Goal: Task Accomplishment & Management: Manage account settings

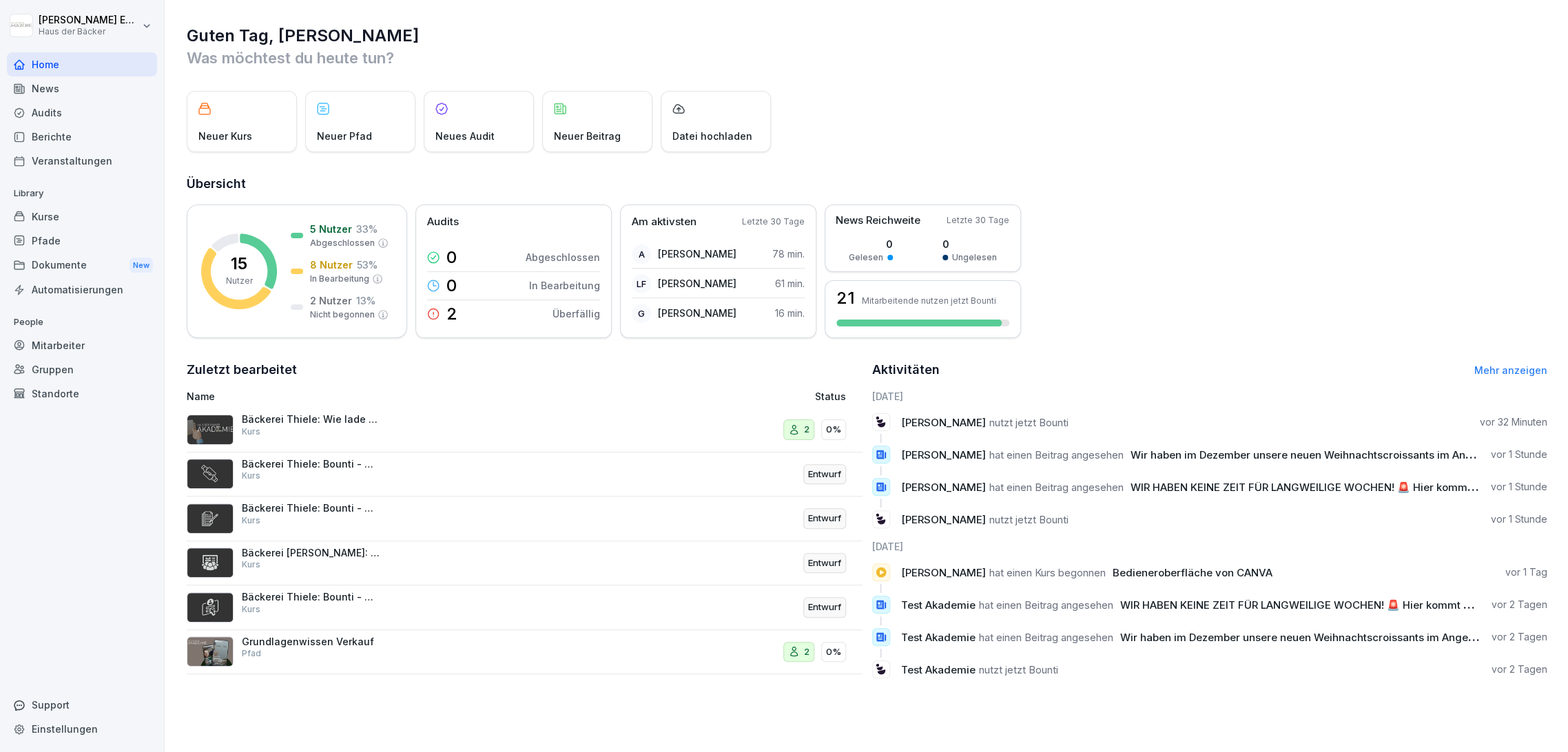
click at [394, 383] on div "Zuletzt bearbeitet Name Status Bäckerei Thiele: Wie lade ich mir die Bounti App…" at bounding box center [524, 525] width 676 height 329
click at [48, 79] on div "News" at bounding box center [82, 88] width 150 height 24
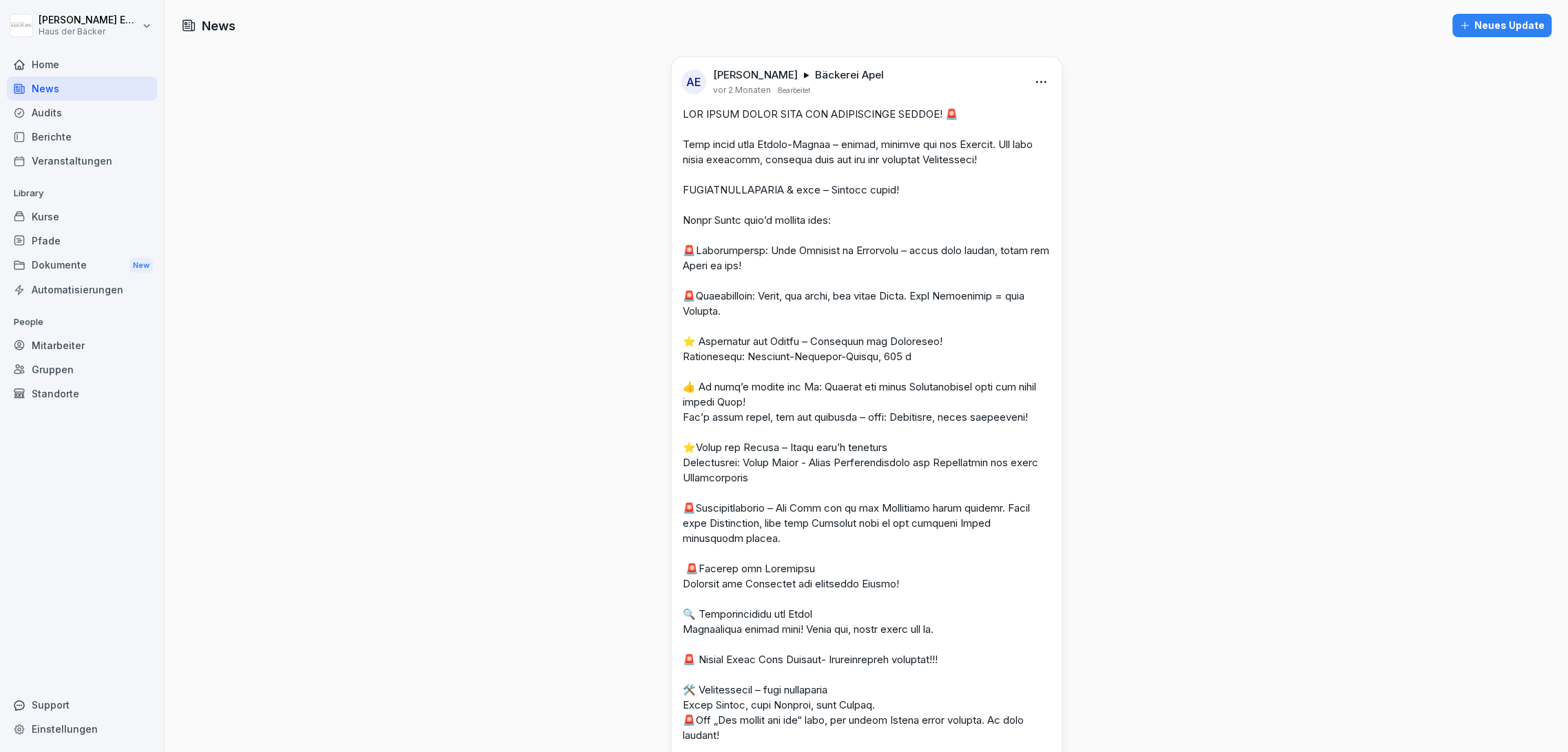
click at [48, 66] on div "Home" at bounding box center [82, 64] width 150 height 24
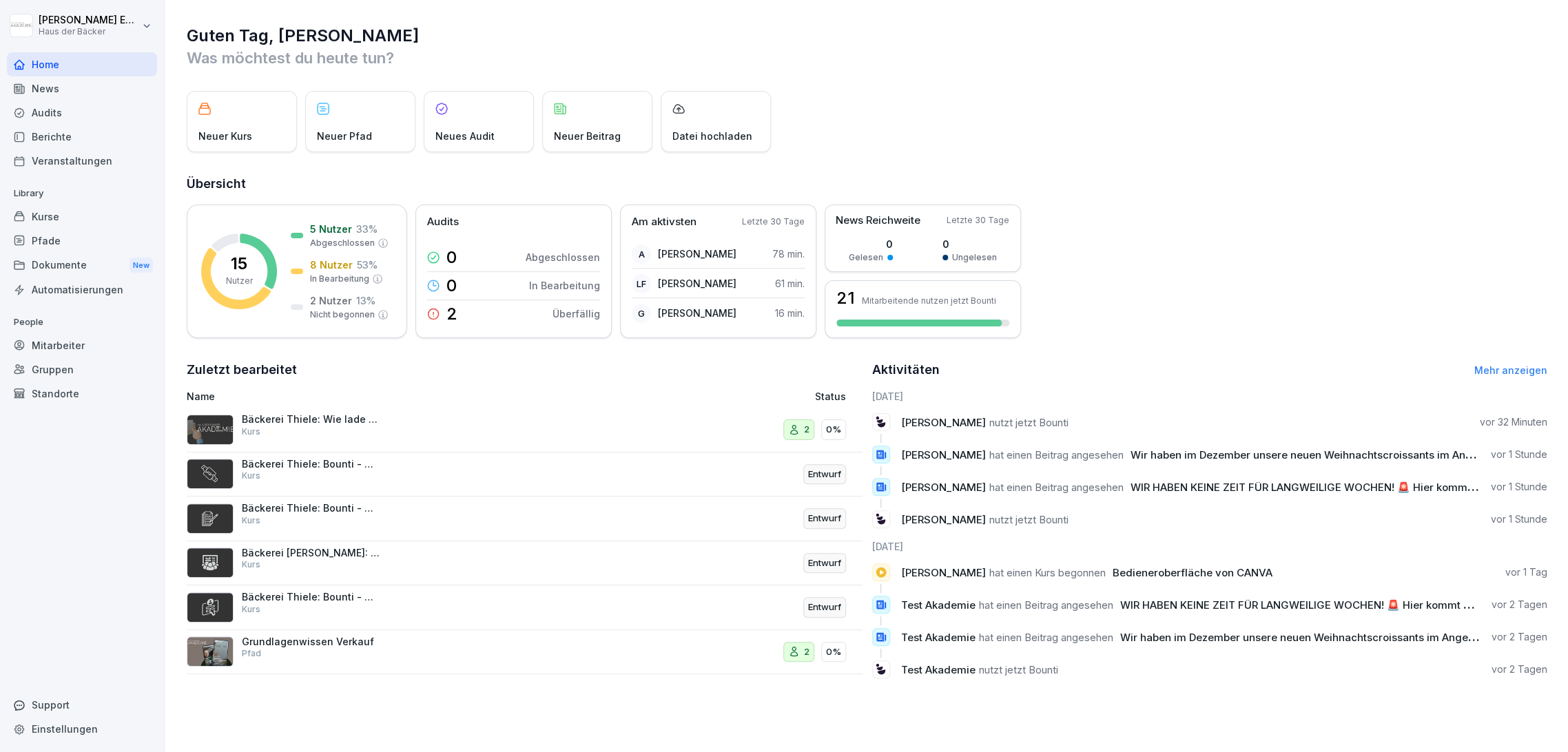
click at [86, 218] on div "Kurse" at bounding box center [82, 216] width 150 height 24
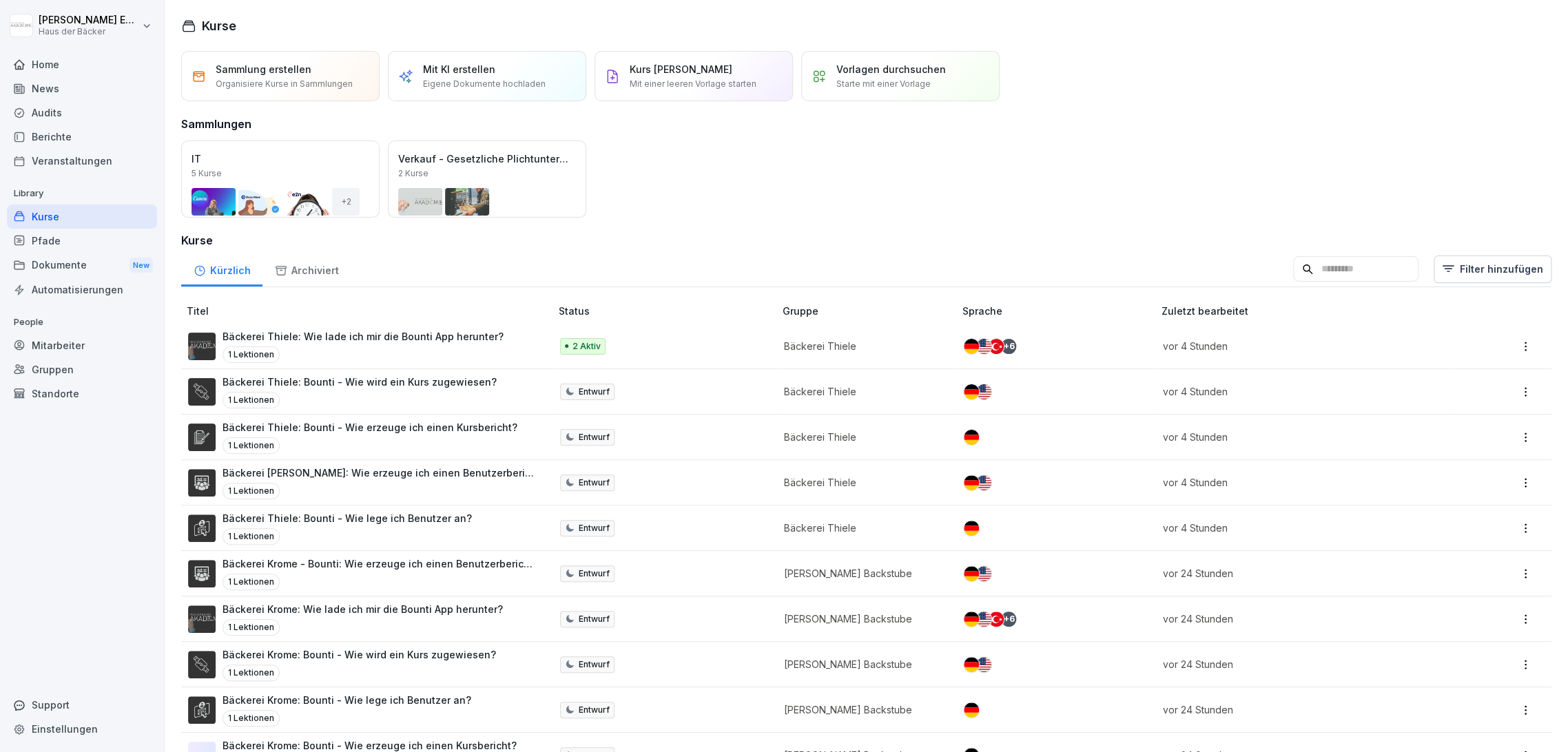
click at [93, 242] on div "Pfade" at bounding box center [82, 241] width 150 height 24
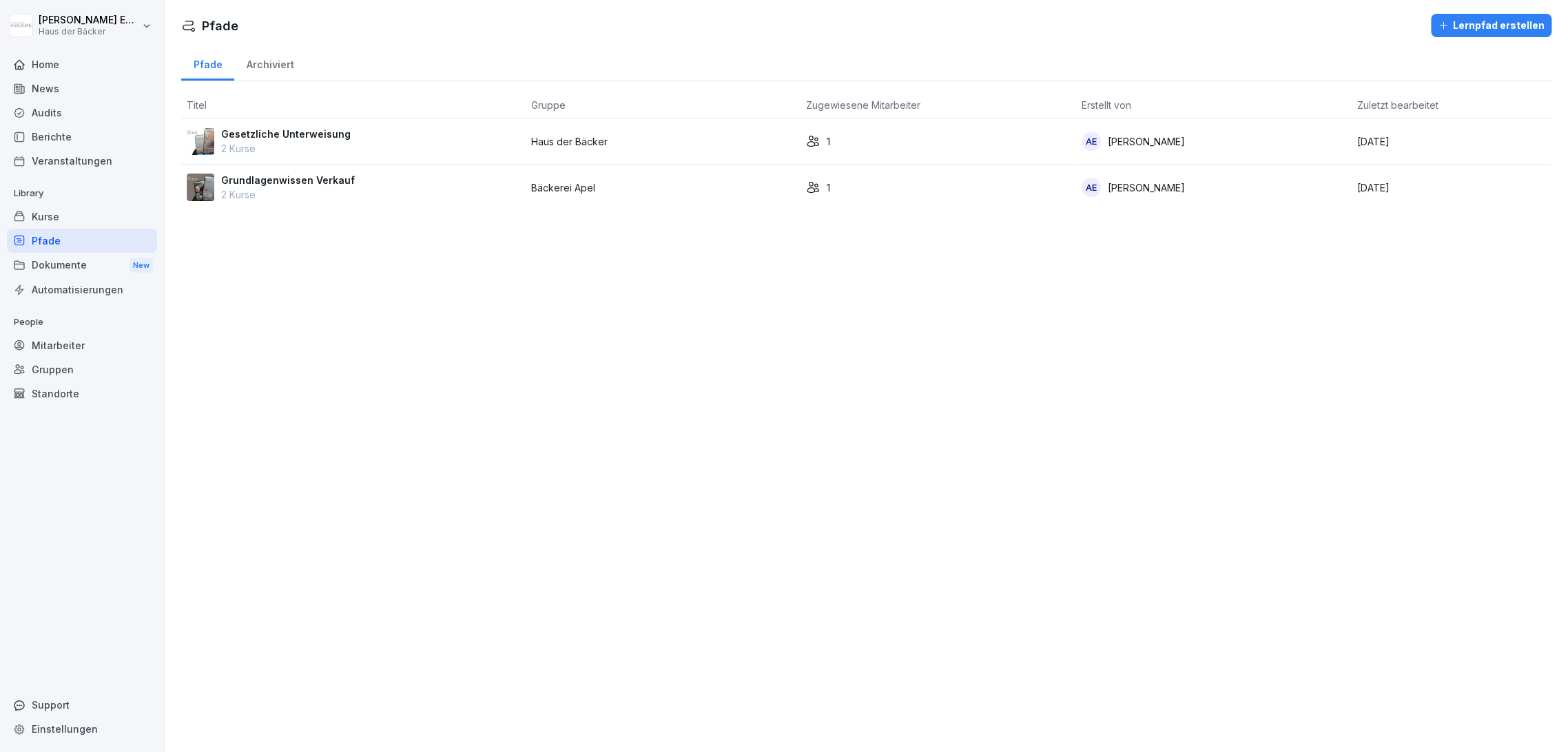
click at [80, 207] on div "Kurse" at bounding box center [82, 216] width 150 height 24
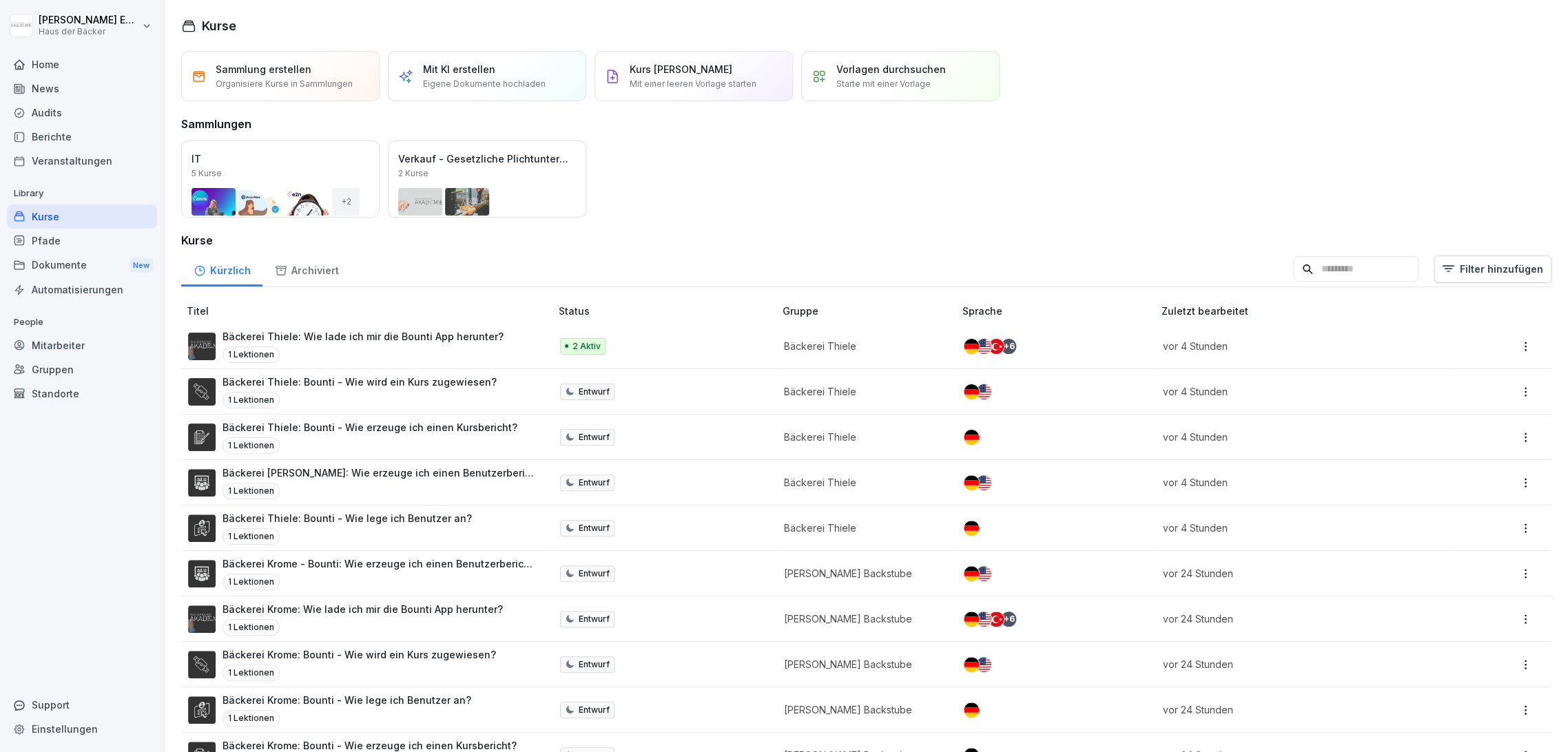
click at [954, 203] on div "Öffnen IT 5 Kurse + 2 Öffnen Verkauf - Gesetzliche Plichtunterweisungen 2 Kurse" at bounding box center [866, 179] width 1370 height 77
click at [324, 260] on div "Archiviert" at bounding box center [307, 269] width 88 height 35
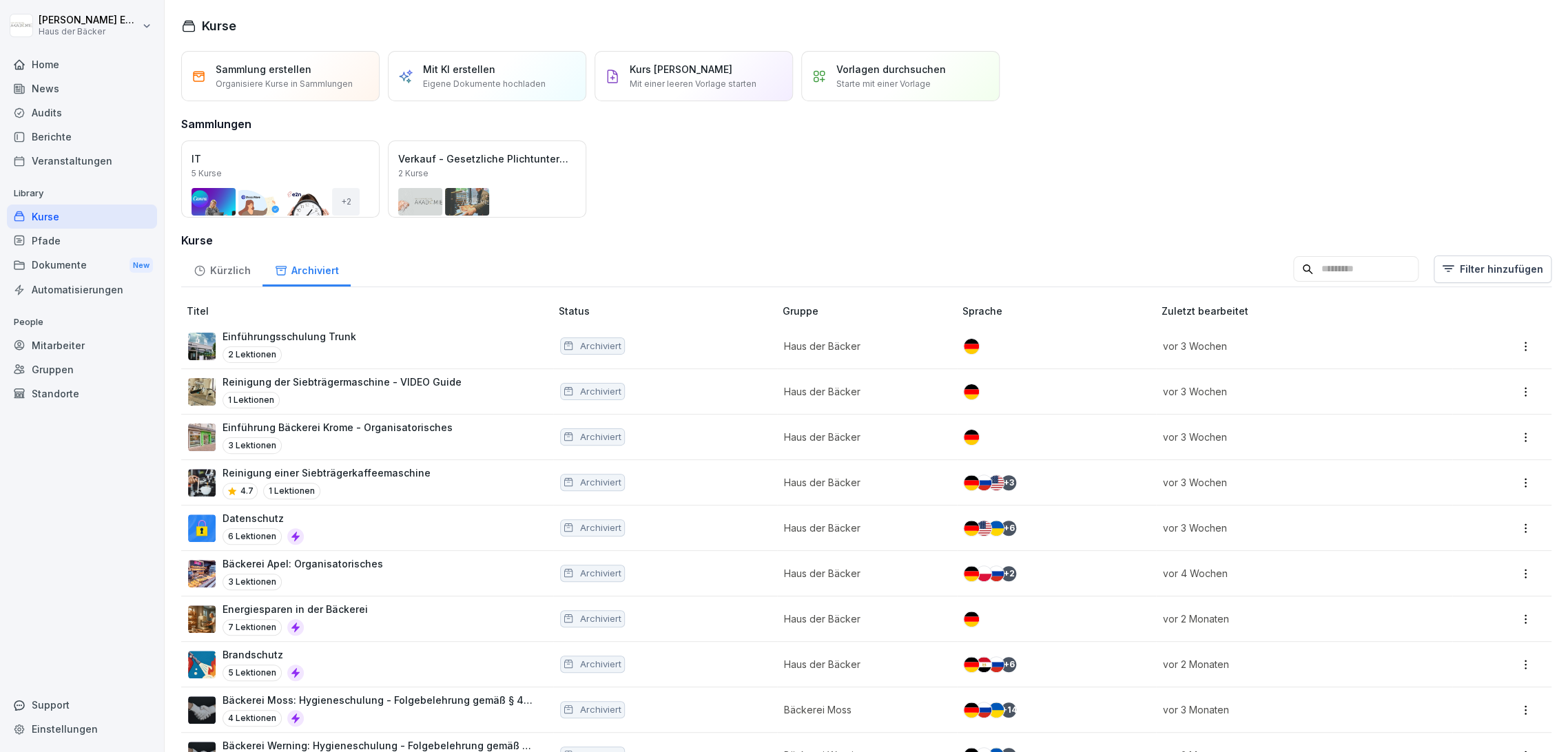
click at [229, 273] on div "Kürzlich" at bounding box center [222, 269] width 82 height 35
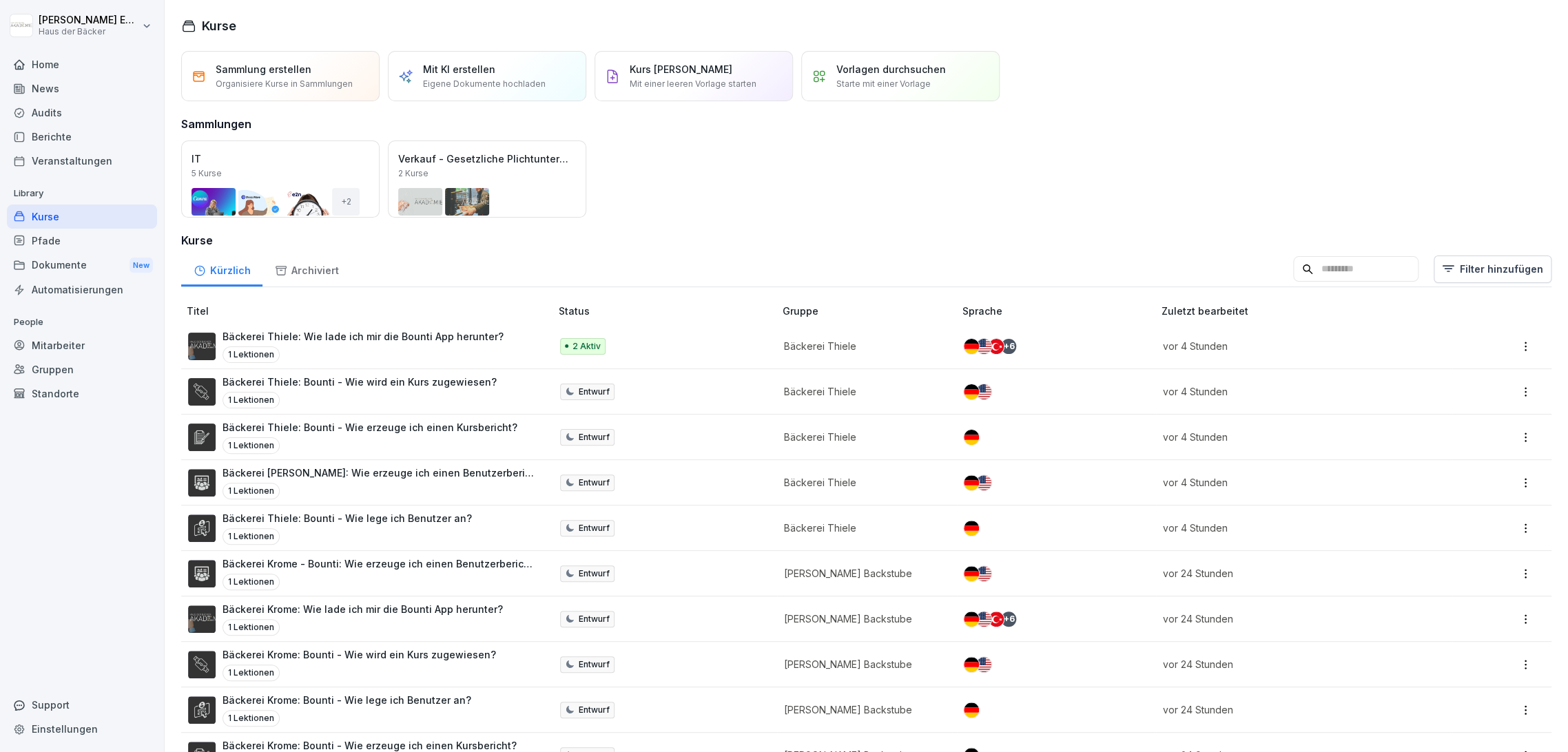
click at [307, 273] on div "Archiviert" at bounding box center [307, 269] width 88 height 35
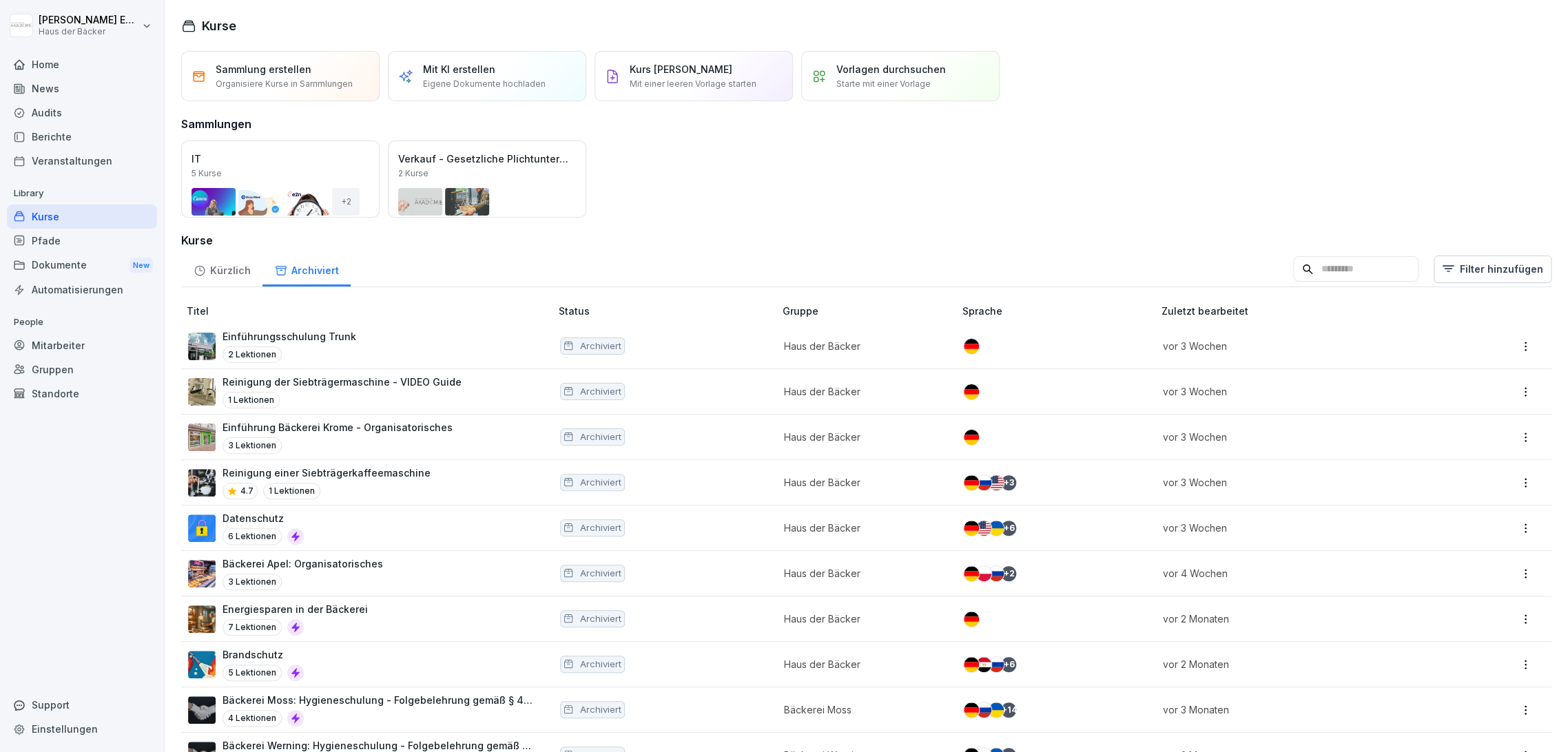
click at [228, 274] on div "Kürzlich" at bounding box center [222, 269] width 82 height 35
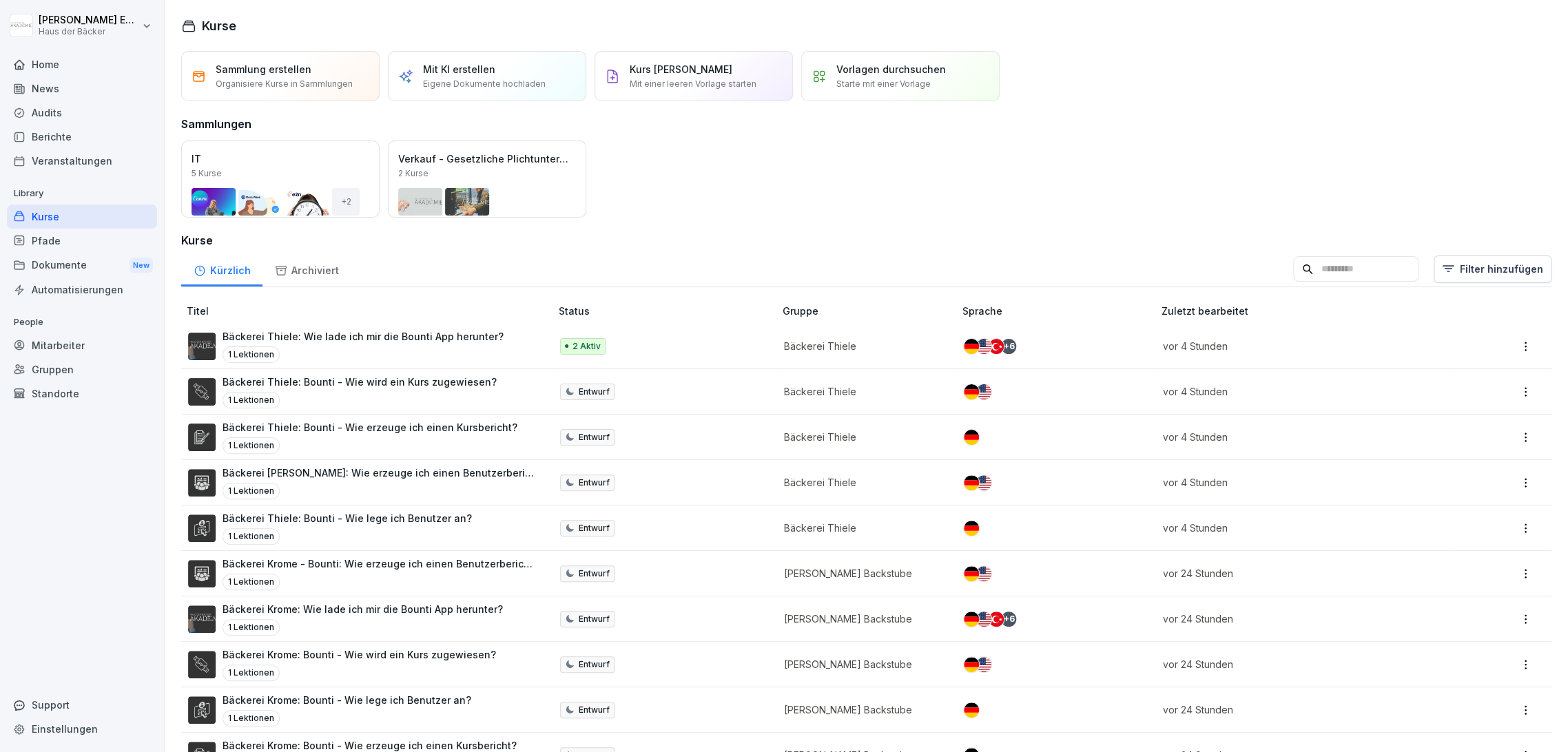
click at [103, 221] on div "Kurse" at bounding box center [82, 216] width 150 height 24
click at [76, 67] on div "Home" at bounding box center [82, 64] width 150 height 24
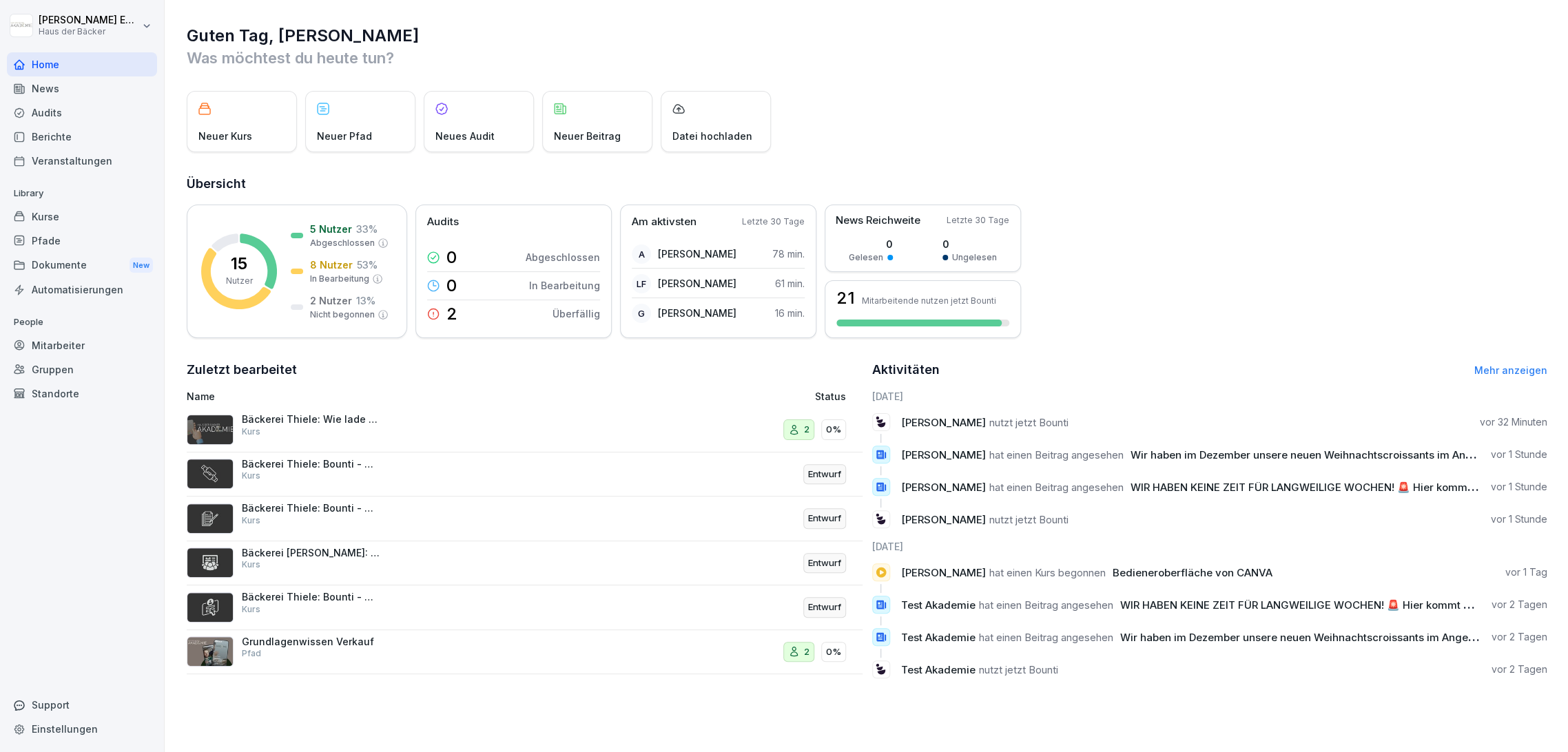
click at [82, 229] on div "Pfade" at bounding box center [82, 241] width 150 height 24
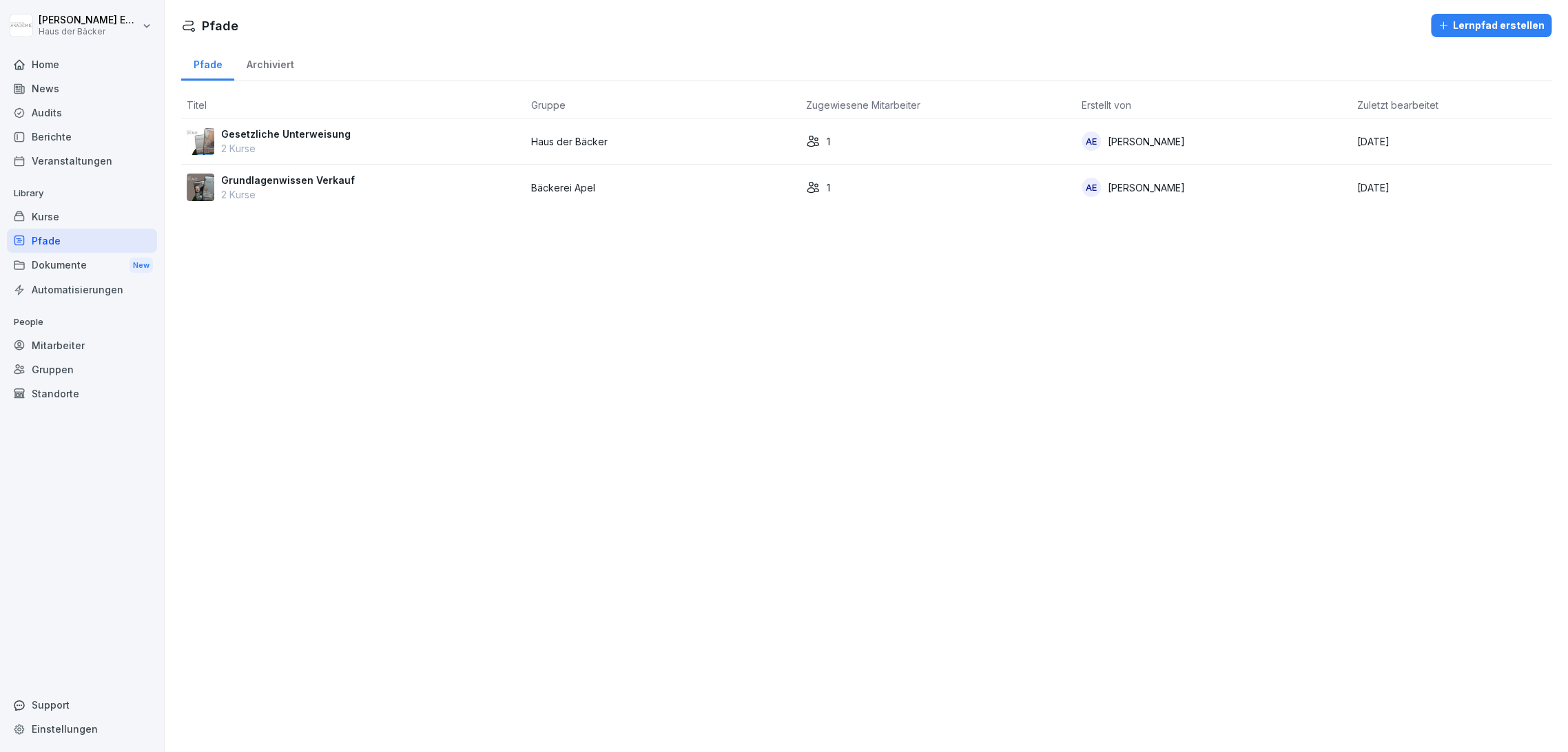
click at [81, 215] on div "Kurse" at bounding box center [82, 216] width 150 height 24
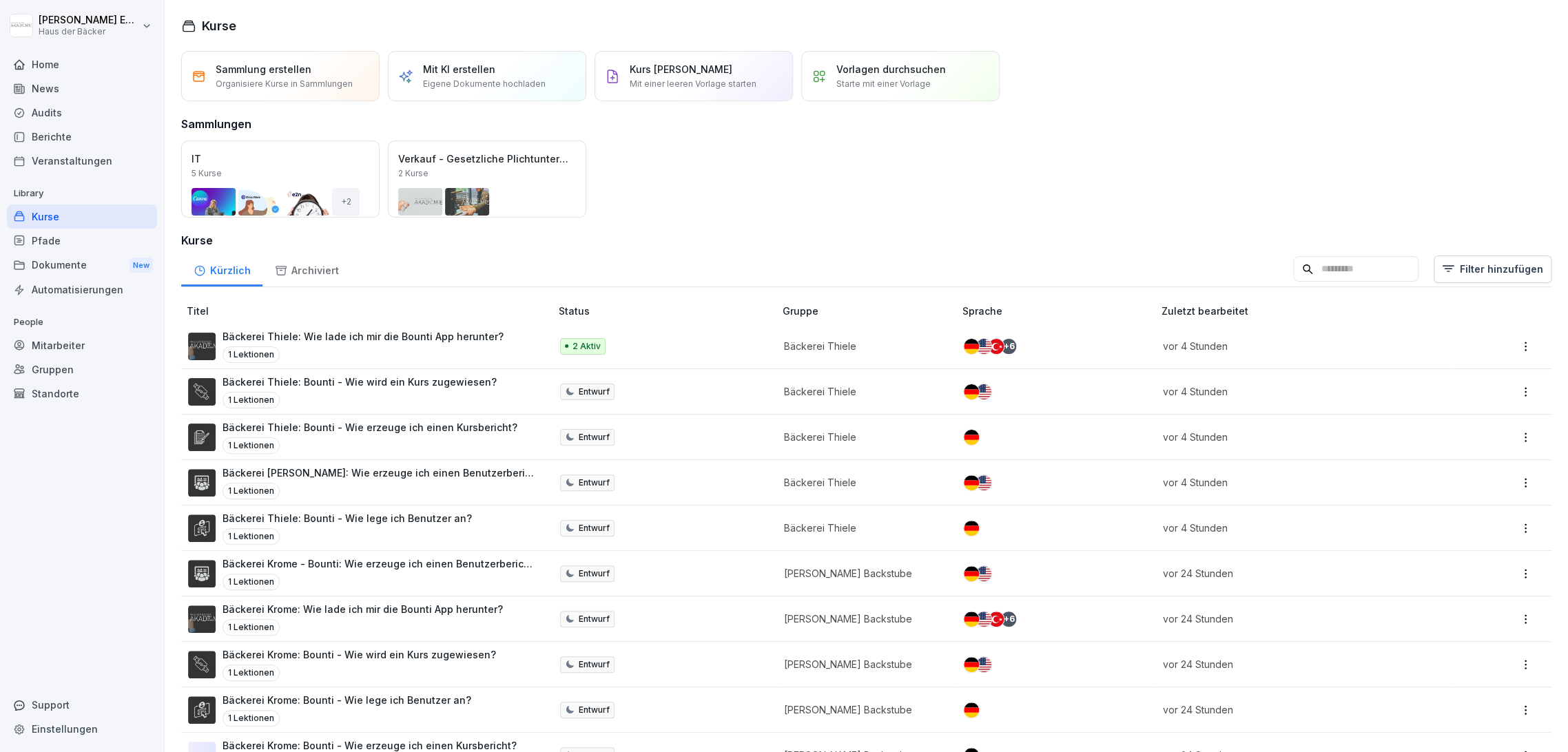
click at [299, 257] on div "Archiviert" at bounding box center [307, 269] width 88 height 35
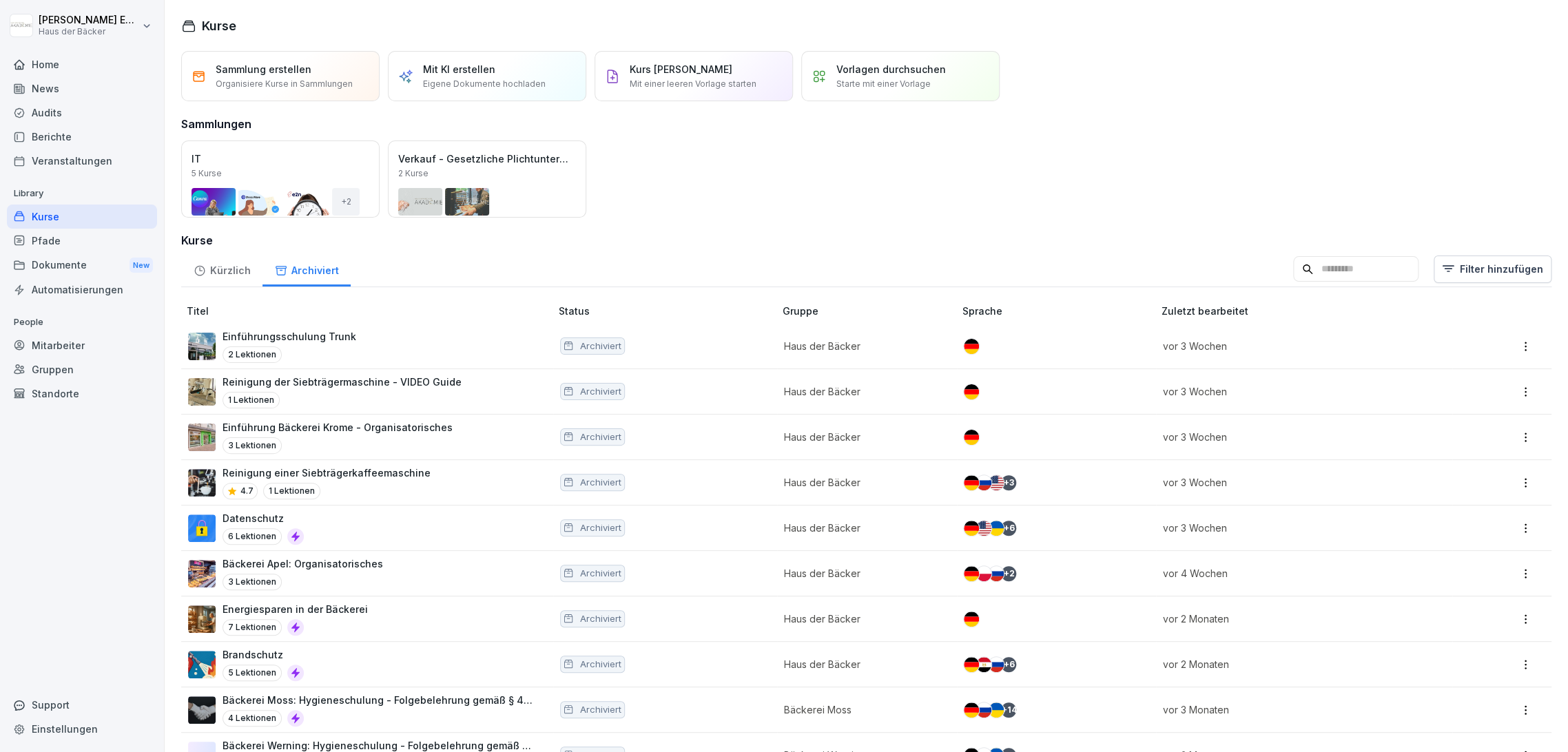
click at [242, 270] on div "Kürzlich" at bounding box center [222, 269] width 82 height 35
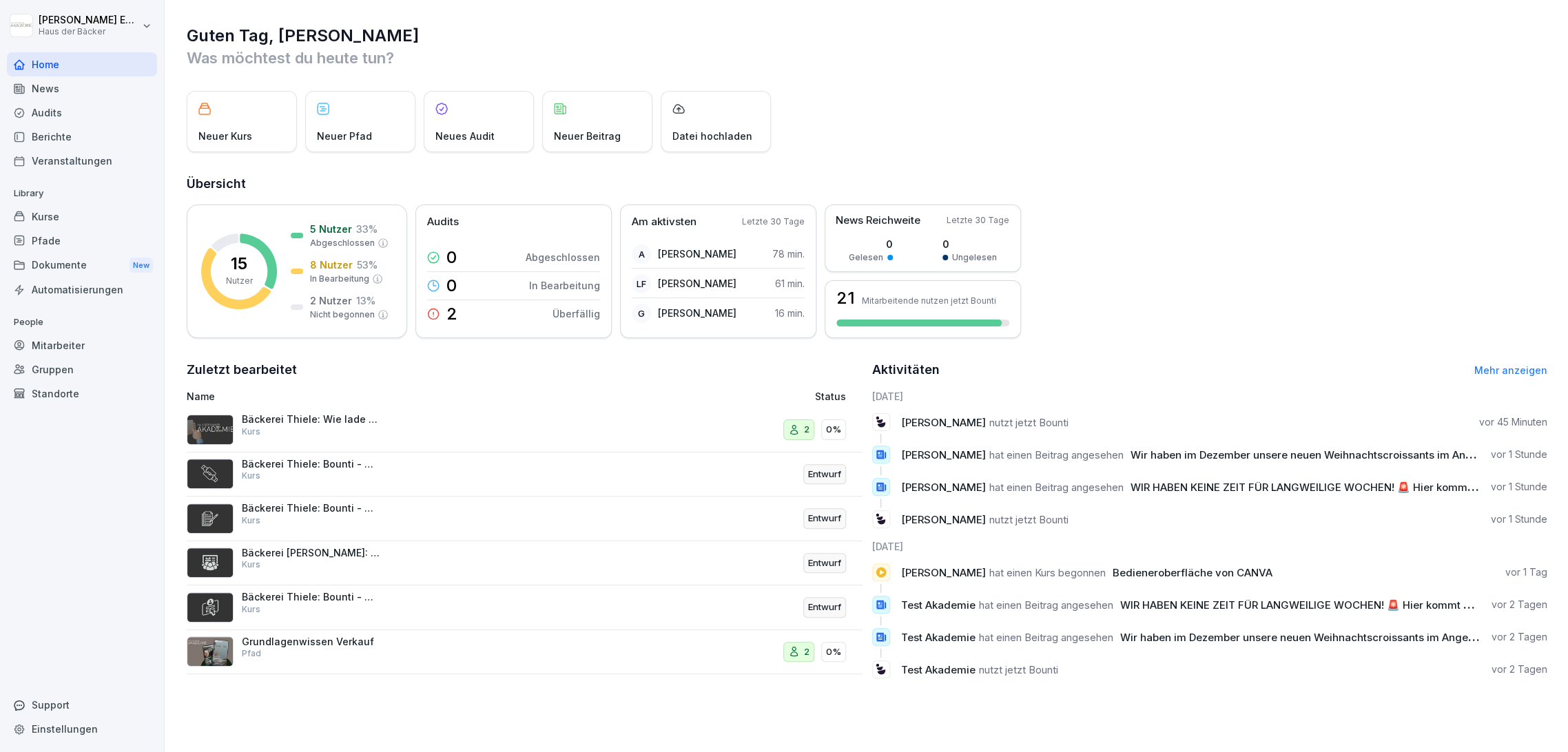
click at [73, 213] on div "Kurse" at bounding box center [82, 216] width 150 height 24
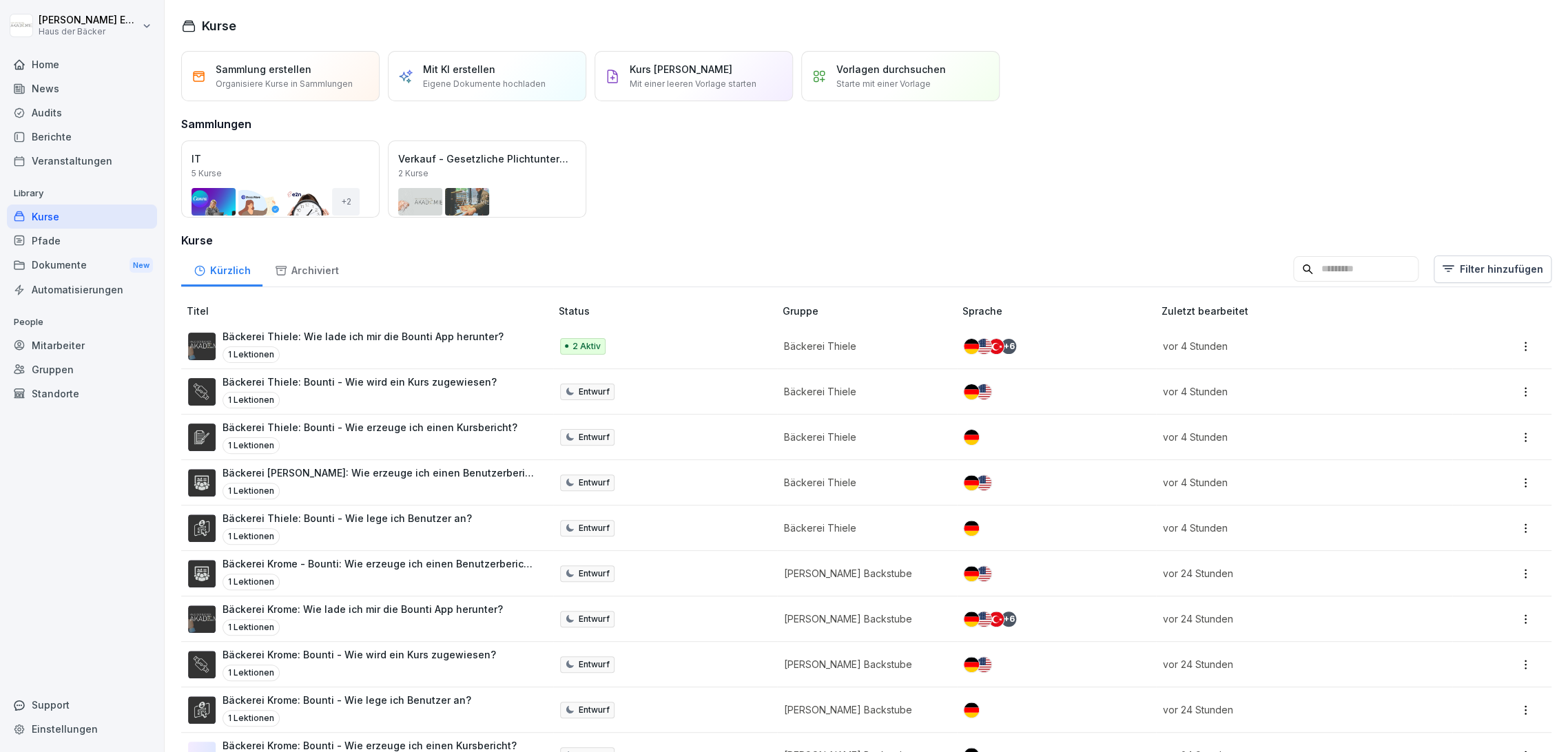
click at [72, 239] on div "Pfade" at bounding box center [82, 241] width 150 height 24
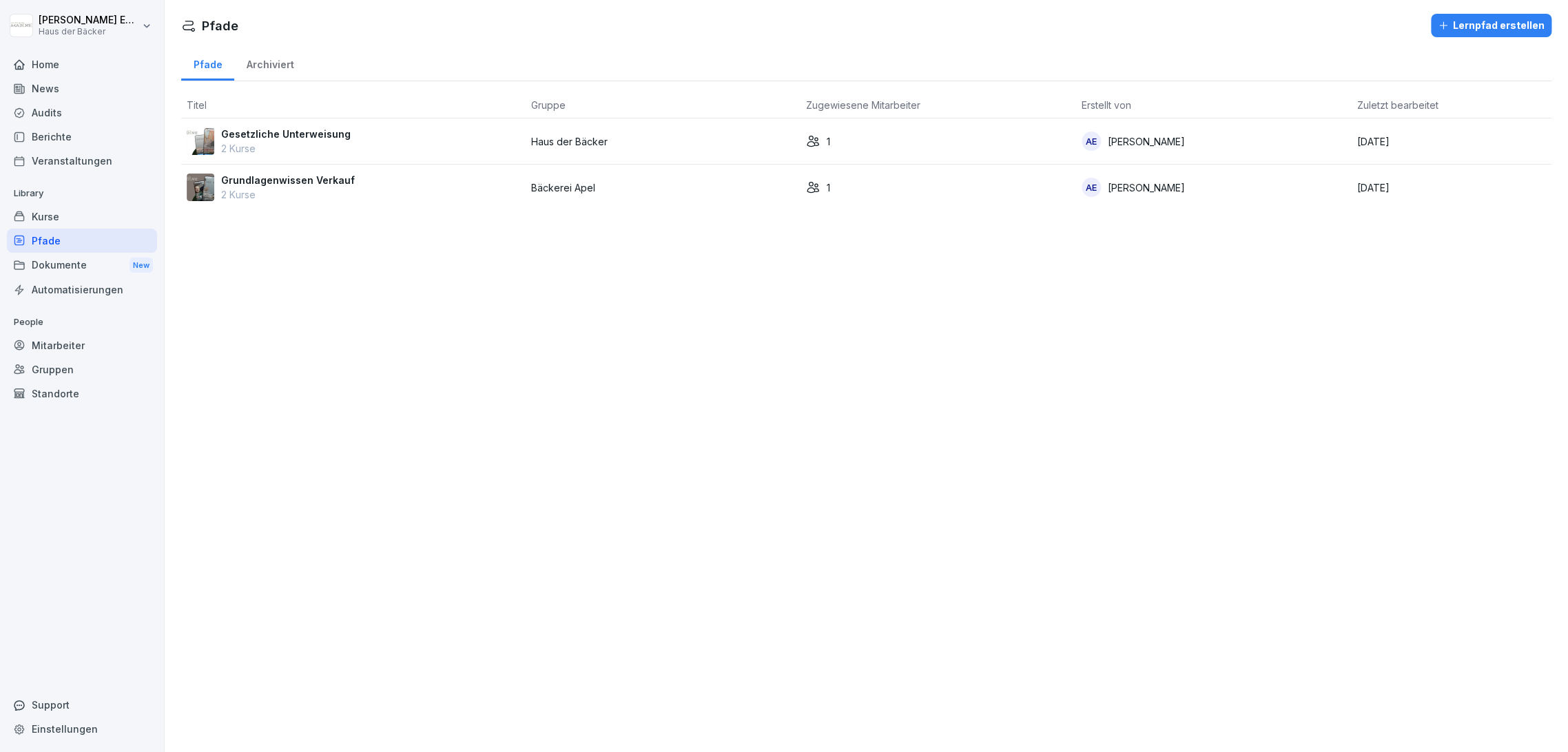
click at [91, 361] on div "Gruppen" at bounding box center [82, 370] width 150 height 24
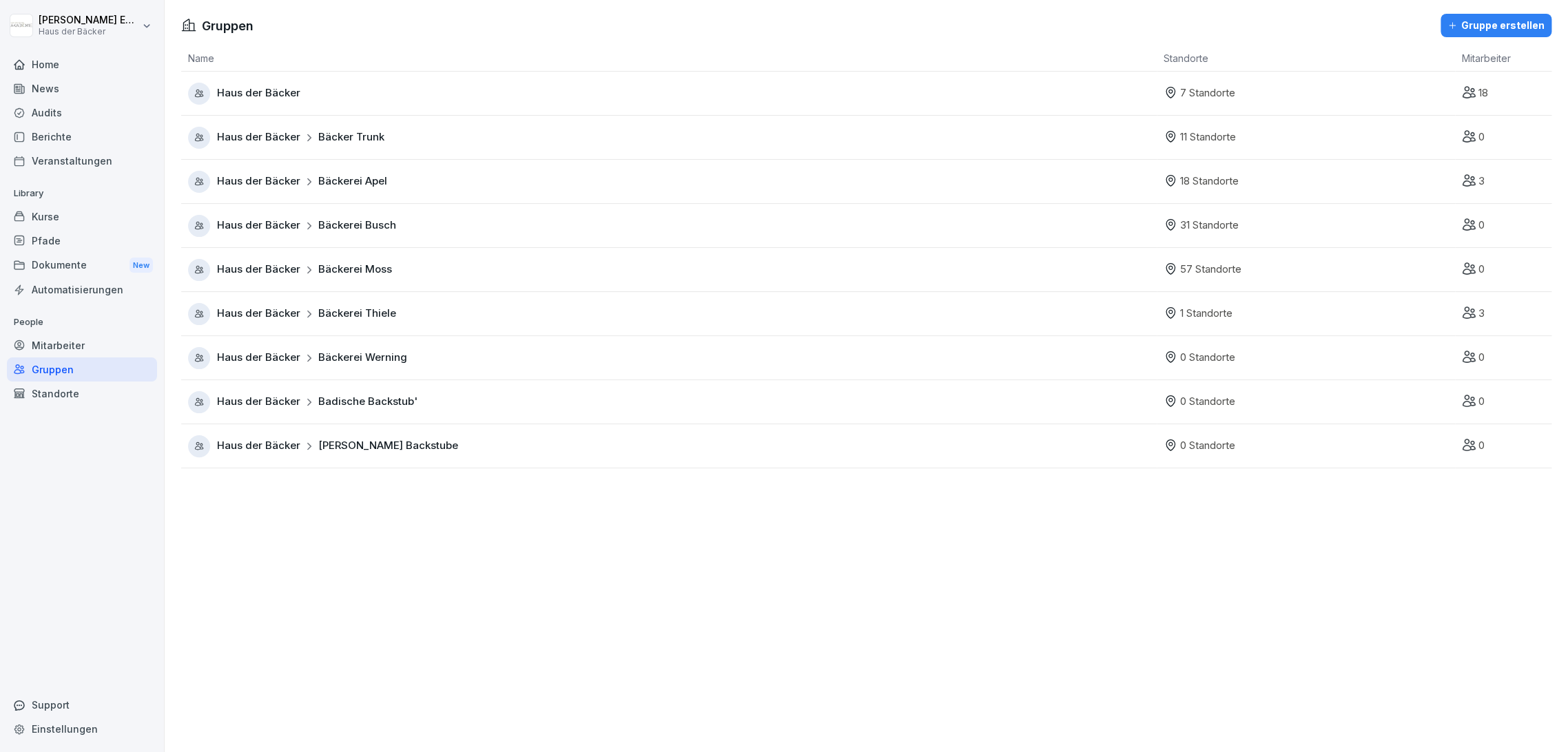
click at [91, 346] on div "Mitarbeiter" at bounding box center [82, 345] width 150 height 24
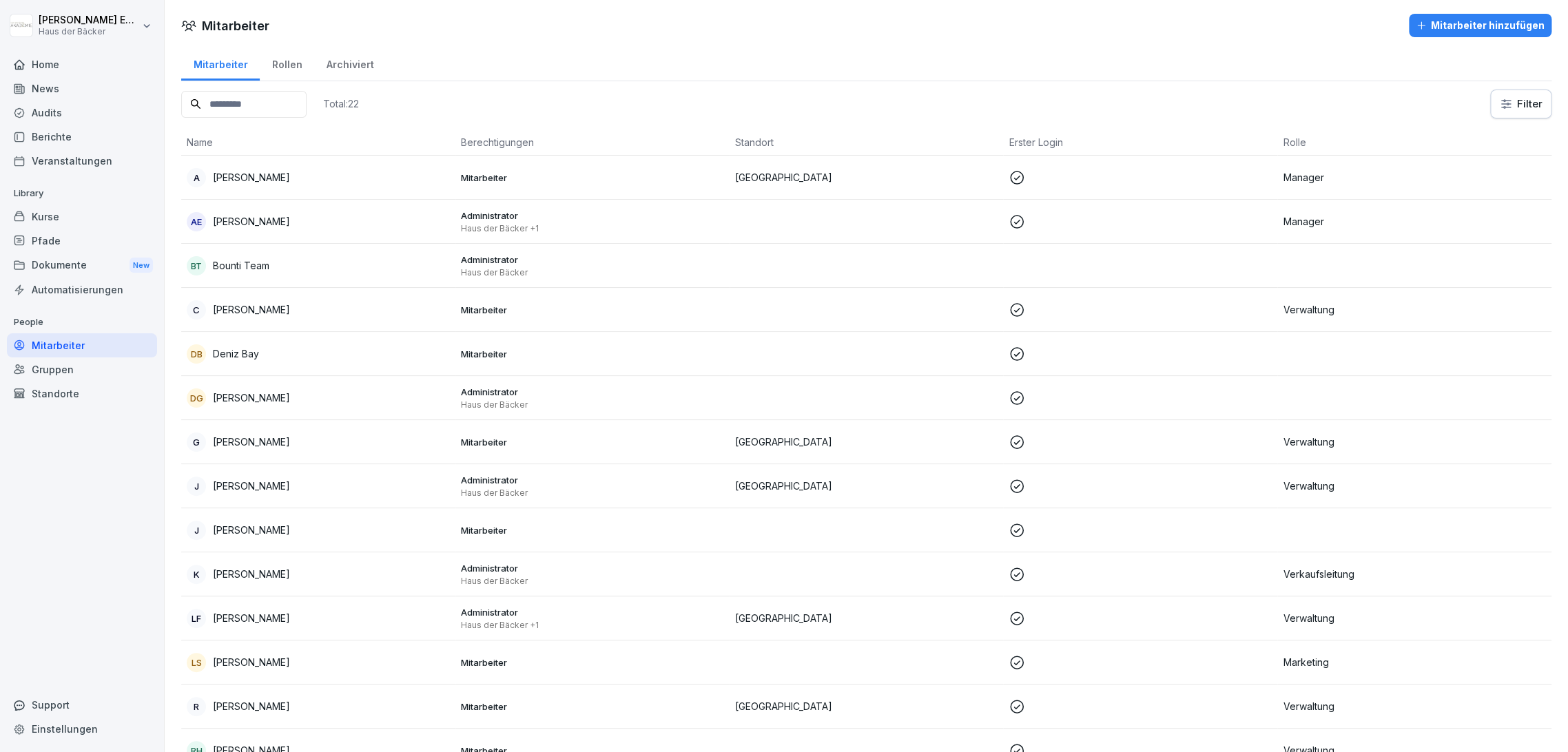
click at [90, 160] on div "Veranstaltungen" at bounding box center [82, 161] width 150 height 24
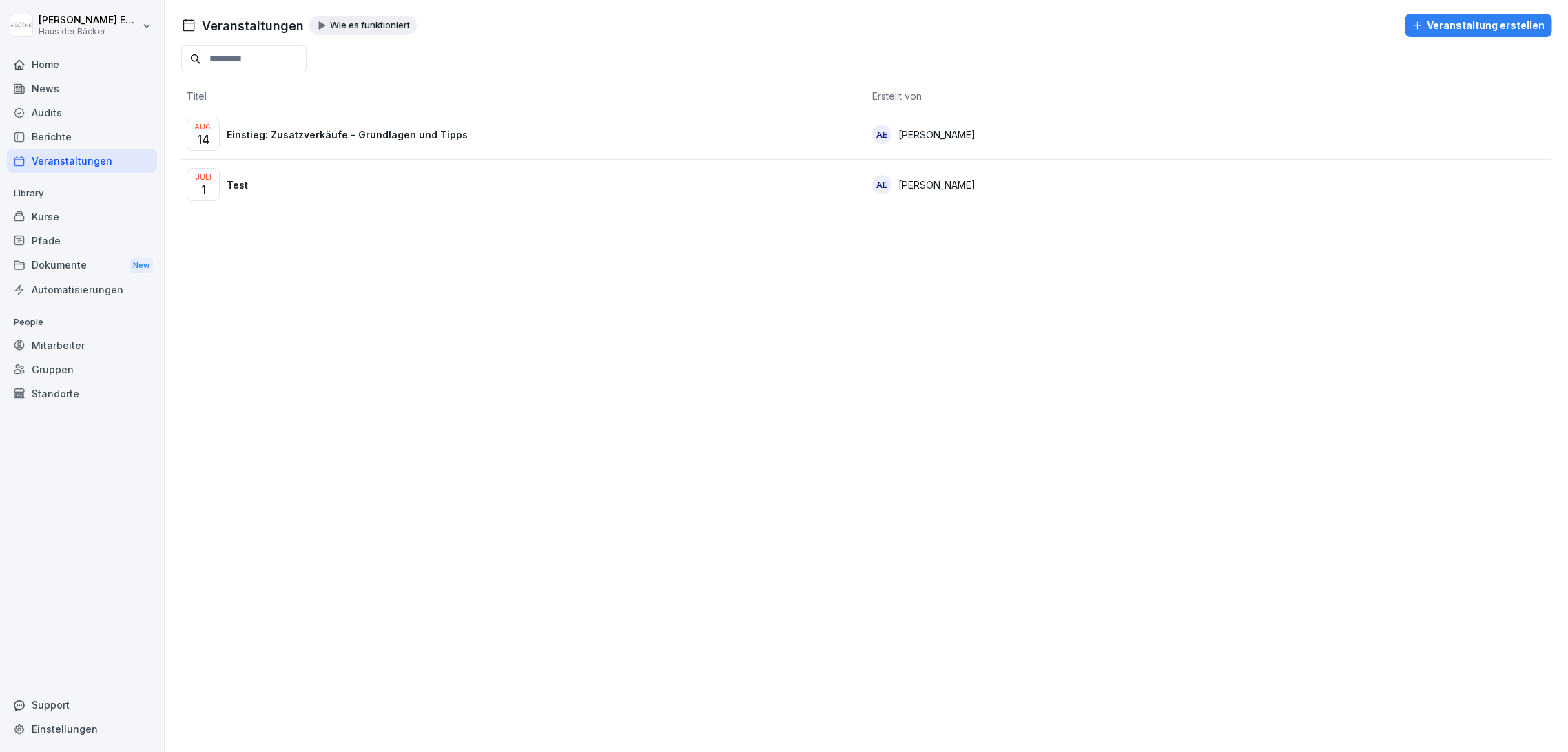
click at [79, 120] on div "Audits" at bounding box center [82, 112] width 150 height 24
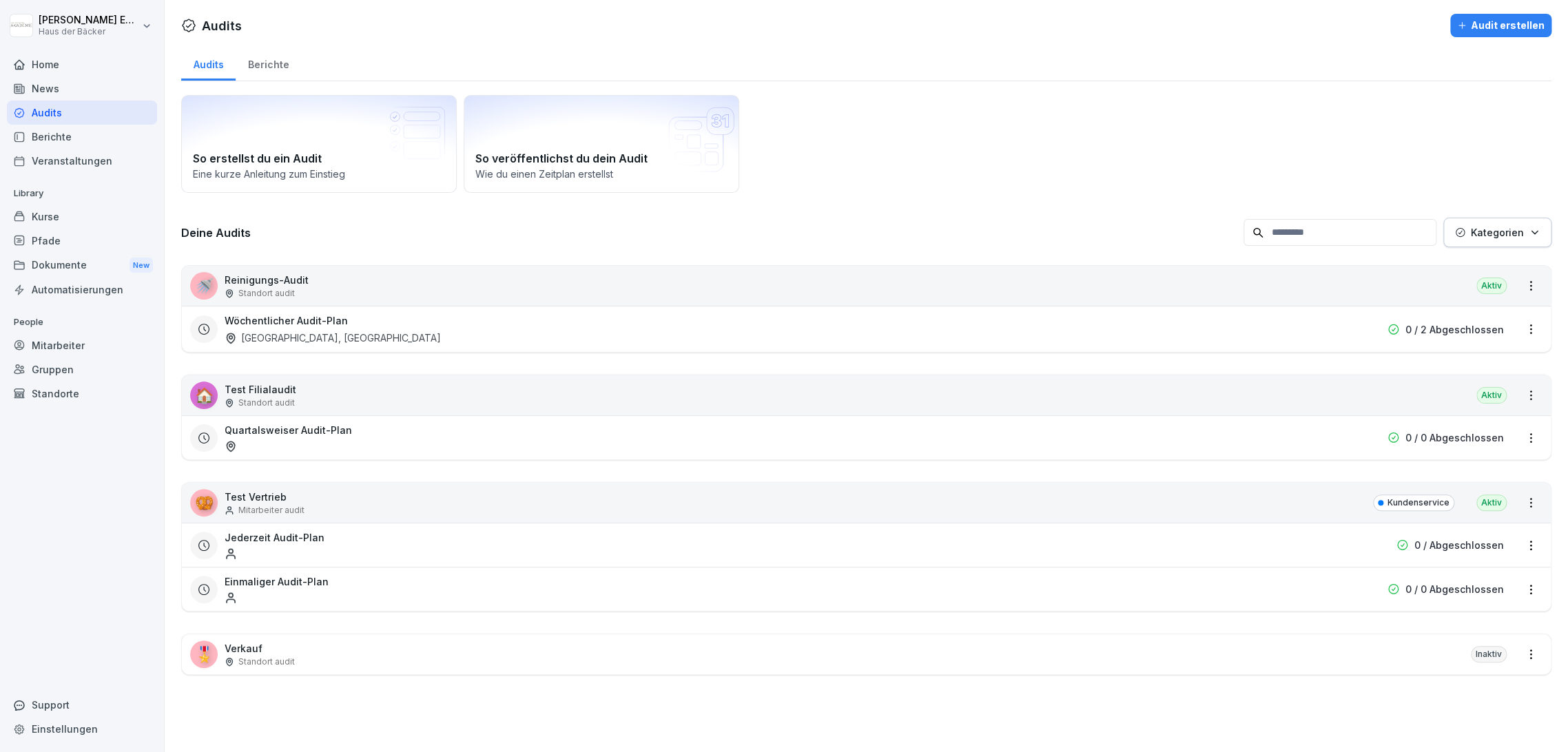
click at [79, 85] on div "News" at bounding box center [82, 88] width 150 height 24
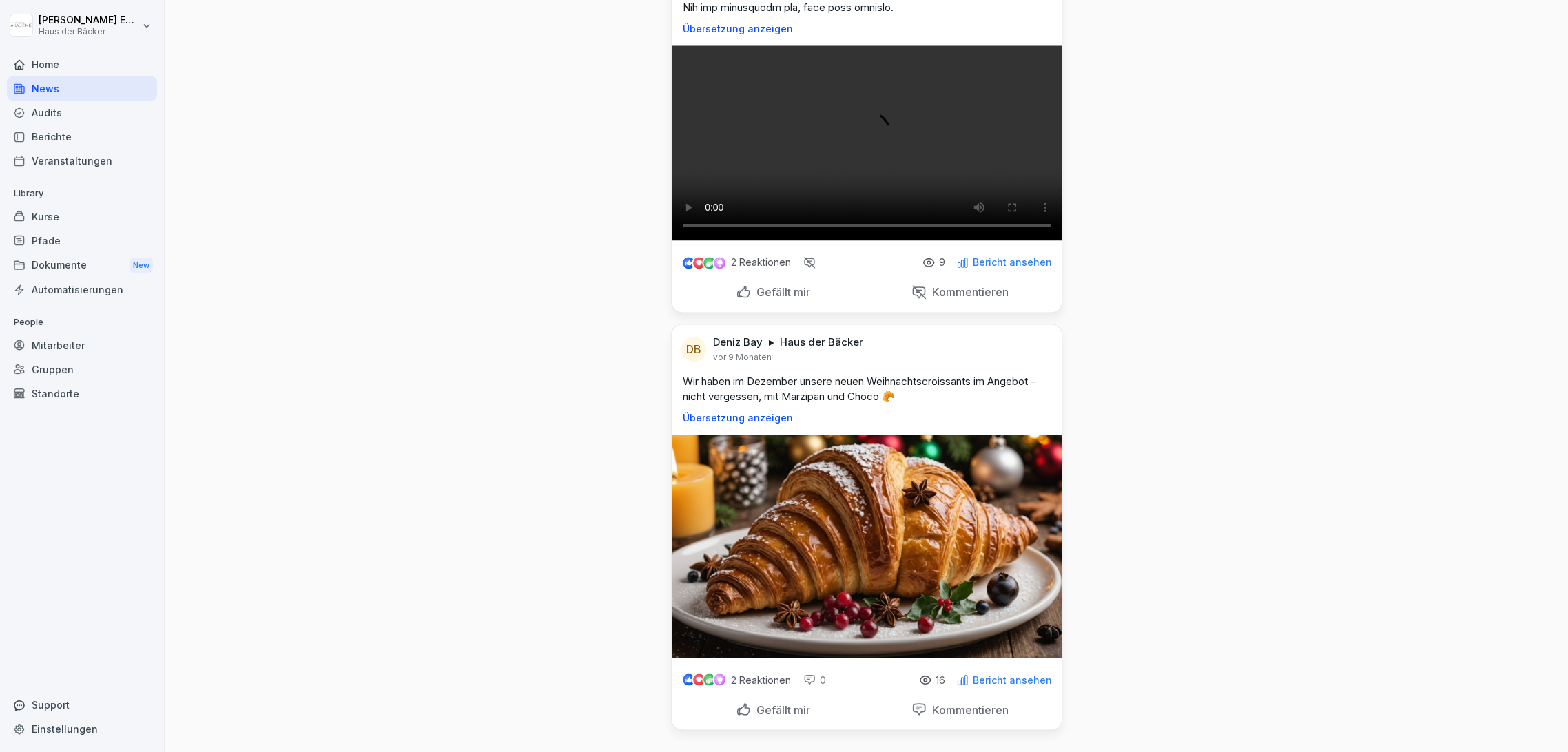
scroll to position [1601, 0]
click at [986, 674] on p "Bericht ansehen" at bounding box center [1013, 679] width 79 height 11
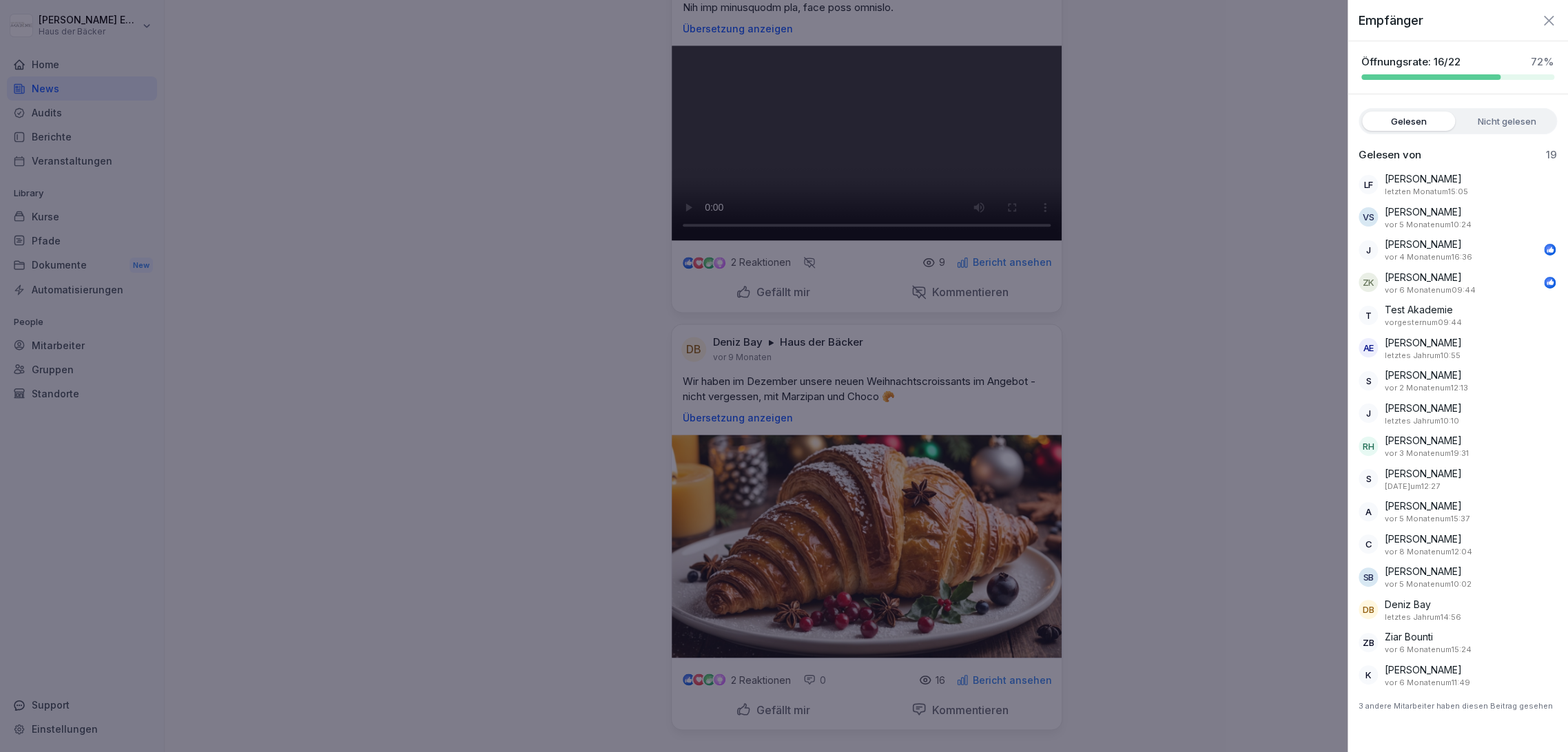
click at [1159, 638] on div at bounding box center [784, 376] width 1568 height 752
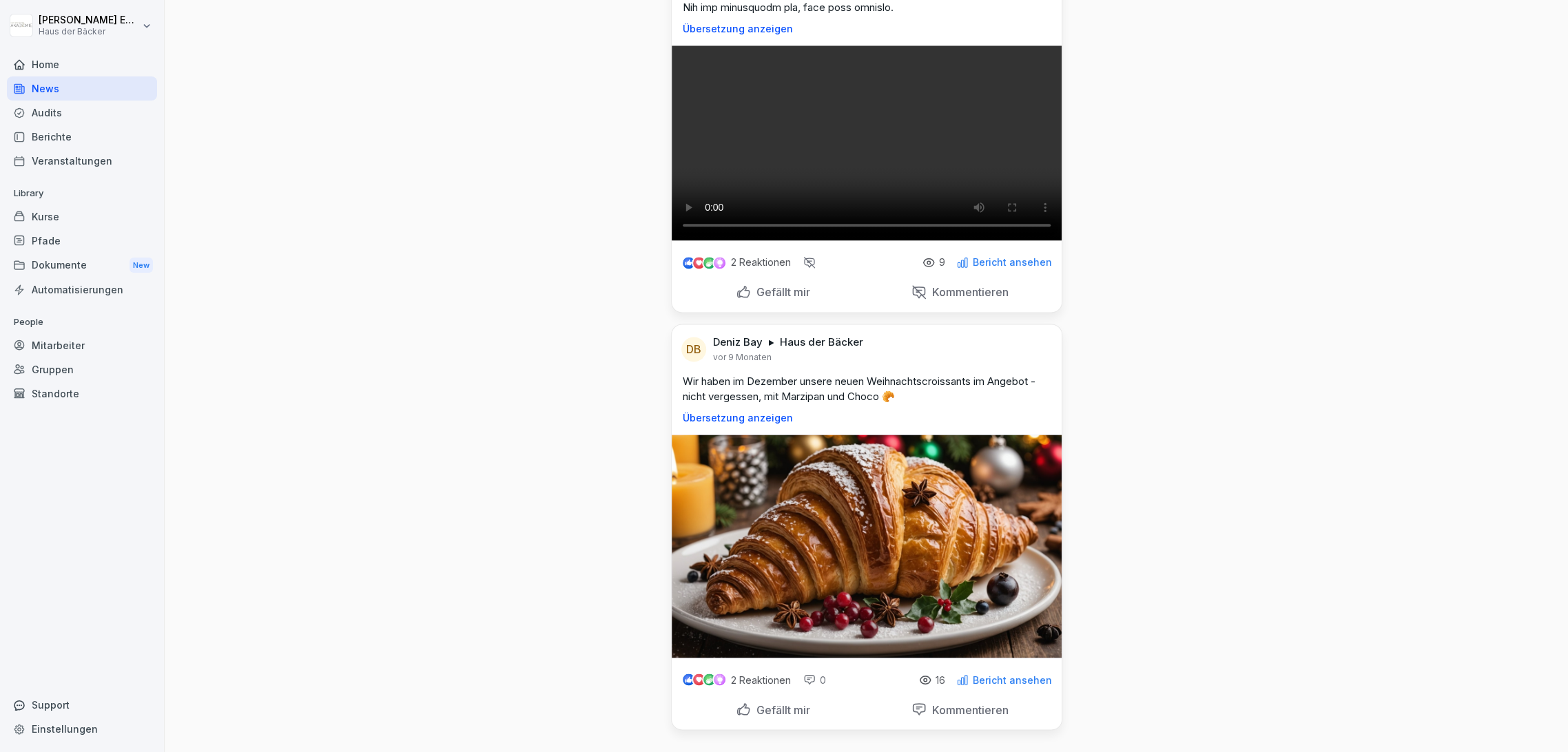
click at [88, 62] on div "Home" at bounding box center [82, 64] width 150 height 24
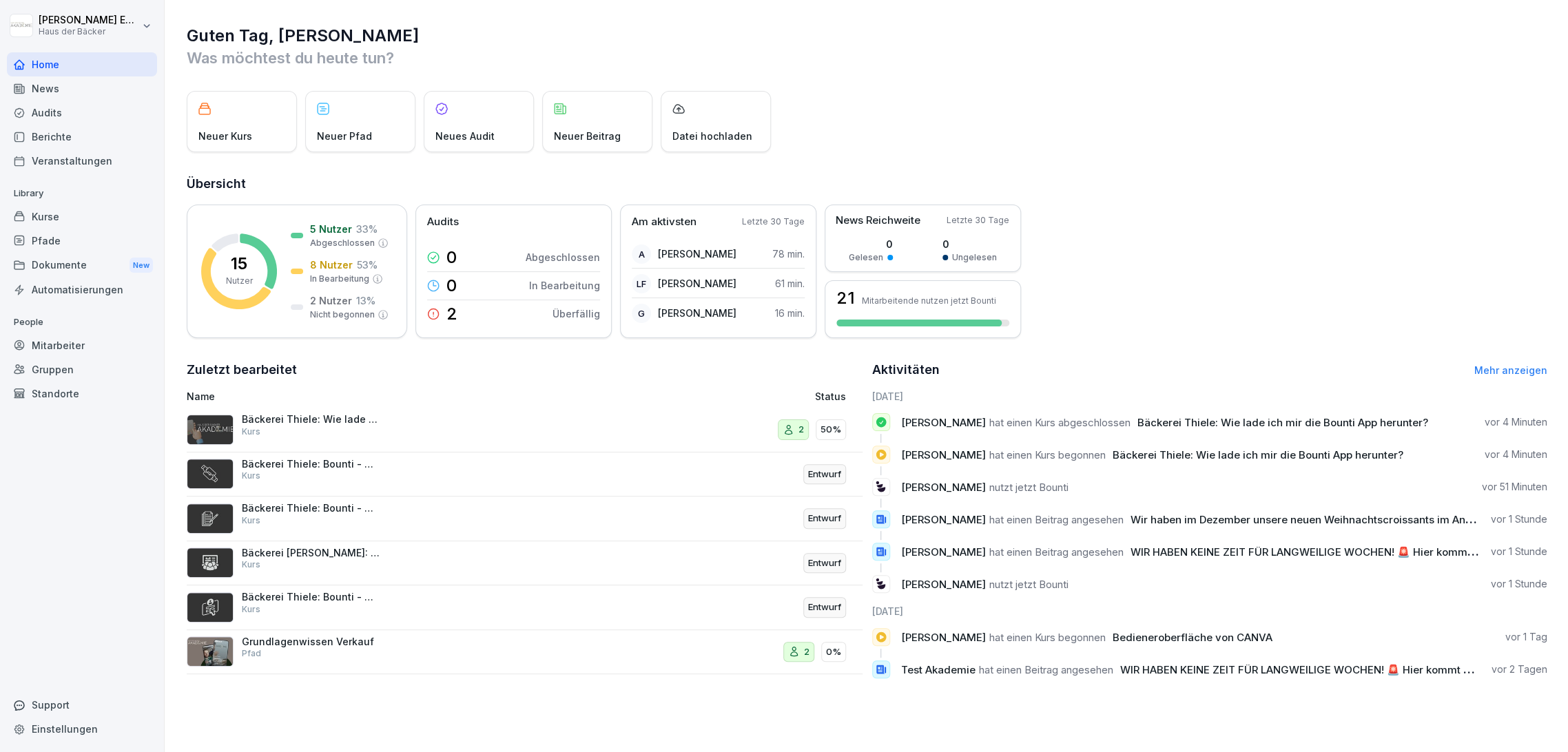
click at [95, 28] on html "Anna-Lea Ehlerding Haus der Bäcker Home News Audits Berichte Veranstaltungen Li…" at bounding box center [784, 376] width 1568 height 752
click at [100, 90] on div "Abmelden" at bounding box center [88, 87] width 136 height 25
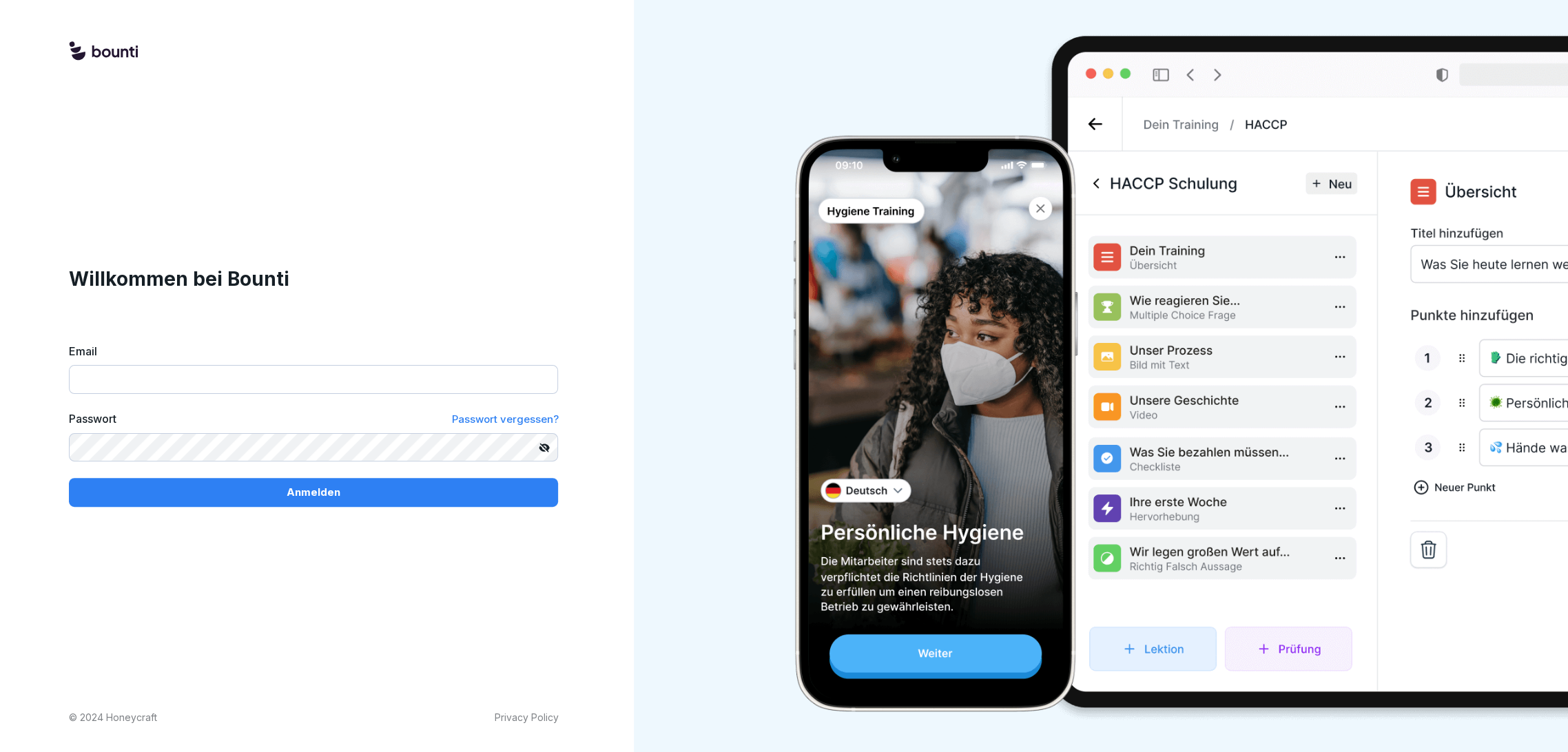
click at [118, 382] on input "Email" at bounding box center [313, 379] width 489 height 29
paste input "**********"
type input "**********"
click at [310, 483] on button "Anmelden" at bounding box center [313, 492] width 489 height 29
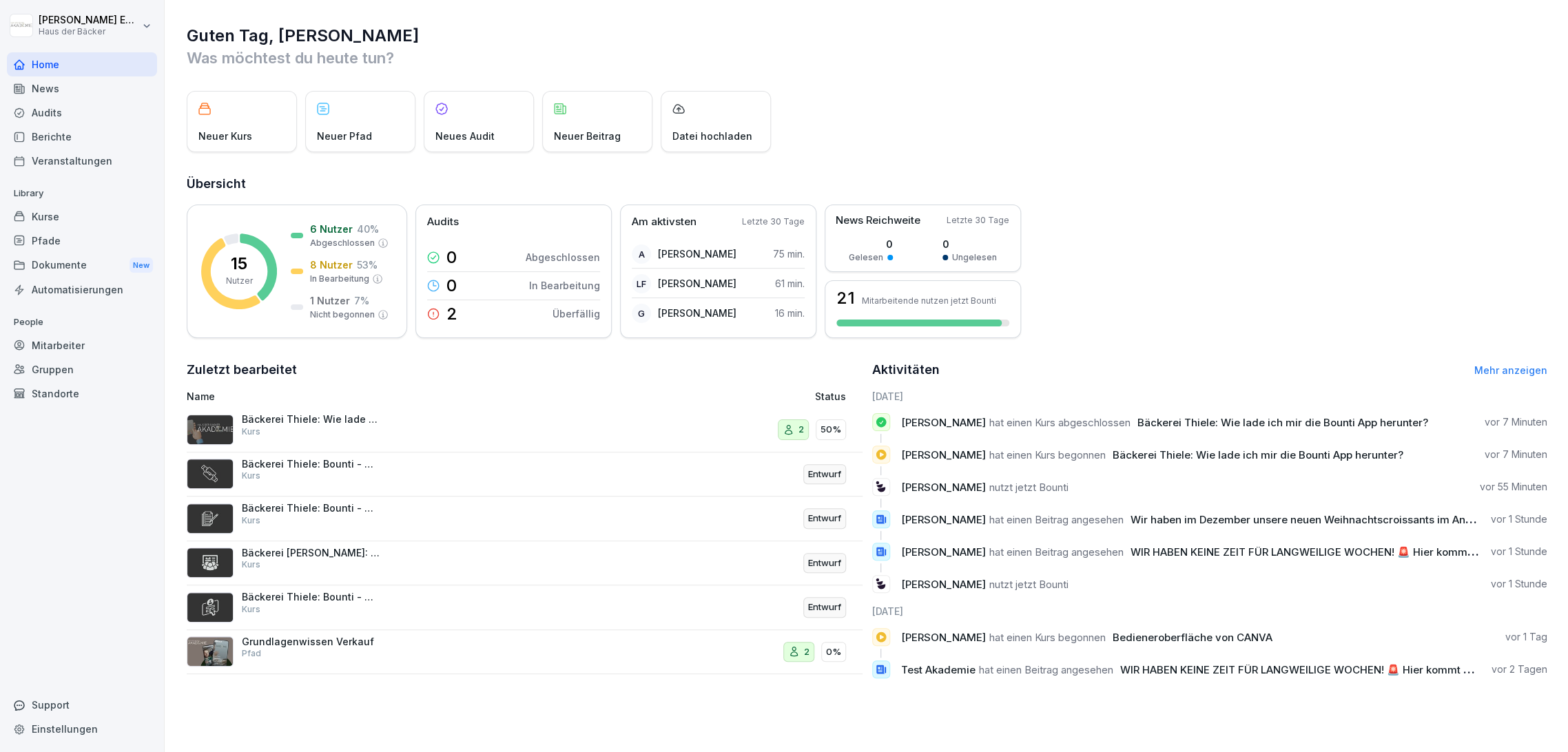
click at [92, 218] on div "Kurse" at bounding box center [82, 216] width 150 height 24
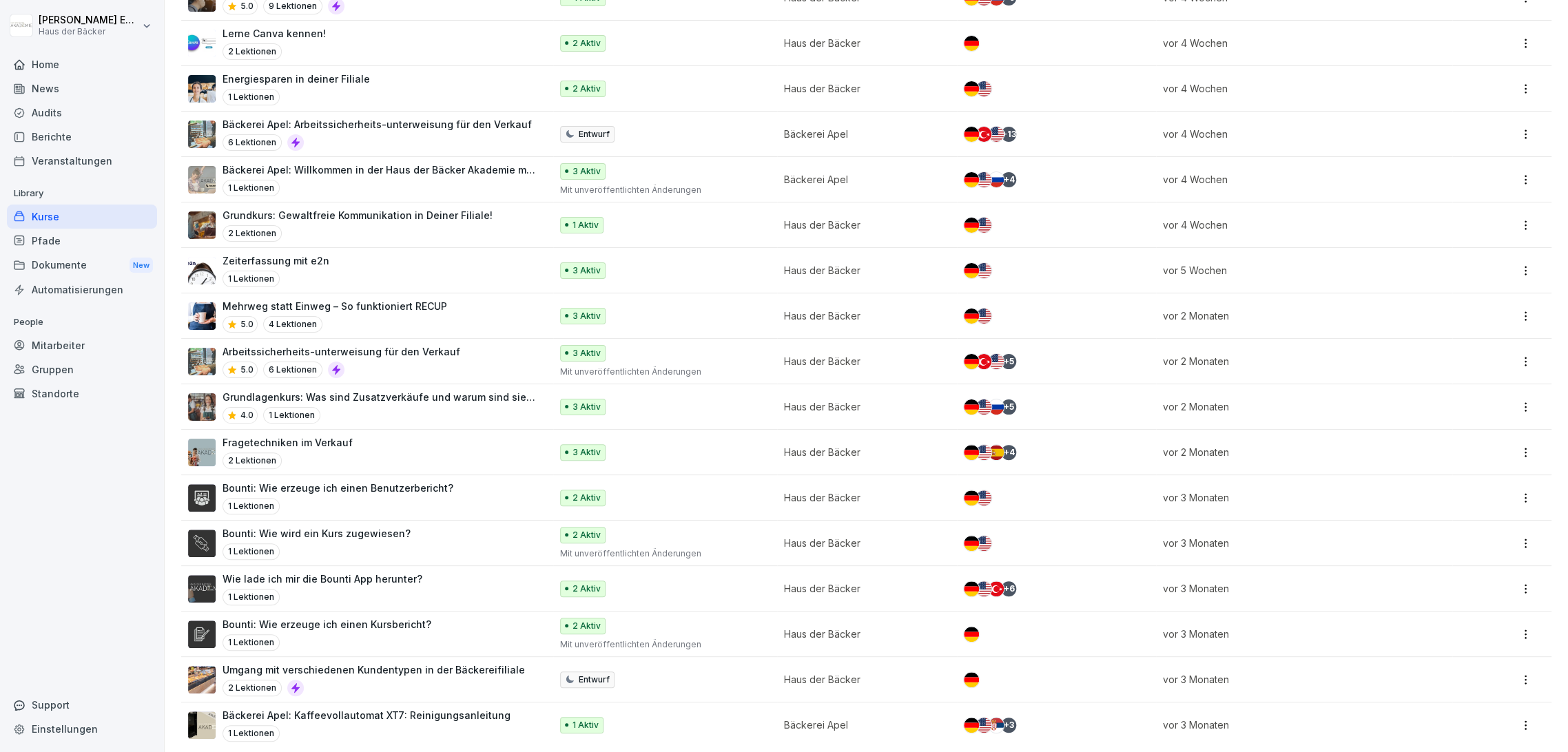
scroll to position [1547, 0]
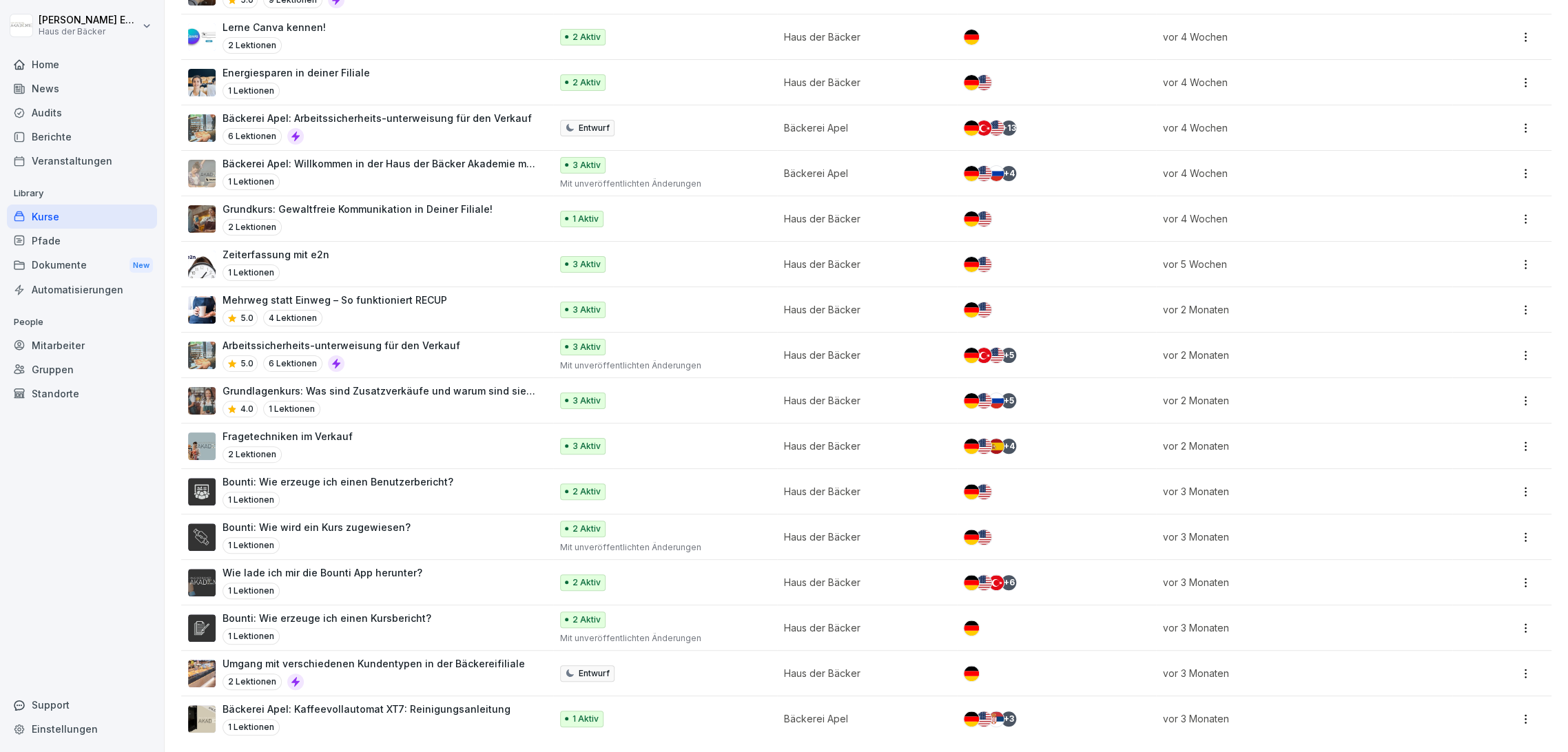
click at [299, 569] on div "Wie lade ich mir die Bounti App herunter? 1 Lektionen" at bounding box center [322, 582] width 200 height 34
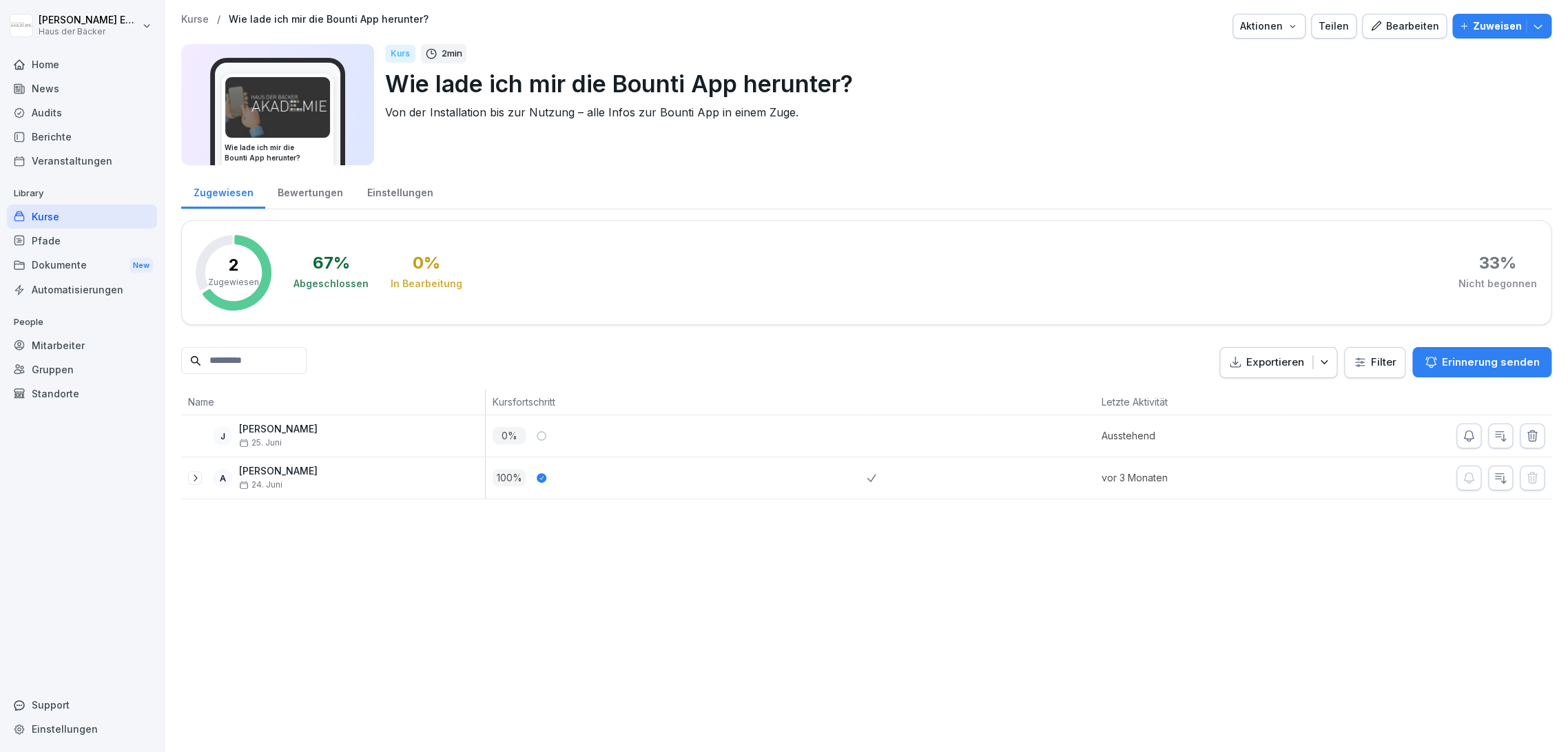
click at [1500, 22] on p "Zuweisen" at bounding box center [1497, 26] width 49 height 15
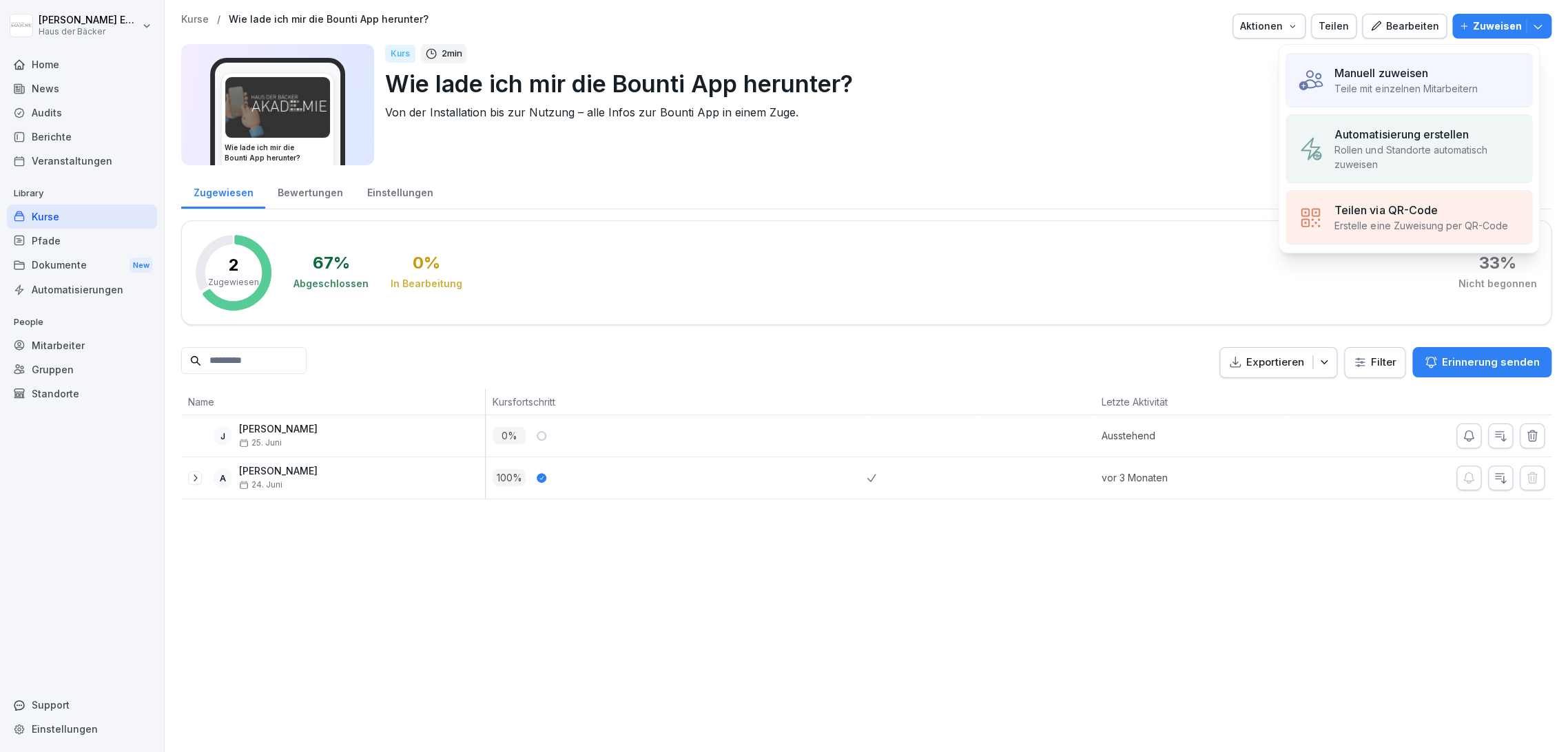
click at [1377, 483] on div at bounding box center [1418, 477] width 266 height 41
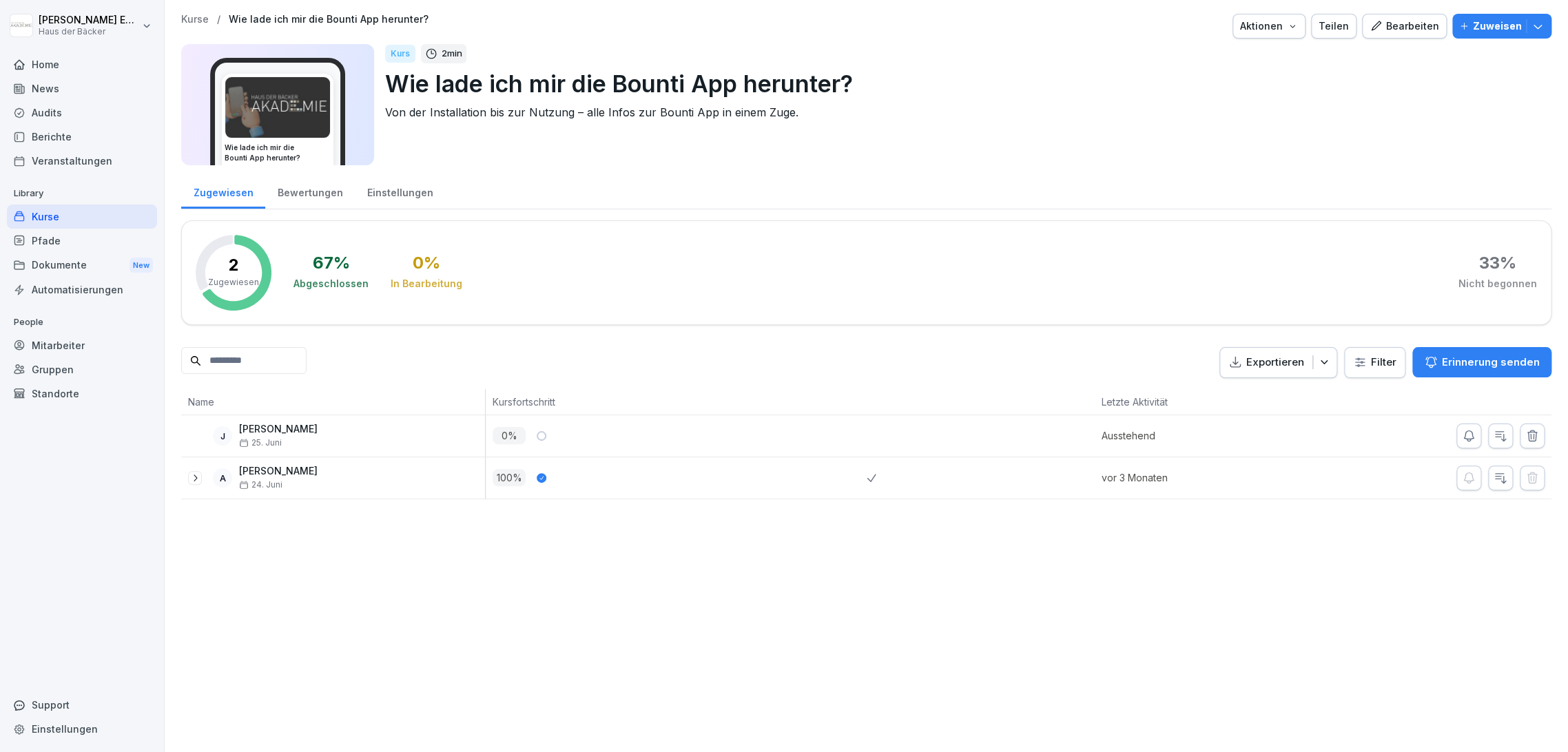
click at [192, 480] on icon at bounding box center [195, 477] width 11 height 11
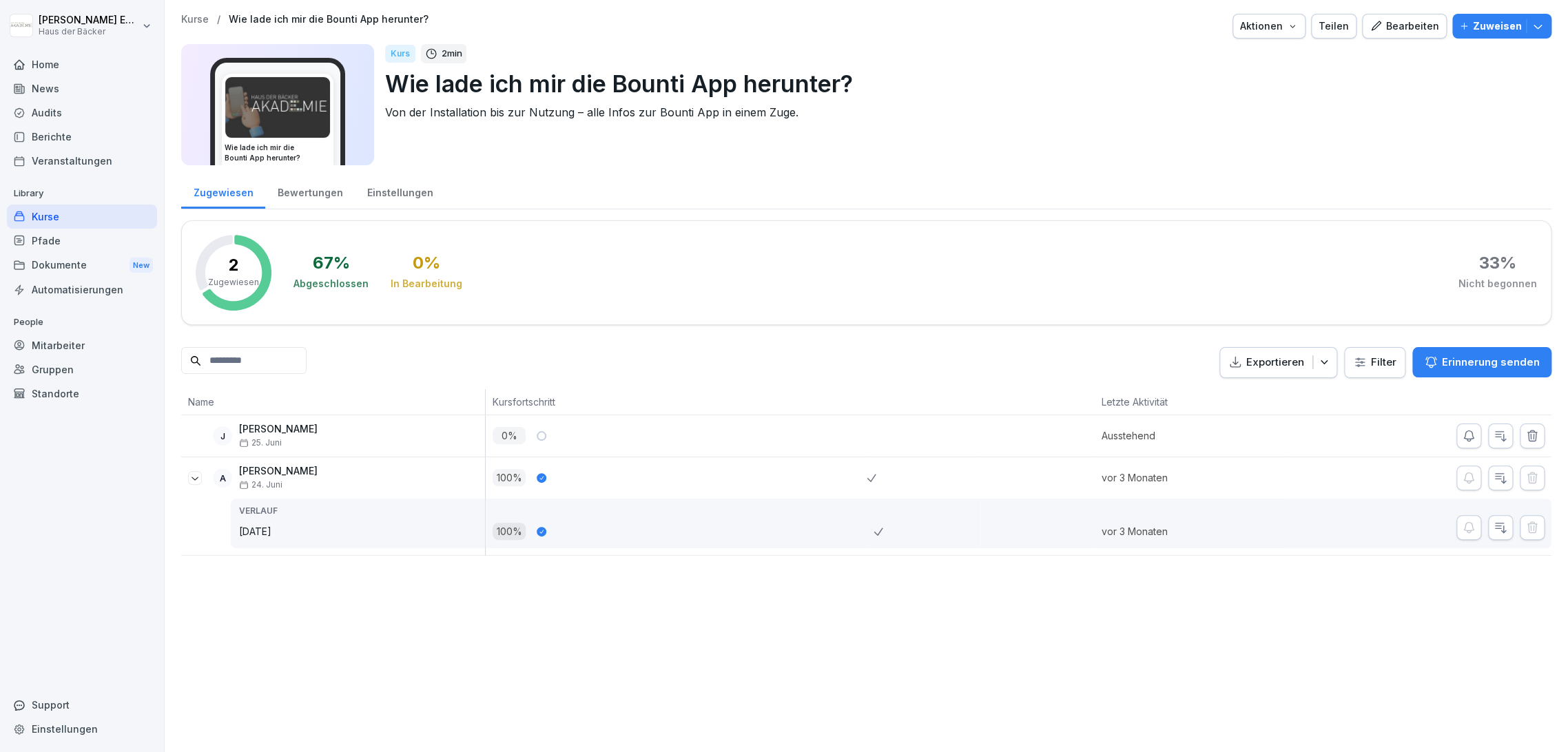
click at [1459, 19] on div "Zuweisen" at bounding box center [1501, 26] width 85 height 15
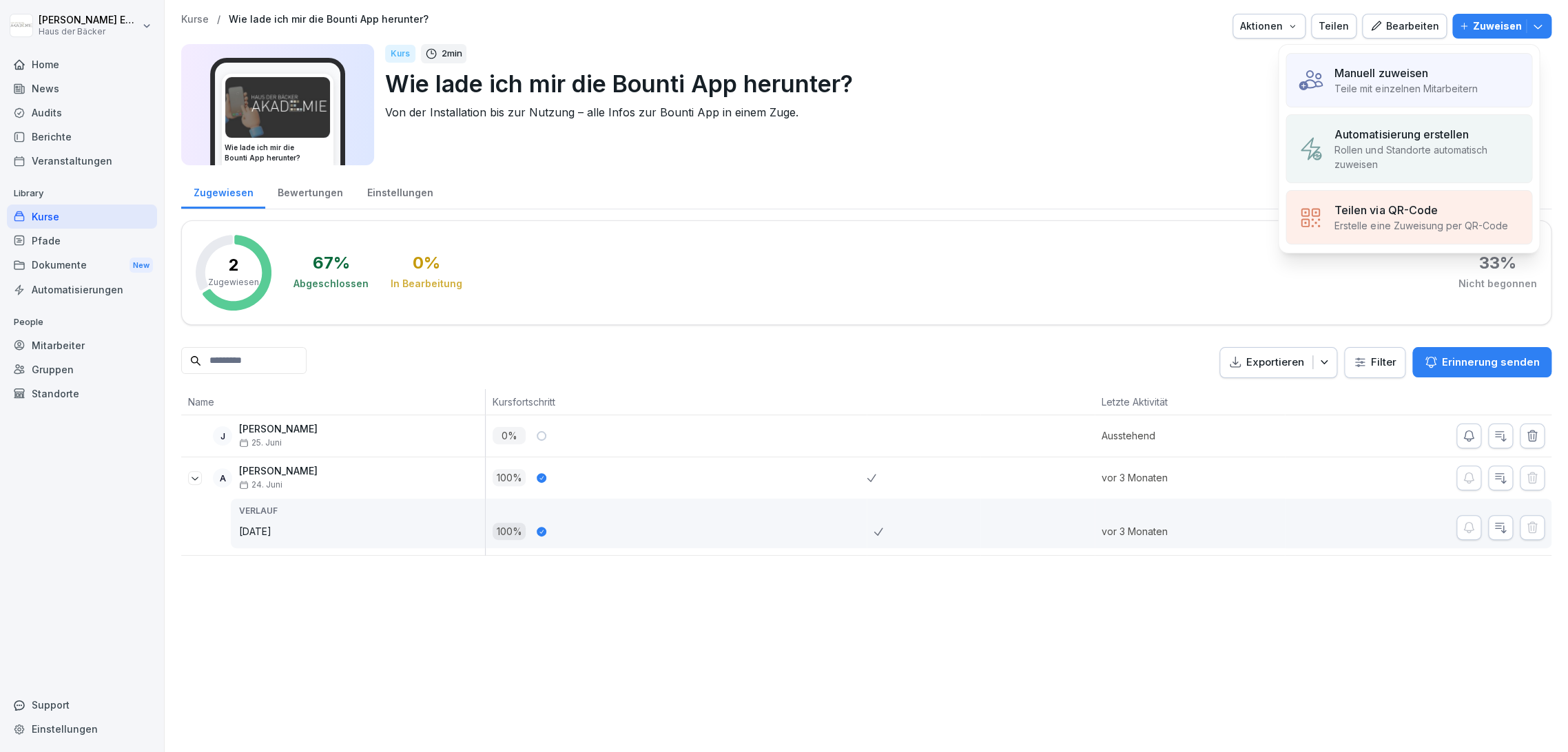
click at [1422, 78] on p "Manuell zuweisen" at bounding box center [1381, 73] width 93 height 16
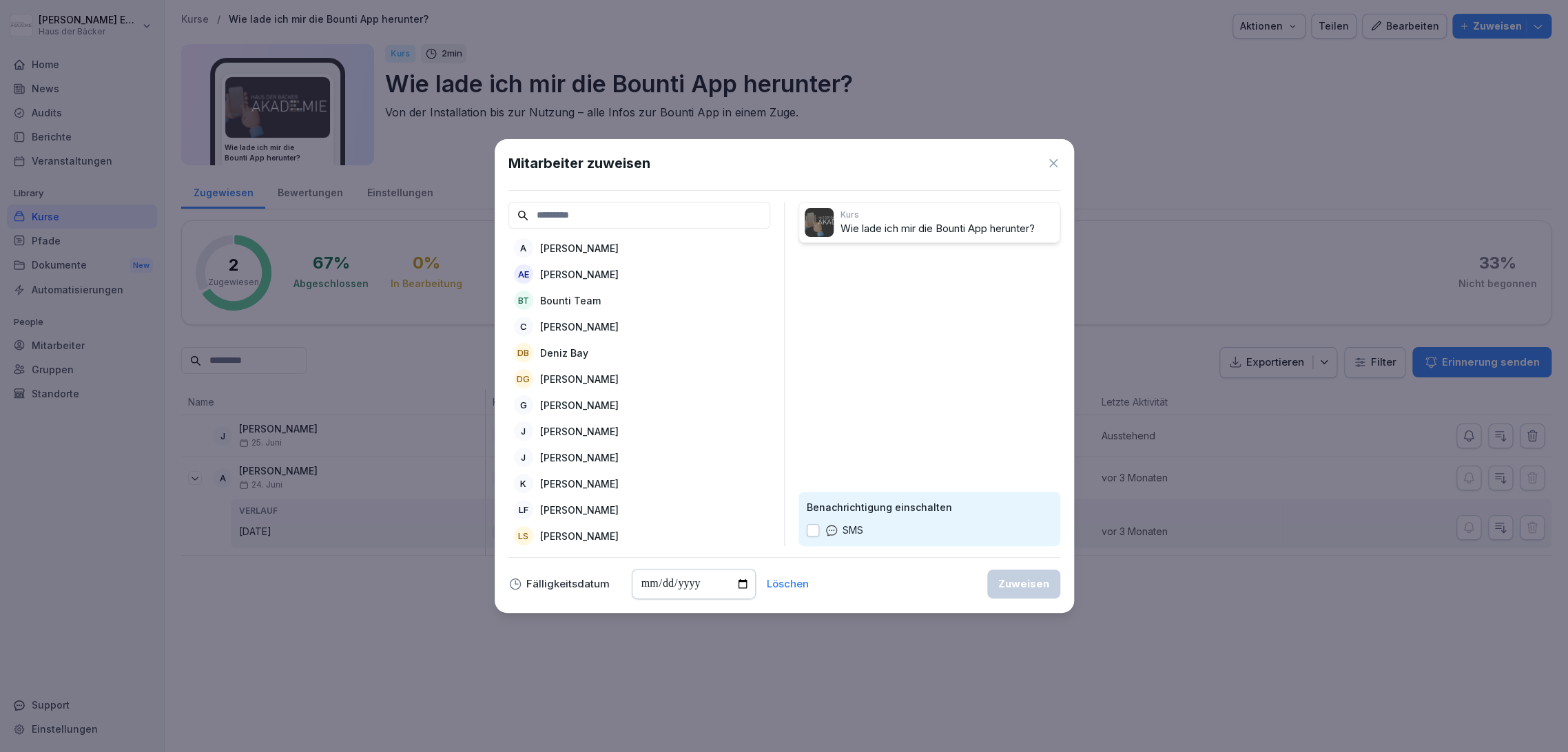
click at [567, 245] on p "[PERSON_NAME]" at bounding box center [579, 248] width 79 height 14
click at [1008, 588] on div "Zuweisen" at bounding box center [1024, 584] width 51 height 15
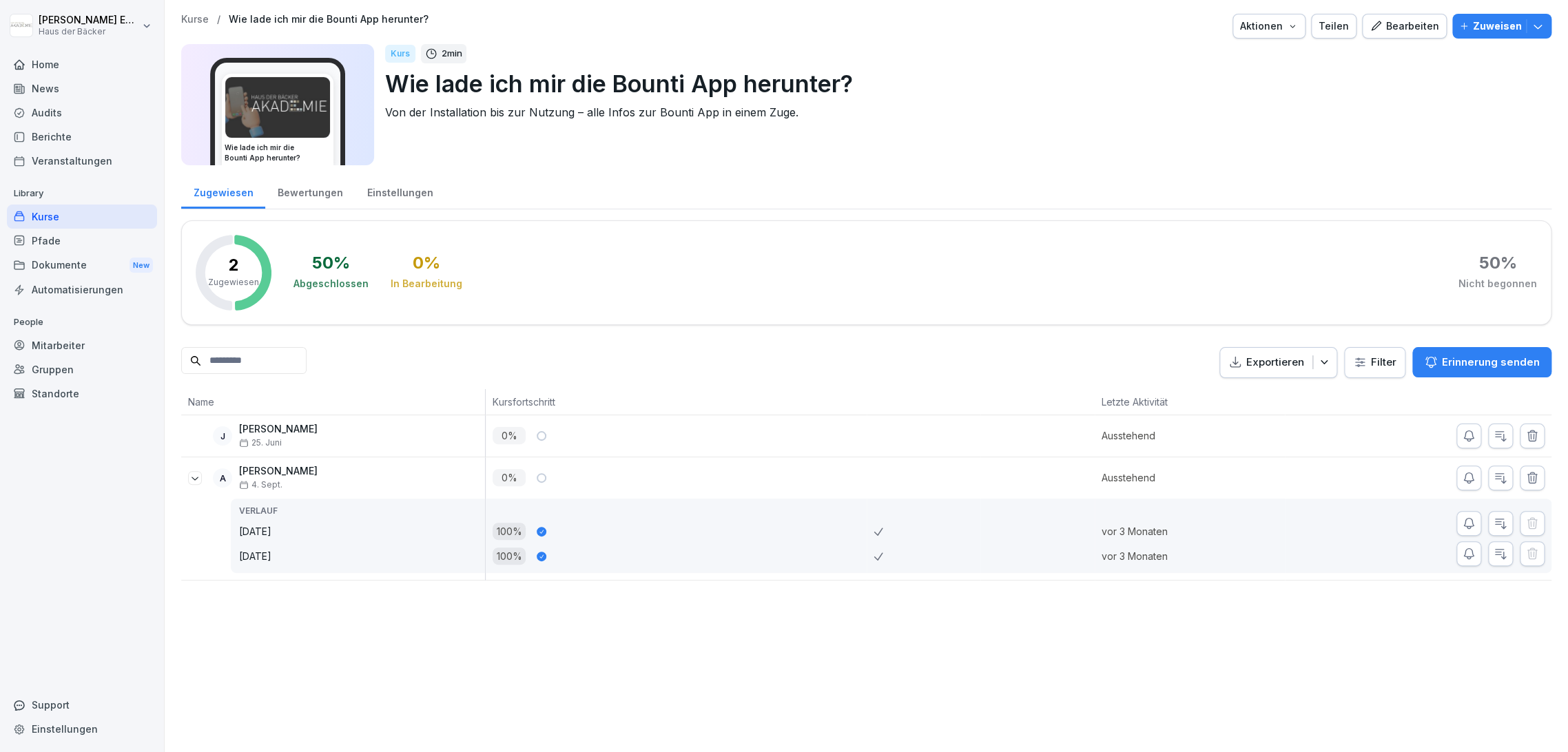
click at [88, 208] on div "Kurse" at bounding box center [82, 216] width 150 height 24
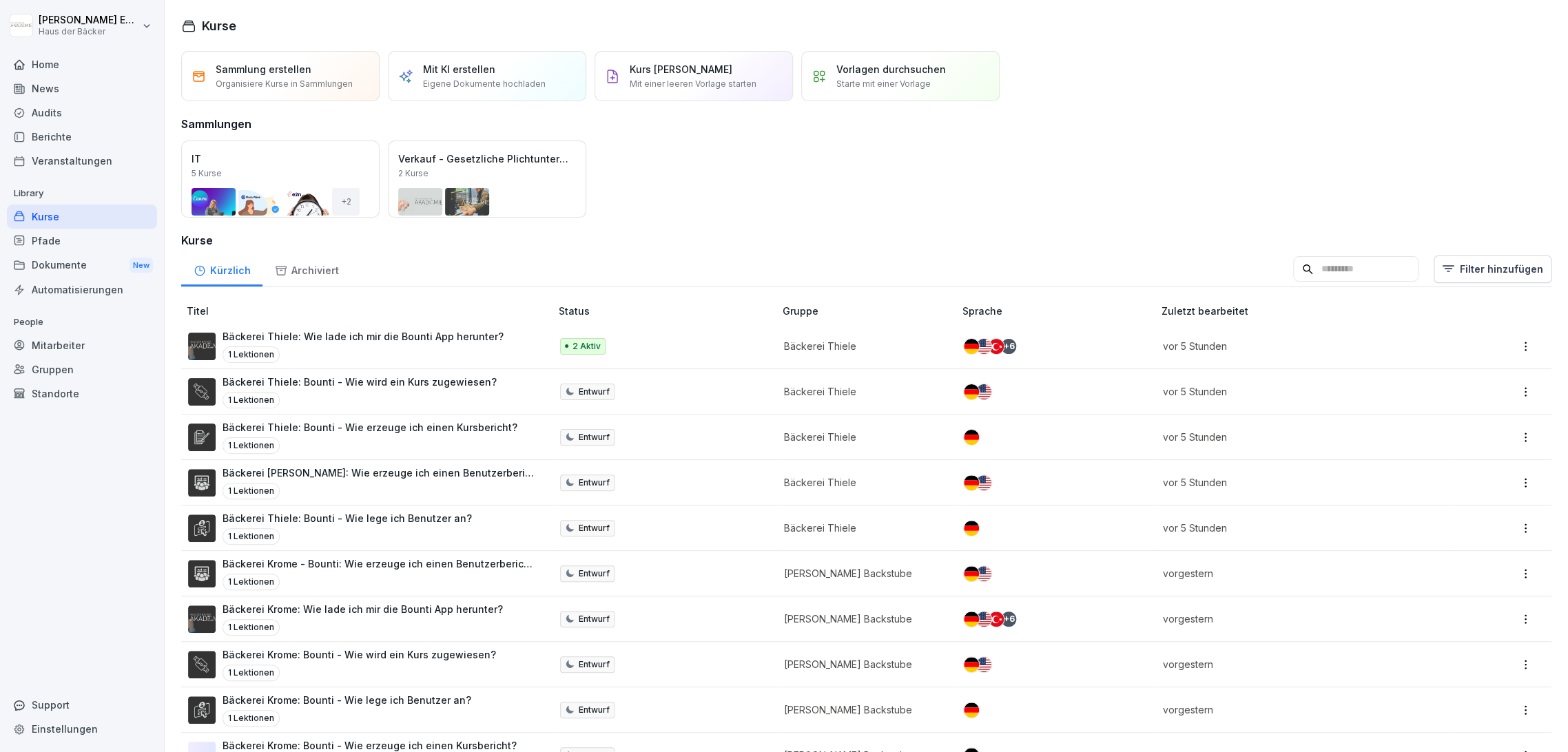
click at [97, 237] on div "Pfade" at bounding box center [82, 241] width 150 height 24
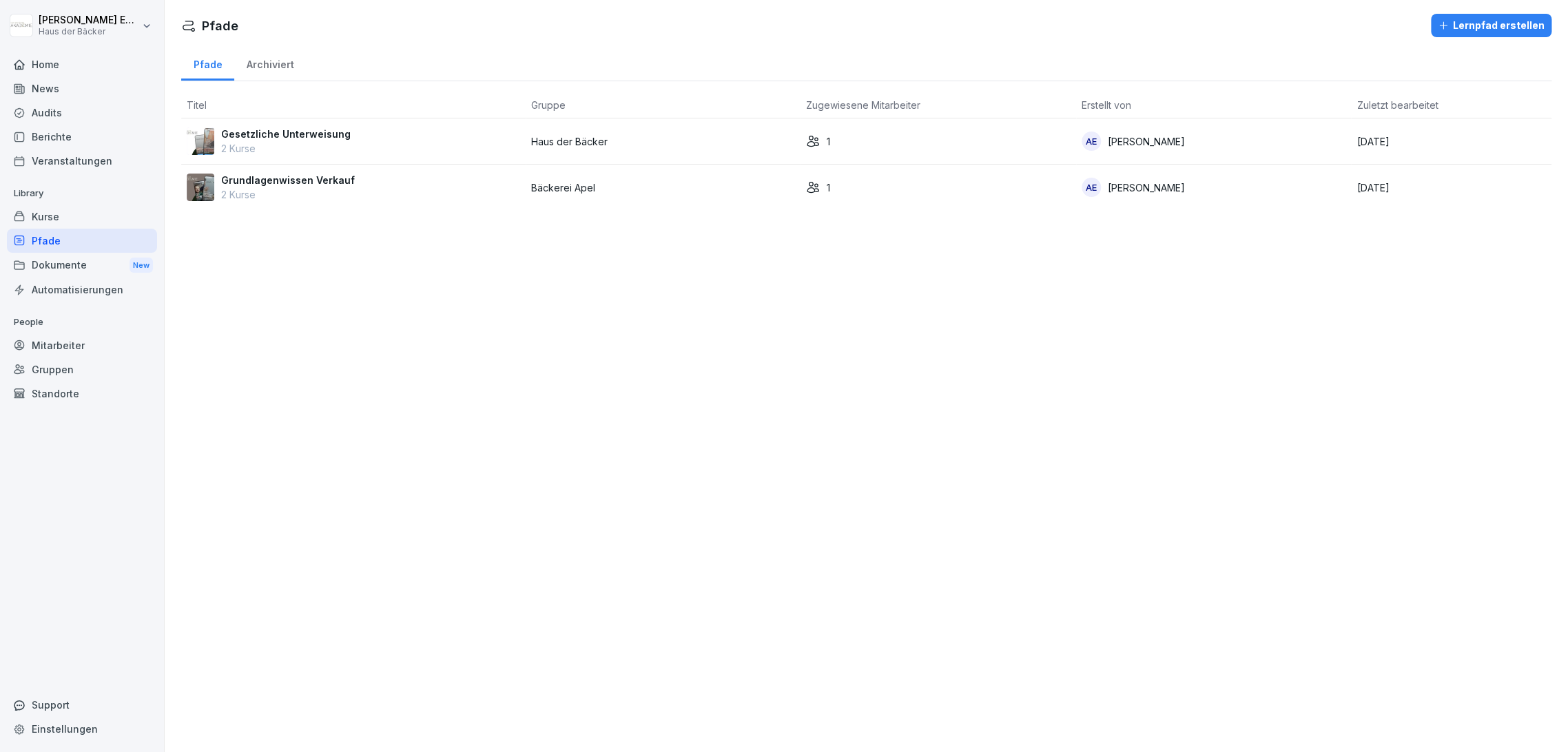
click at [97, 216] on div "Kurse" at bounding box center [82, 216] width 150 height 24
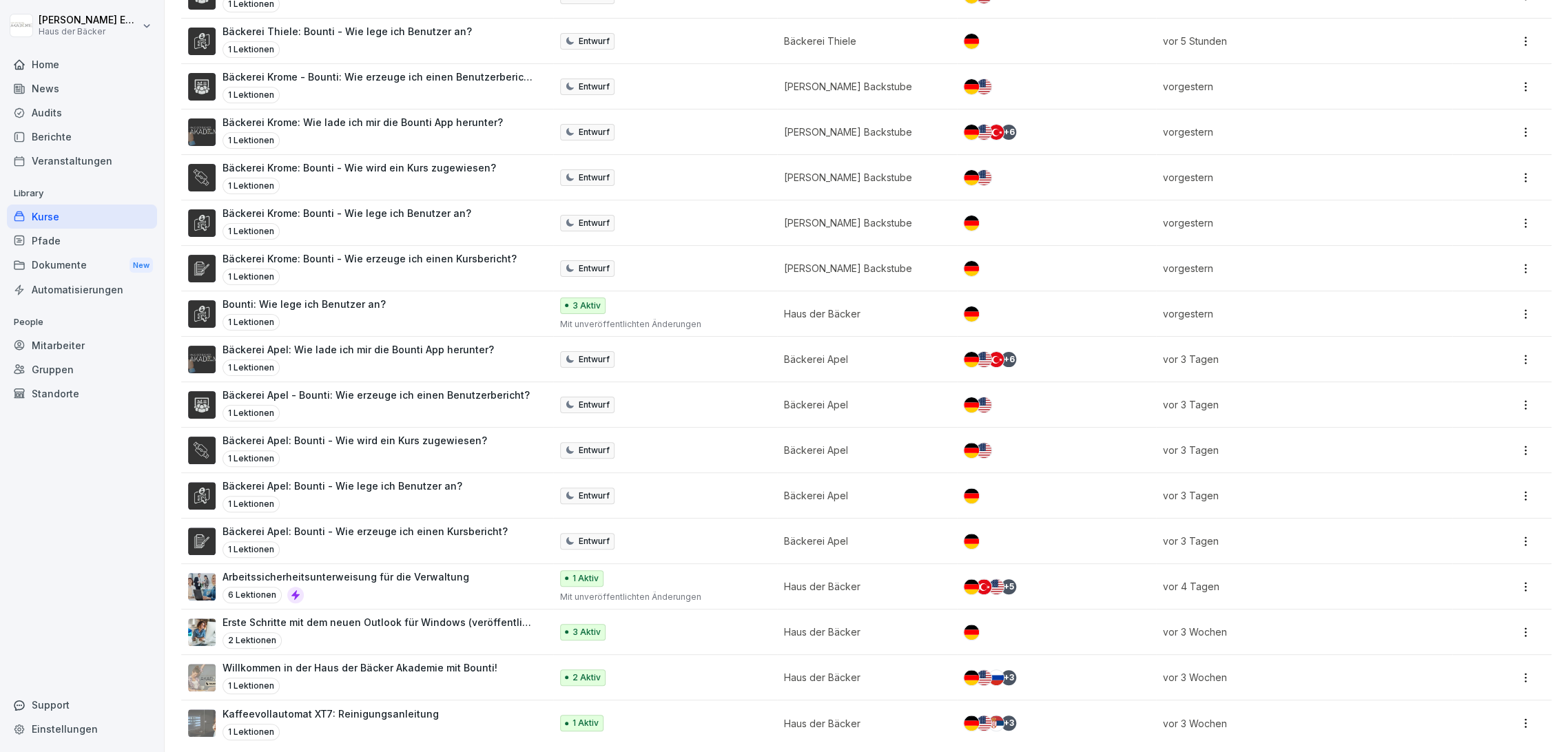
scroll to position [502, 0]
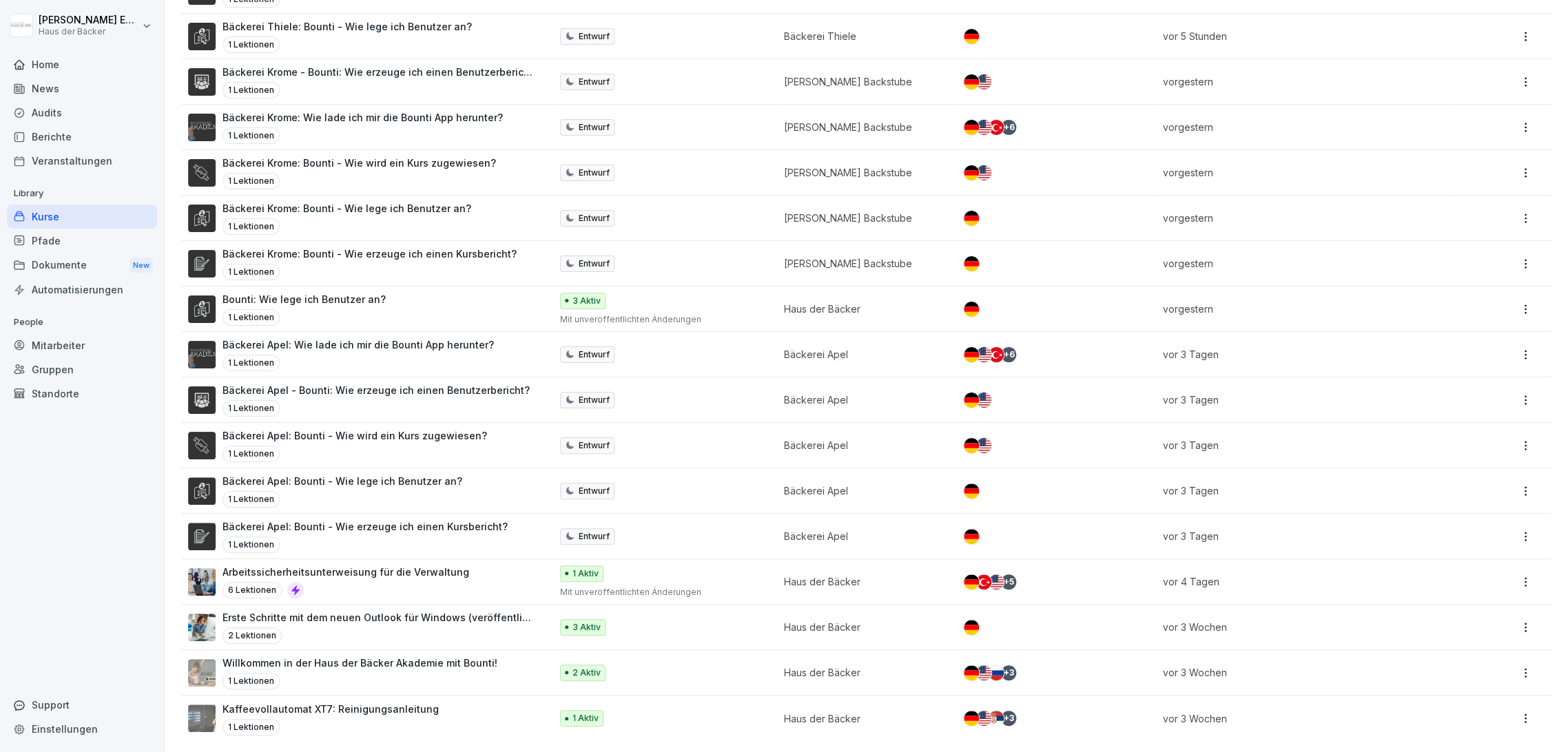
click at [296, 673] on div "1 Lektionen" at bounding box center [359, 681] width 275 height 16
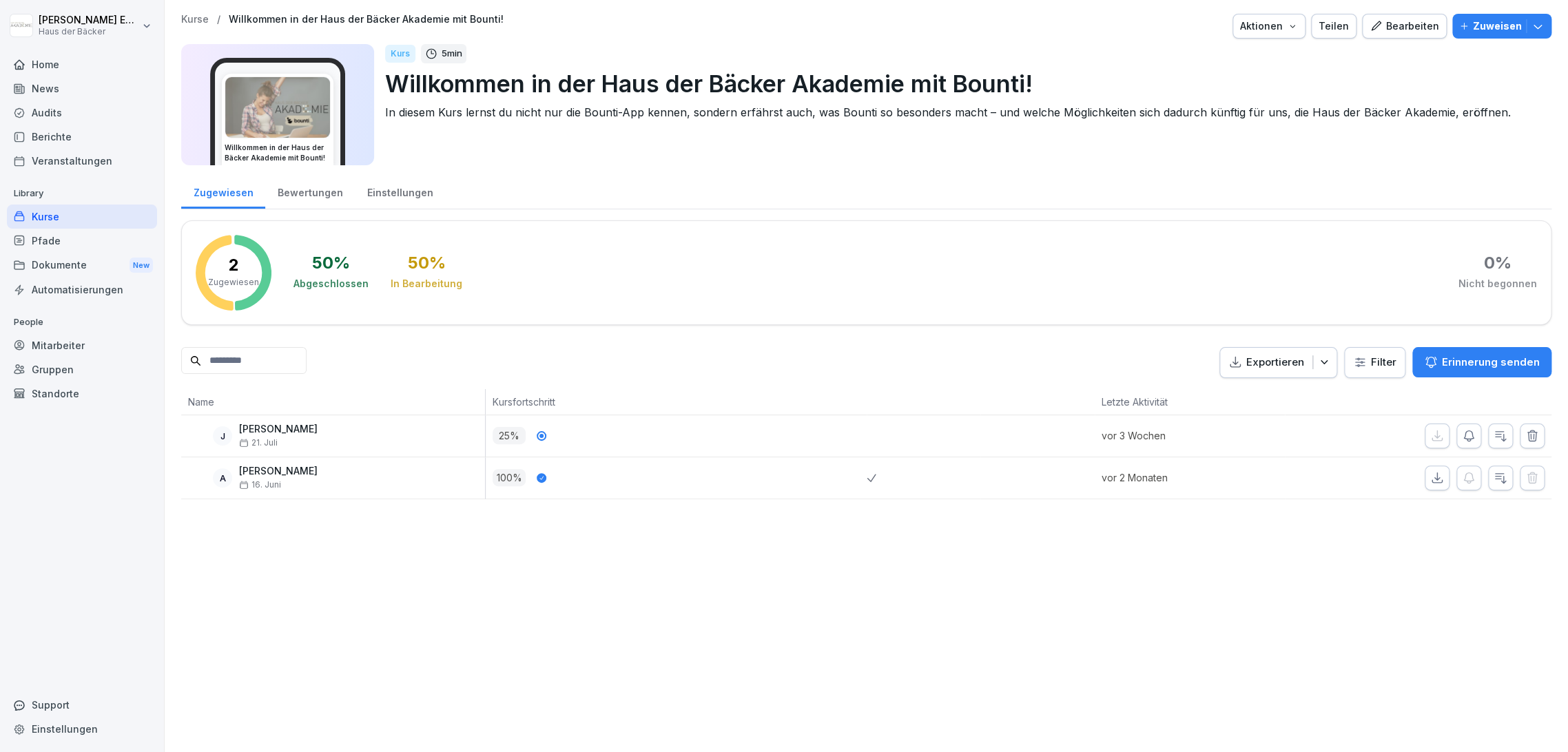
click at [1401, 37] on button "Bearbeiten" at bounding box center [1404, 25] width 85 height 25
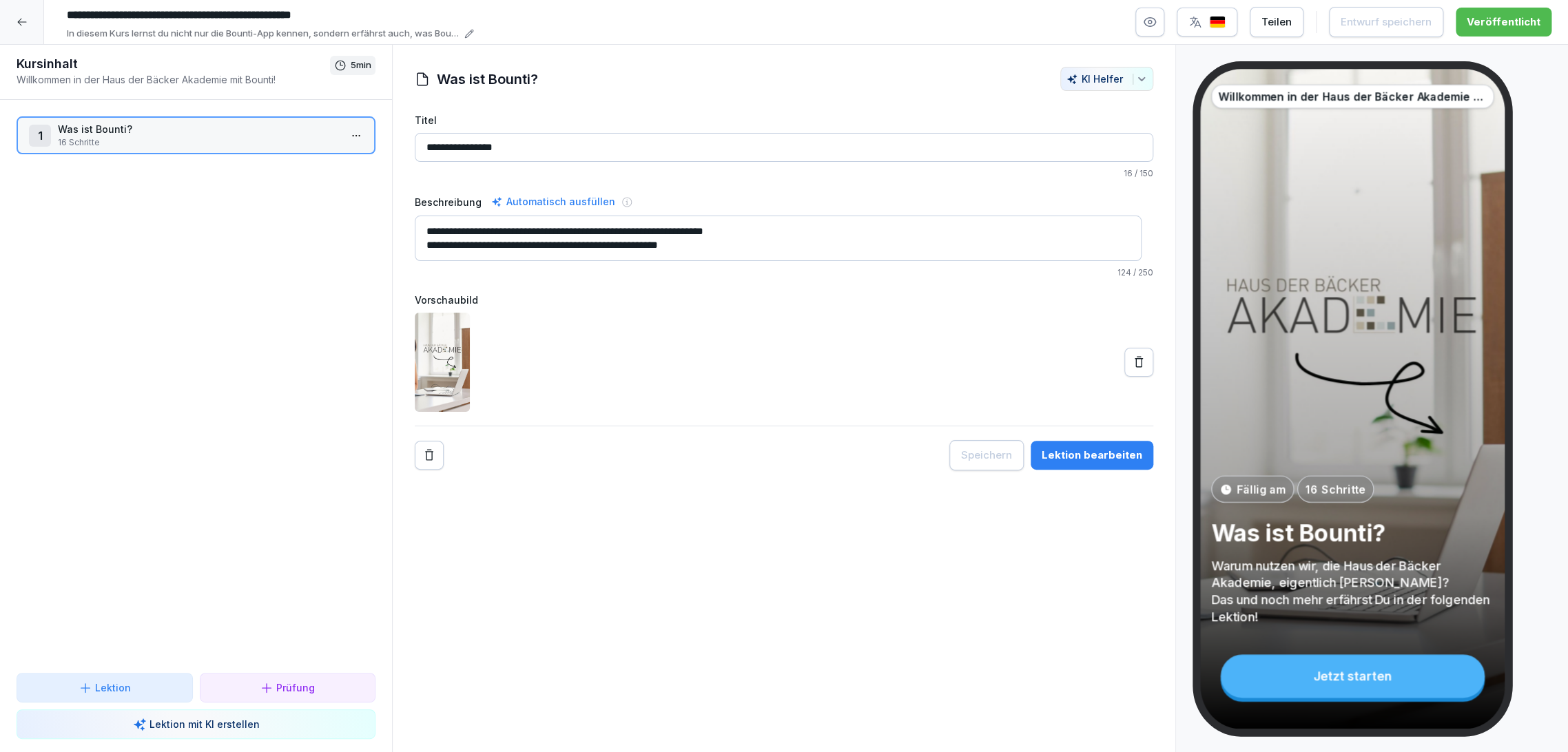
click at [352, 134] on html "**********" at bounding box center [784, 376] width 1568 height 752
click at [338, 160] on div "Schritte bearbeiten" at bounding box center [293, 162] width 106 height 14
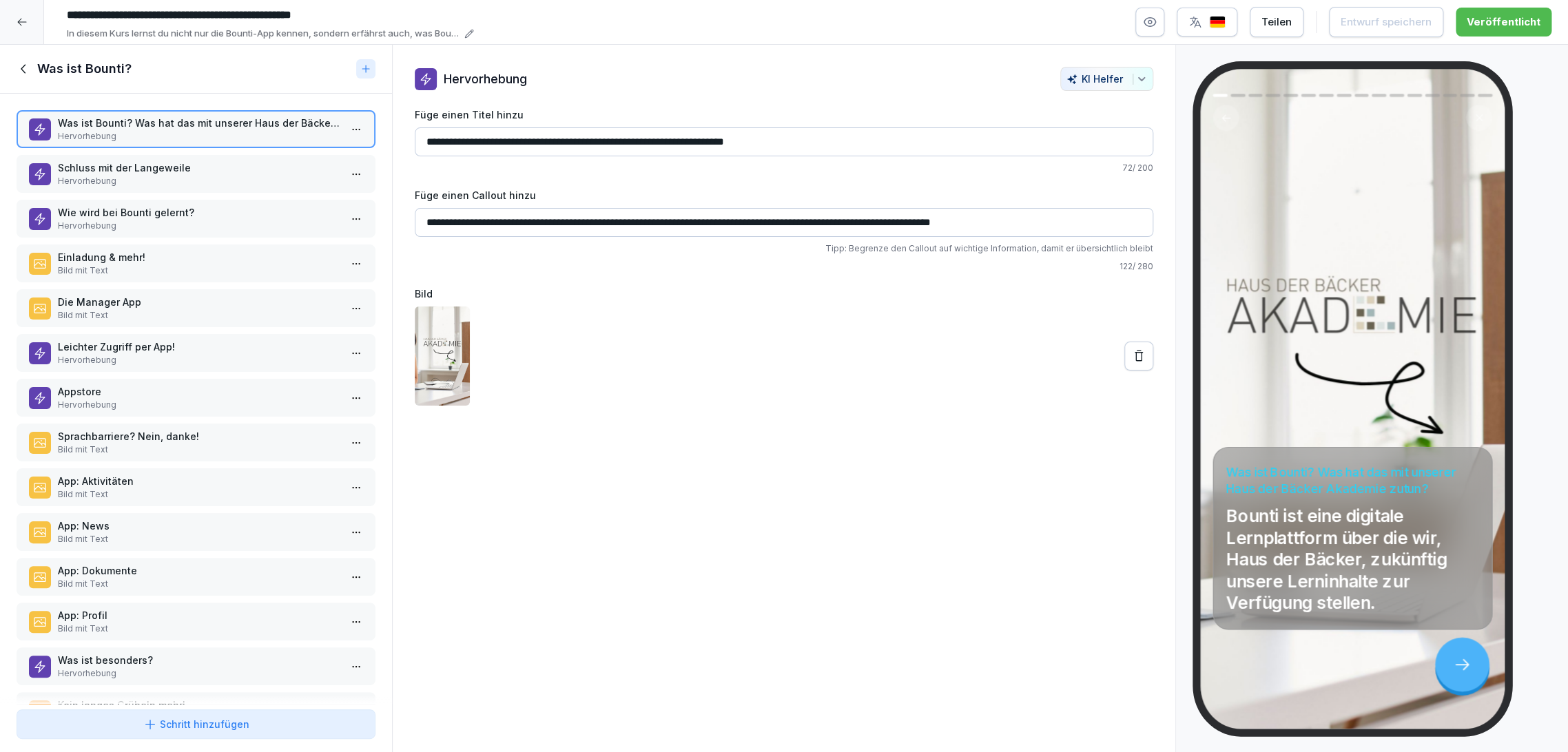
click at [259, 164] on p "Schluss mit der Langeweile" at bounding box center [198, 167] width 281 height 14
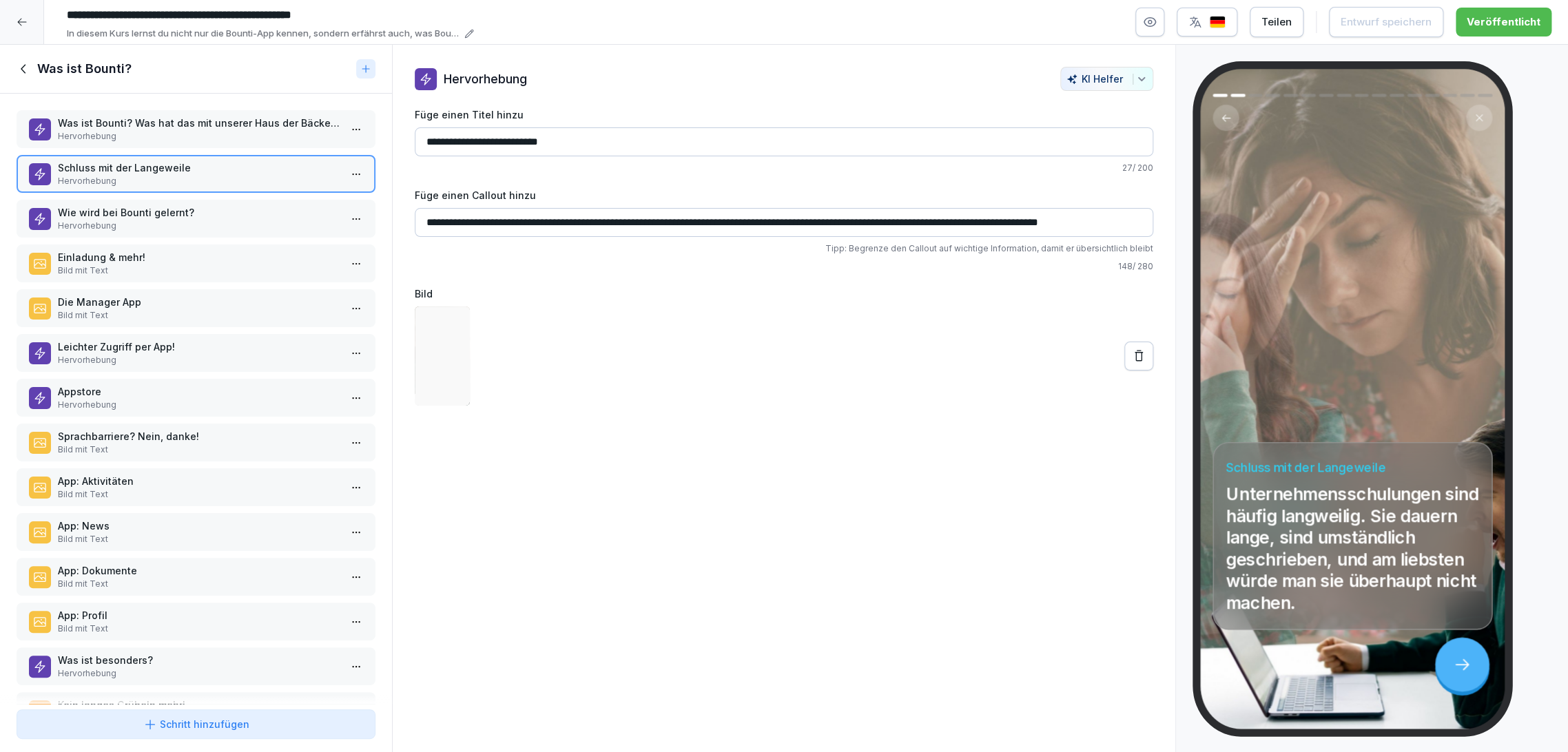
click at [264, 227] on p "Hervorhebung" at bounding box center [198, 226] width 281 height 13
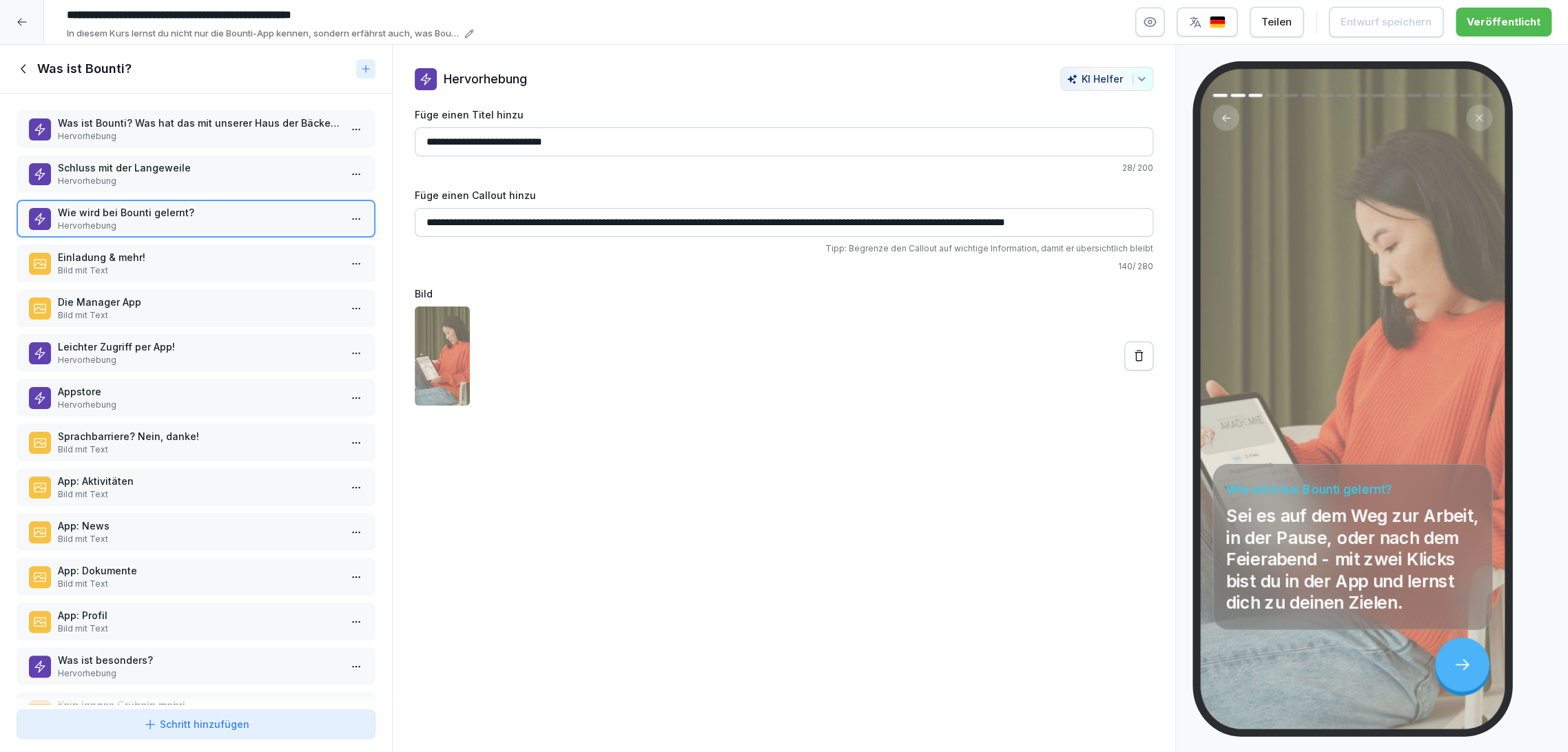
click at [266, 274] on p "Bild mit Text" at bounding box center [198, 270] width 281 height 13
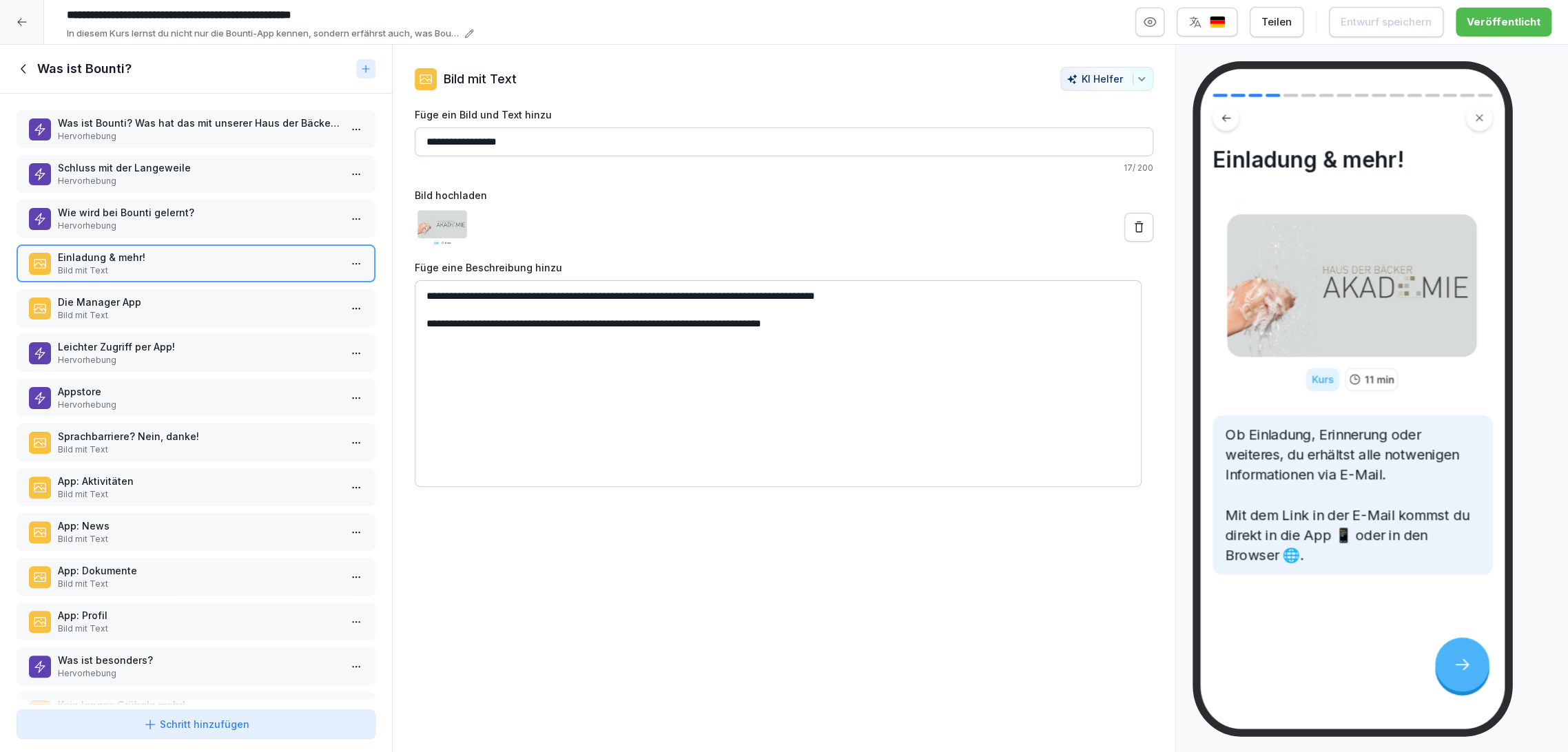
click at [264, 284] on div "Was ist Bounti? Was hat das mit unserer Haus der Bäcker Akademie zutun? Hervorh…" at bounding box center [196, 398] width 392 height 610
click at [264, 295] on p "Die Manager App" at bounding box center [198, 302] width 281 height 14
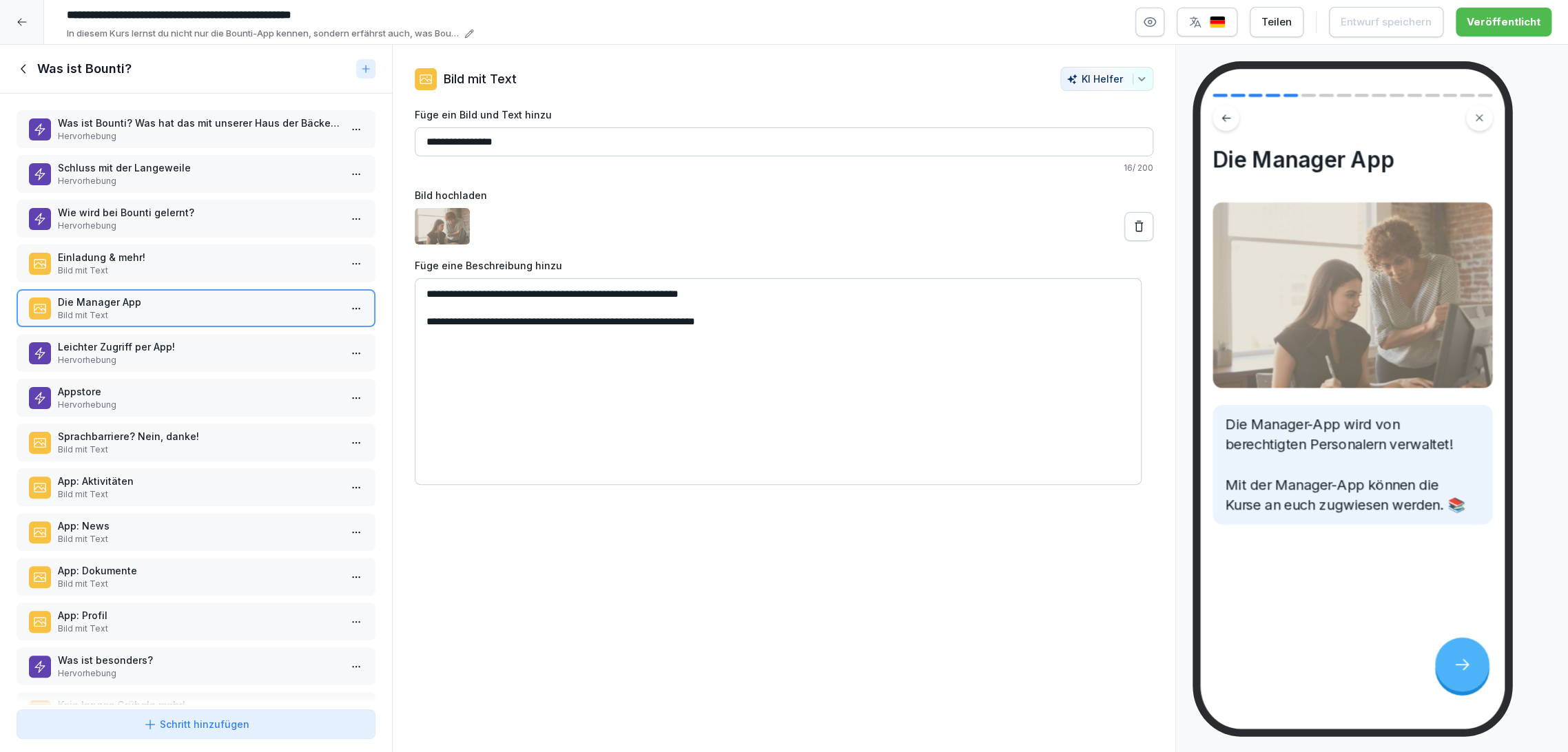
click at [264, 331] on div "Was ist Bounti? Was hat das mit unserer Haus der Bäcker Akademie zutun? Hervorh…" at bounding box center [196, 398] width 392 height 610
click at [255, 369] on div "Leichter Zugriff per App! Hervorhebung" at bounding box center [196, 352] width 359 height 38
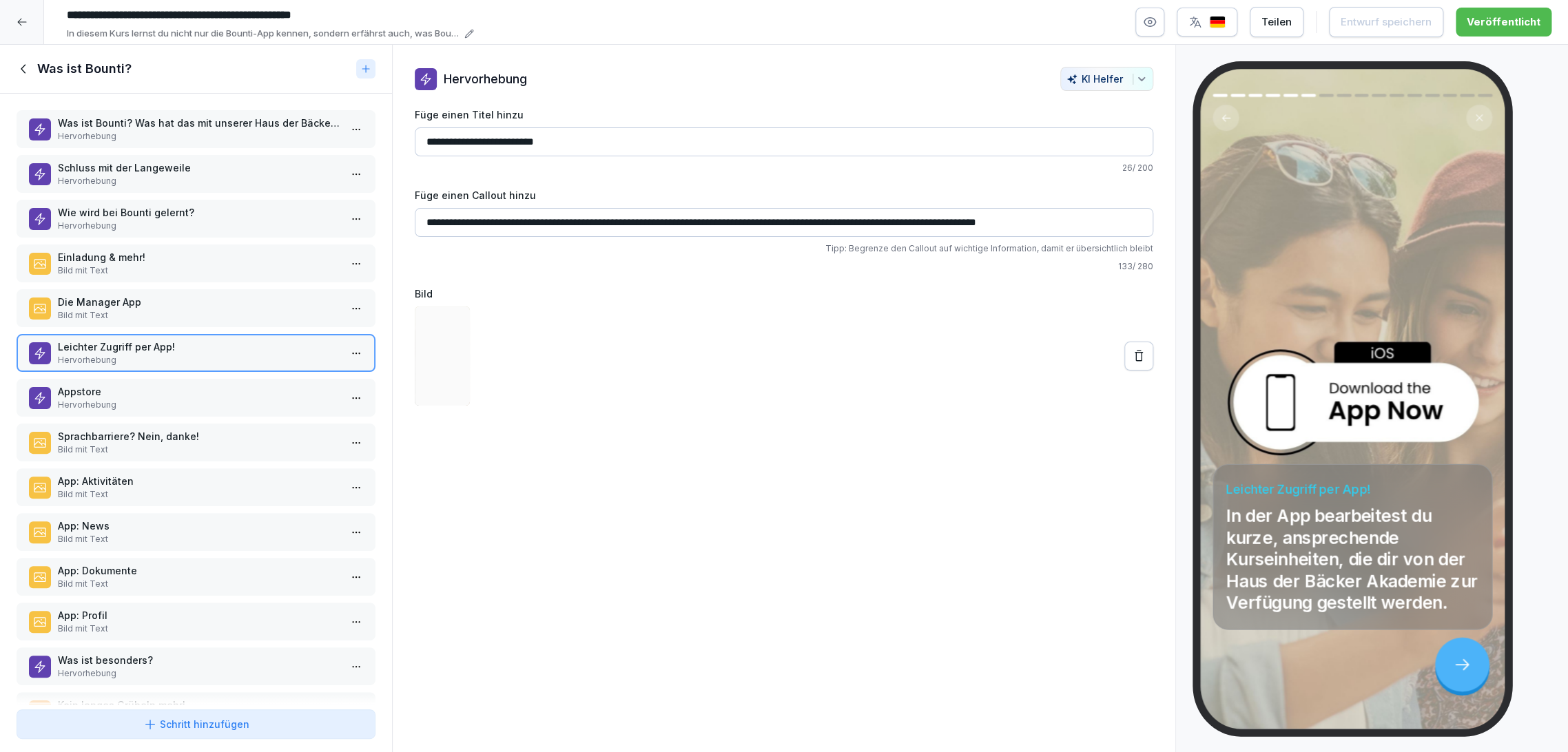
click at [254, 403] on p "Hervorhebung" at bounding box center [198, 405] width 281 height 13
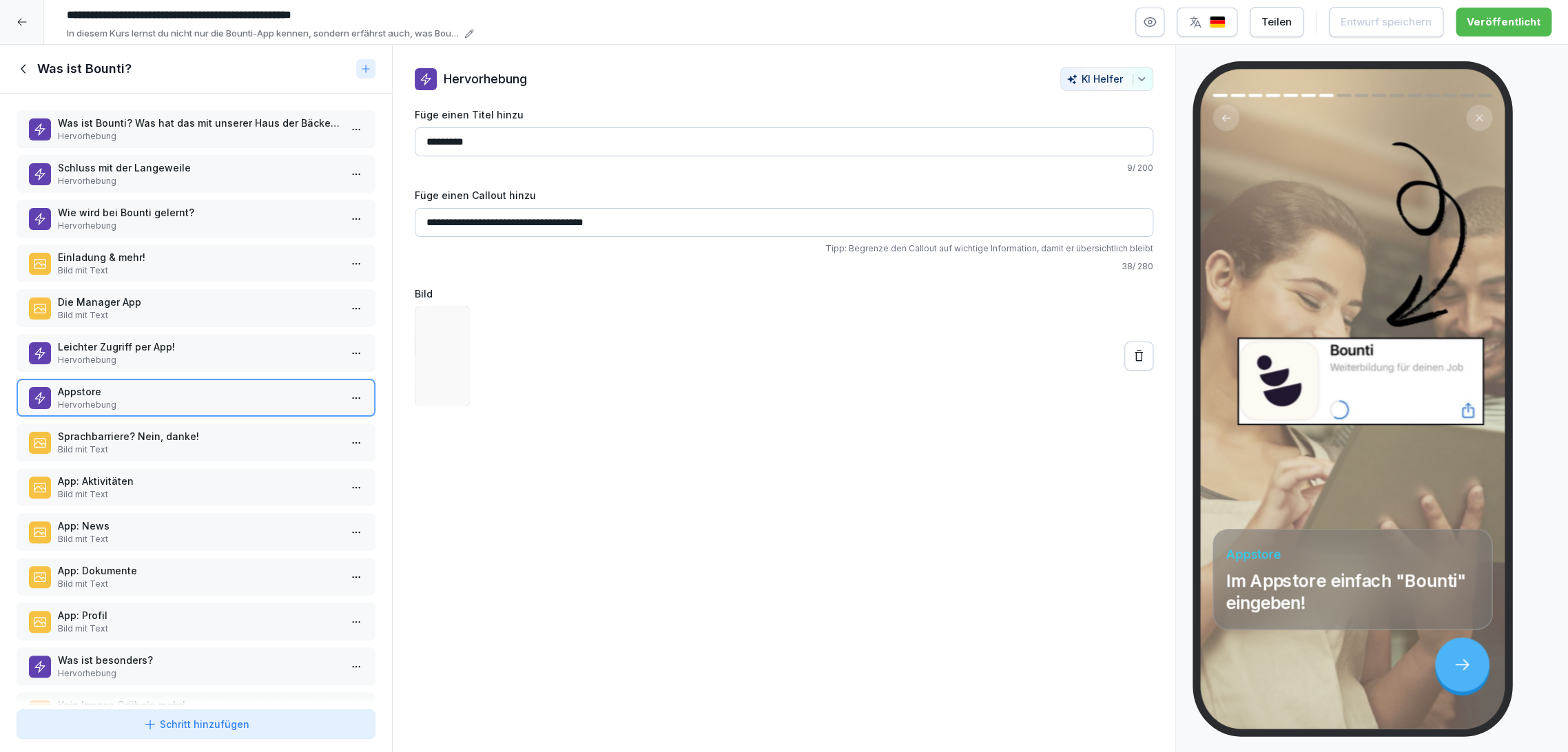
click at [254, 456] on div "Sprachbarriere? Nein, danke! Bild mit Text" at bounding box center [196, 442] width 359 height 38
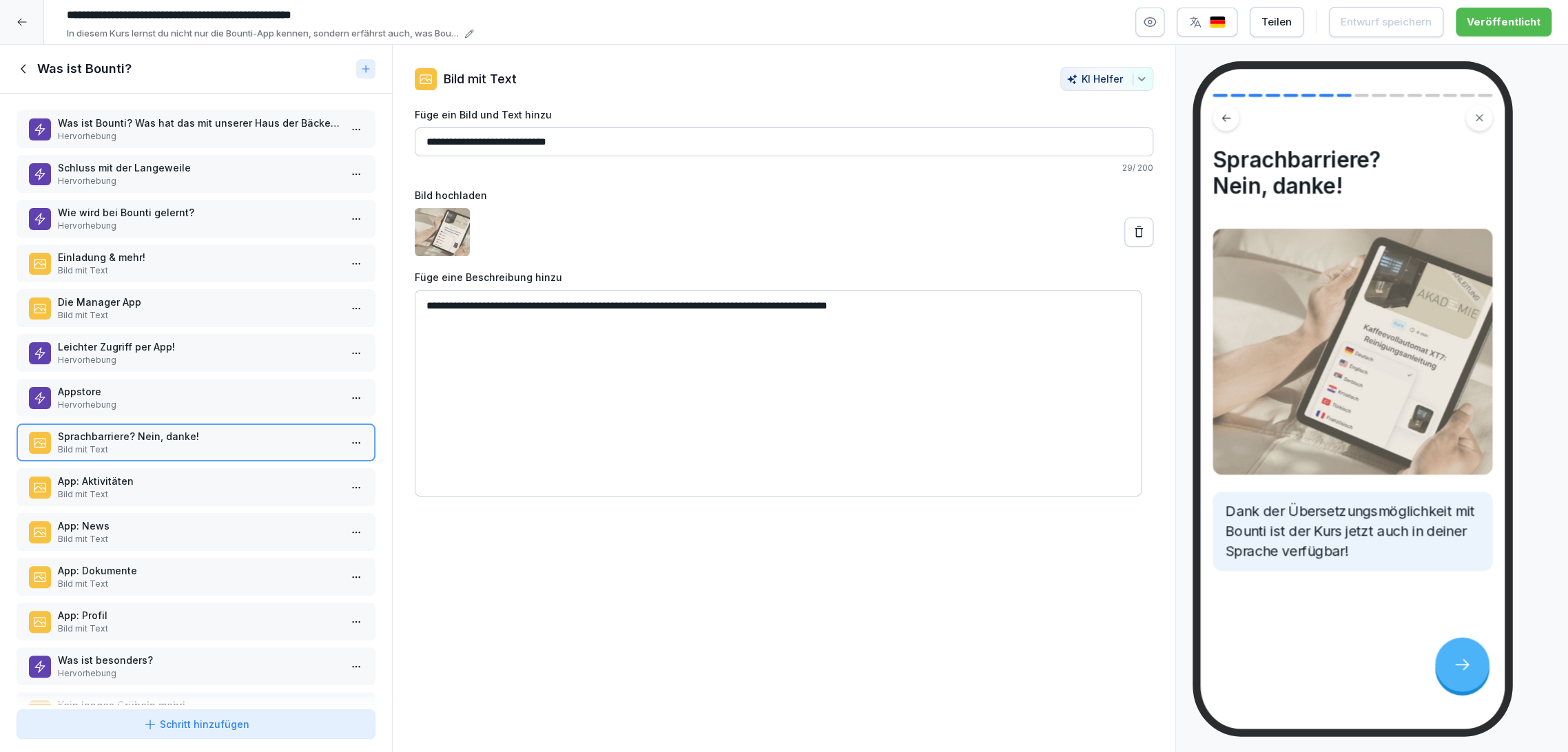
click at [254, 498] on p "Bild mit Text" at bounding box center [198, 495] width 281 height 13
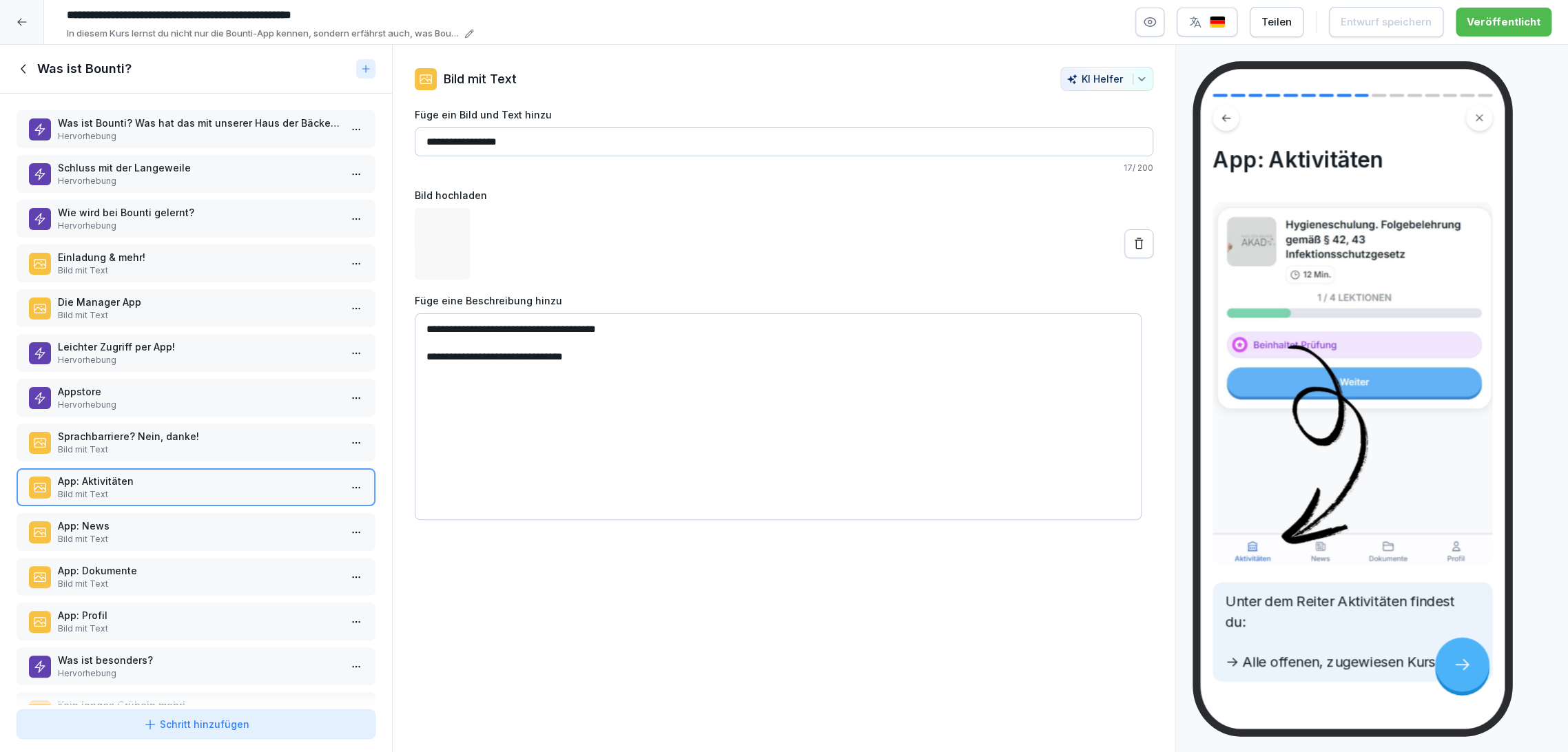
click at [254, 520] on p "App: News" at bounding box center [198, 525] width 281 height 14
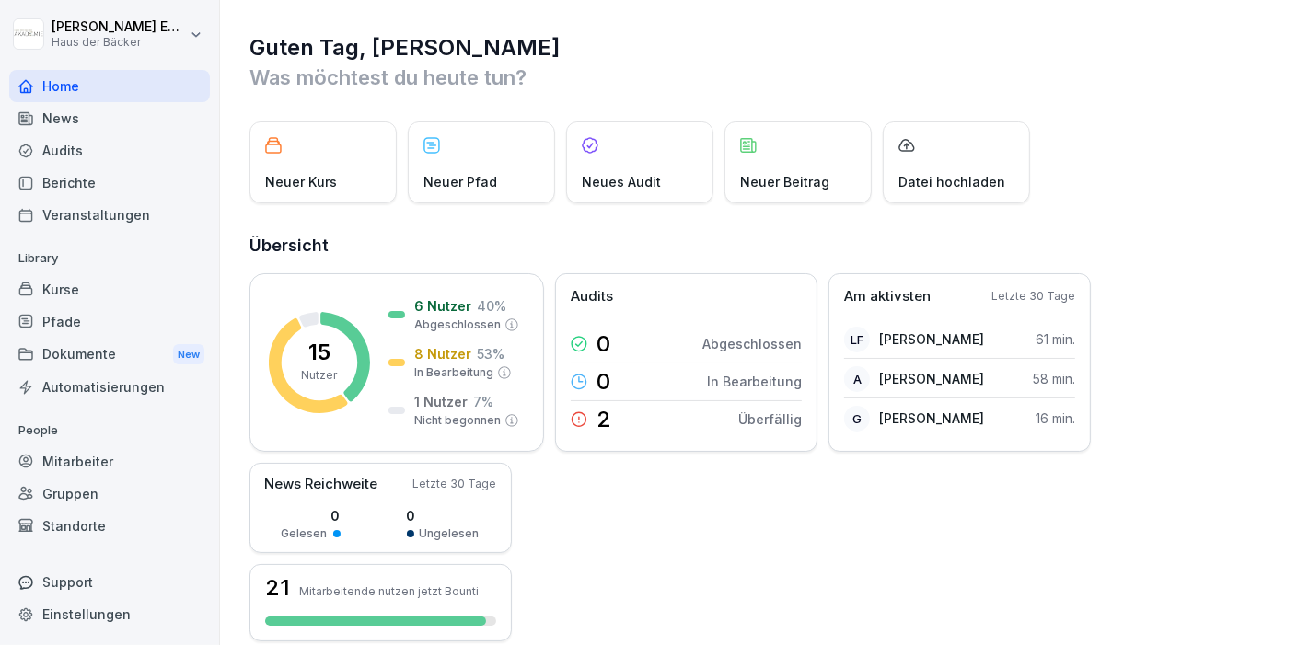
click at [52, 124] on div "News" at bounding box center [109, 118] width 201 height 32
click at [55, 79] on div "Home" at bounding box center [109, 86] width 201 height 32
click at [105, 460] on div "Mitarbeiter" at bounding box center [109, 461] width 201 height 32
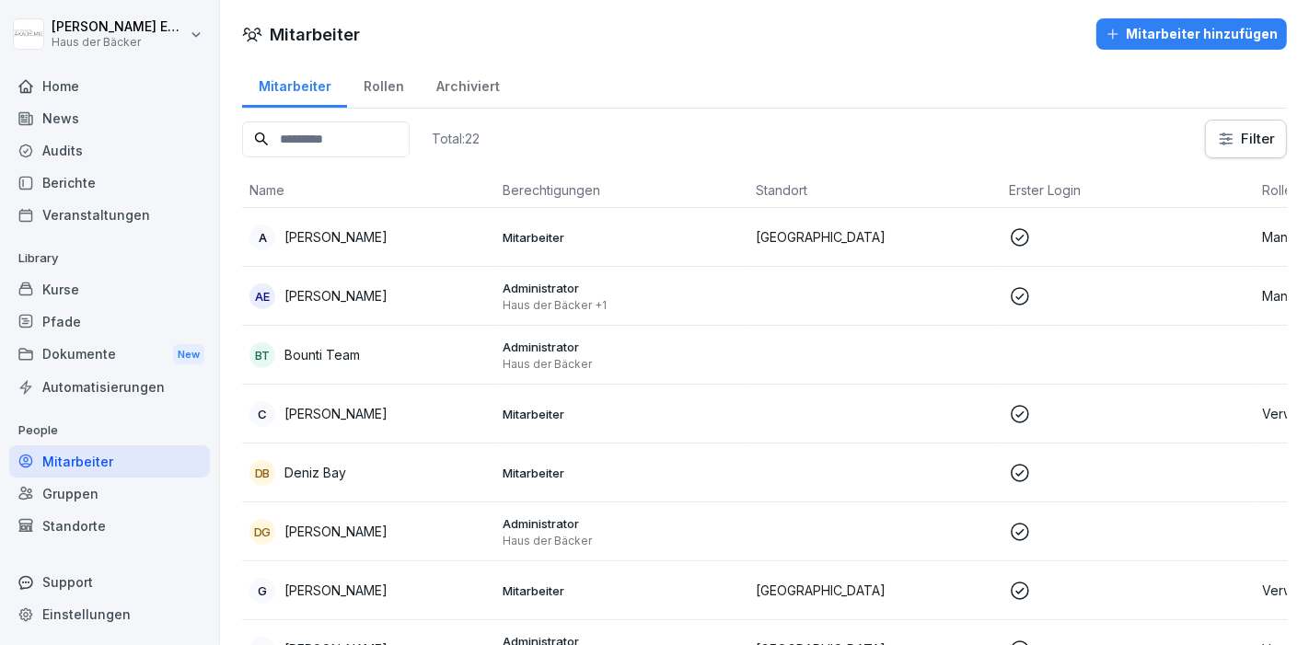
click at [91, 503] on div "Gruppen" at bounding box center [109, 494] width 201 height 32
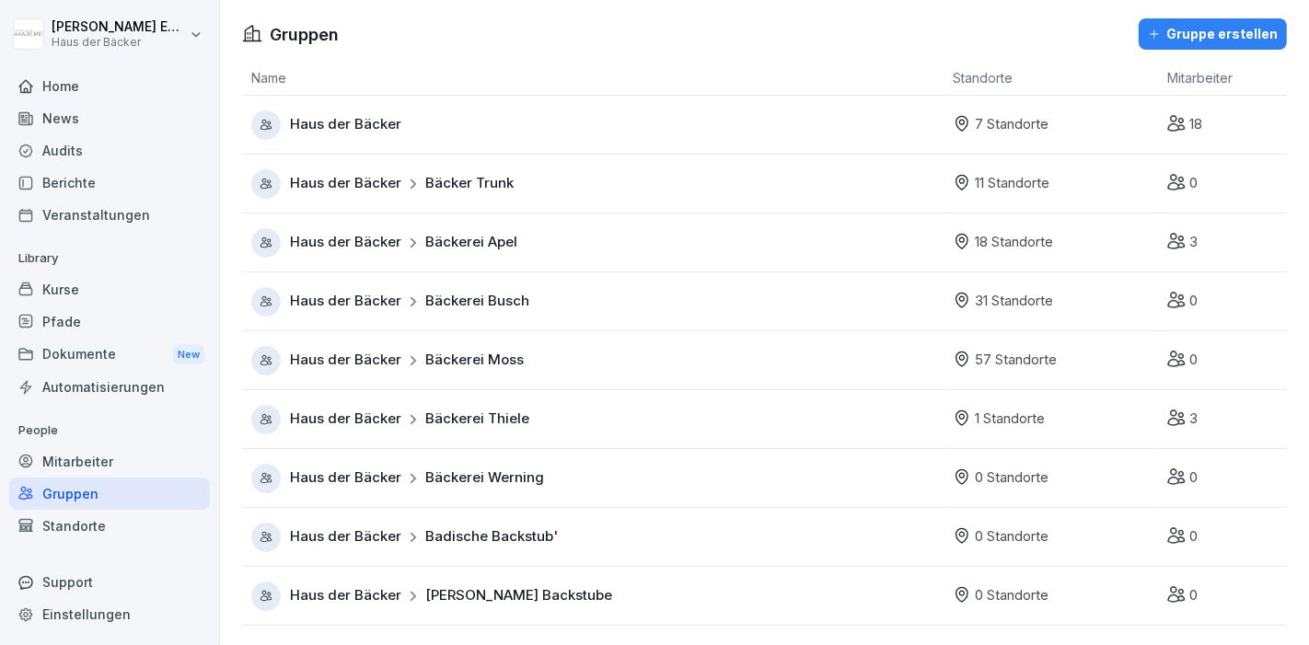
click at [94, 525] on div "Standorte" at bounding box center [109, 526] width 201 height 32
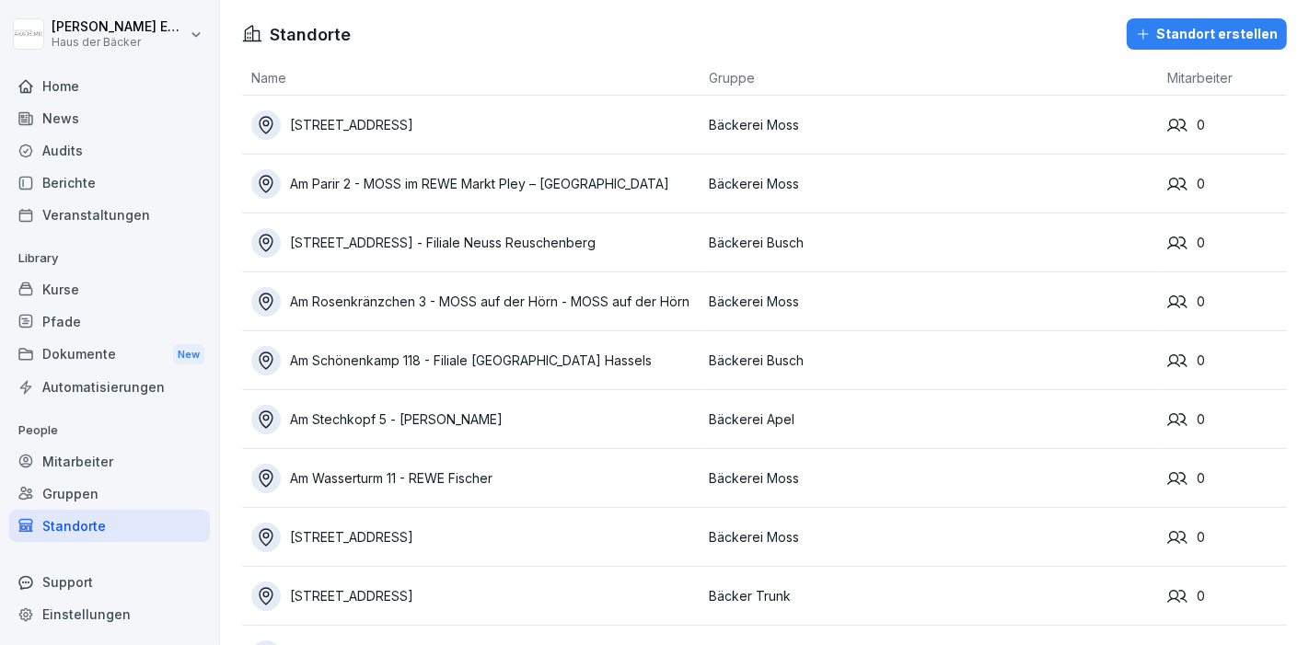
click at [92, 583] on div "Support" at bounding box center [109, 582] width 201 height 32
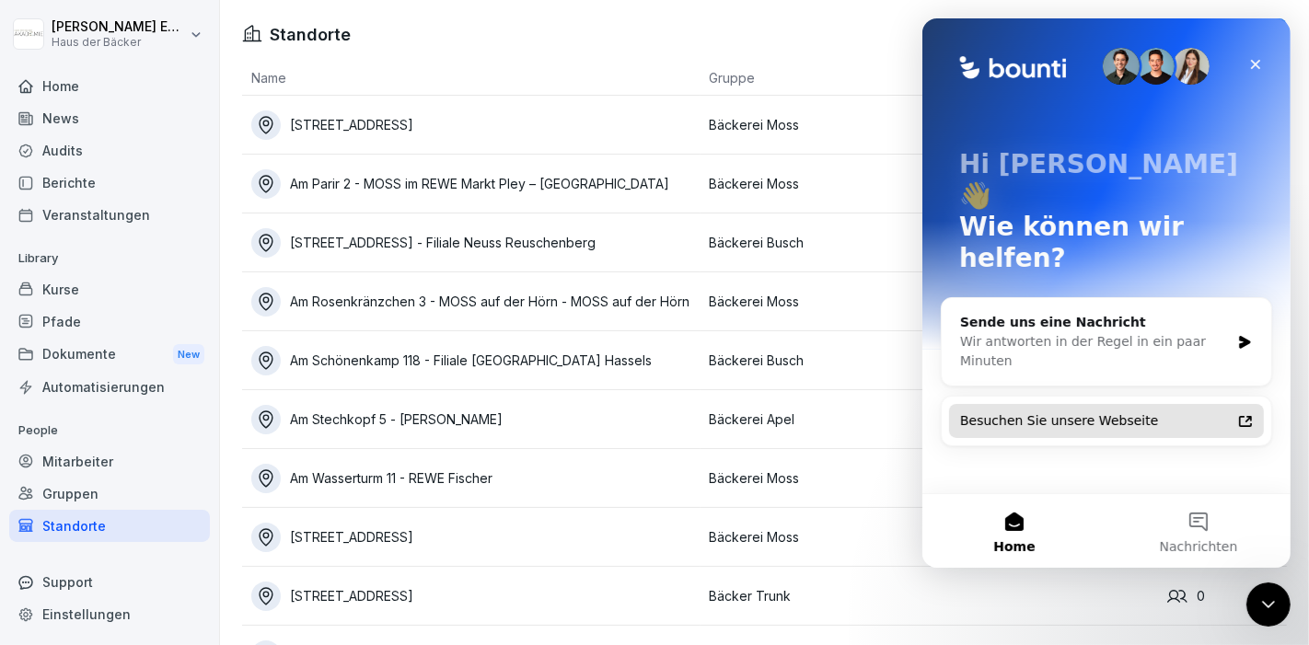
click at [1121, 411] on div "Besuchen Sie unsere Webseite" at bounding box center [1094, 420] width 271 height 19
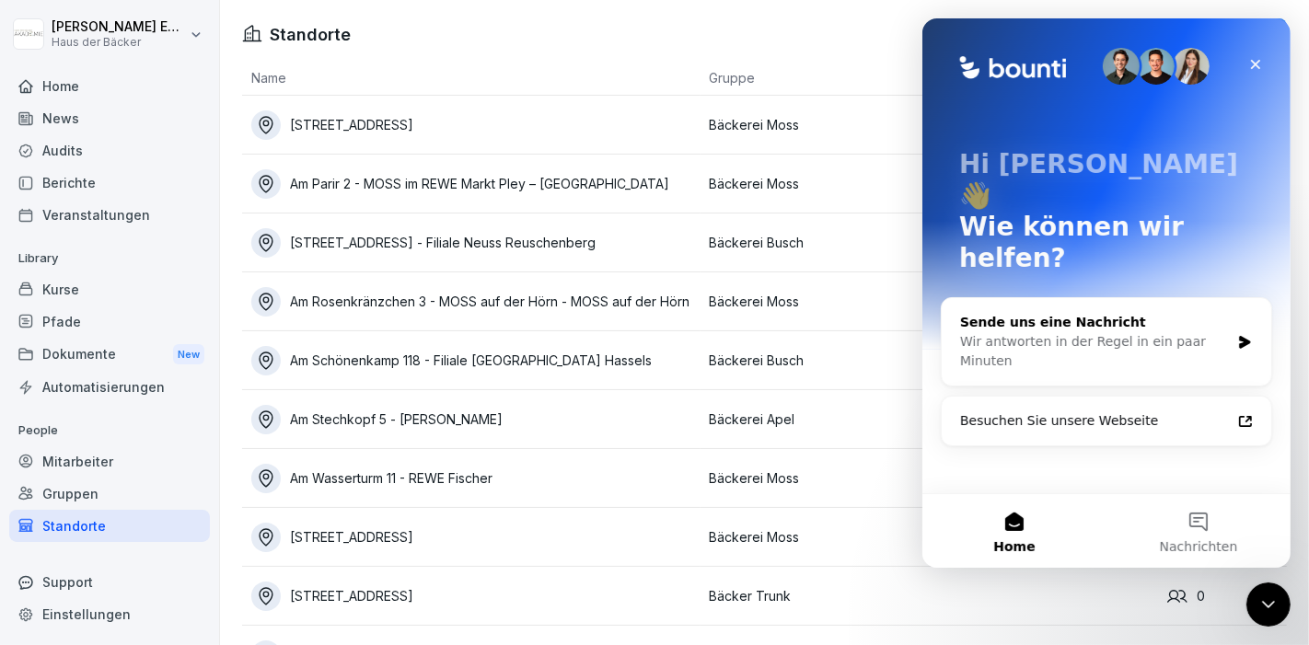
click at [1158, 313] on div "Sende uns eine Nachricht" at bounding box center [1094, 322] width 270 height 19
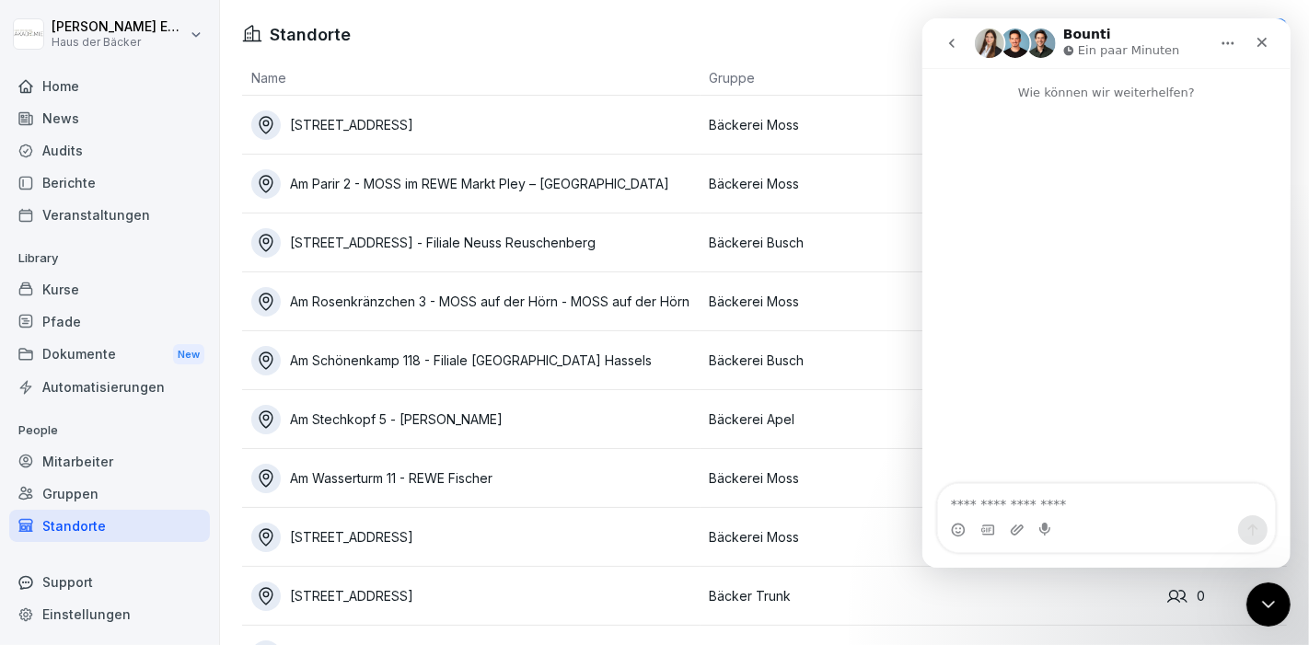
click at [949, 43] on icon "go back" at bounding box center [951, 43] width 6 height 9
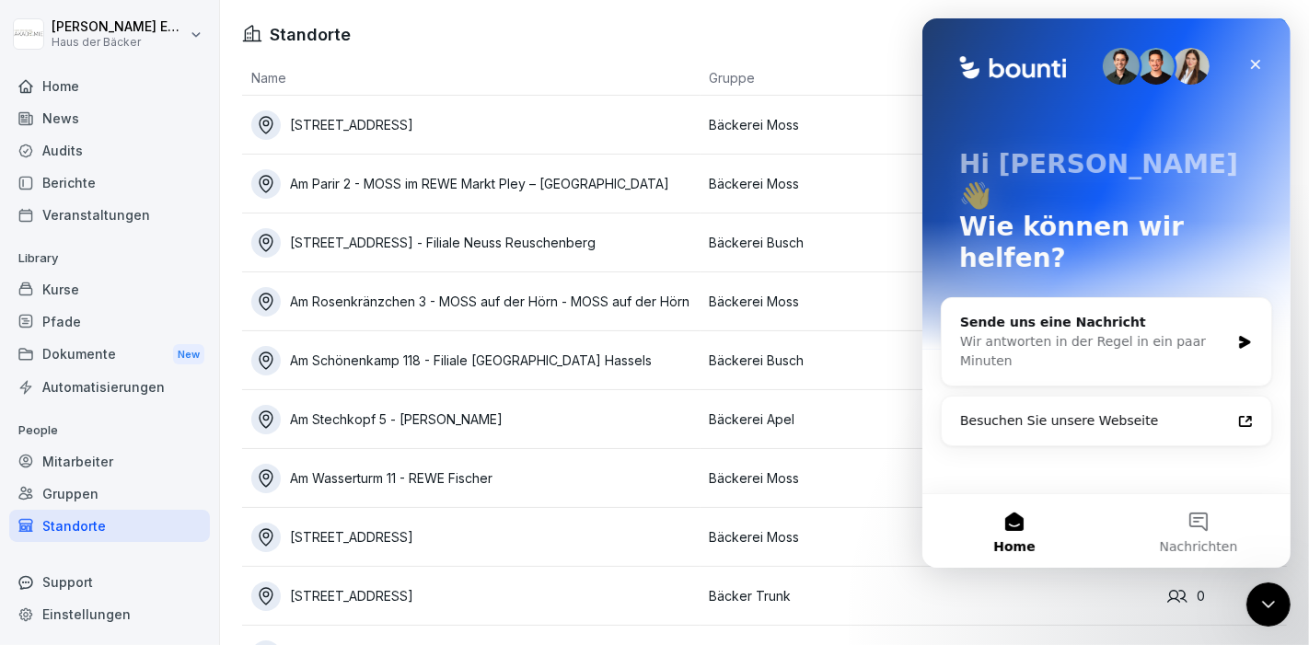
click at [86, 87] on div "Home" at bounding box center [109, 86] width 201 height 32
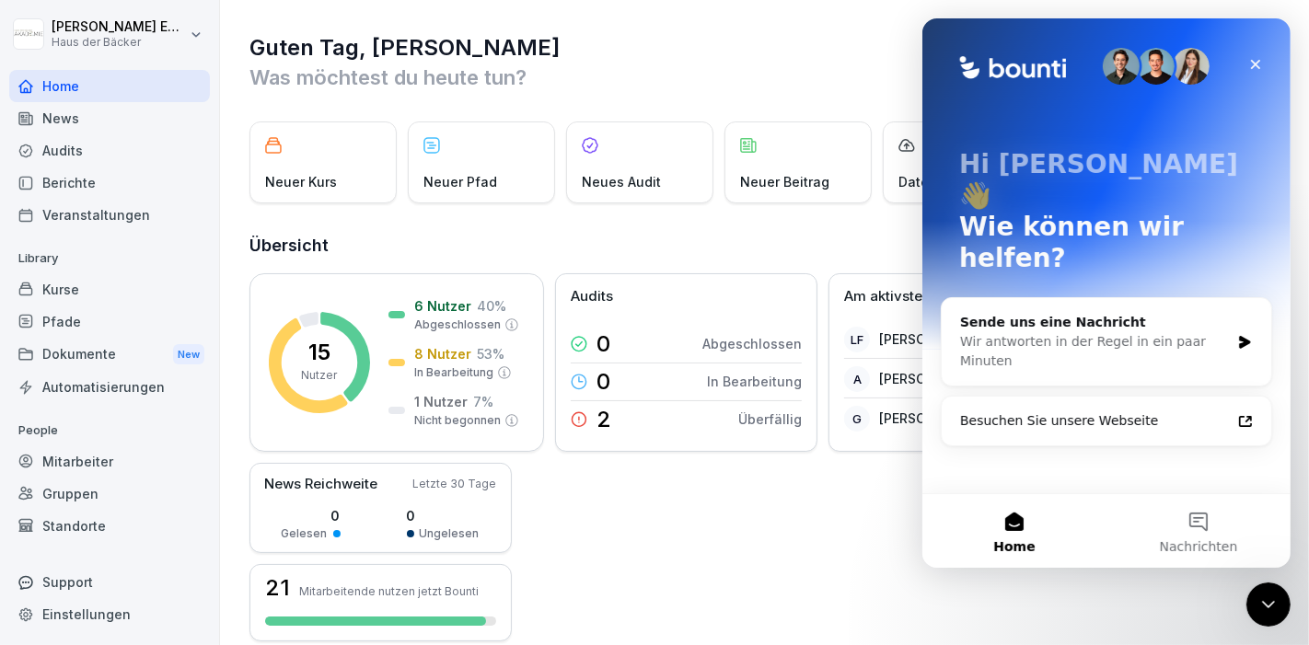
click at [58, 607] on div "Einstellungen" at bounding box center [109, 614] width 201 height 32
select select "**"
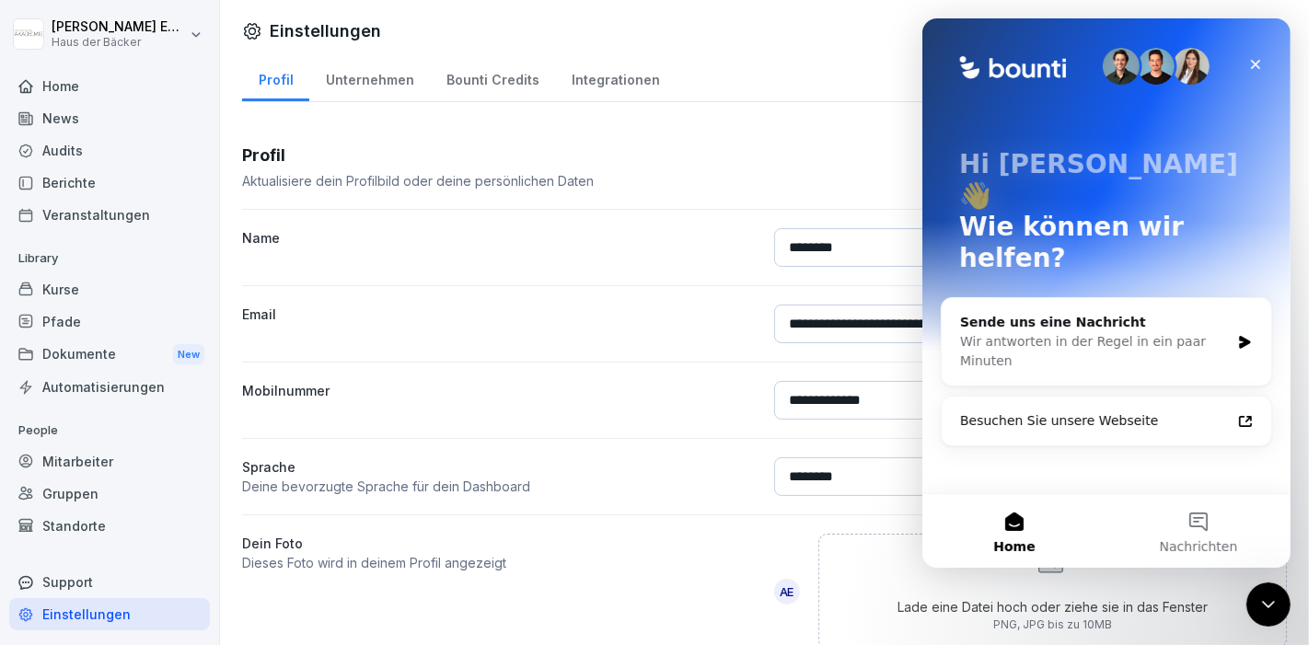
click at [58, 597] on div "Support" at bounding box center [109, 582] width 201 height 32
click at [58, 580] on div "Support" at bounding box center [109, 582] width 201 height 32
click at [68, 568] on div "Support" at bounding box center [109, 582] width 201 height 32
click at [68, 317] on div "Pfade" at bounding box center [109, 322] width 201 height 32
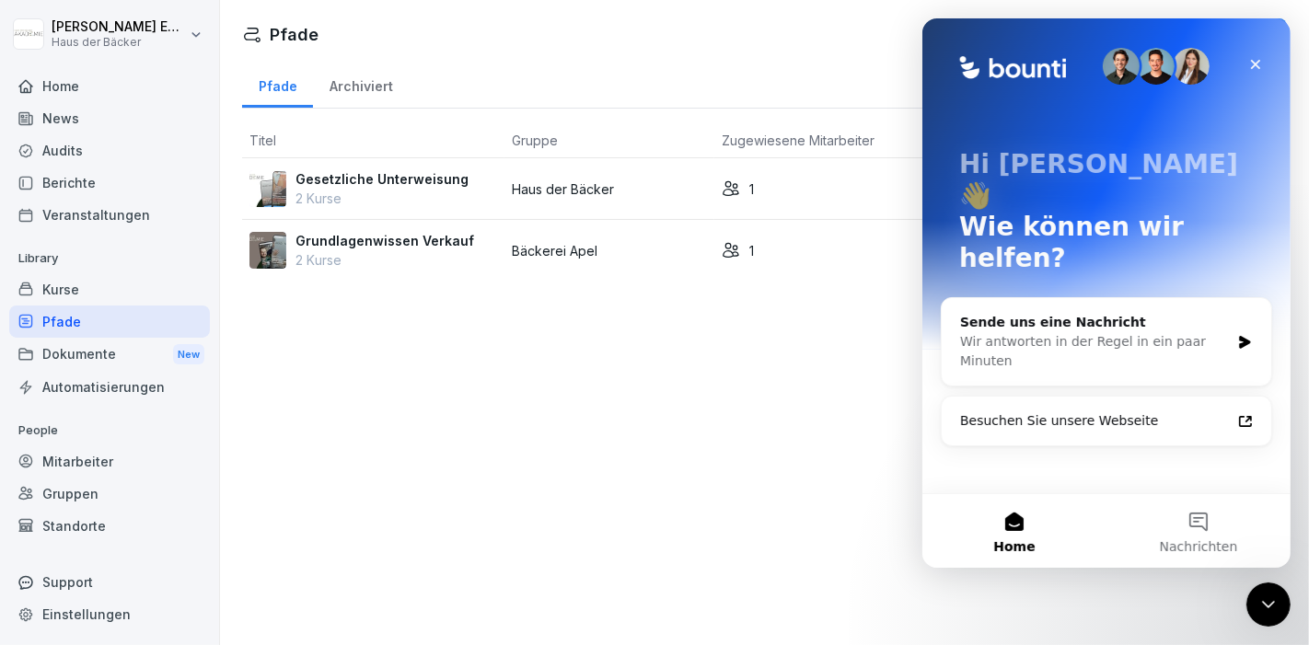
click at [74, 355] on div "Dokumente New" at bounding box center [109, 355] width 201 height 34
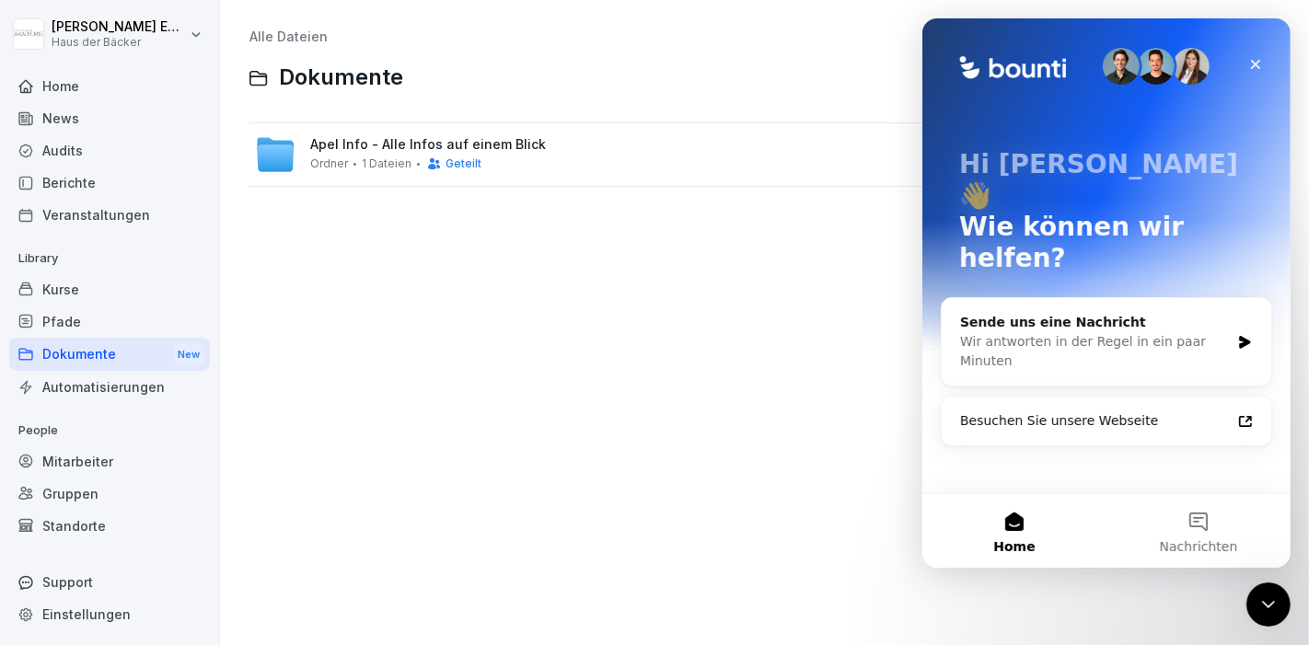
click at [83, 87] on div "Home" at bounding box center [109, 86] width 201 height 32
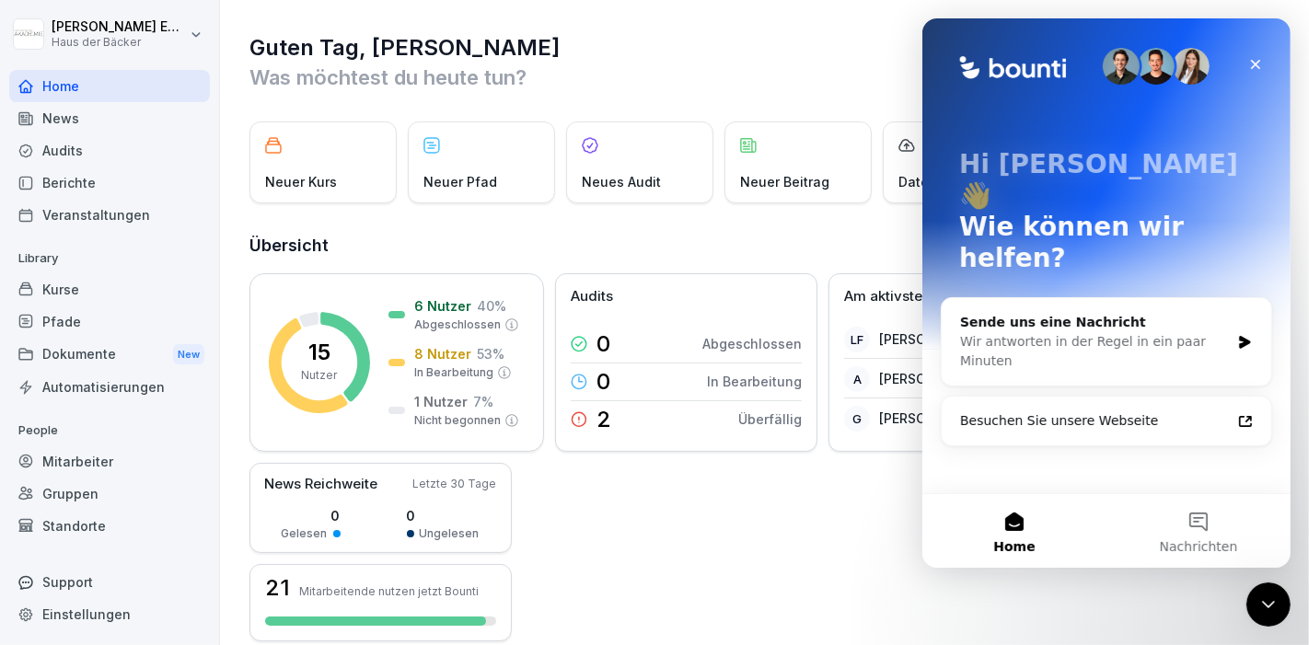
click at [83, 87] on div "Home" at bounding box center [109, 86] width 201 height 32
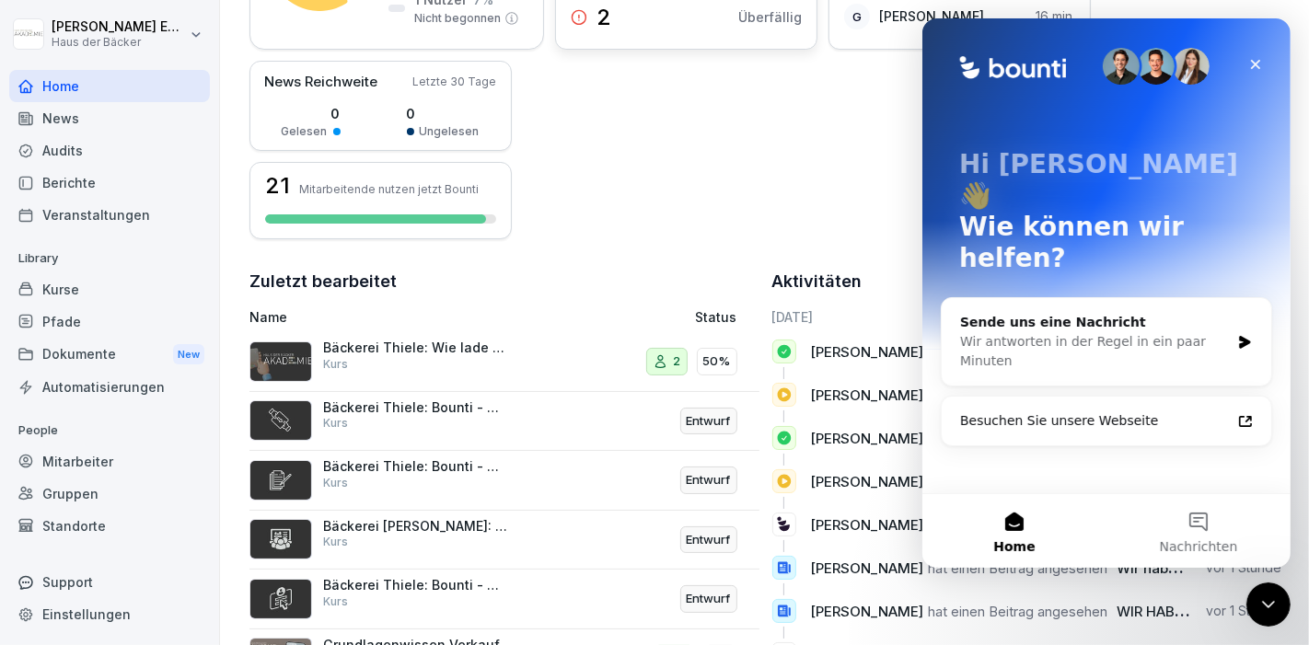
scroll to position [409, 0]
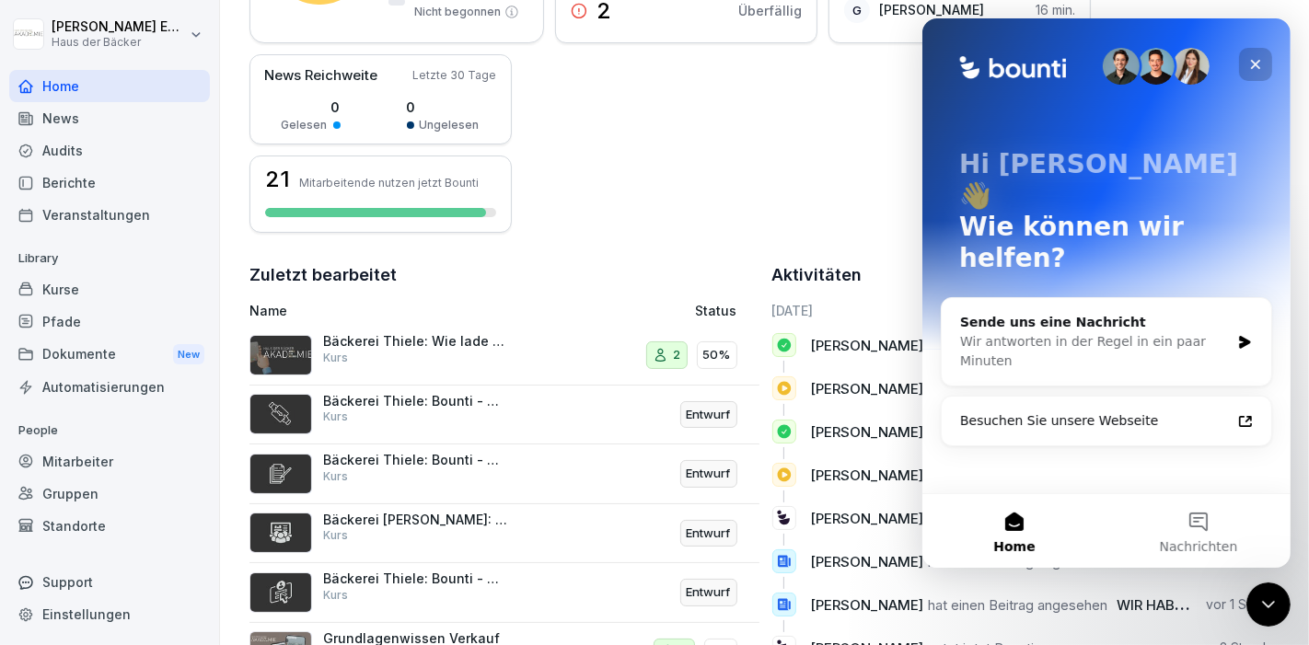
click at [1257, 53] on div "Schließen" at bounding box center [1254, 64] width 33 height 33
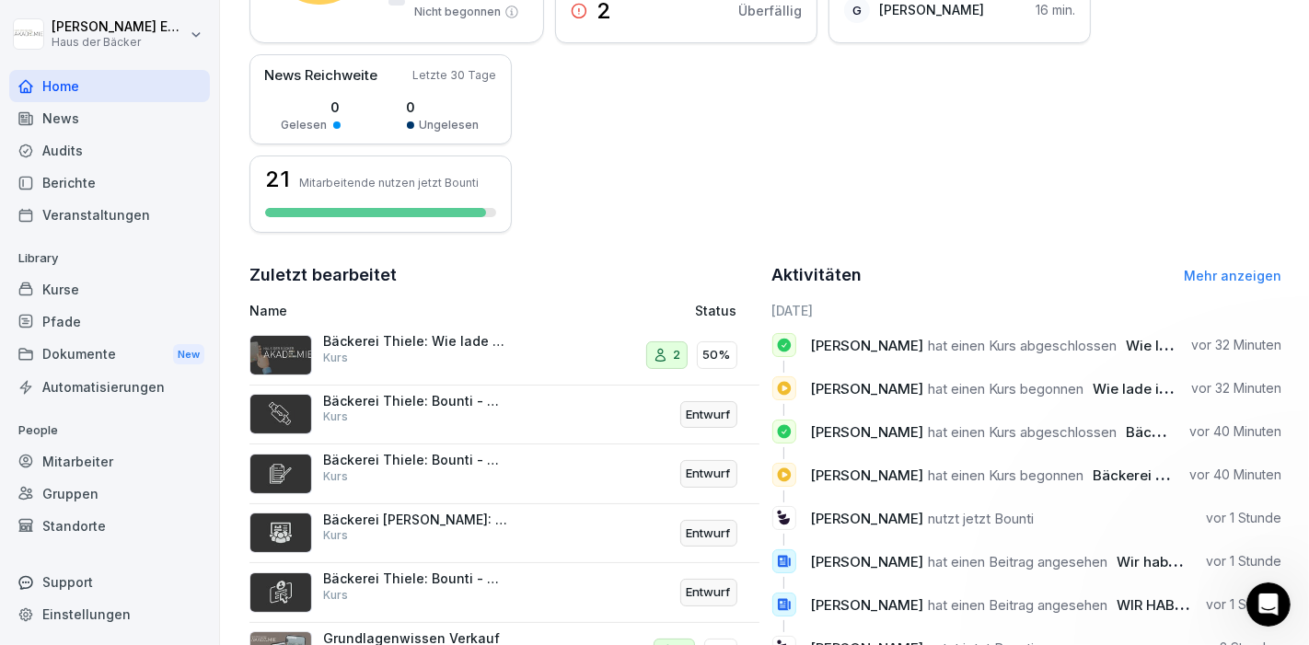
scroll to position [0, 0]
click at [143, 453] on div "Mitarbeiter" at bounding box center [109, 461] width 201 height 32
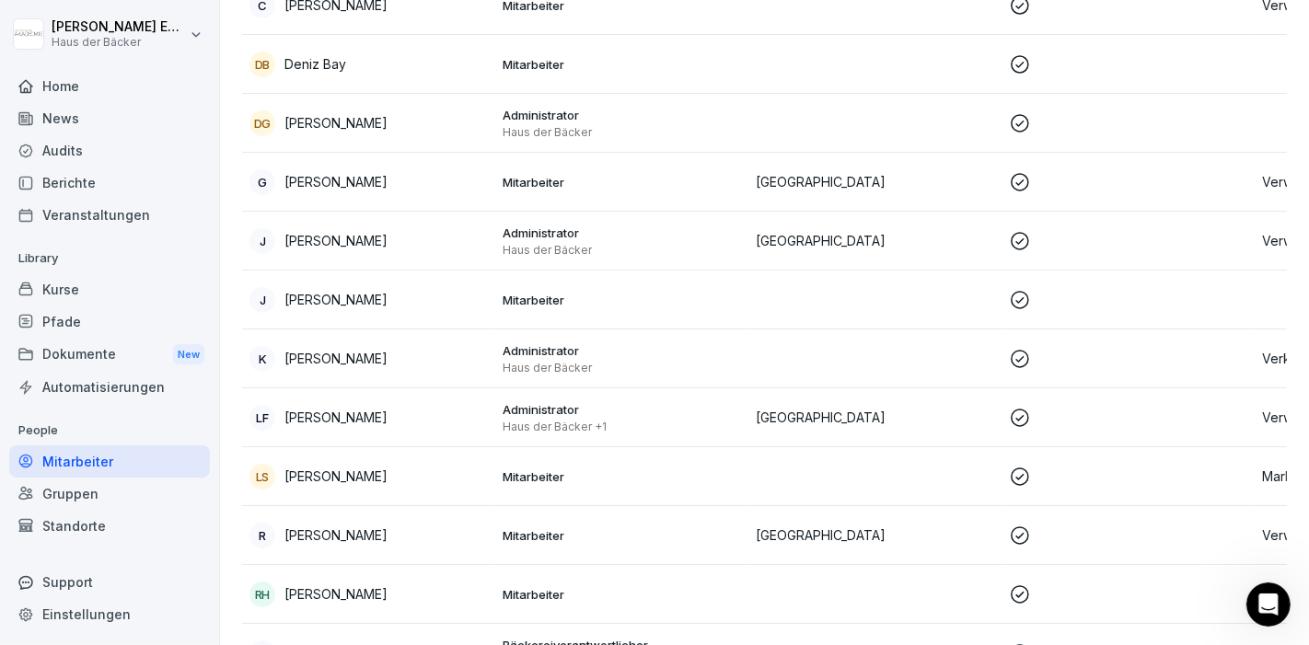
scroll to position [18, 0]
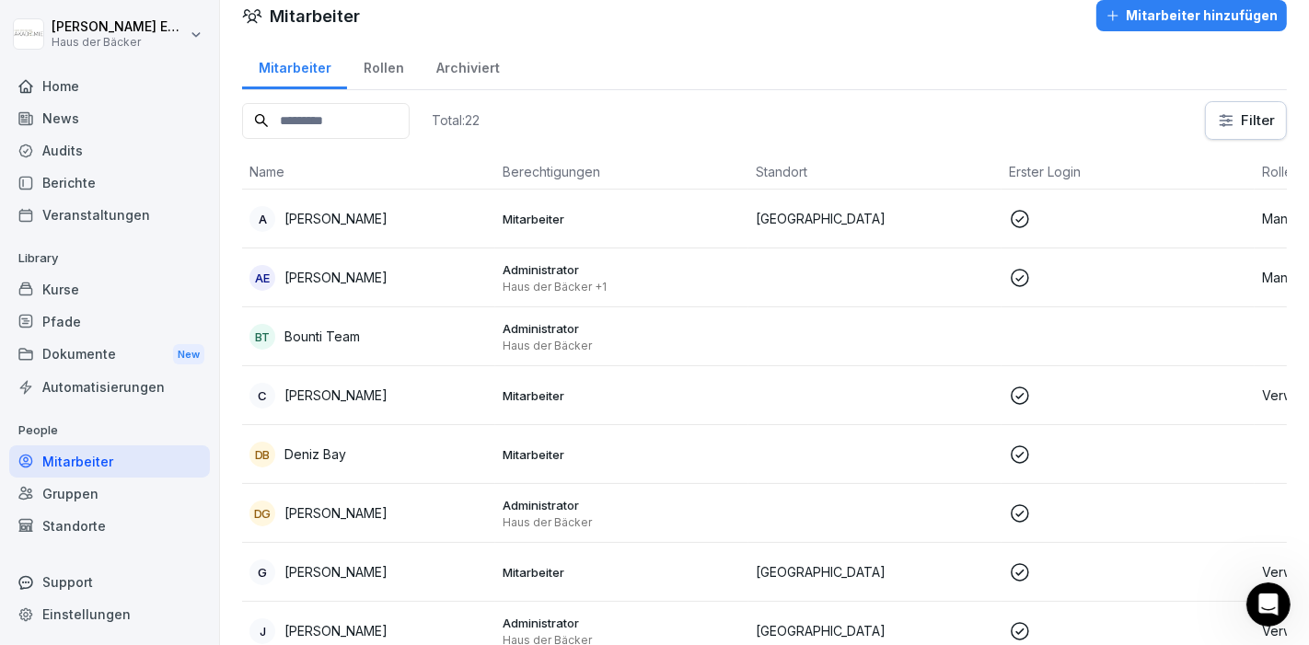
click at [635, 218] on p "Mitarbeiter" at bounding box center [622, 219] width 238 height 17
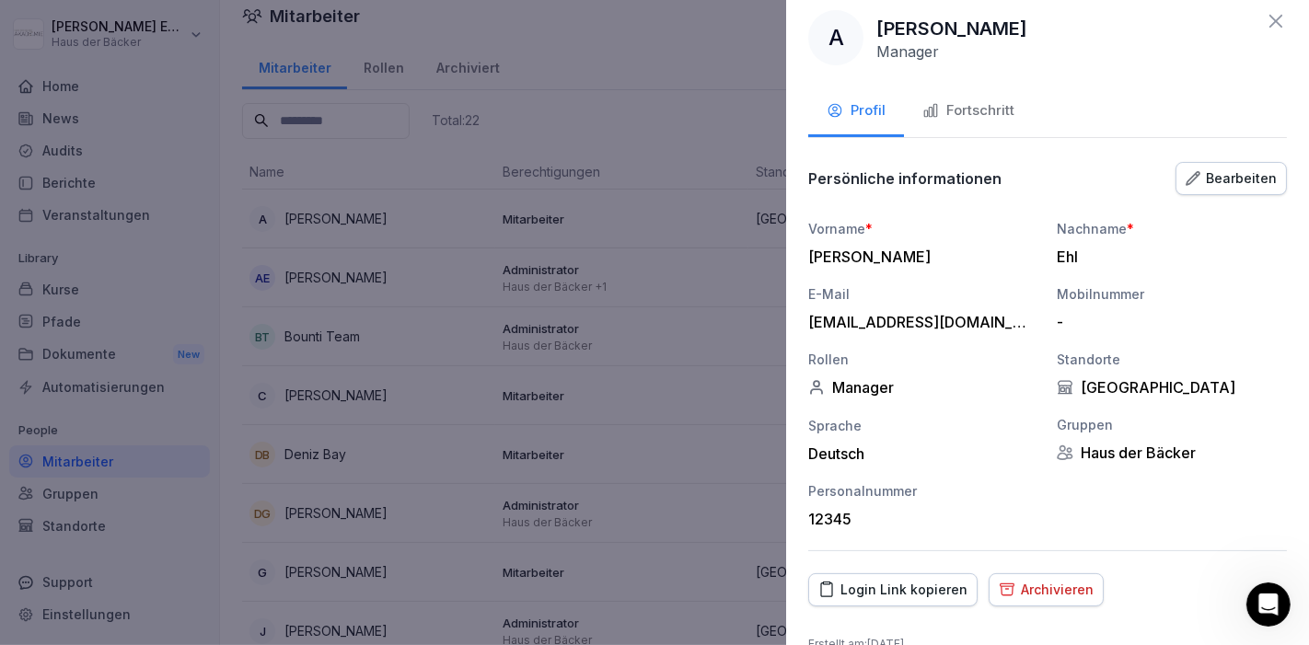
scroll to position [0, 0]
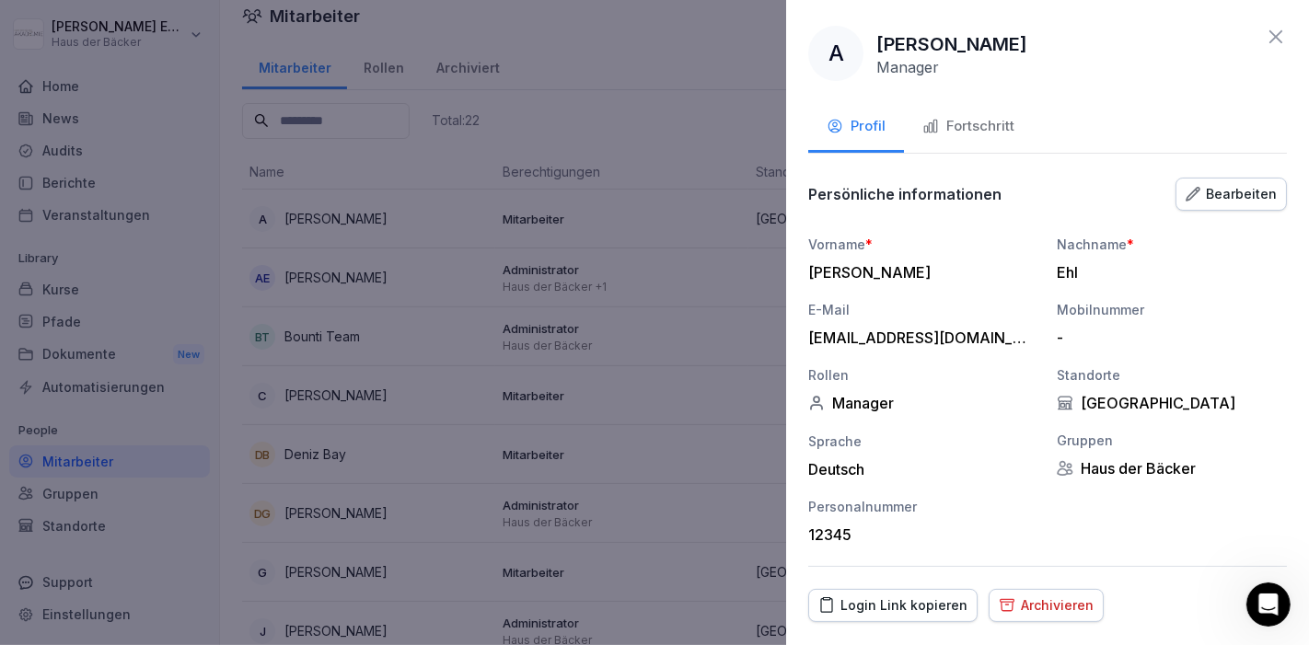
click at [572, 379] on div at bounding box center [654, 322] width 1309 height 645
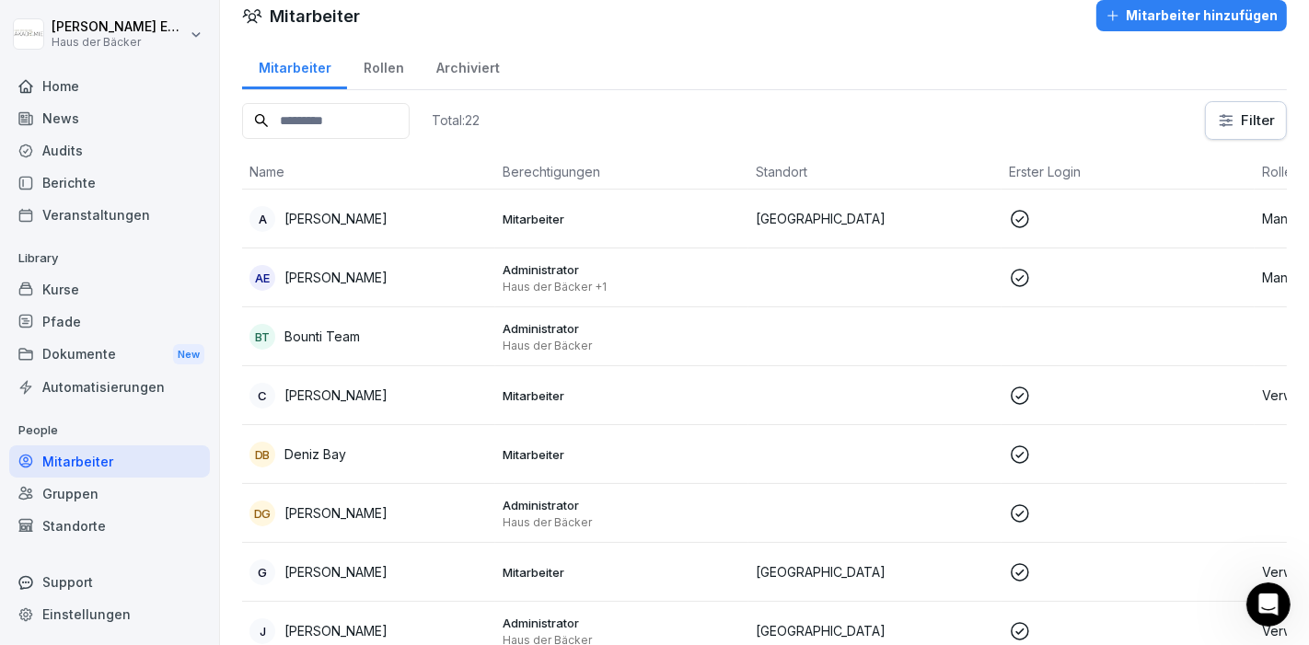
click at [119, 284] on div "Kurse" at bounding box center [109, 289] width 201 height 32
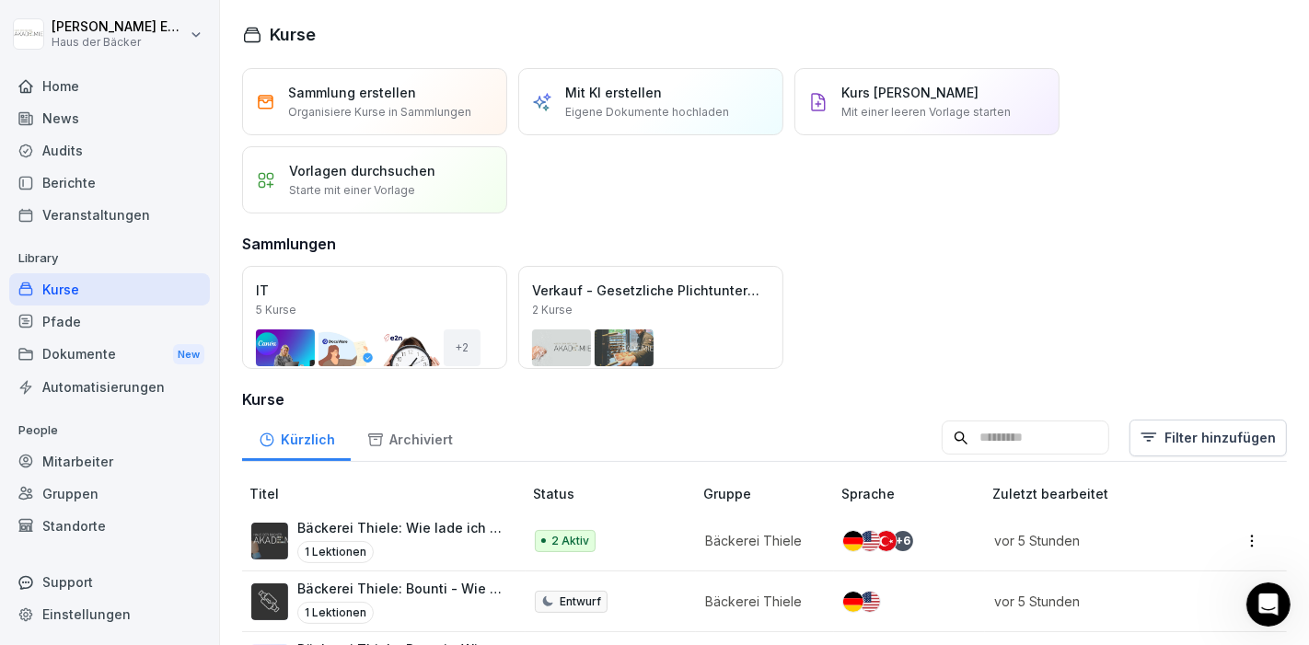
click at [97, 87] on div "Home" at bounding box center [109, 86] width 201 height 32
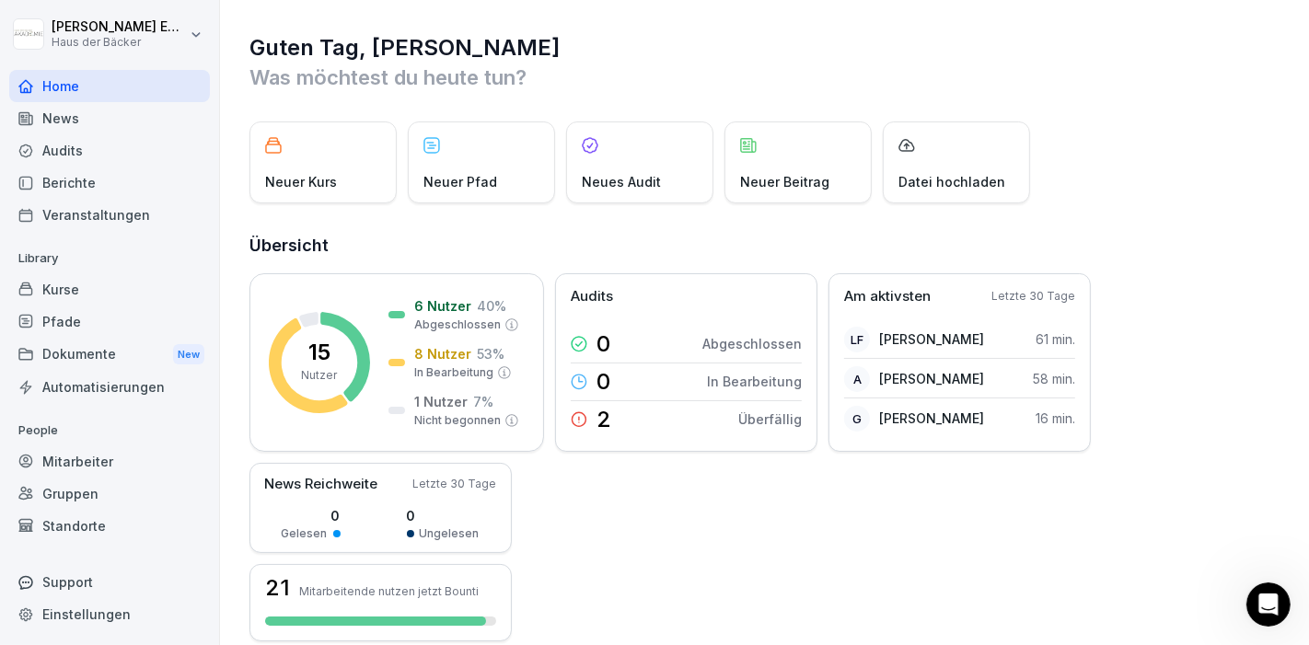
click at [112, 294] on div "Kurse" at bounding box center [109, 289] width 201 height 32
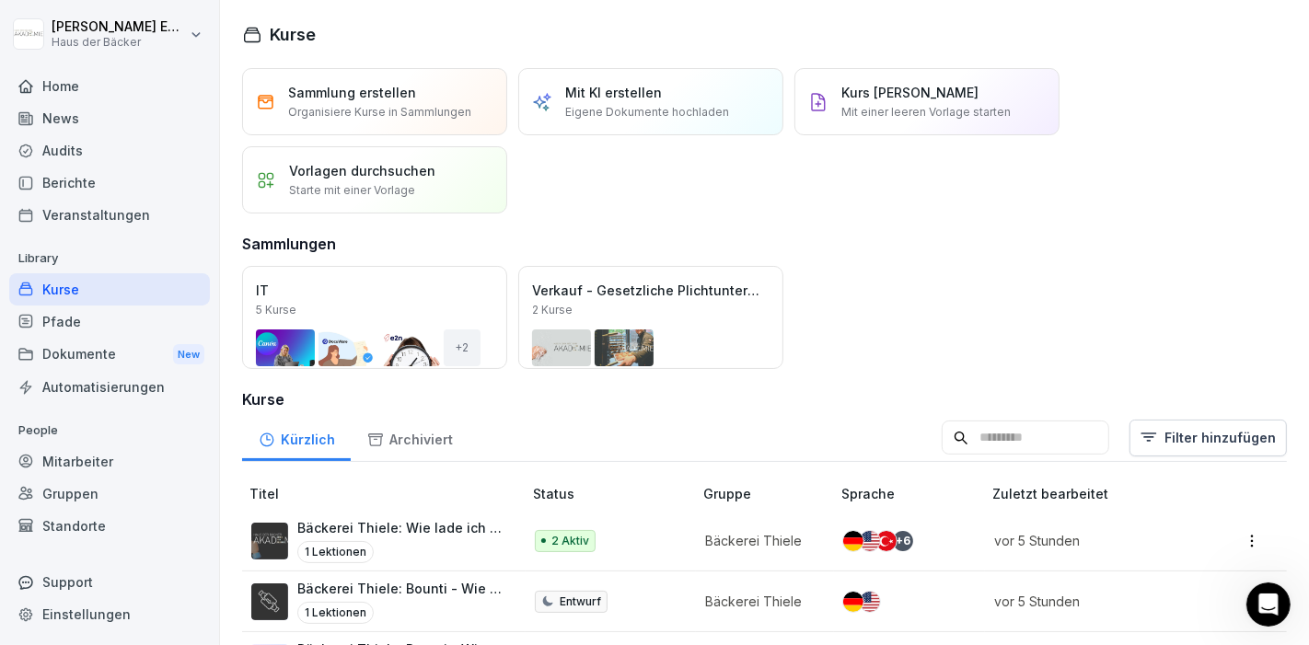
click at [120, 306] on div "Pfade" at bounding box center [109, 322] width 201 height 32
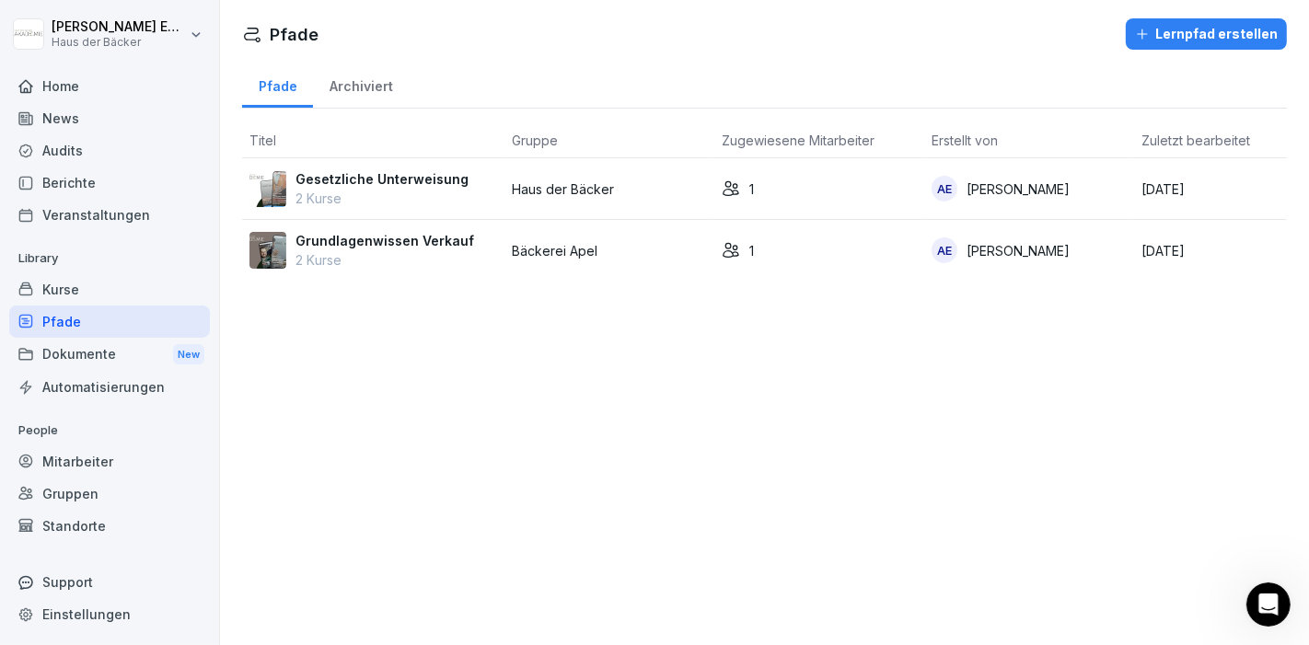
click at [110, 359] on div "Dokumente New" at bounding box center [109, 355] width 201 height 34
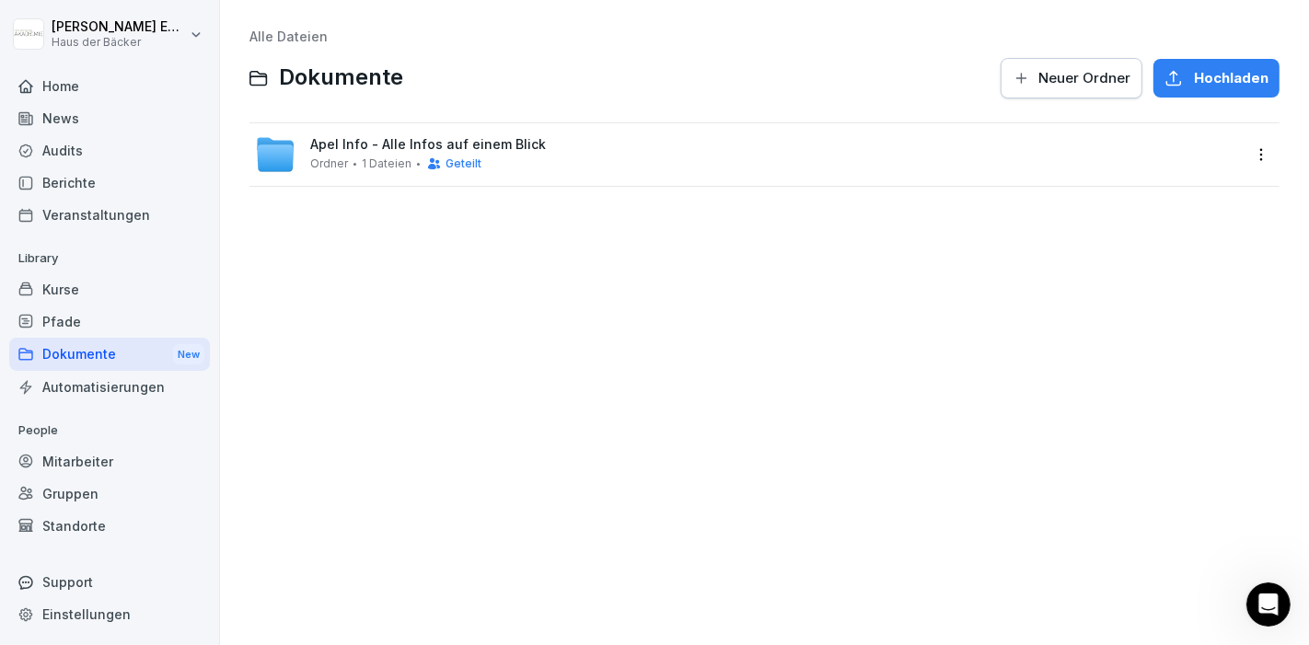
click at [110, 387] on div "Automatisierungen" at bounding box center [109, 387] width 201 height 32
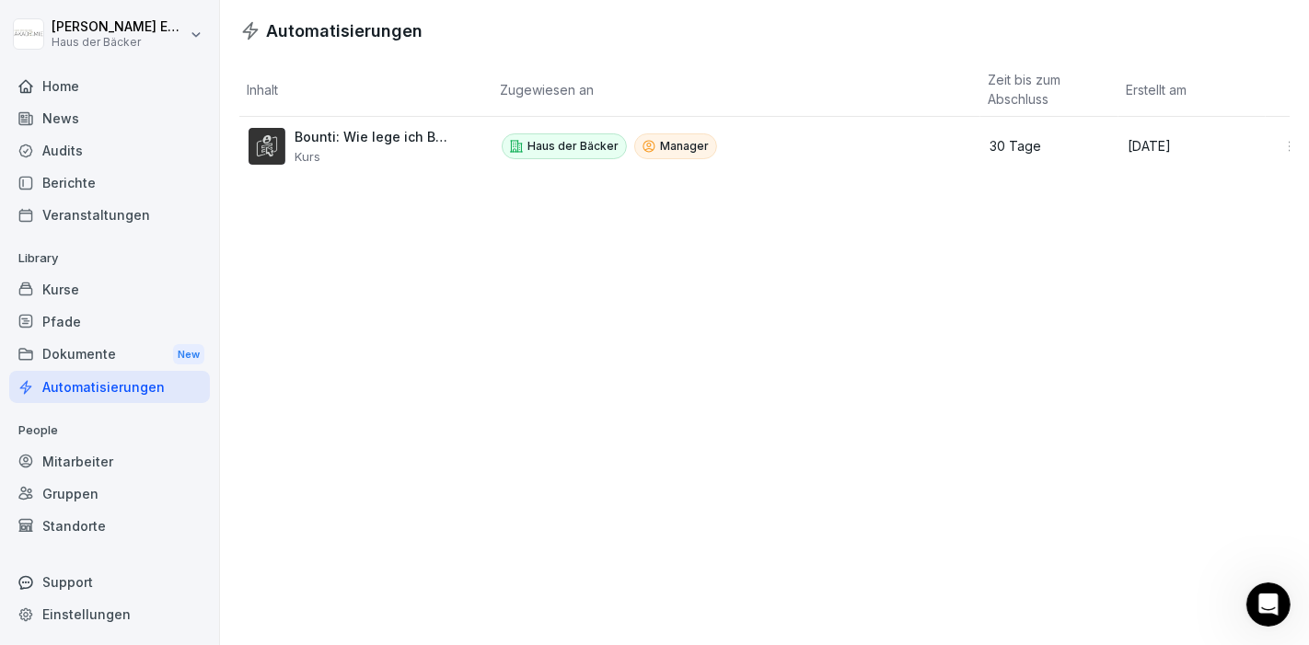
click at [89, 85] on div "Home" at bounding box center [109, 86] width 201 height 32
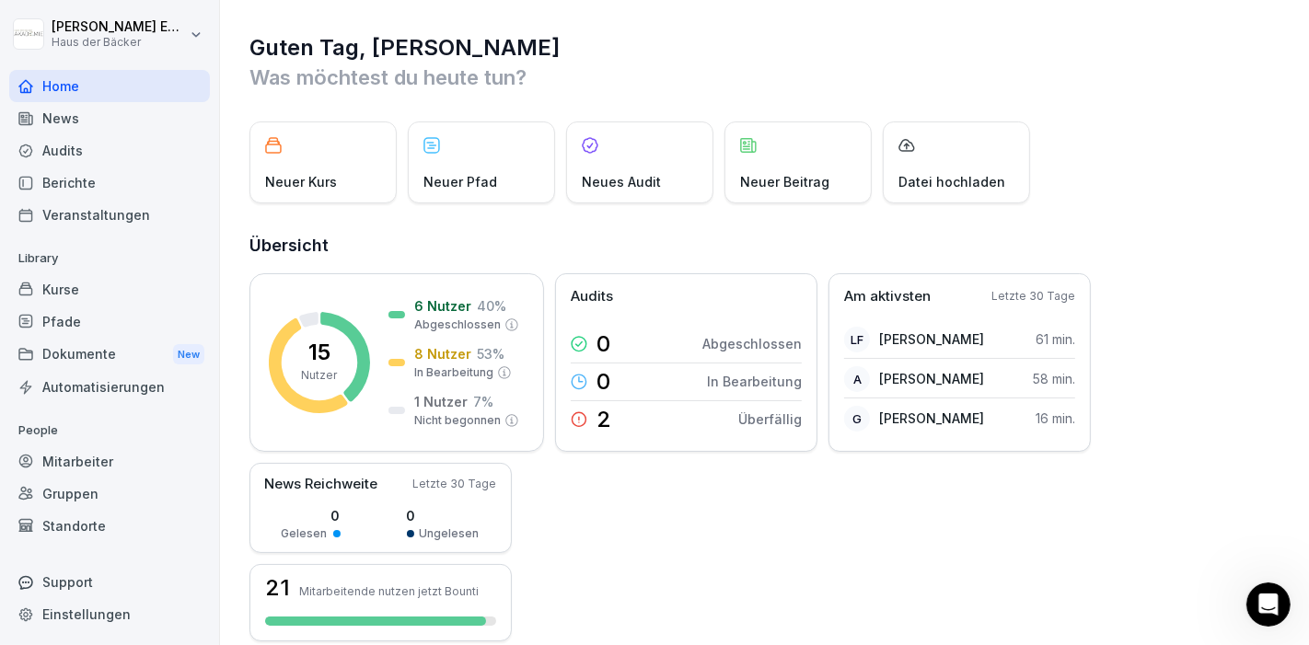
click at [94, 131] on div "News" at bounding box center [109, 118] width 201 height 32
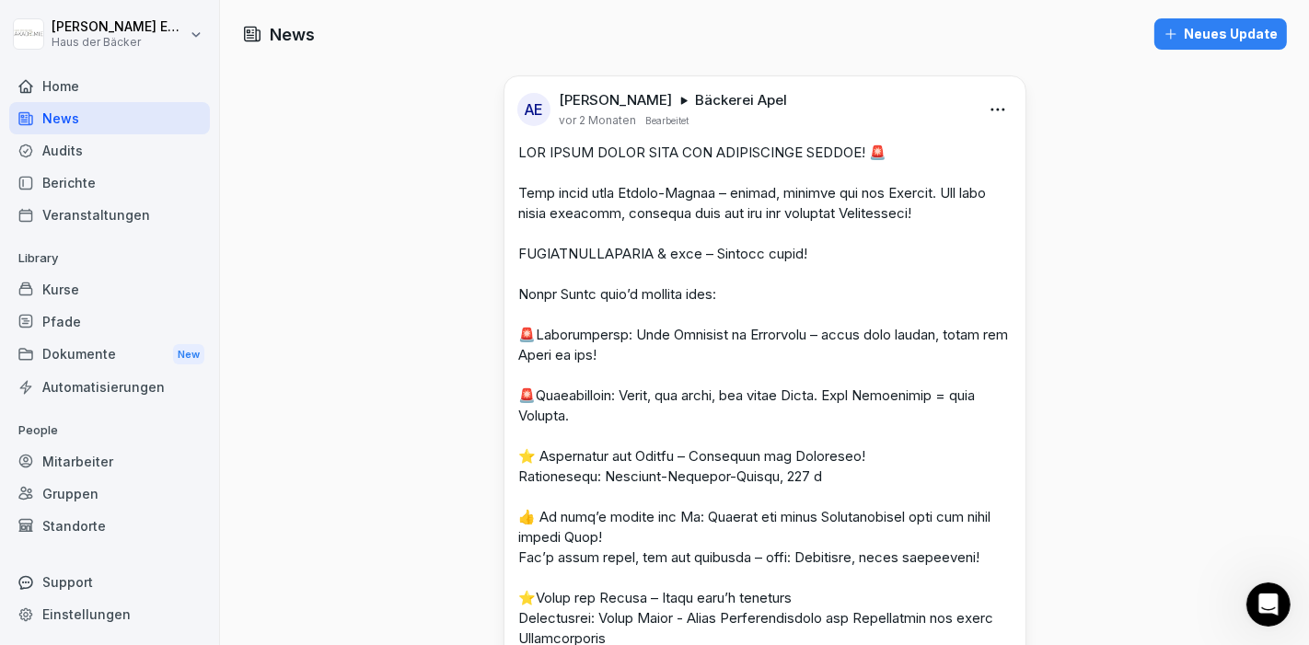
click at [100, 148] on div "Audits" at bounding box center [109, 150] width 201 height 32
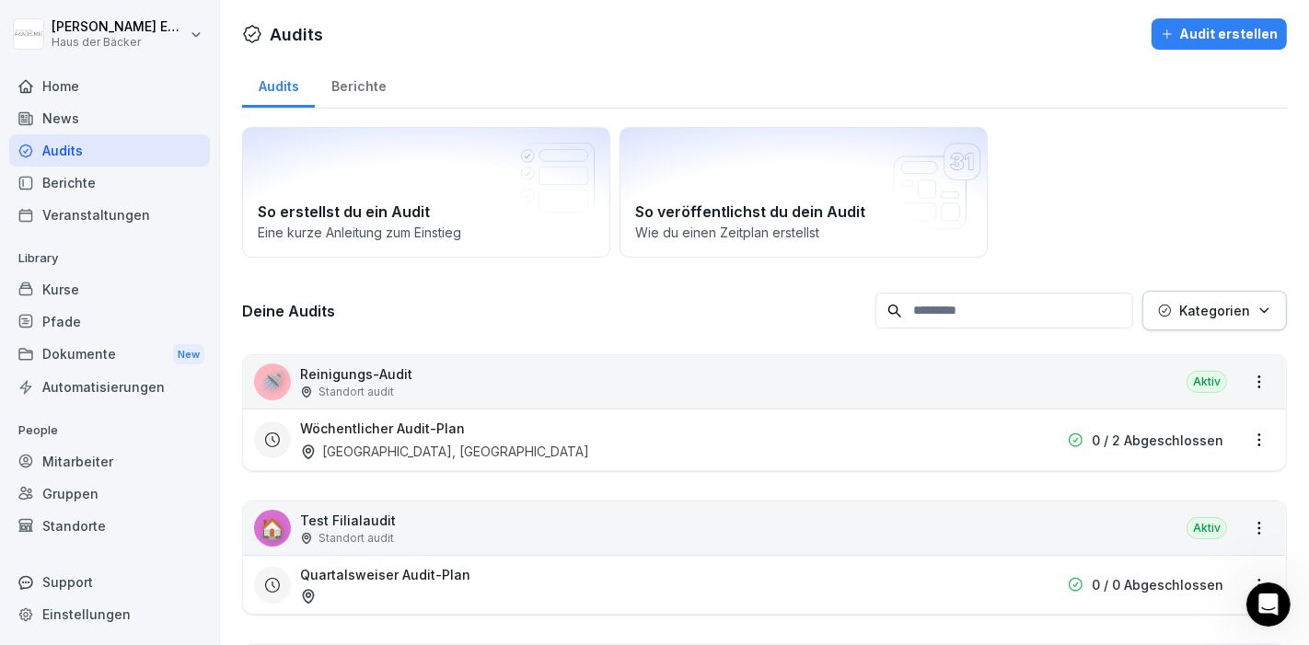
click at [101, 199] on div "Veranstaltungen" at bounding box center [109, 215] width 201 height 32
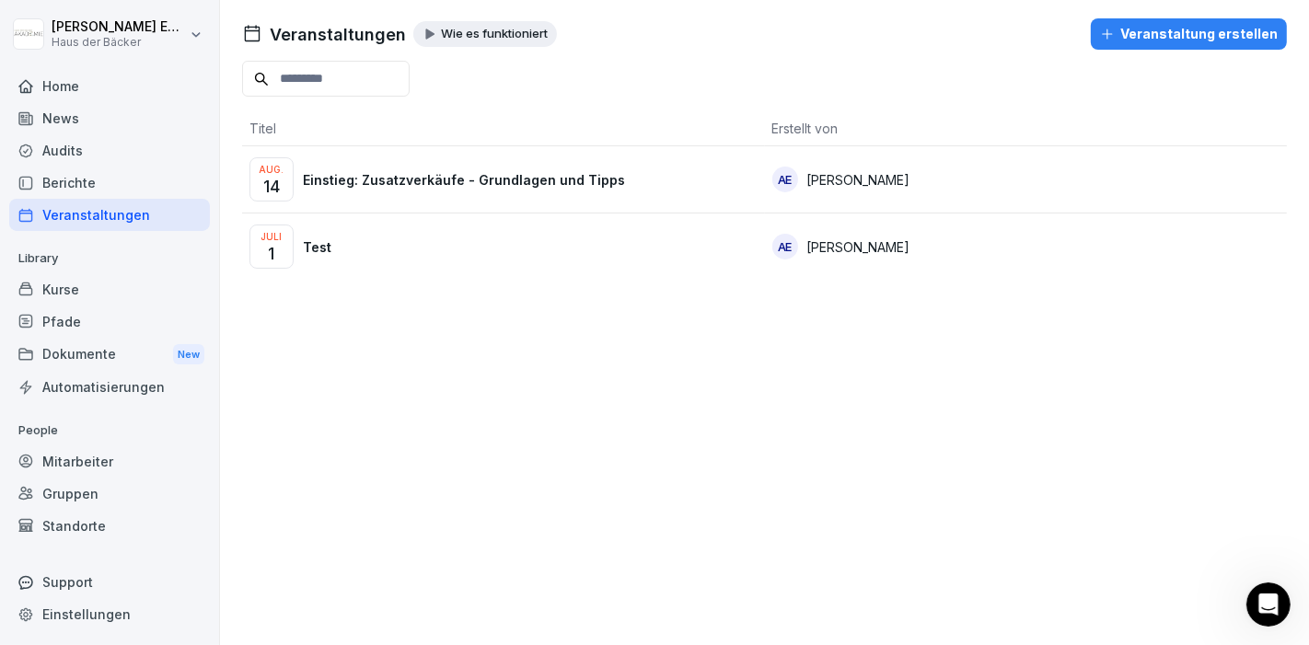
click at [101, 193] on div "Berichte" at bounding box center [109, 183] width 201 height 32
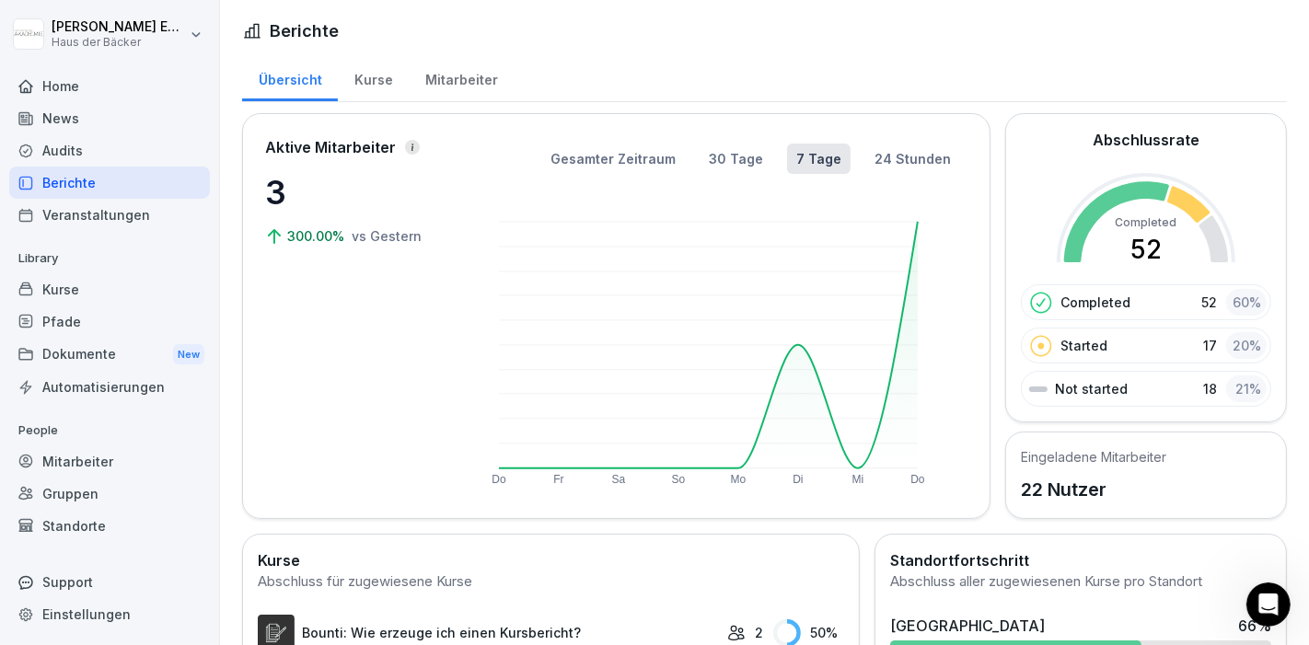
click at [101, 129] on div "News" at bounding box center [109, 118] width 201 height 32
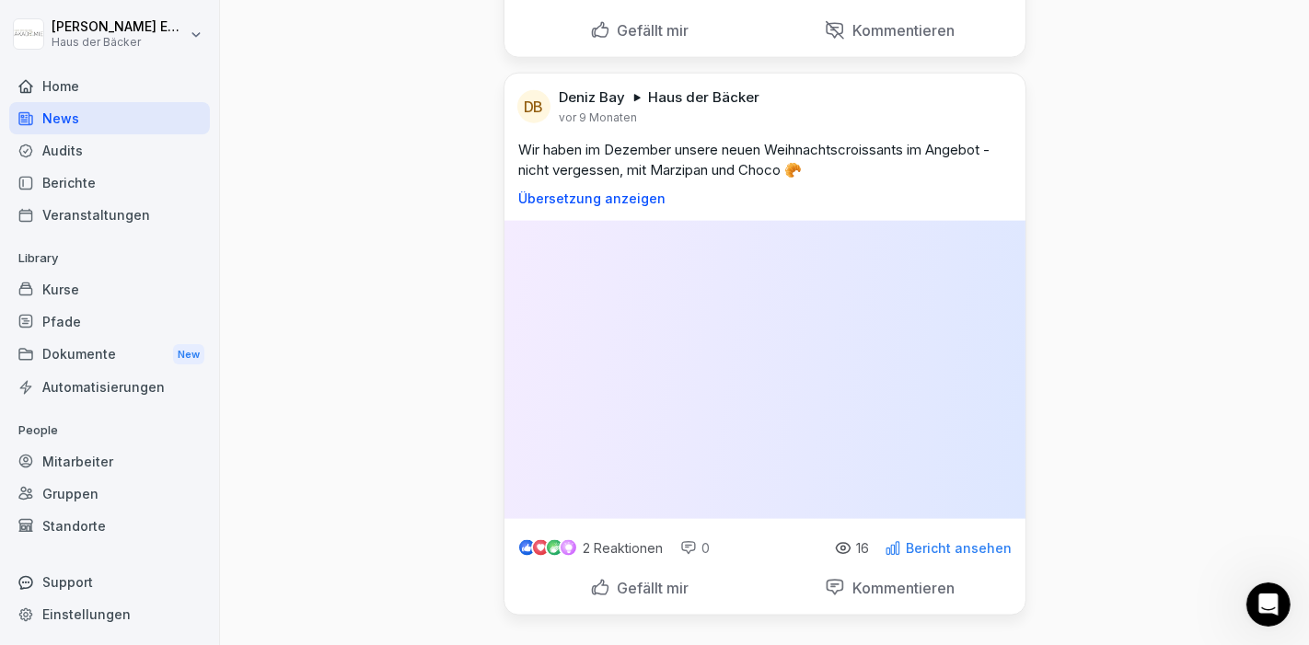
scroll to position [2223, 0]
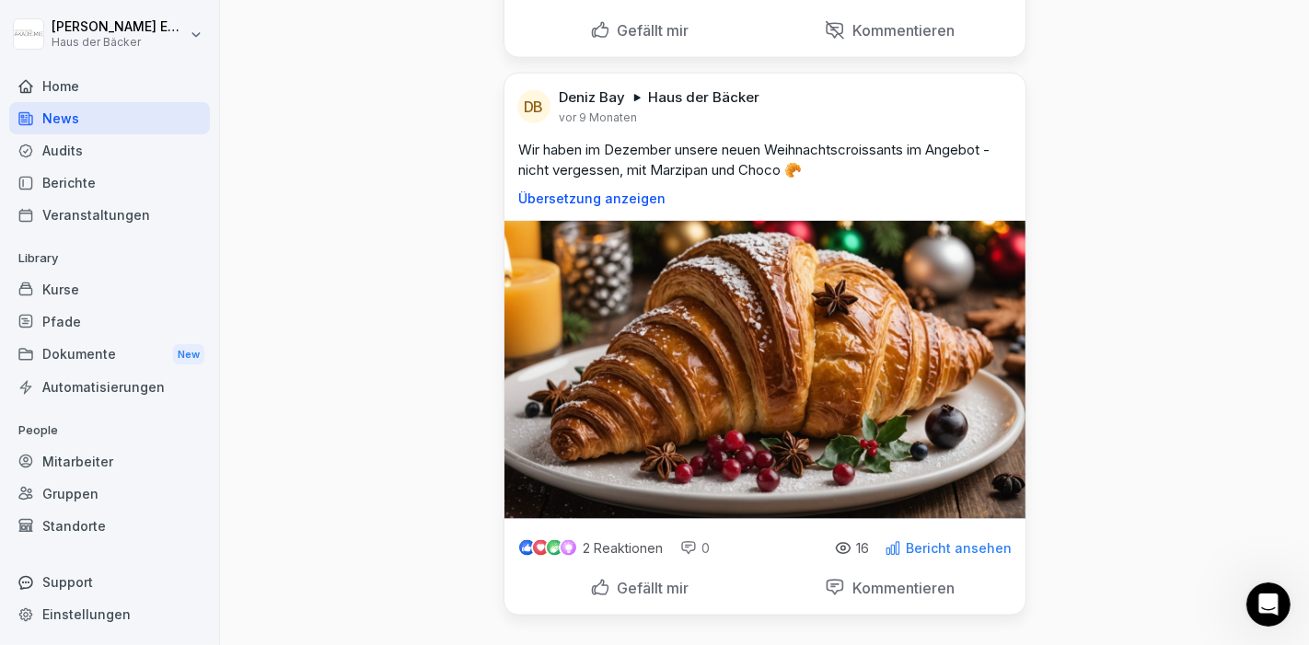
click at [81, 488] on div "Gruppen" at bounding box center [109, 494] width 201 height 32
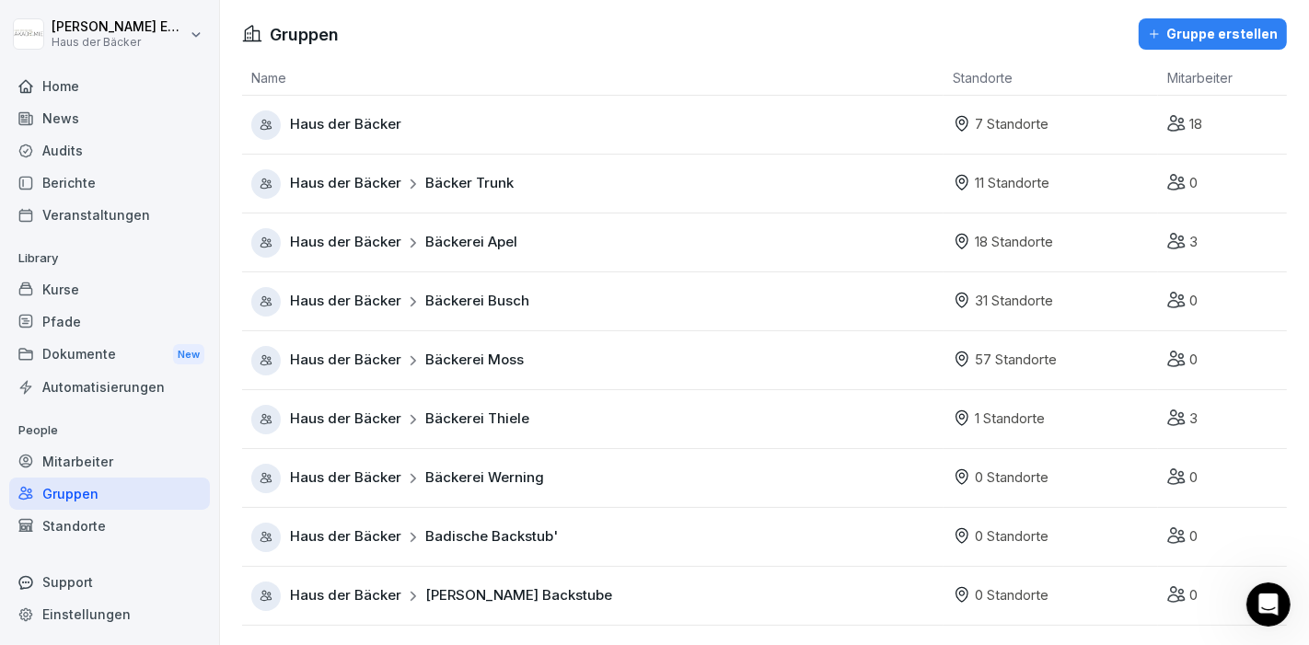
click at [69, 409] on div "Home News Audits Berichte Veranstaltungen Library Kurse Pfade Dokumente New Aut…" at bounding box center [109, 347] width 201 height 577
click at [71, 396] on div "Automatisierungen" at bounding box center [109, 387] width 201 height 32
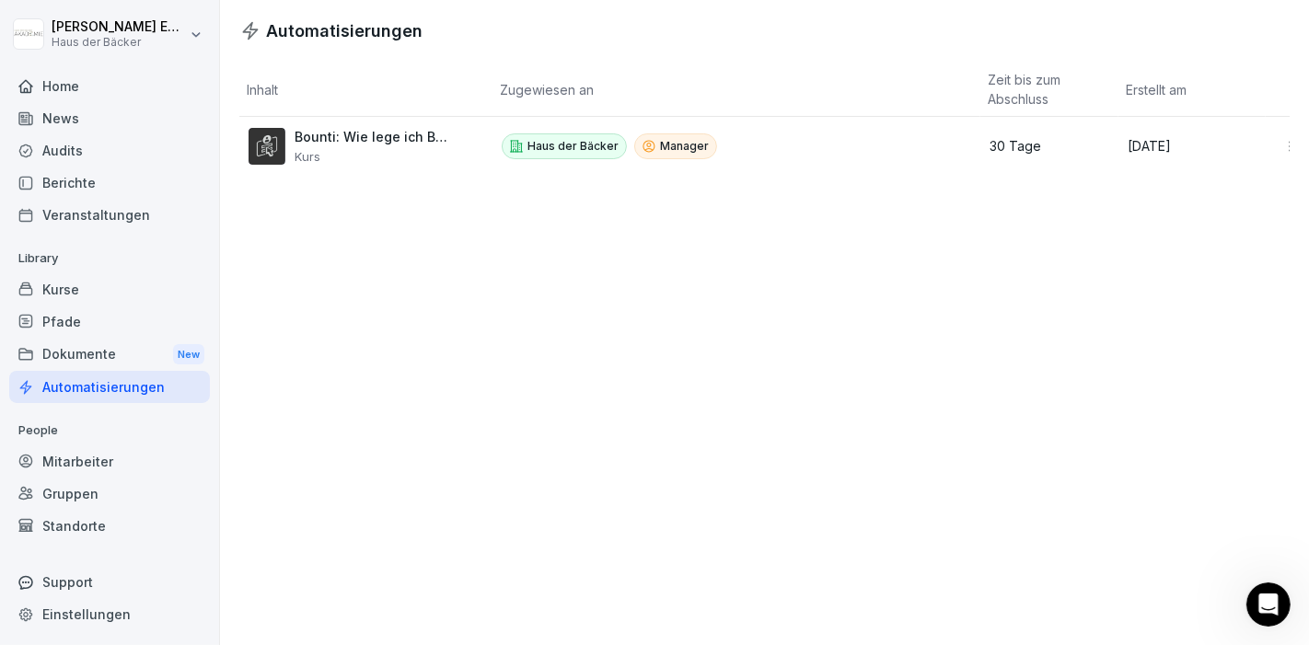
click at [77, 360] on div "Dokumente New" at bounding box center [109, 355] width 201 height 34
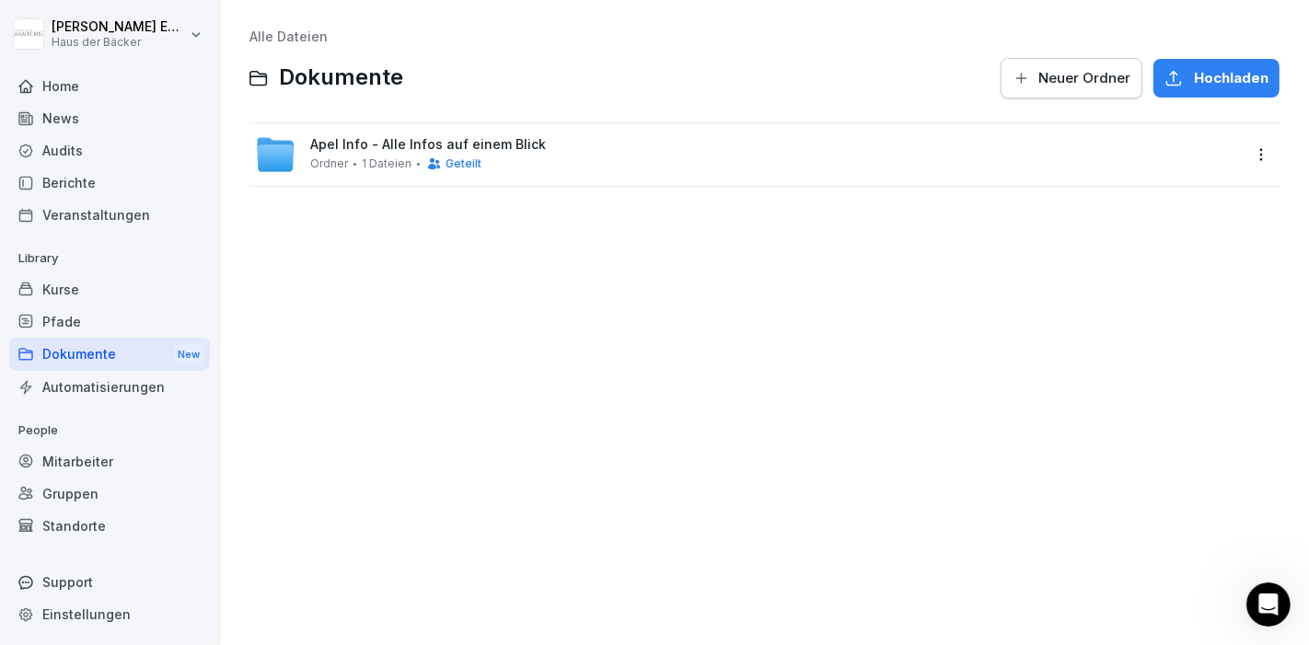
click at [74, 327] on div "Pfade" at bounding box center [109, 322] width 201 height 32
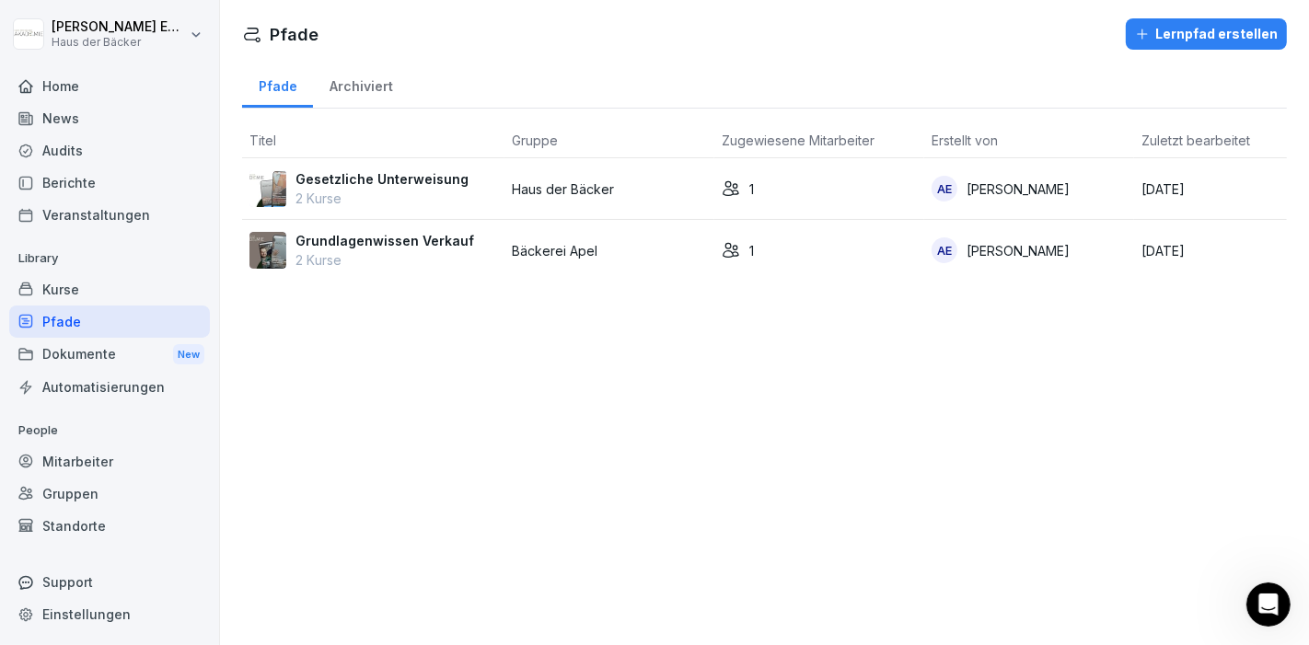
click at [70, 280] on div "Kurse" at bounding box center [109, 289] width 201 height 32
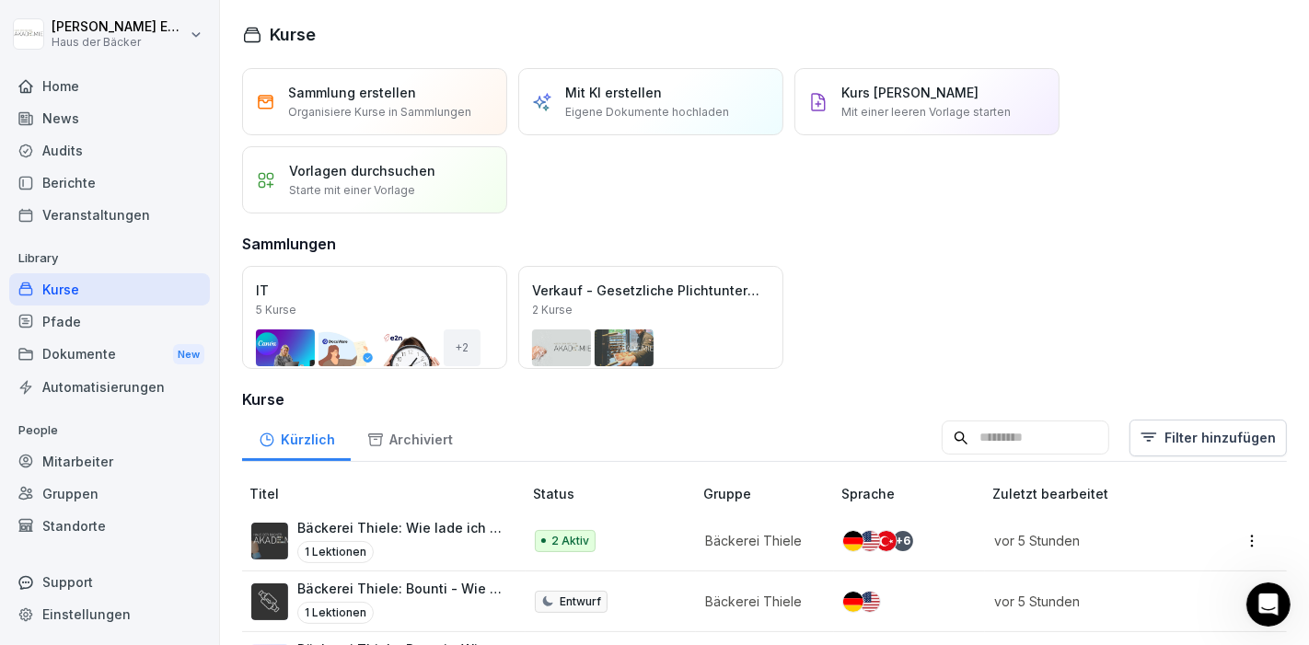
click at [65, 220] on div "Veranstaltungen" at bounding box center [109, 215] width 201 height 32
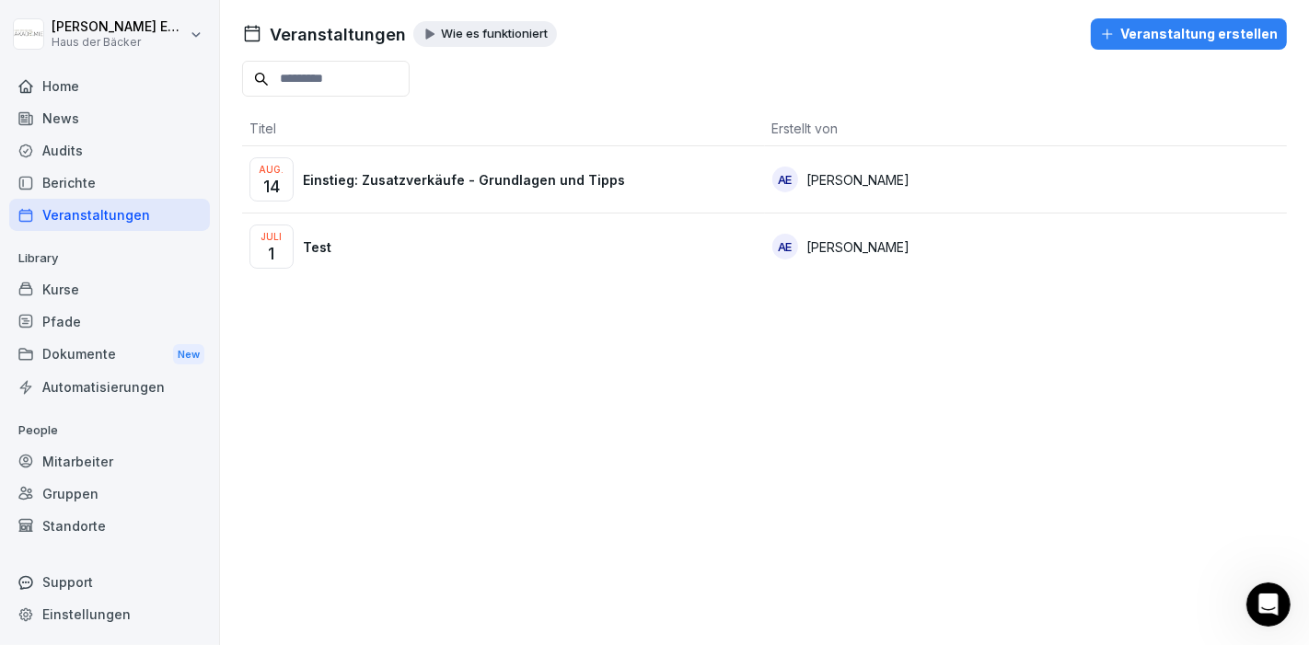
drag, startPoint x: 410, startPoint y: 225, endPoint x: 417, endPoint y: 242, distance: 19.0
click at [412, 232] on div "Juli 1 Test" at bounding box center [503, 247] width 508 height 44
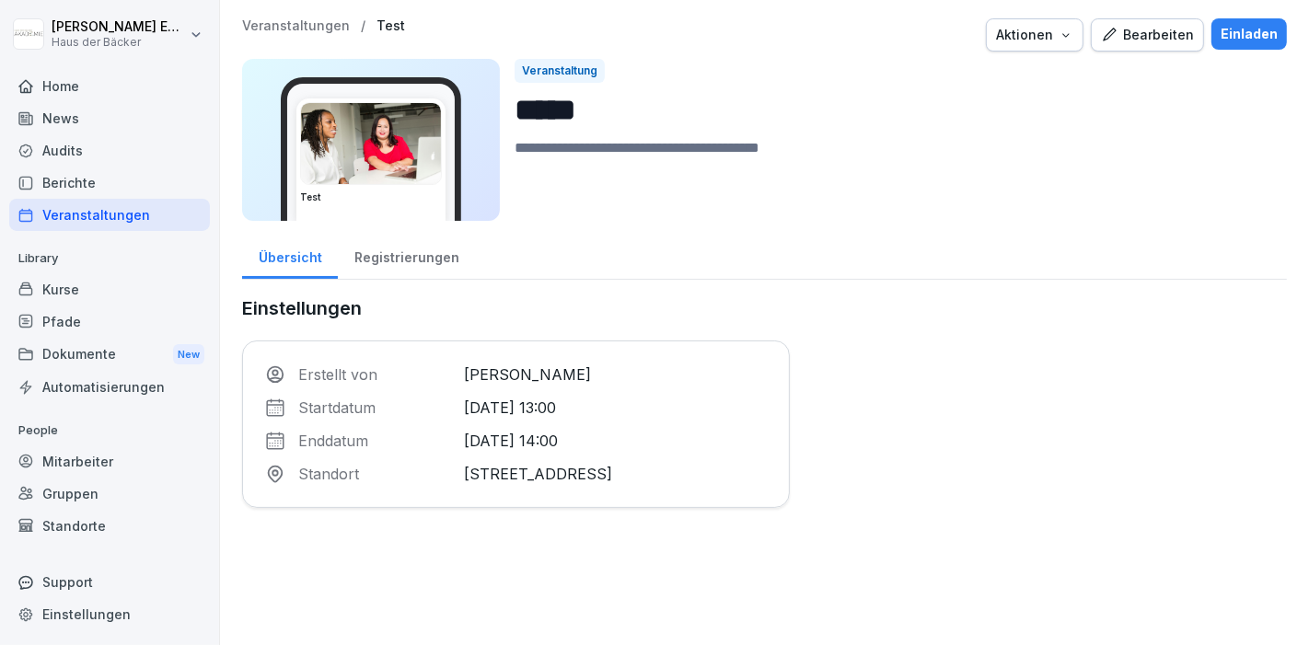
click at [68, 216] on div "Veranstaltungen" at bounding box center [109, 215] width 201 height 32
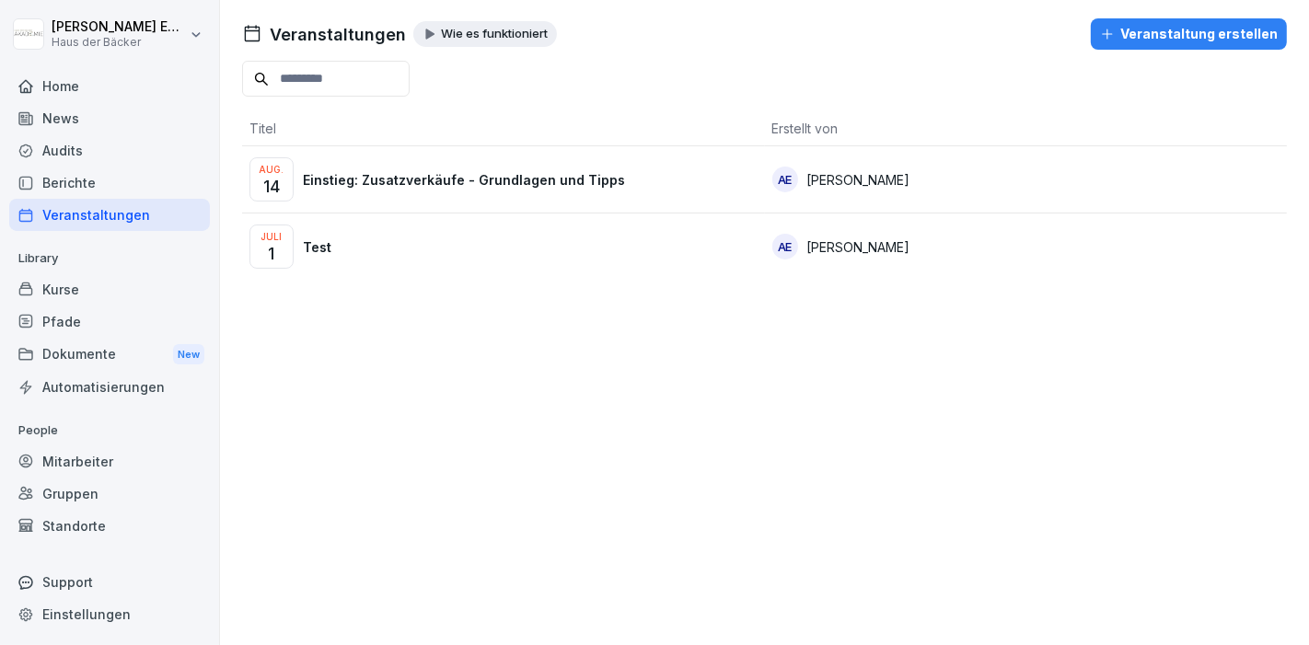
click at [67, 179] on div "Berichte" at bounding box center [109, 183] width 201 height 32
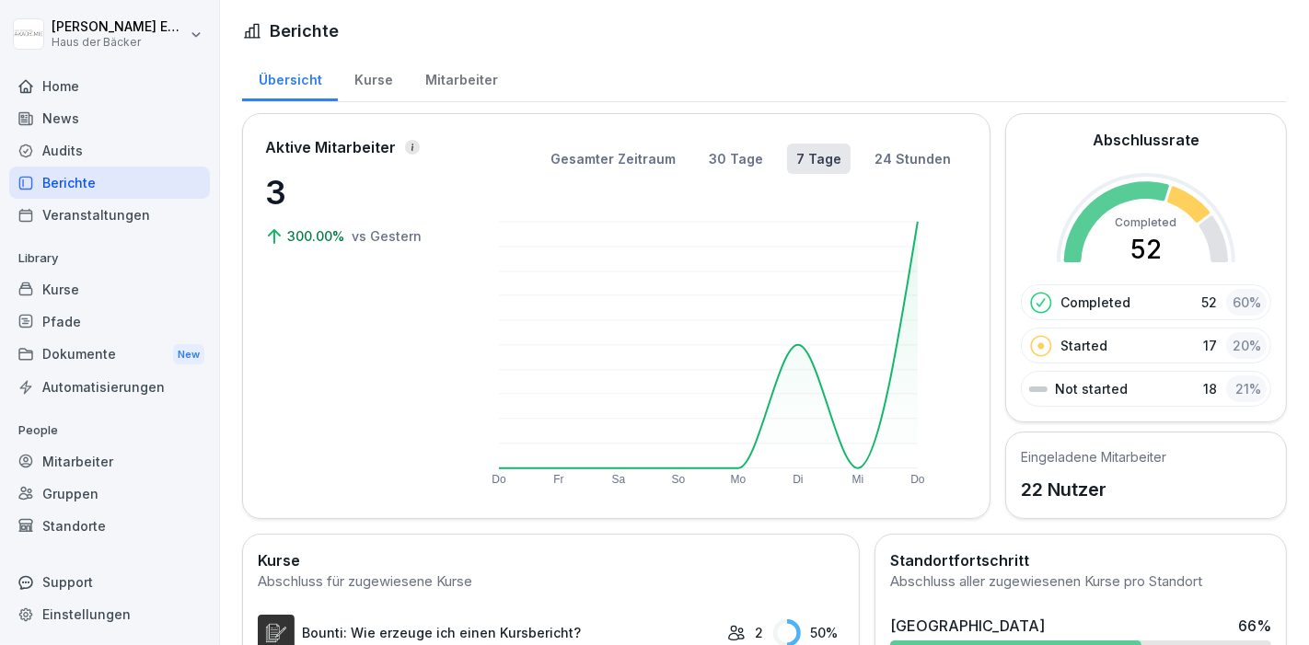
click at [122, 152] on div "Audits" at bounding box center [109, 150] width 201 height 32
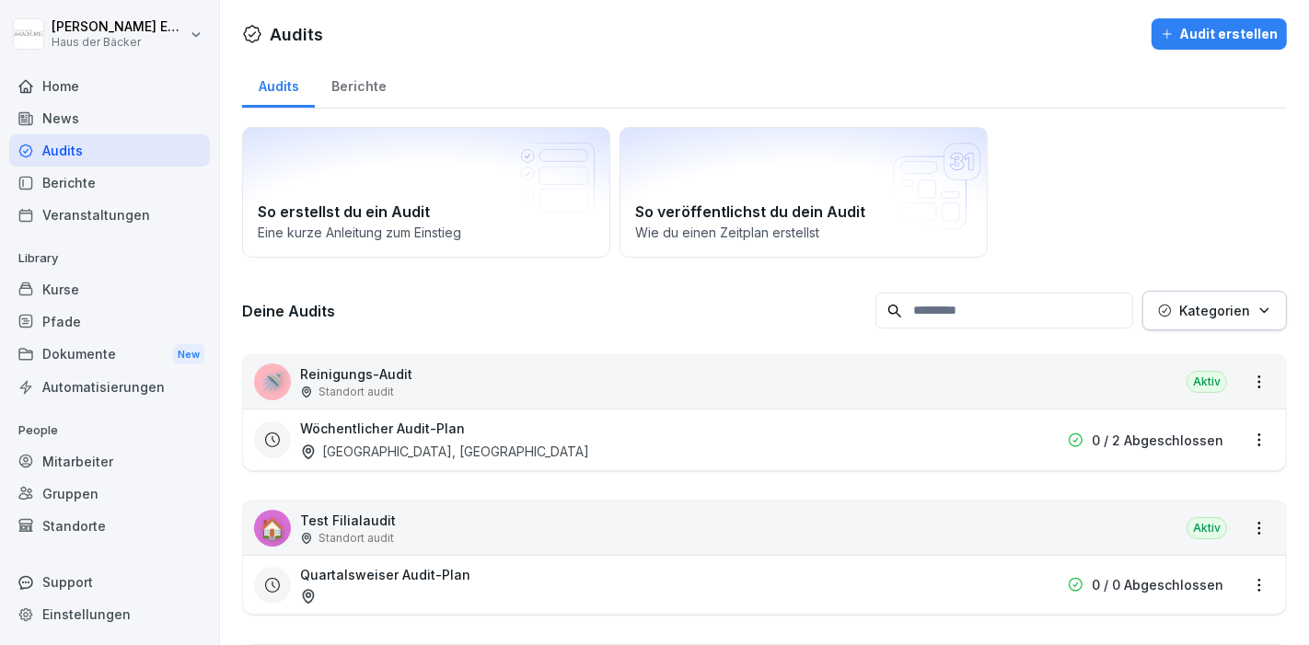
click at [118, 104] on div "News" at bounding box center [109, 118] width 201 height 32
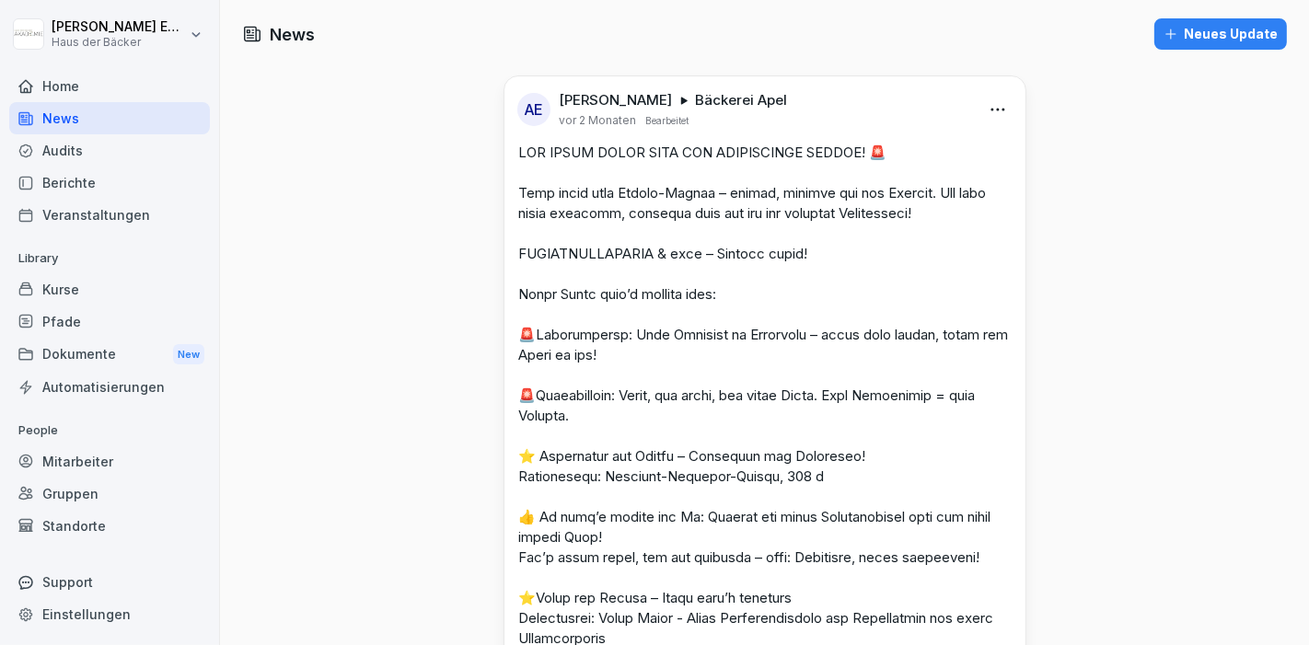
click at [113, 75] on div "Home" at bounding box center [109, 86] width 201 height 32
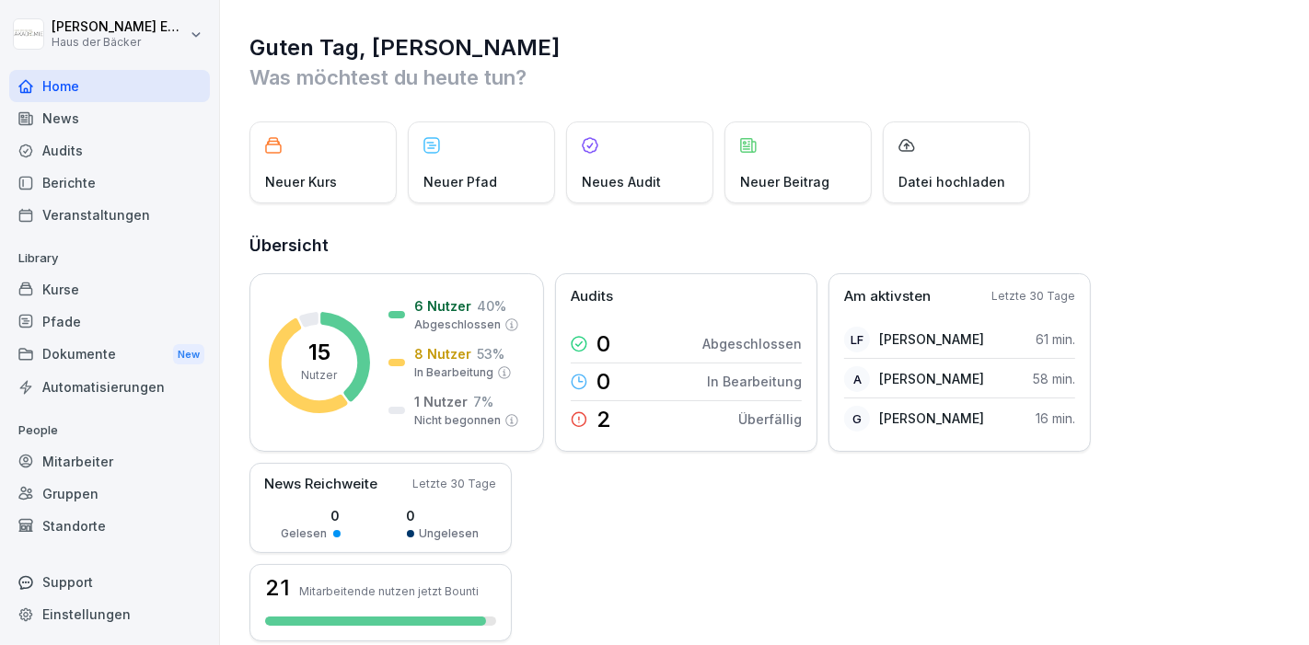
click at [81, 48] on html "[PERSON_NAME] Haus der Bäcker Home News Audits Berichte Veranstaltungen Library…" at bounding box center [654, 322] width 1309 height 645
click at [274, 39] on html "[PERSON_NAME] Haus der Bäcker Home News Audits Berichte Veranstaltungen Library…" at bounding box center [654, 322] width 1309 height 645
click at [498, 28] on div "Guten Tag, [PERSON_NAME] Was möchtest du [DATE] tun? Neuer Kurs Neuer Pfad Neue…" at bounding box center [764, 562] width 1089 height 1124
click at [1127, 575] on div "15 Nutzer 6 Nutzer 40 % Abgeschlossen 8 Nutzer 53 % In Bearbeitung 1 Nutzer 7 %…" at bounding box center [765, 457] width 1032 height 368
click at [1148, 548] on div "15 Nutzer 6 Nutzer 40 % Abgeschlossen 8 Nutzer 53 % In Bearbeitung 1 Nutzer 7 %…" at bounding box center [765, 457] width 1032 height 368
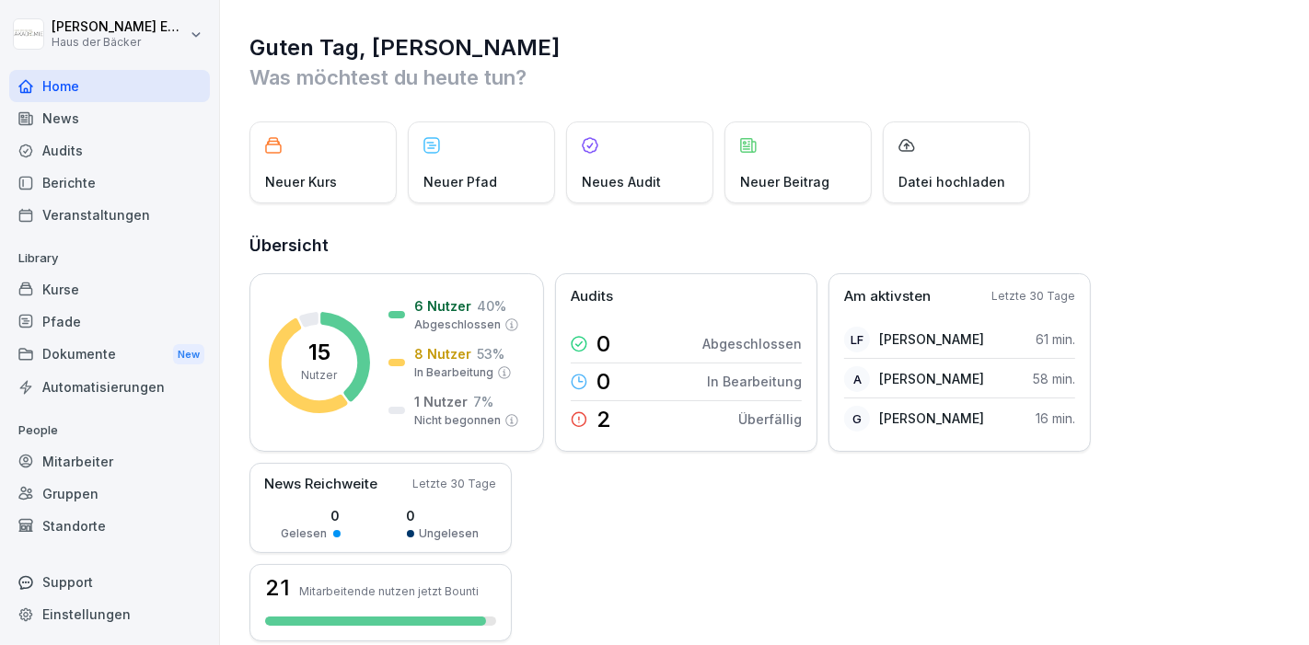
click at [100, 298] on div "Kurse" at bounding box center [109, 289] width 201 height 32
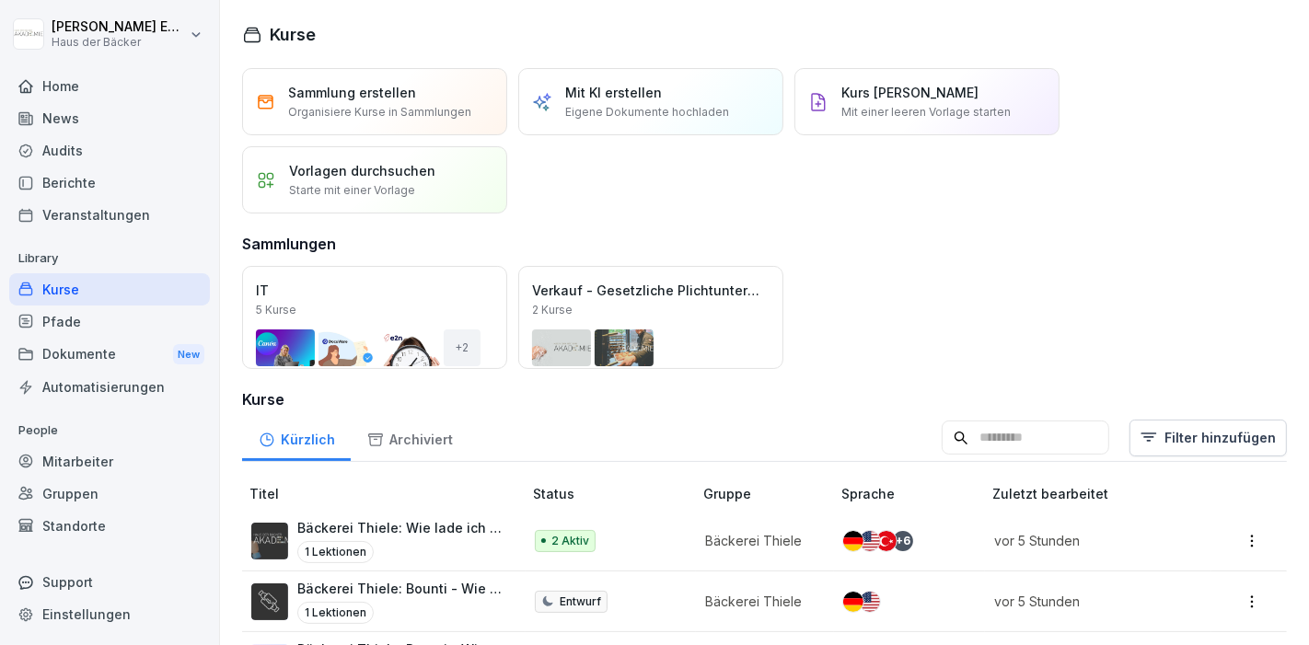
click at [98, 314] on div "Pfade" at bounding box center [109, 322] width 201 height 32
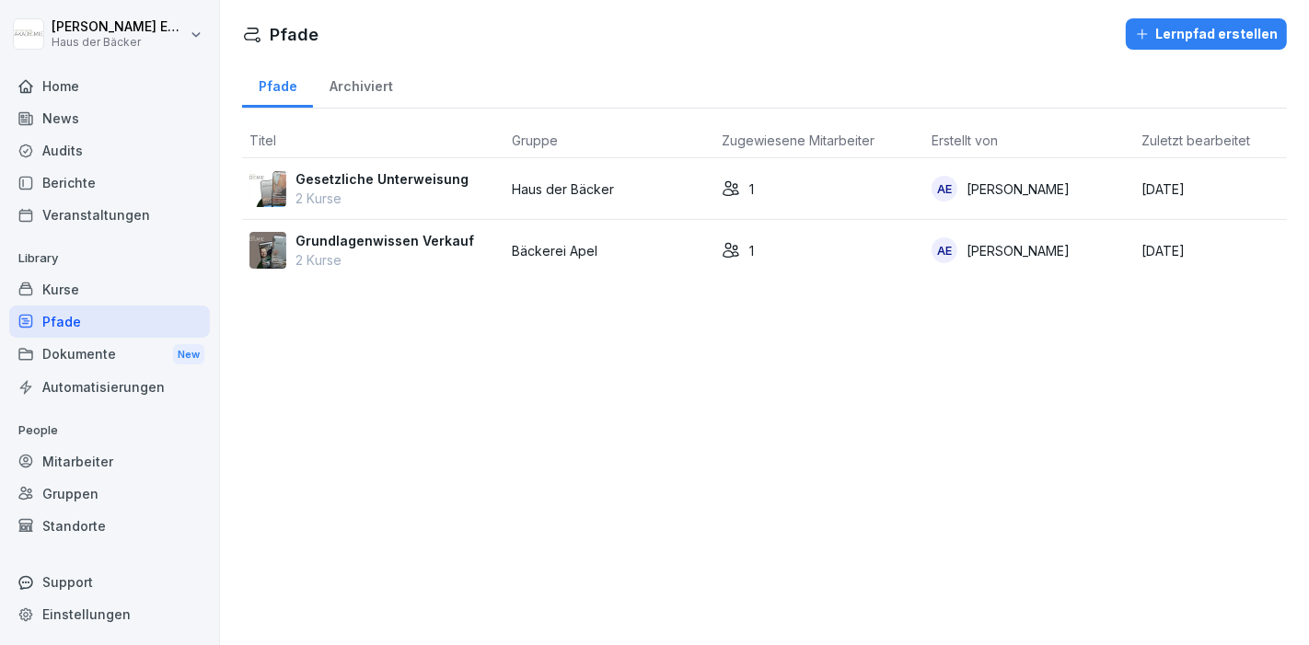
click at [103, 349] on div "Dokumente New" at bounding box center [109, 355] width 201 height 34
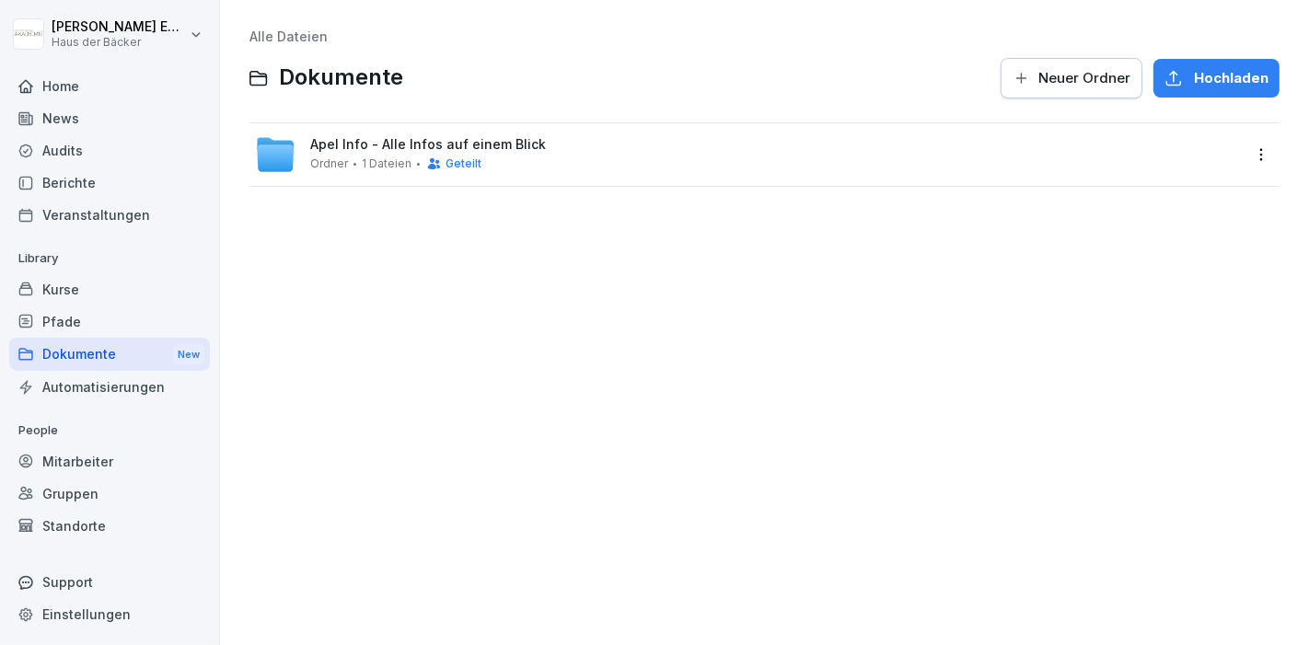
click at [102, 387] on div "Automatisierungen" at bounding box center [109, 387] width 201 height 32
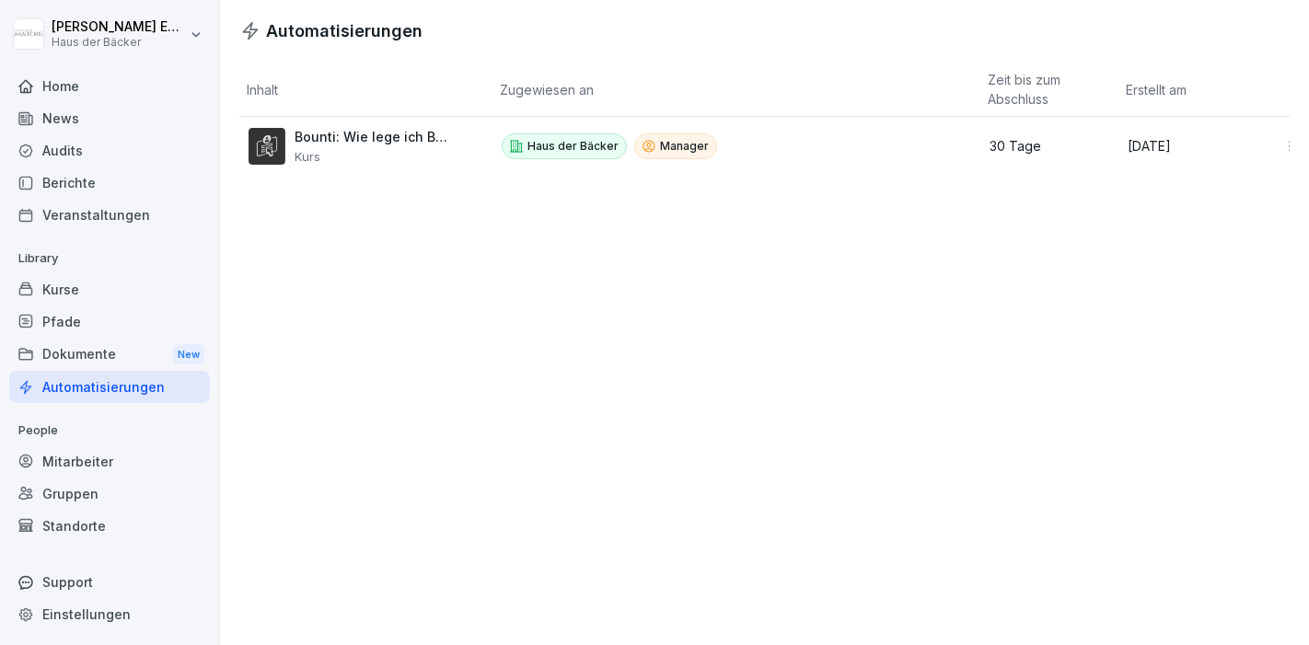
click at [86, 342] on div "Dokumente New" at bounding box center [109, 355] width 201 height 34
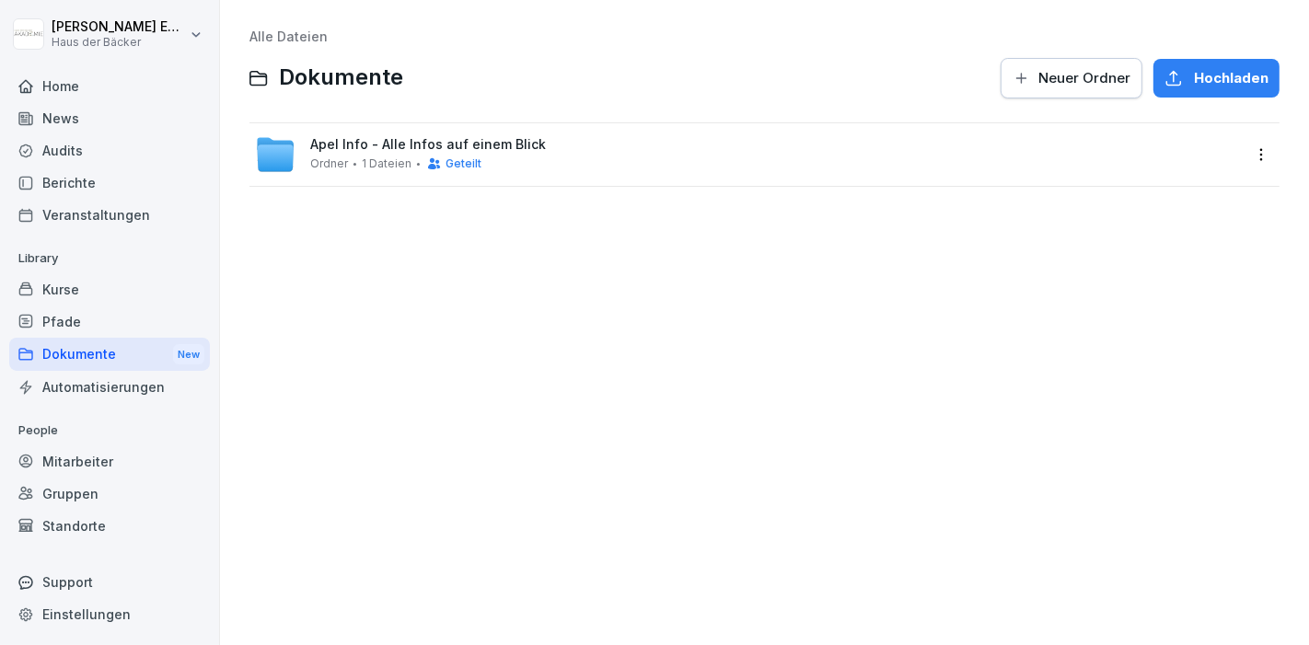
click at [71, 321] on div "Pfade" at bounding box center [109, 322] width 201 height 32
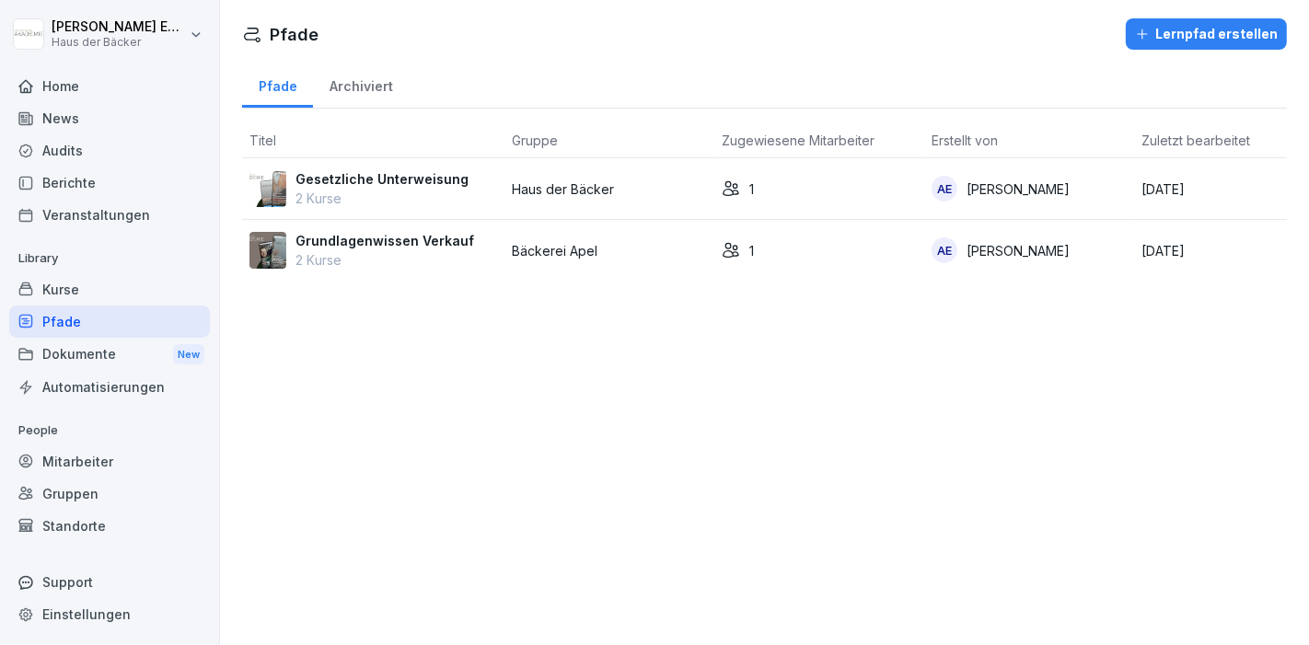
click at [68, 295] on div "Kurse" at bounding box center [109, 289] width 201 height 32
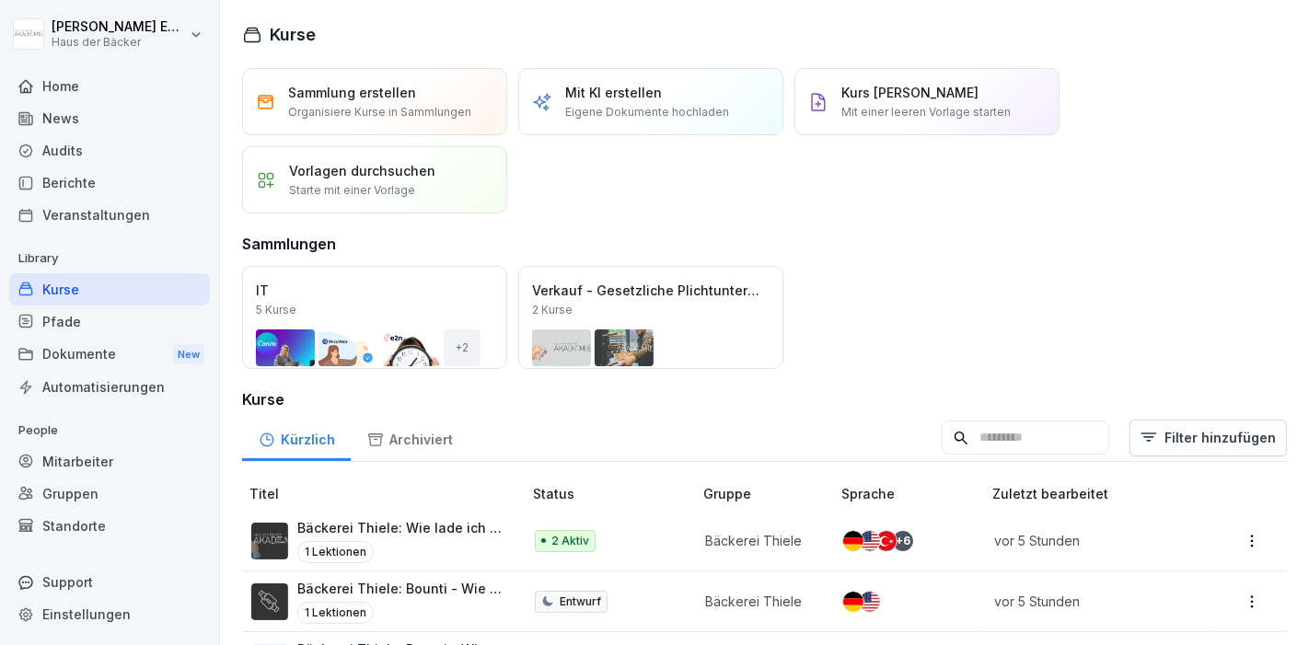
click at [397, 445] on div "Archiviert" at bounding box center [410, 437] width 118 height 47
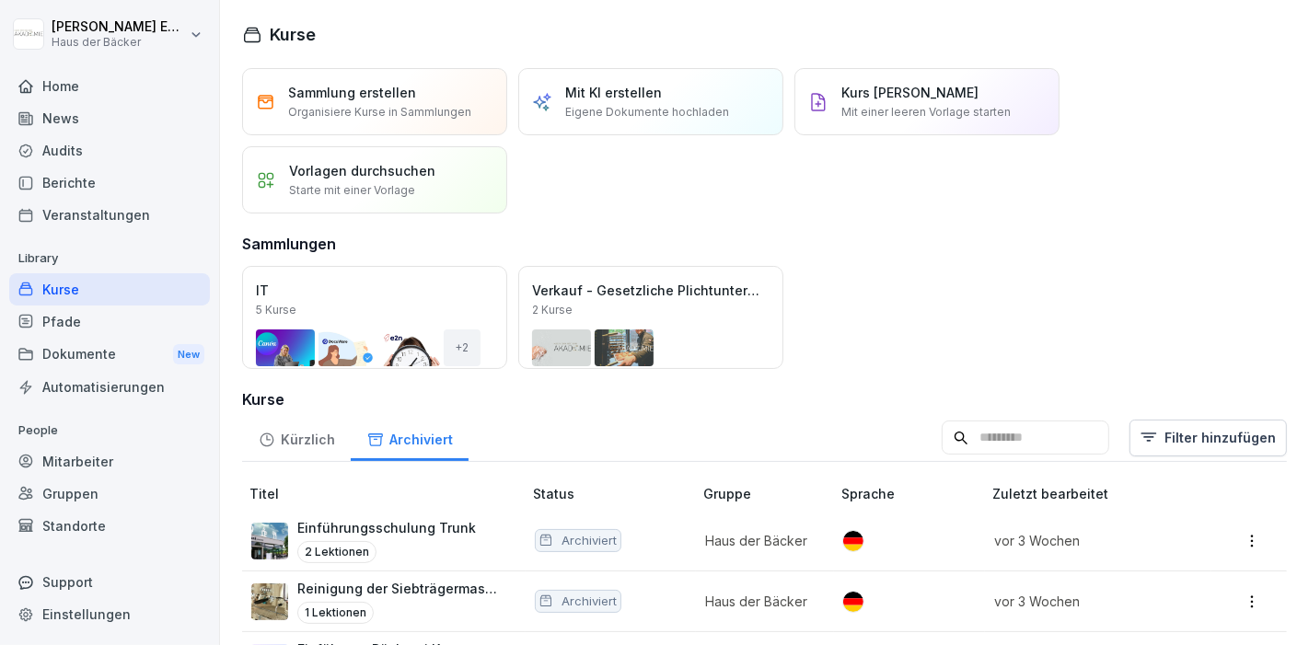
click at [283, 445] on div "Kürzlich" at bounding box center [296, 437] width 109 height 47
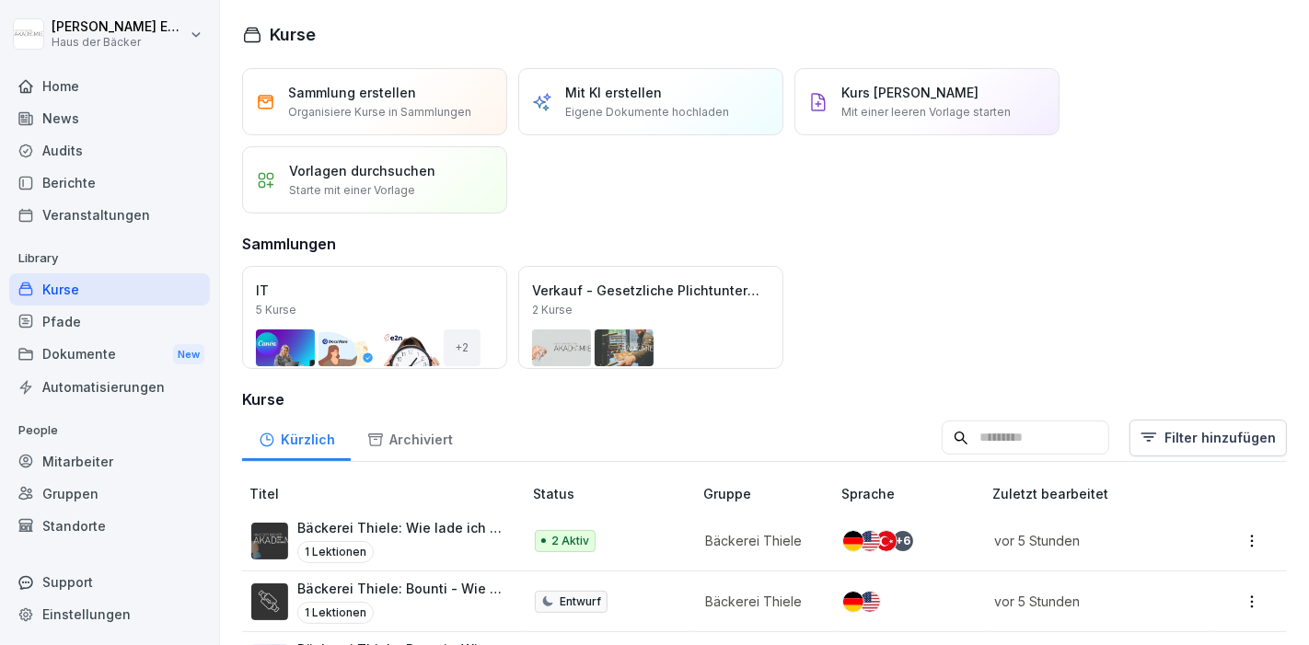
click at [112, 139] on div "Audits" at bounding box center [109, 150] width 201 height 32
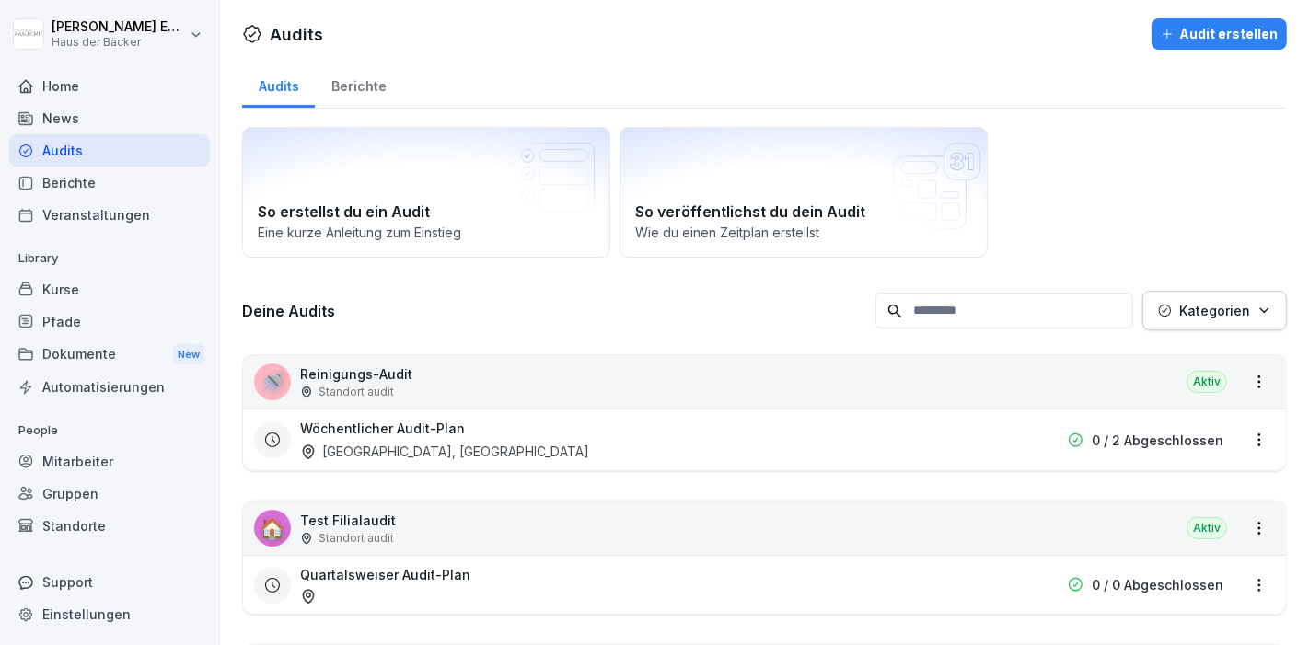
click at [112, 173] on div "Berichte" at bounding box center [109, 183] width 201 height 32
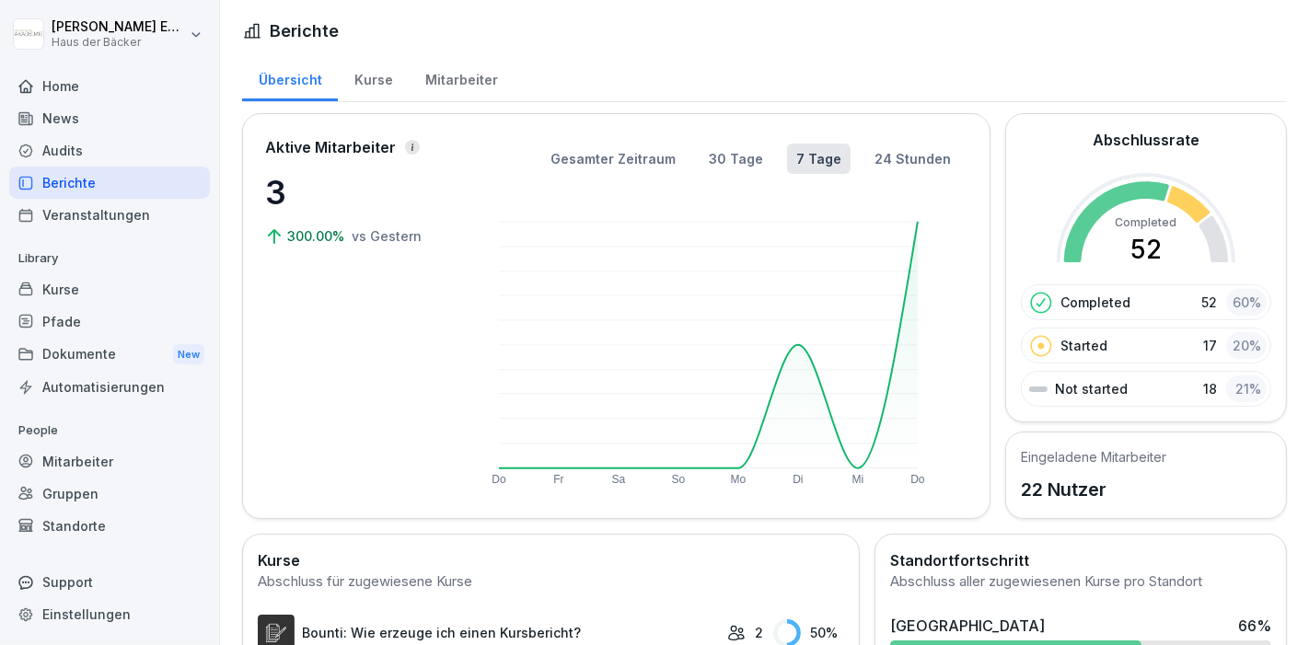
click at [112, 80] on div "Home" at bounding box center [109, 86] width 201 height 32
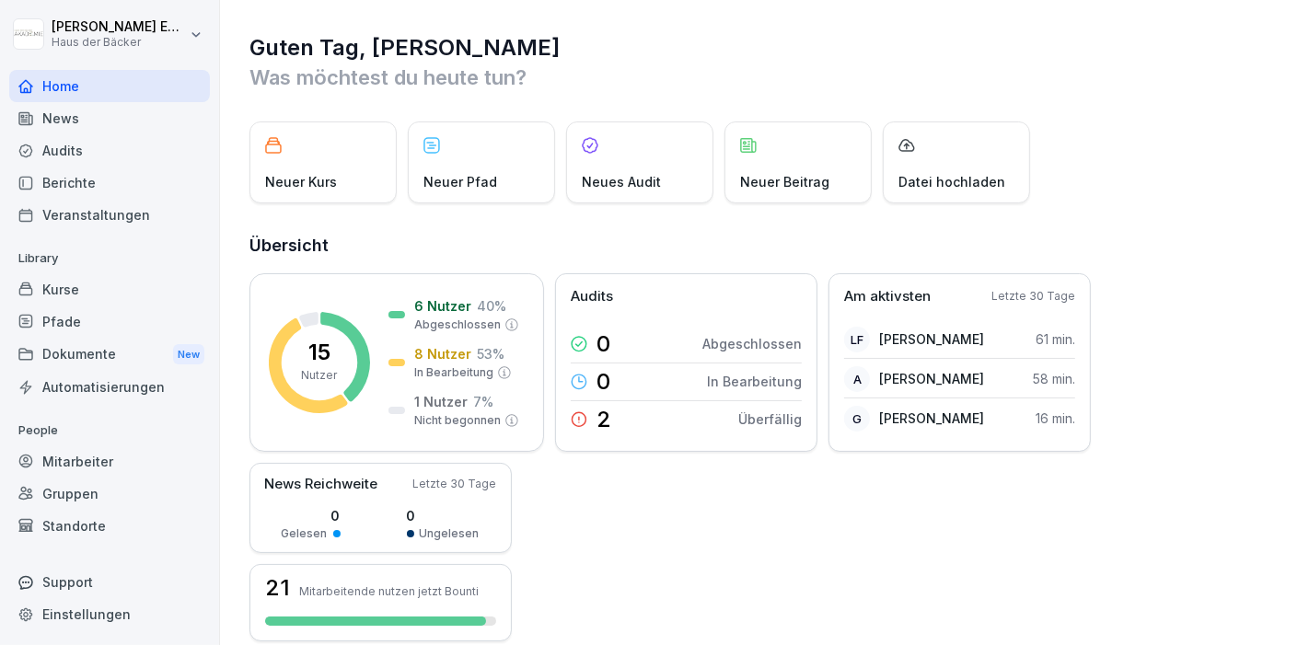
click at [112, 109] on div "News" at bounding box center [109, 118] width 201 height 32
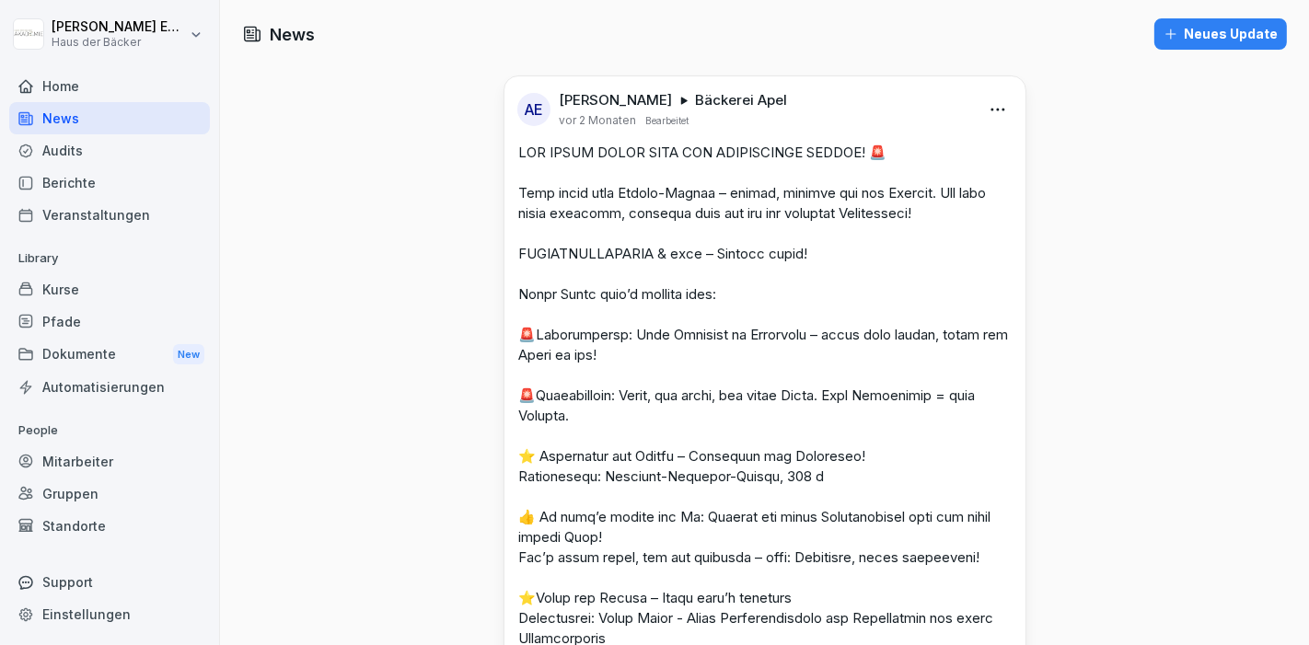
click at [105, 87] on div "Home" at bounding box center [109, 86] width 201 height 32
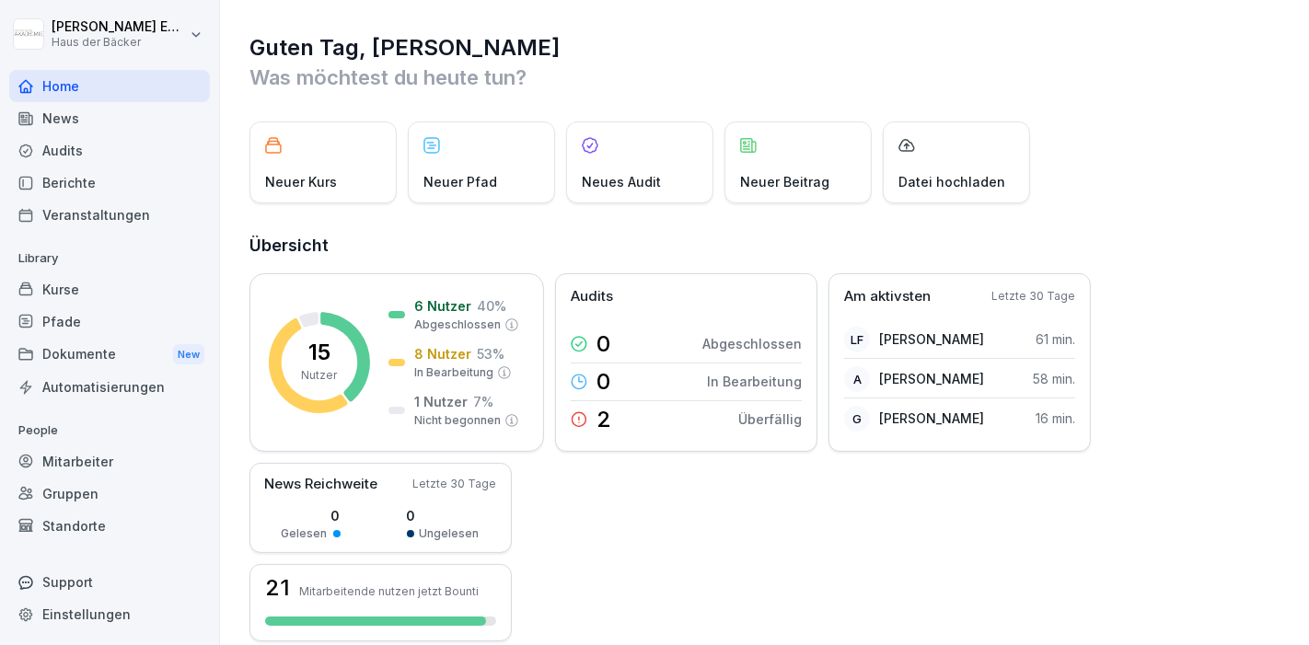
click at [105, 116] on div "News" at bounding box center [109, 118] width 201 height 32
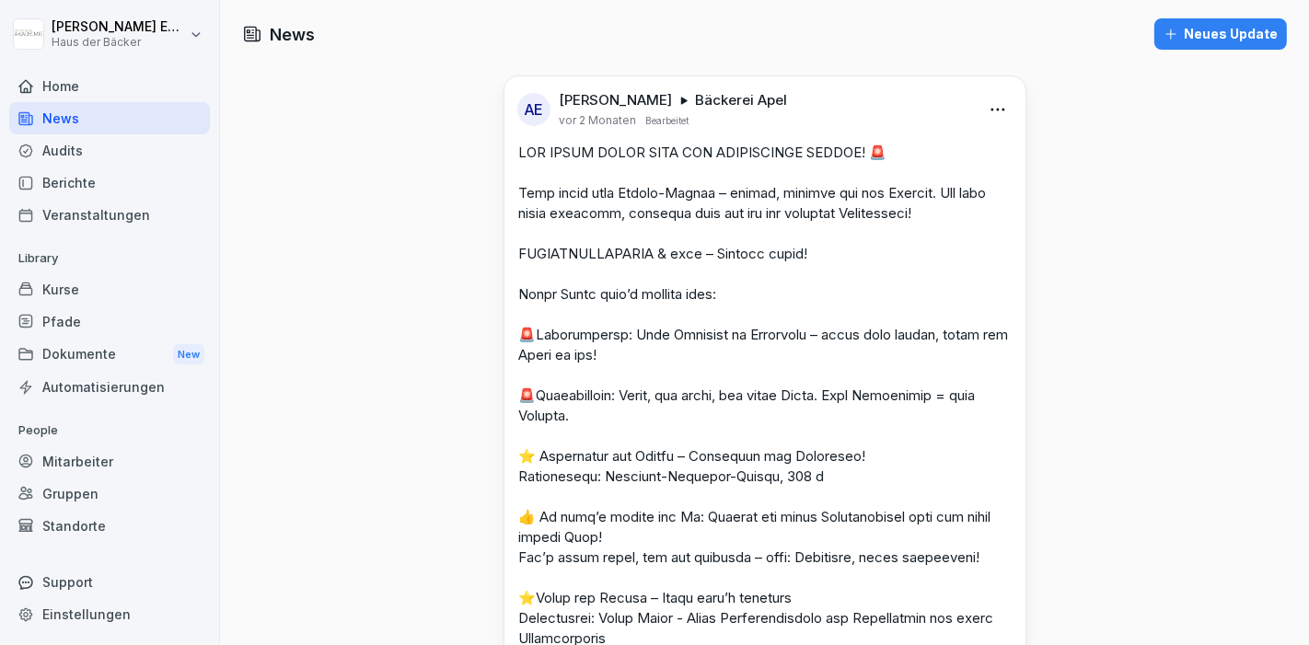
click at [110, 142] on div "Audits" at bounding box center [109, 150] width 201 height 32
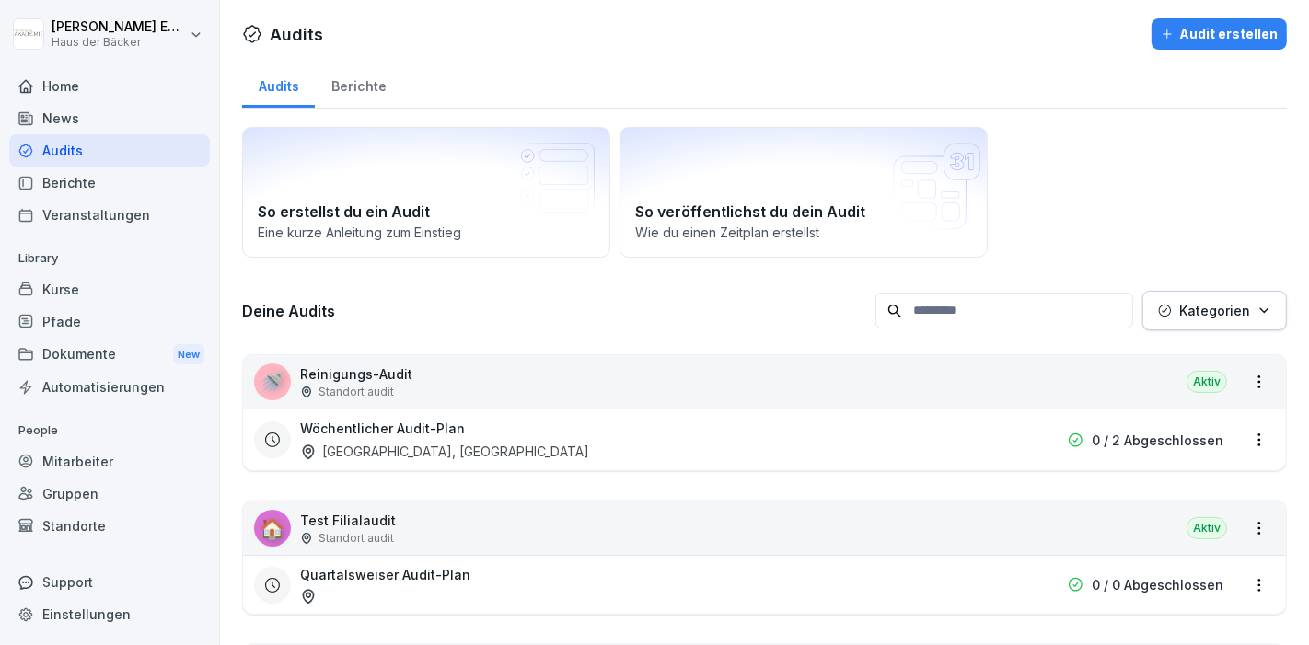
click at [110, 192] on div "Berichte" at bounding box center [109, 183] width 201 height 32
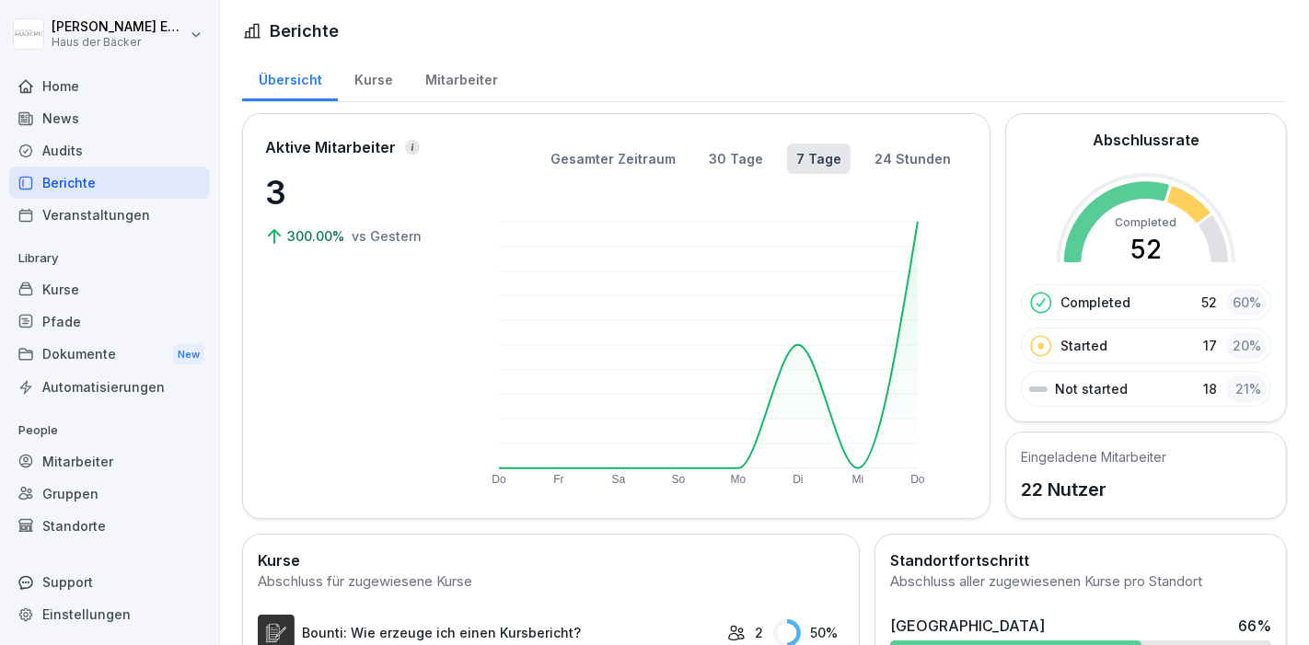
click at [116, 212] on div "Veranstaltungen" at bounding box center [109, 215] width 201 height 32
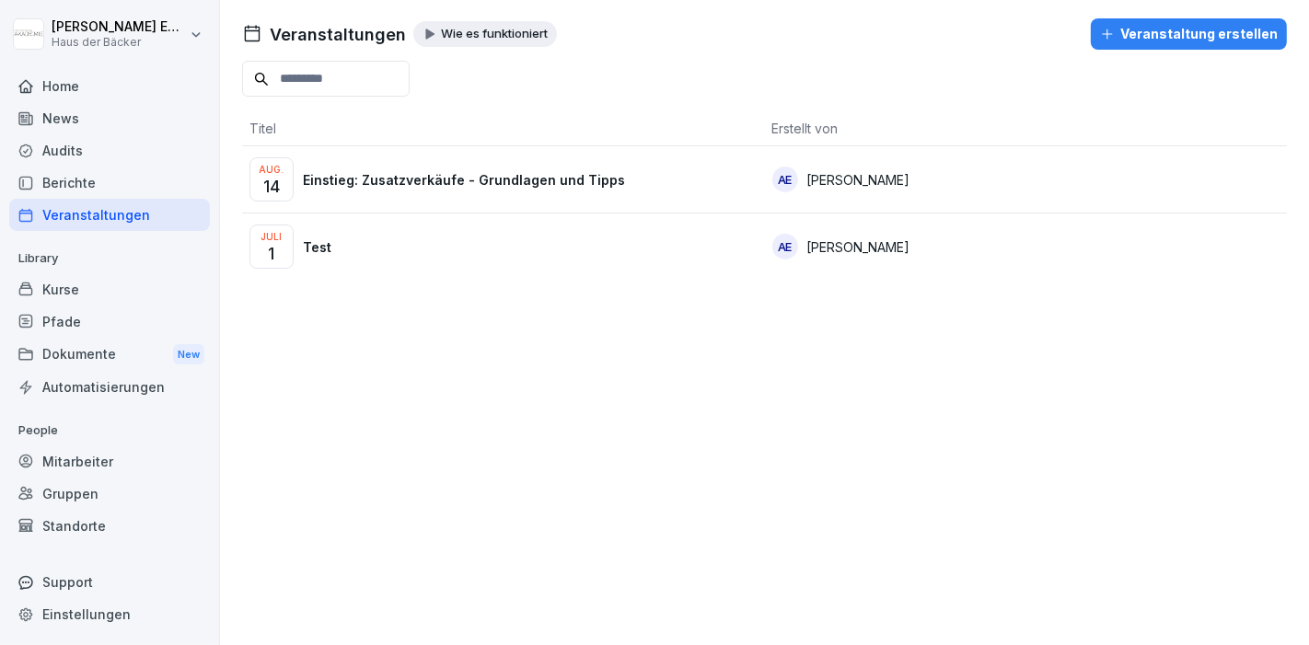
click at [115, 273] on div "Kurse" at bounding box center [109, 289] width 201 height 32
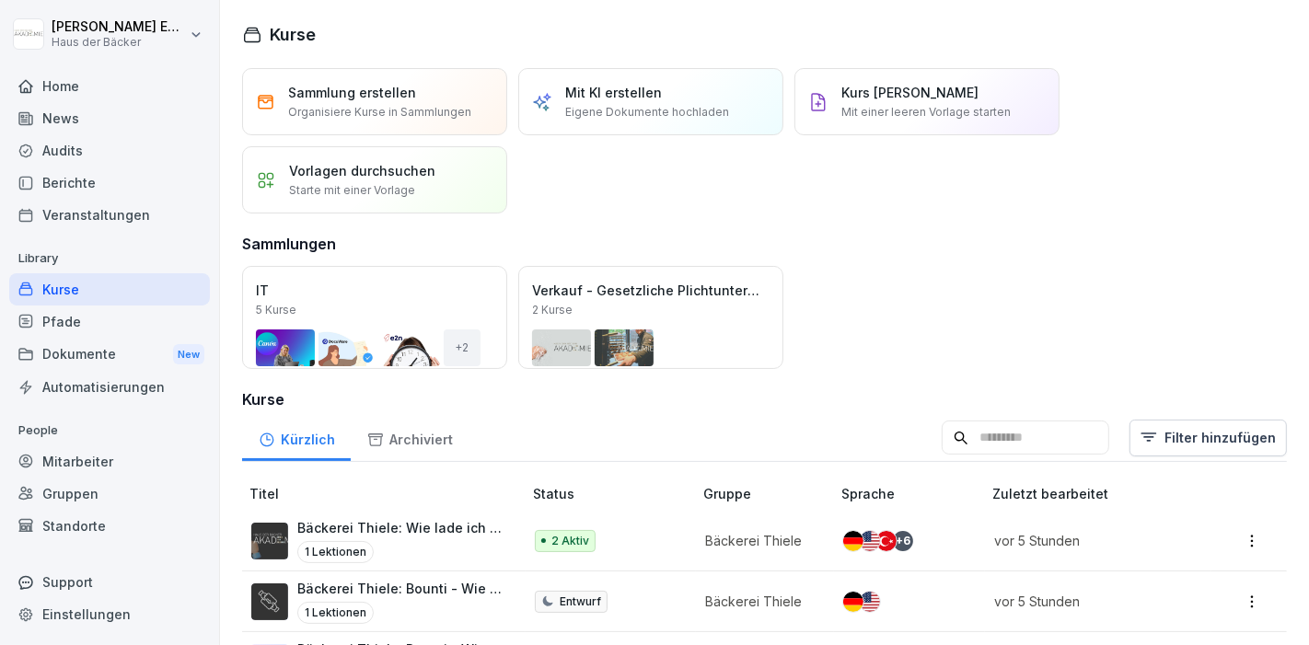
click at [115, 339] on div "Dokumente New" at bounding box center [109, 355] width 201 height 34
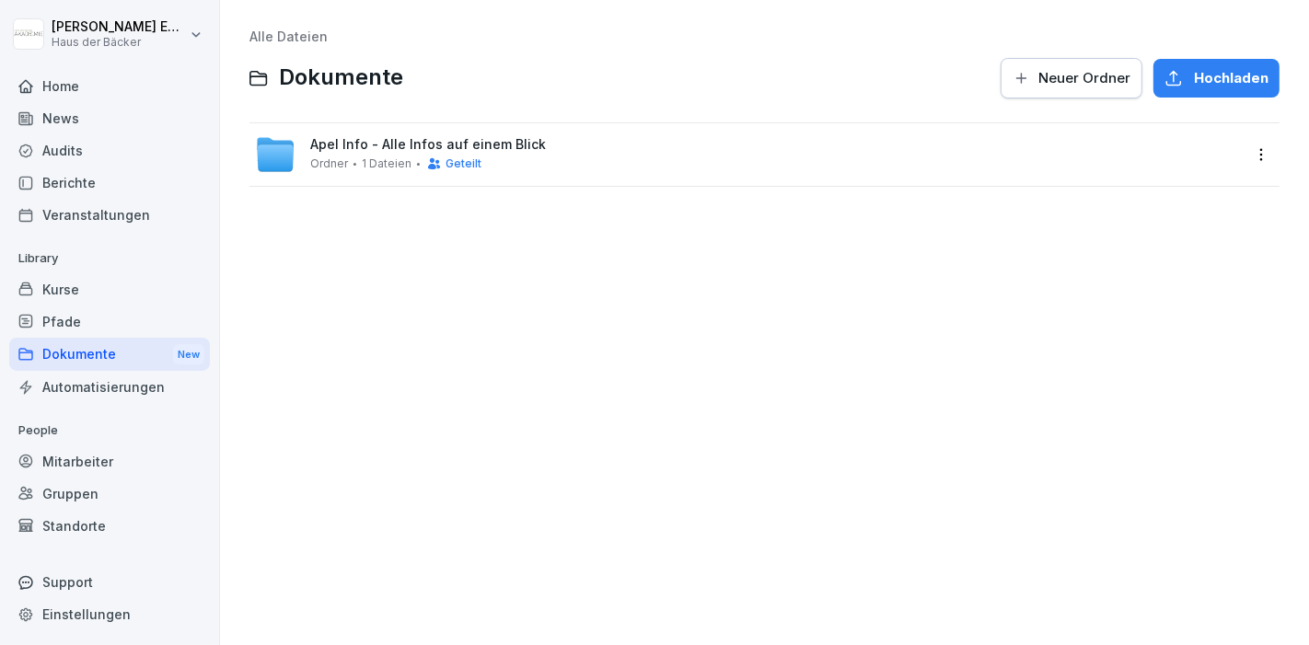
click at [114, 314] on div "Pfade" at bounding box center [109, 322] width 201 height 32
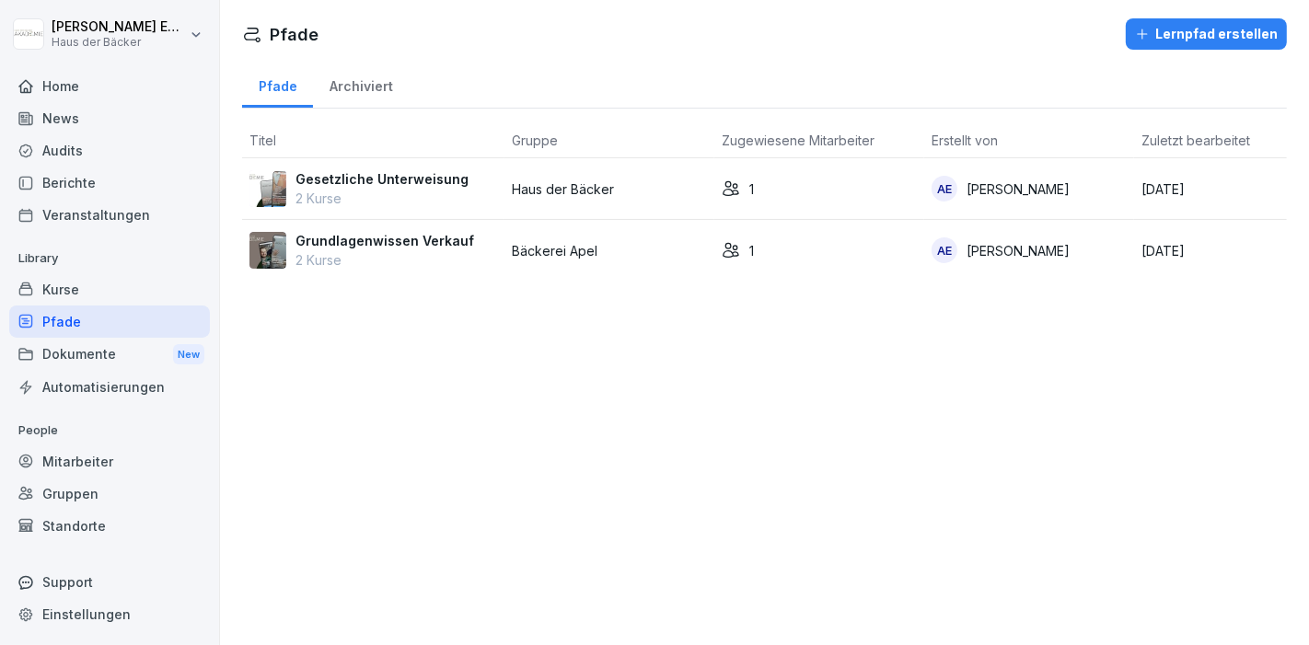
click at [115, 364] on div "Dokumente New" at bounding box center [109, 355] width 201 height 34
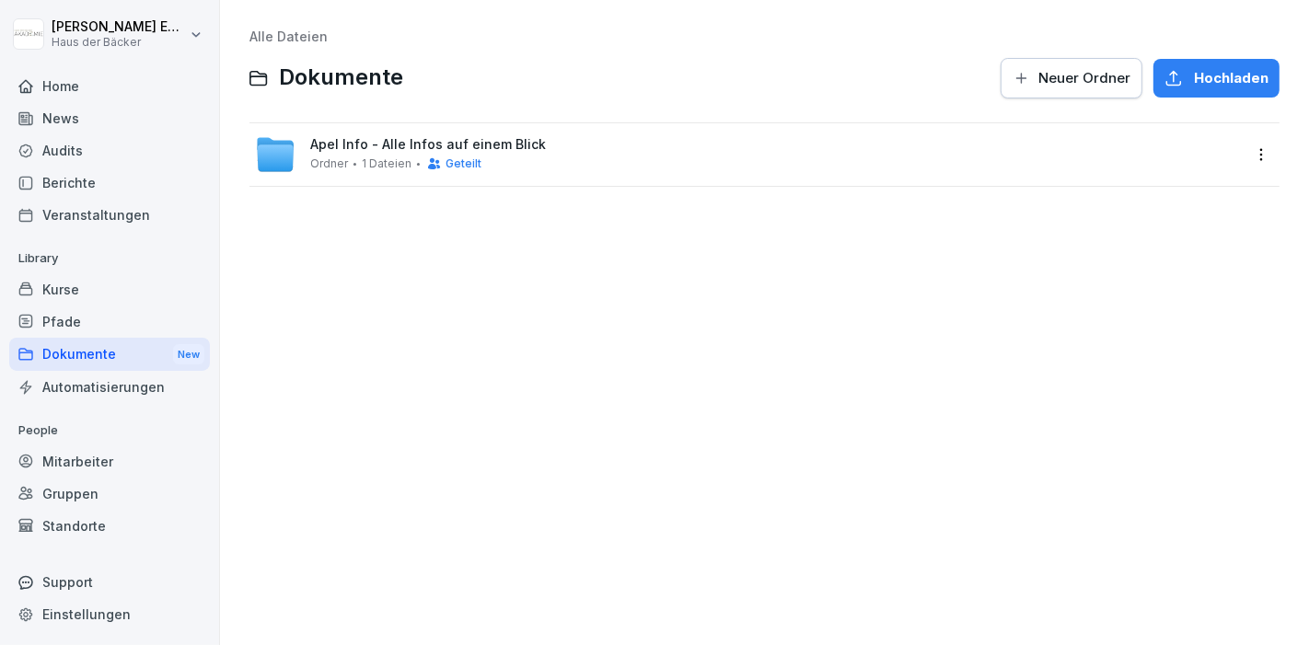
click at [118, 399] on div "Automatisierungen" at bounding box center [109, 387] width 201 height 32
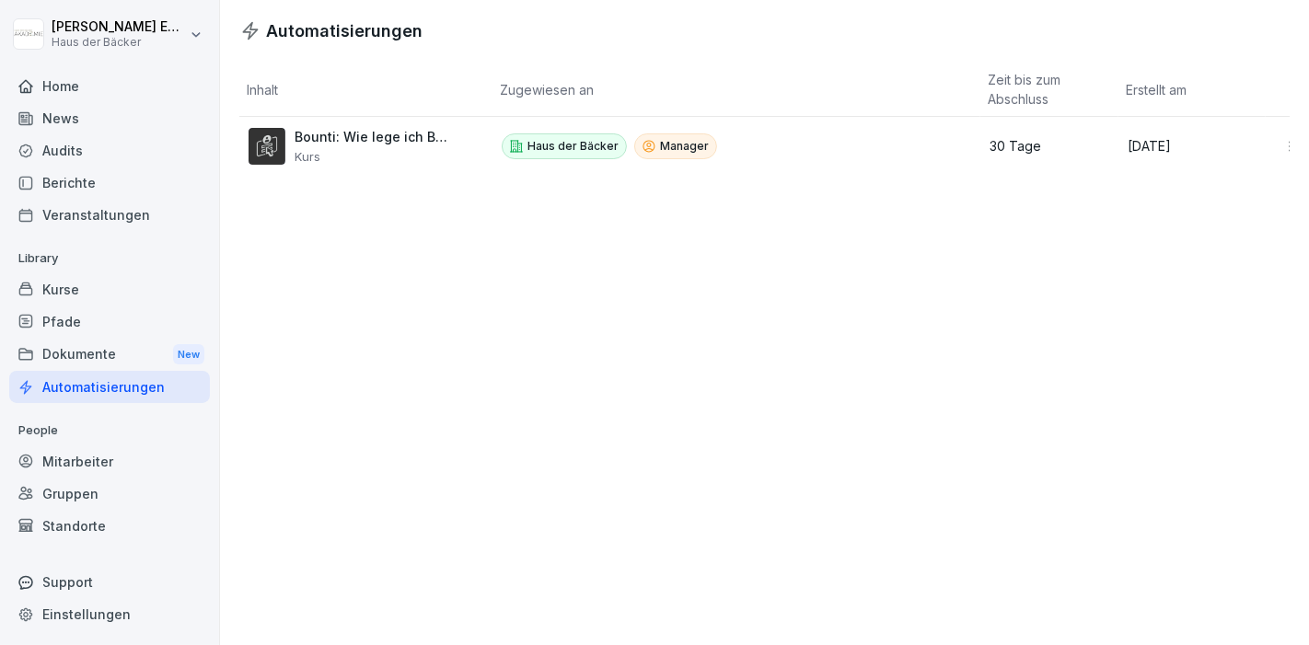
click at [103, 462] on div "Mitarbeiter" at bounding box center [109, 461] width 201 height 32
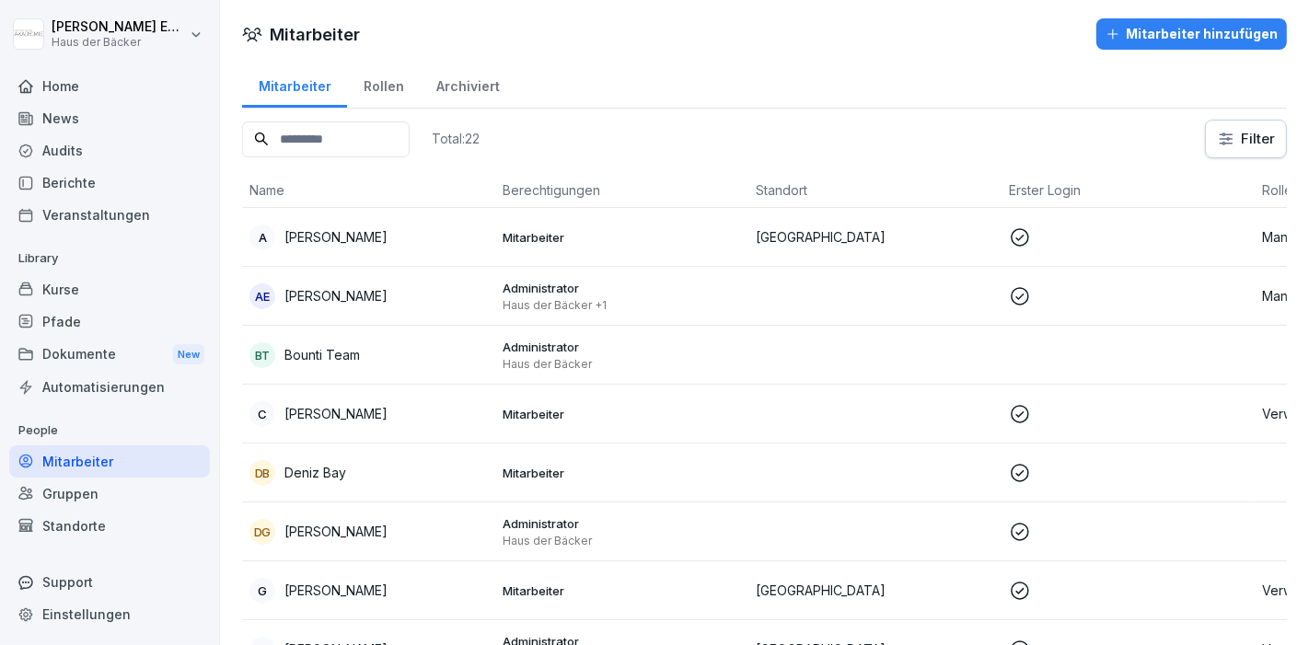
click at [110, 485] on div "Gruppen" at bounding box center [109, 494] width 201 height 32
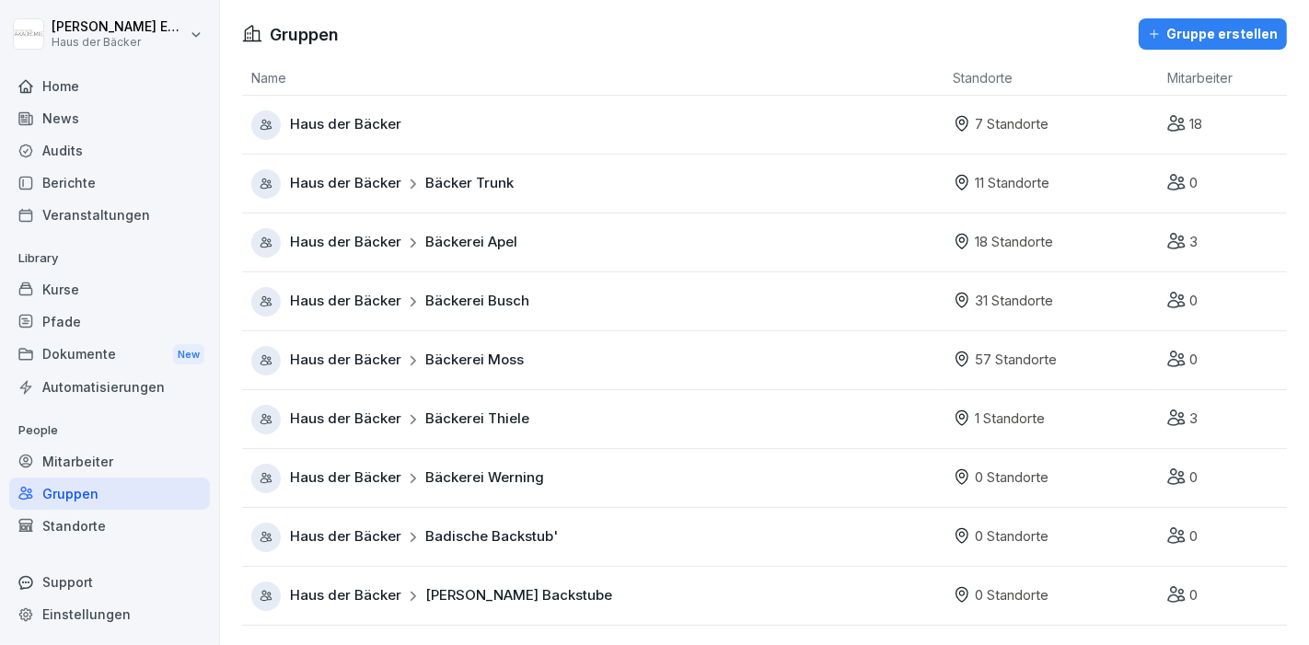
click at [110, 521] on div "Standorte" at bounding box center [109, 526] width 201 height 32
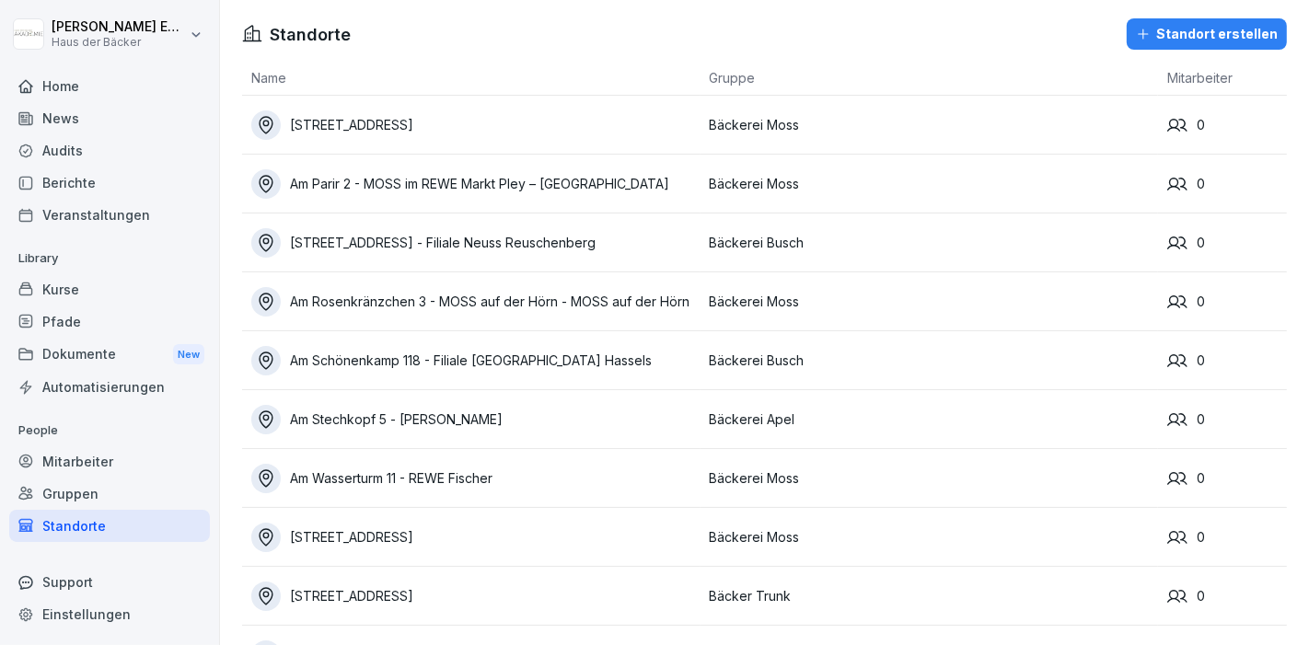
click at [110, 576] on div "Support" at bounding box center [109, 582] width 201 height 32
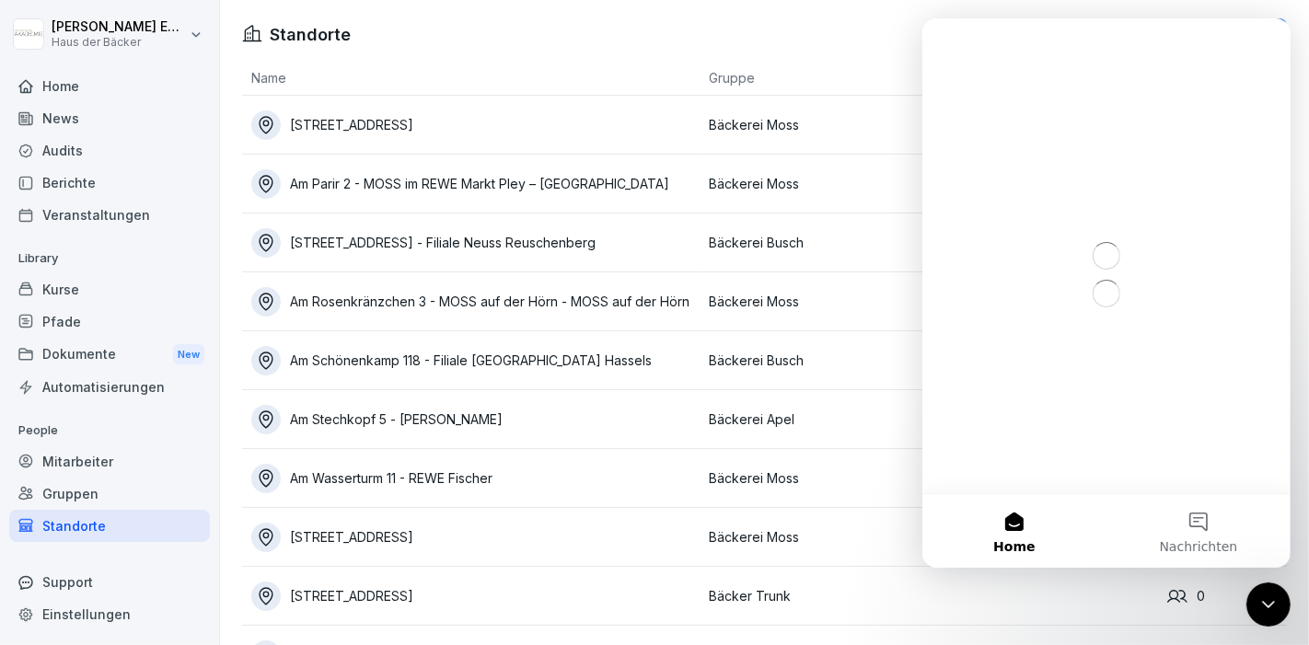
click at [90, 99] on div "Home" at bounding box center [109, 86] width 201 height 32
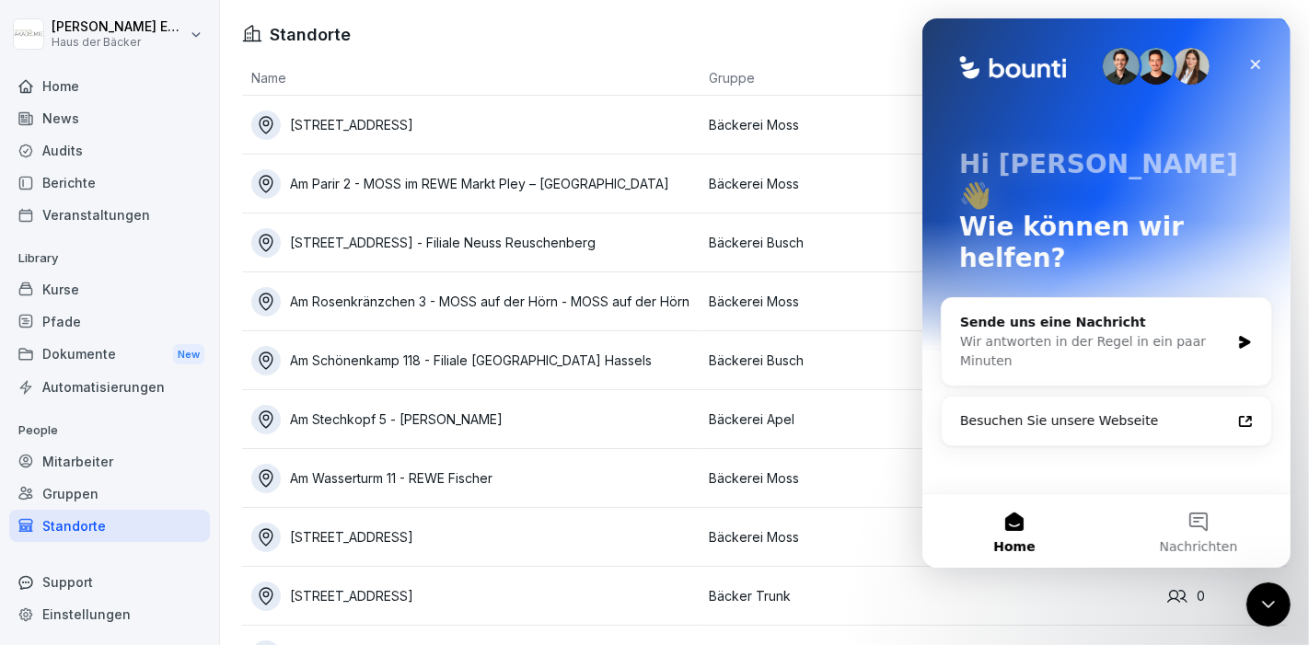
click at [90, 90] on div "Home" at bounding box center [109, 86] width 201 height 32
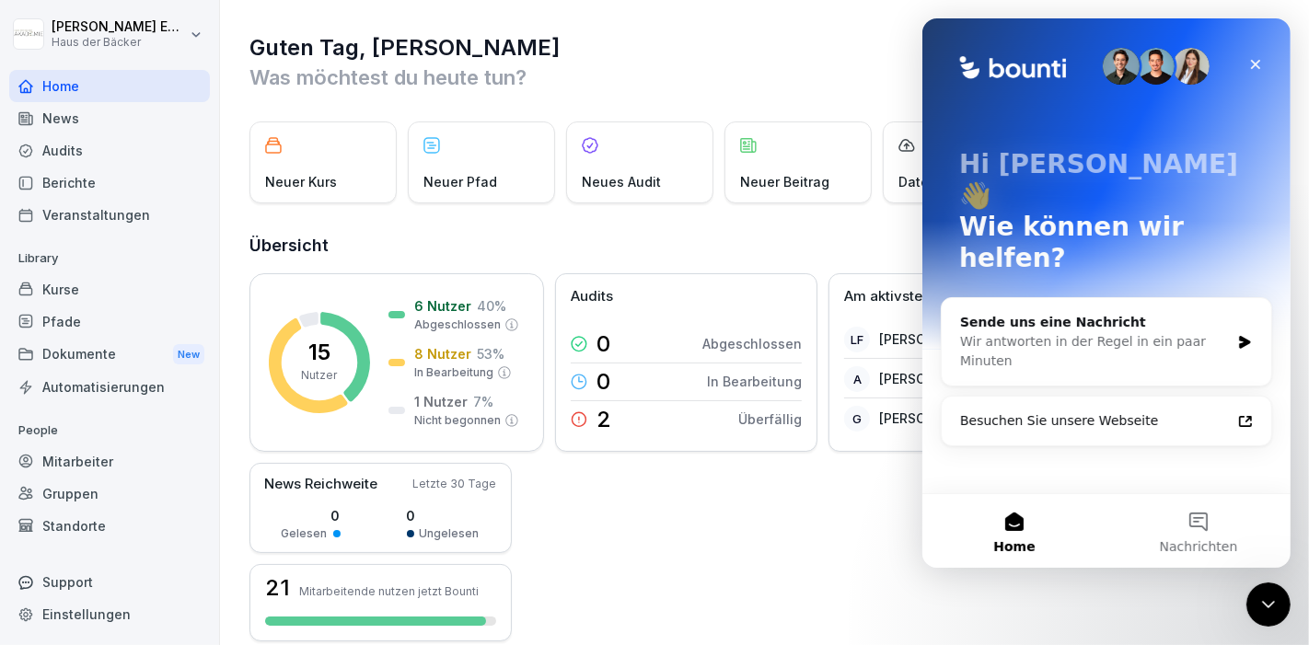
click at [90, 90] on div "Home" at bounding box center [109, 86] width 201 height 32
click at [112, 113] on div "News" at bounding box center [109, 118] width 201 height 32
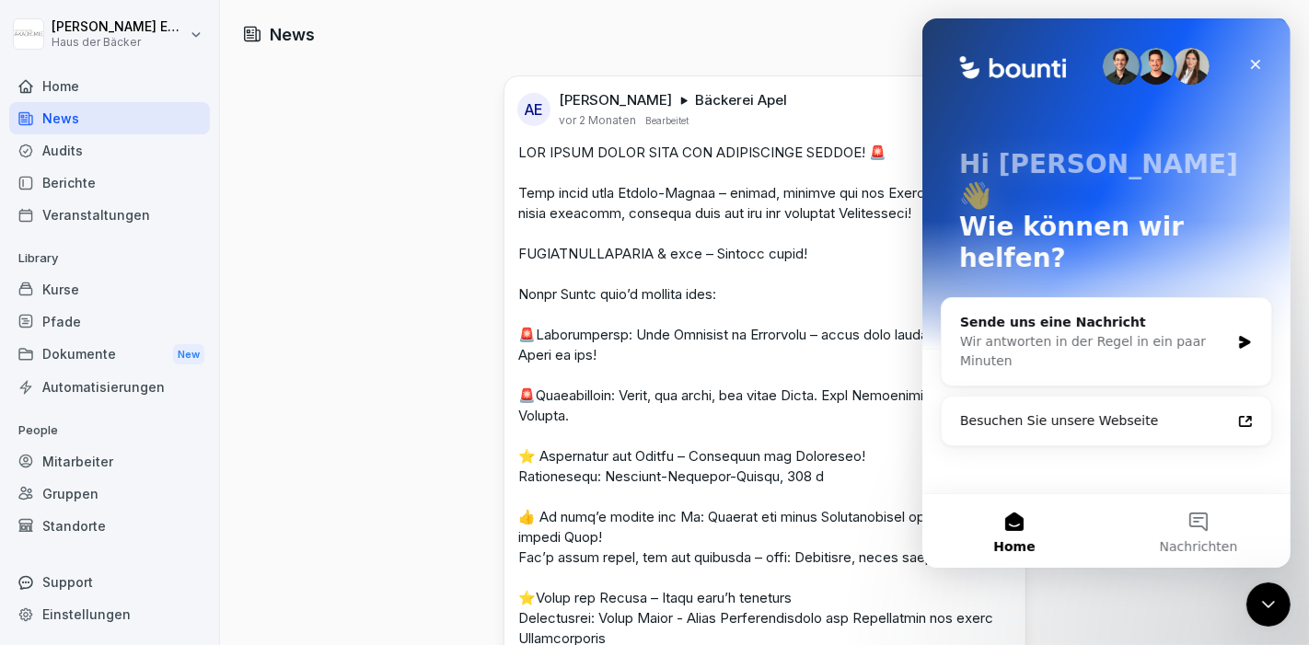
click at [131, 168] on div "Berichte" at bounding box center [109, 183] width 201 height 32
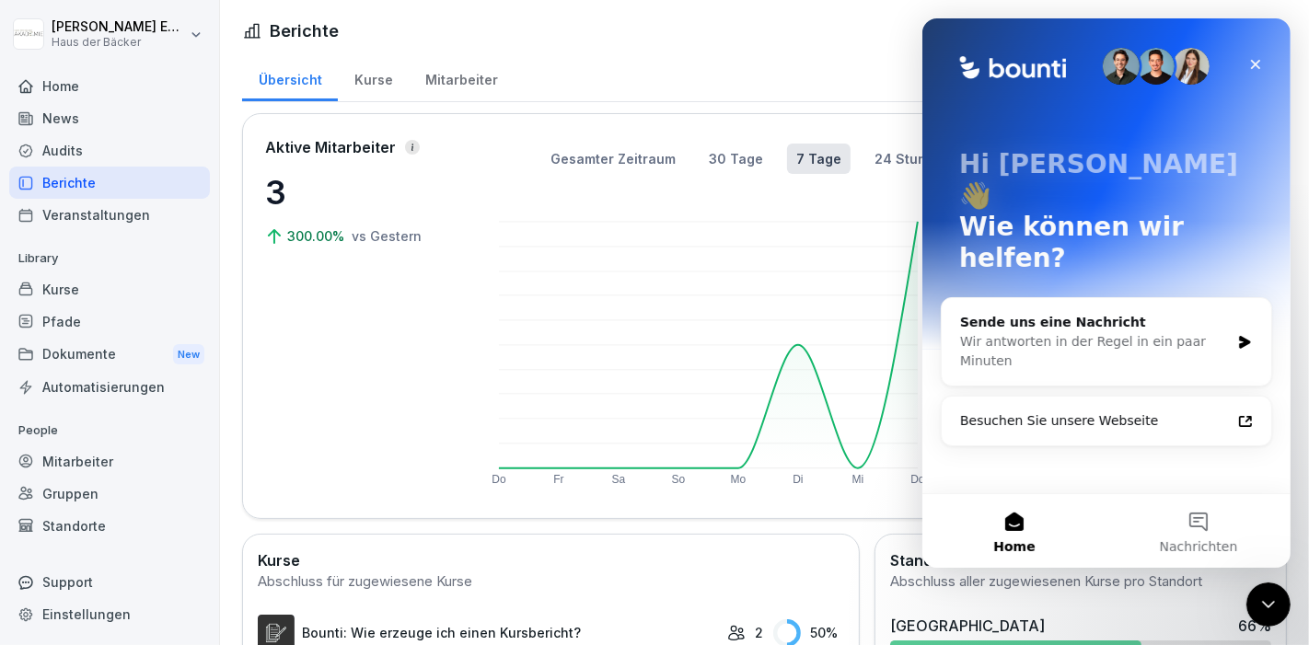
click at [131, 160] on div "Audits" at bounding box center [109, 150] width 201 height 32
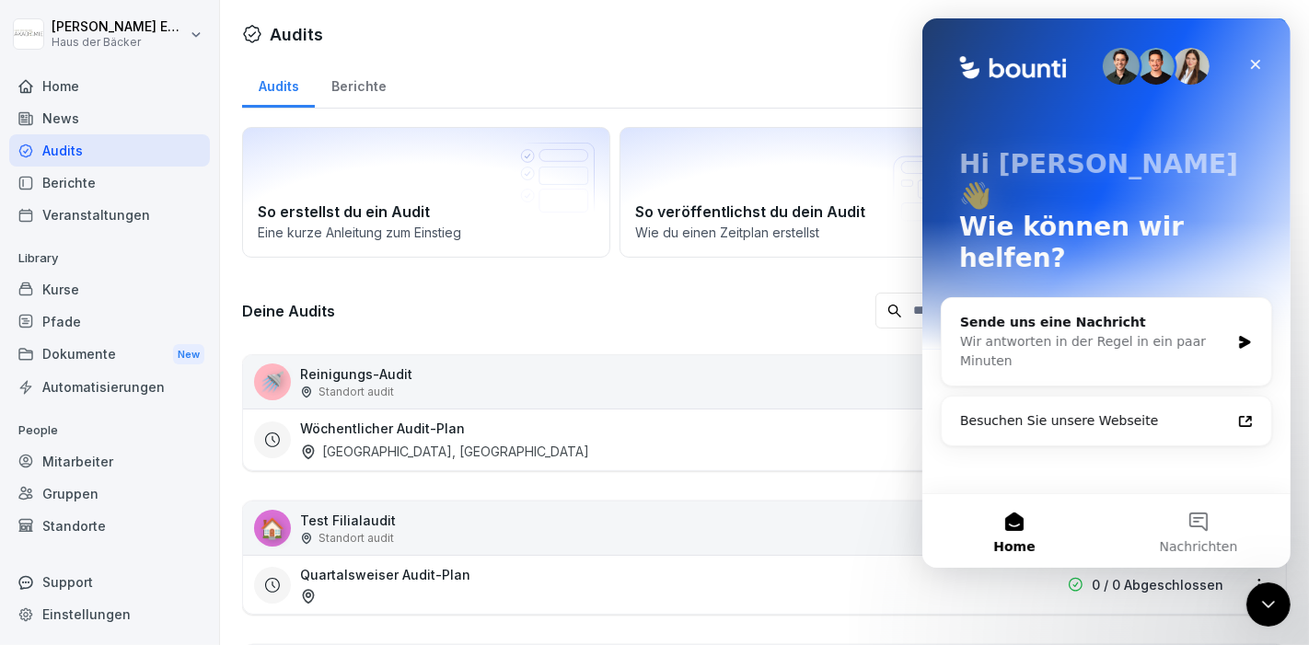
click at [134, 165] on div "Audits" at bounding box center [109, 150] width 201 height 32
click at [134, 174] on div "Berichte" at bounding box center [109, 183] width 201 height 32
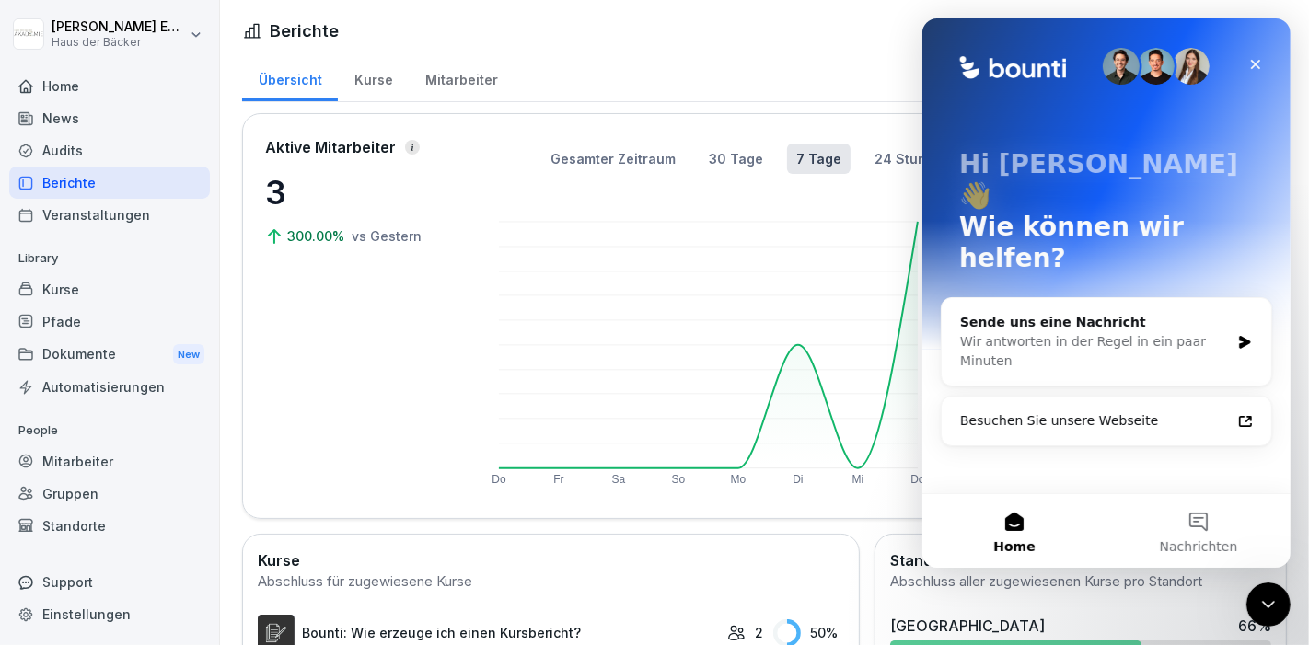
click at [133, 68] on div at bounding box center [109, 64] width 201 height 11
click at [133, 79] on div "Home" at bounding box center [109, 86] width 201 height 32
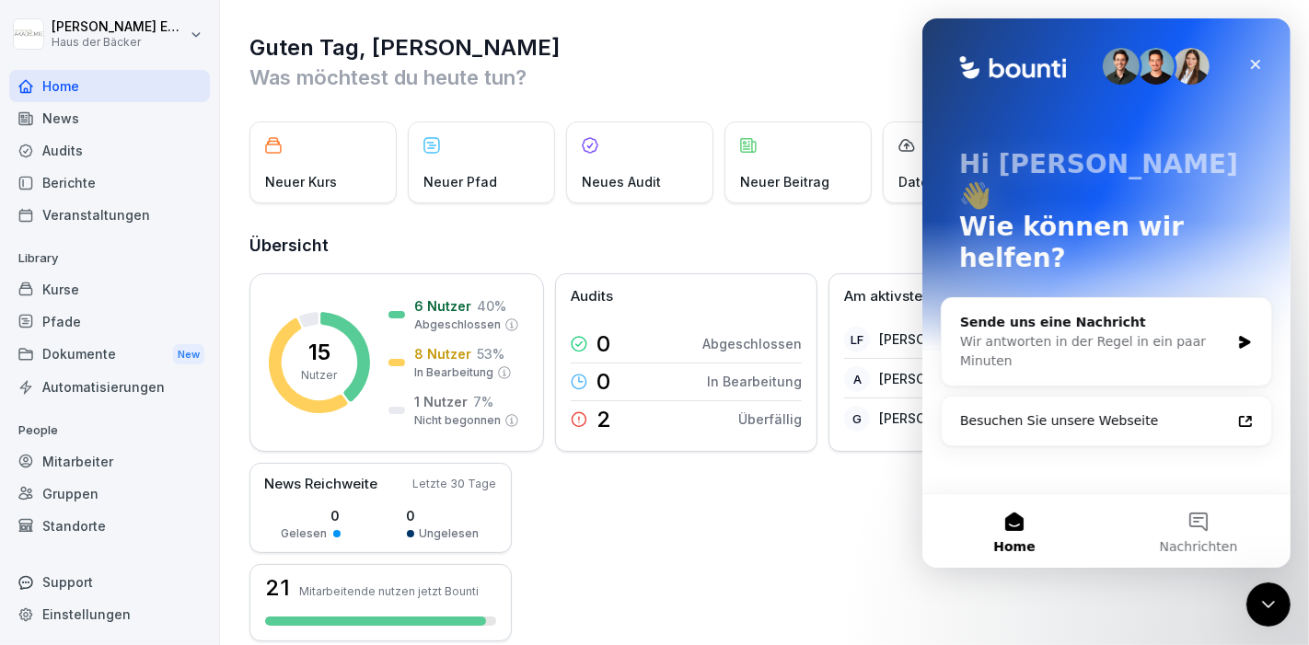
click at [572, 67] on p "Was möchtest du heute tun?" at bounding box center [765, 77] width 1032 height 29
click at [87, 77] on div "Home" at bounding box center [109, 86] width 201 height 32
click at [87, 119] on div "News" at bounding box center [109, 118] width 201 height 32
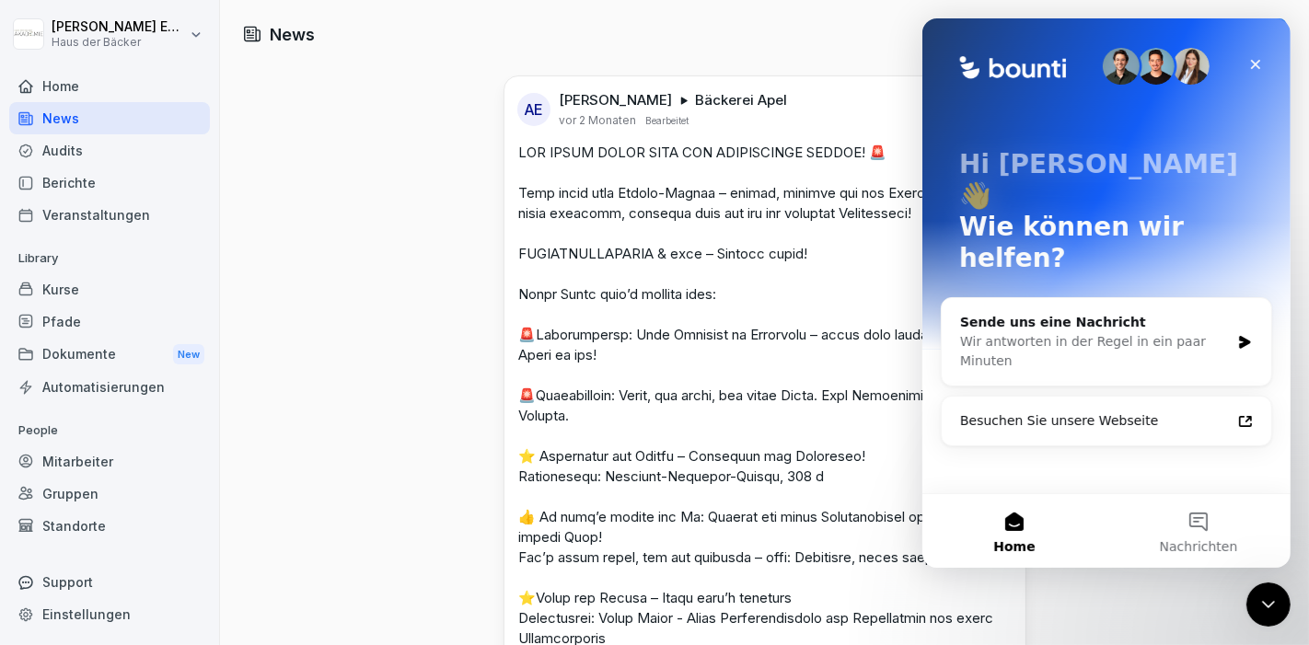
click at [192, 269] on p "Library" at bounding box center [109, 258] width 201 height 29
click at [168, 290] on div "Kurse" at bounding box center [109, 289] width 201 height 32
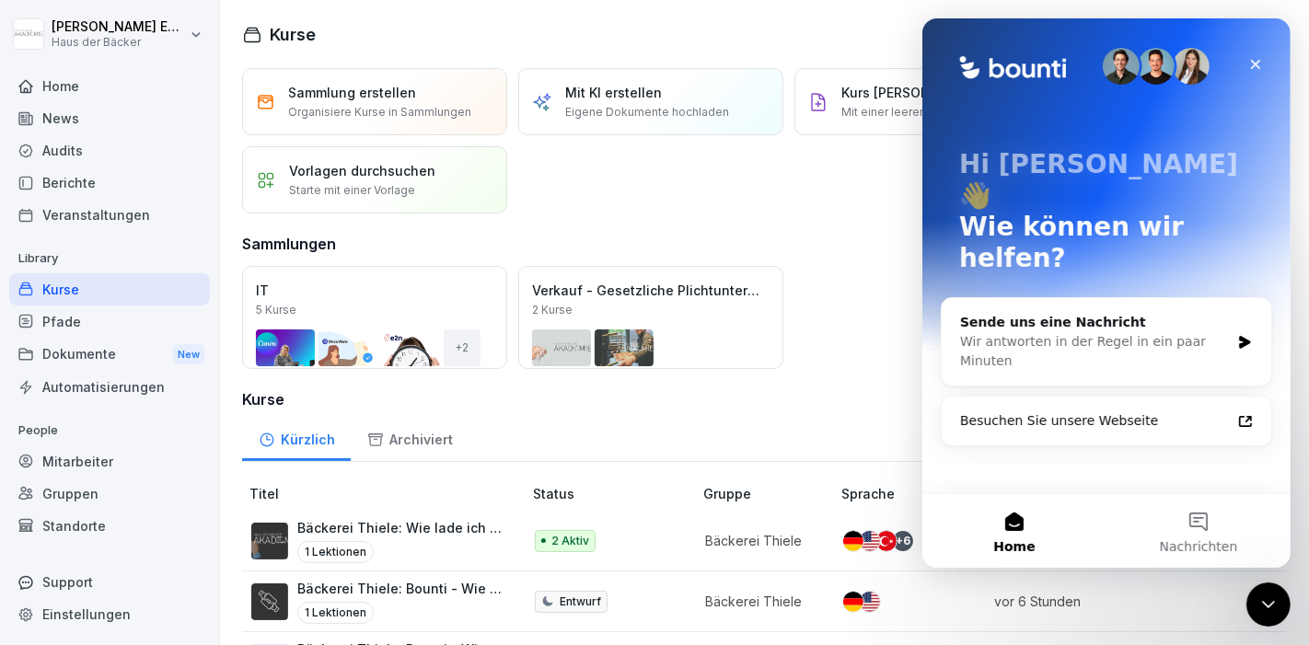
click at [163, 323] on div "Pfade" at bounding box center [109, 322] width 201 height 32
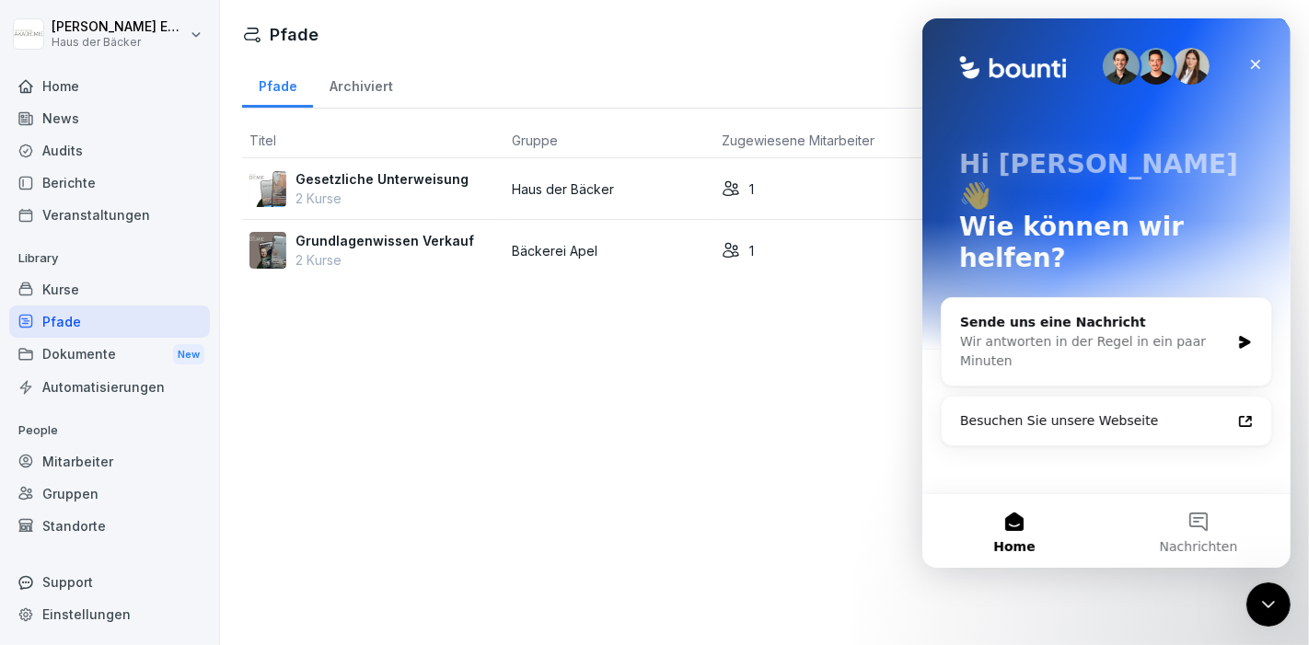
click at [153, 346] on div "Dokumente New" at bounding box center [109, 355] width 201 height 34
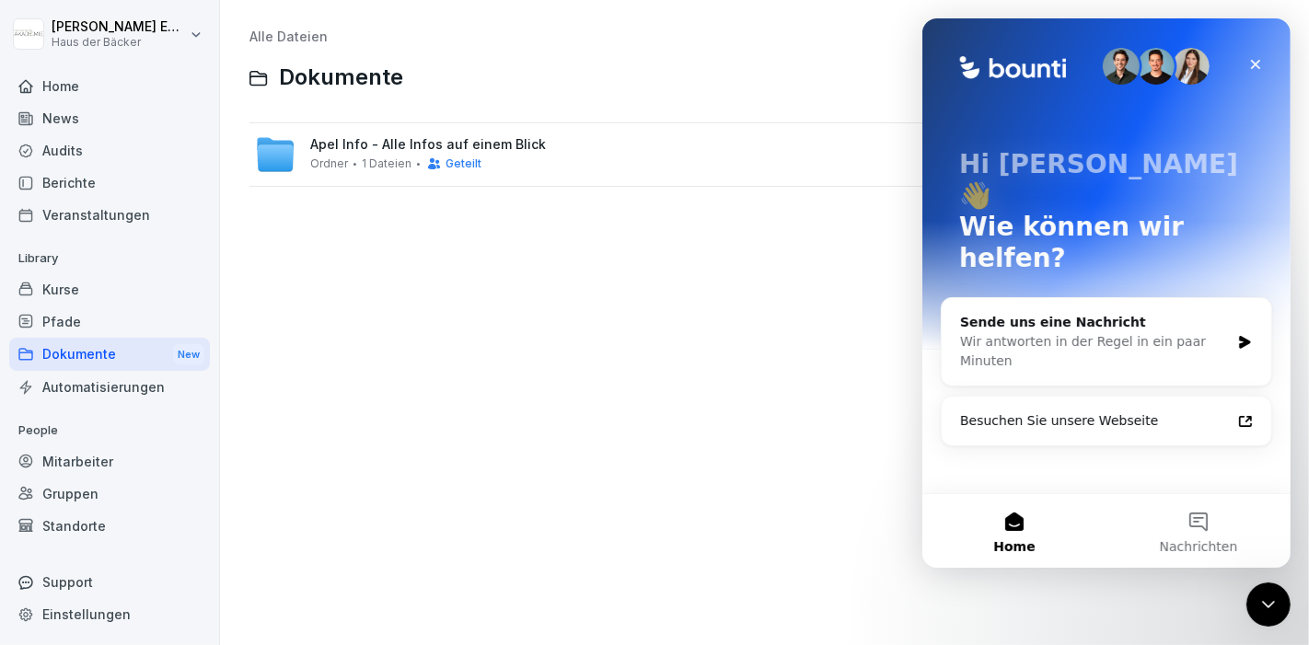
click at [110, 321] on div "Pfade" at bounding box center [109, 322] width 201 height 32
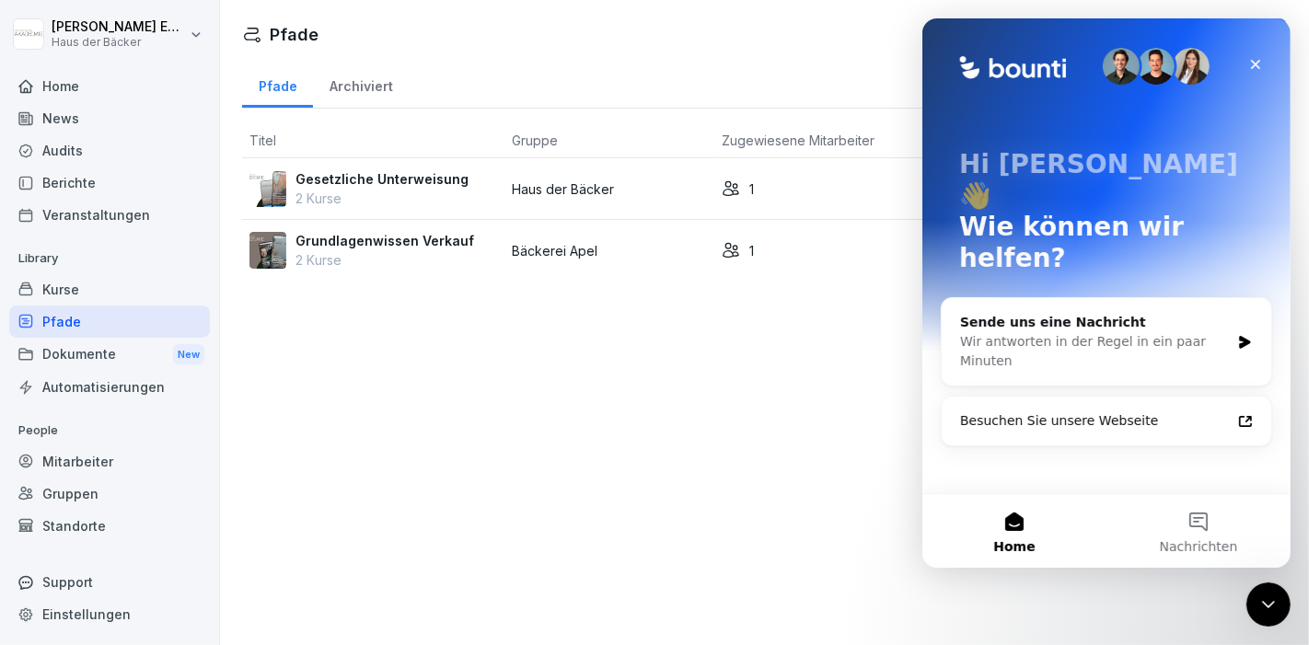
click at [87, 292] on div "Kurse" at bounding box center [109, 289] width 201 height 32
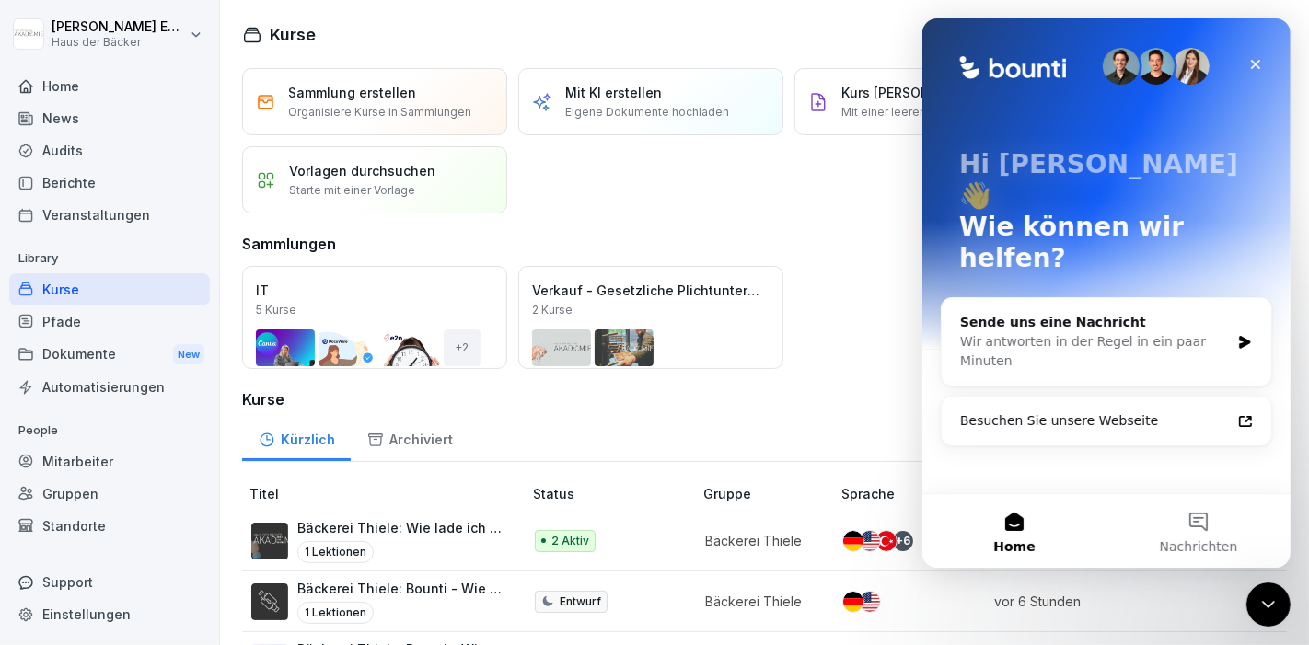
click at [87, 306] on div "Pfade" at bounding box center [109, 322] width 201 height 32
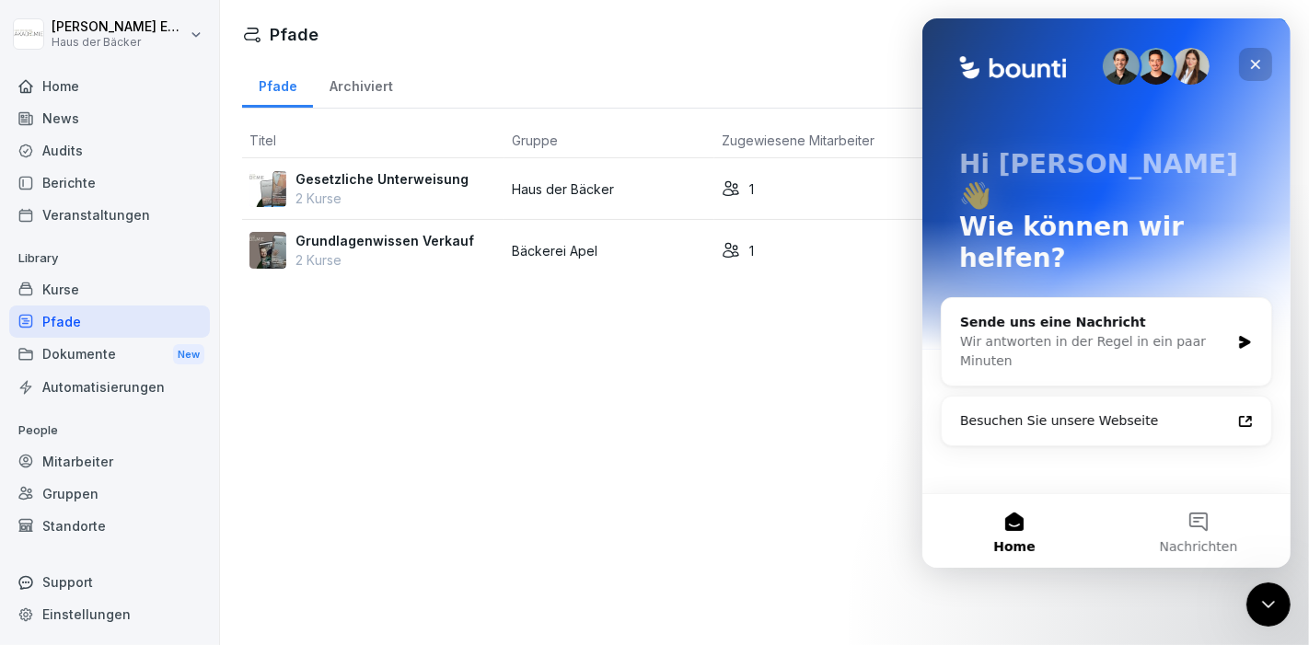
click at [1263, 52] on div "Schließen" at bounding box center [1254, 64] width 33 height 33
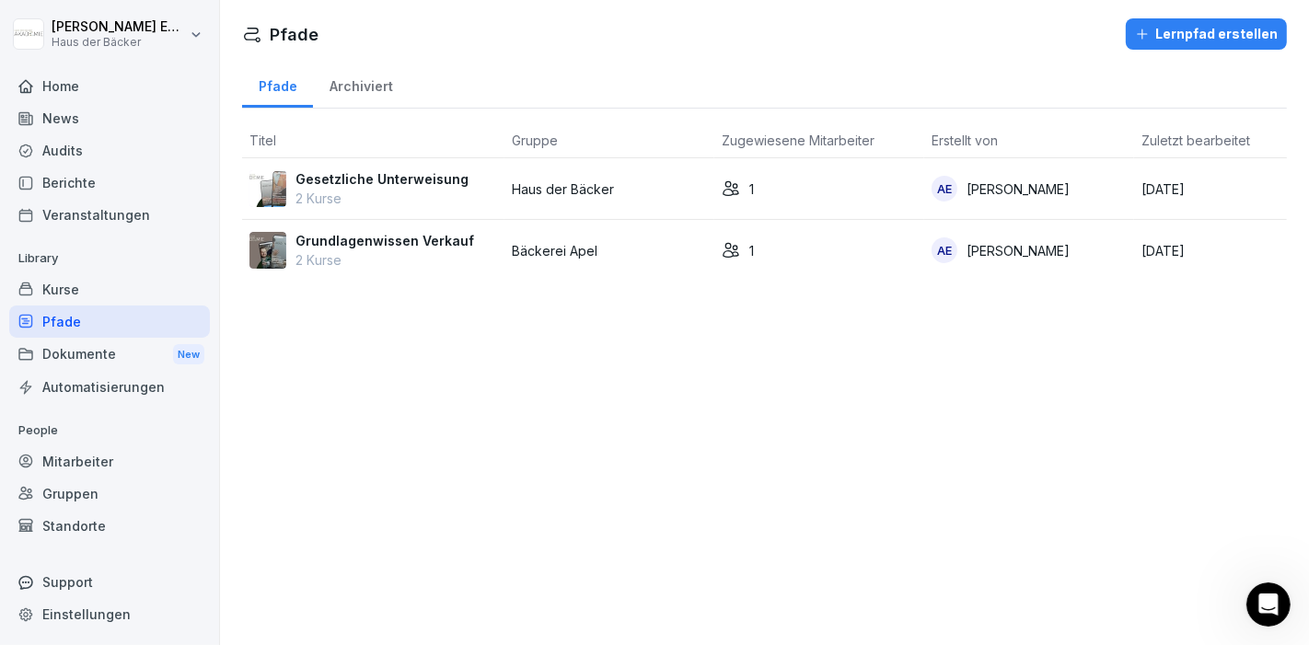
click at [879, 422] on div "Pfade Lernpfad erstellen Pfade Archiviert Titel Gruppe Zugewiesene Mitarbeiter …" at bounding box center [764, 322] width 1089 height 645
click at [110, 392] on div "Automatisierungen" at bounding box center [109, 387] width 201 height 32
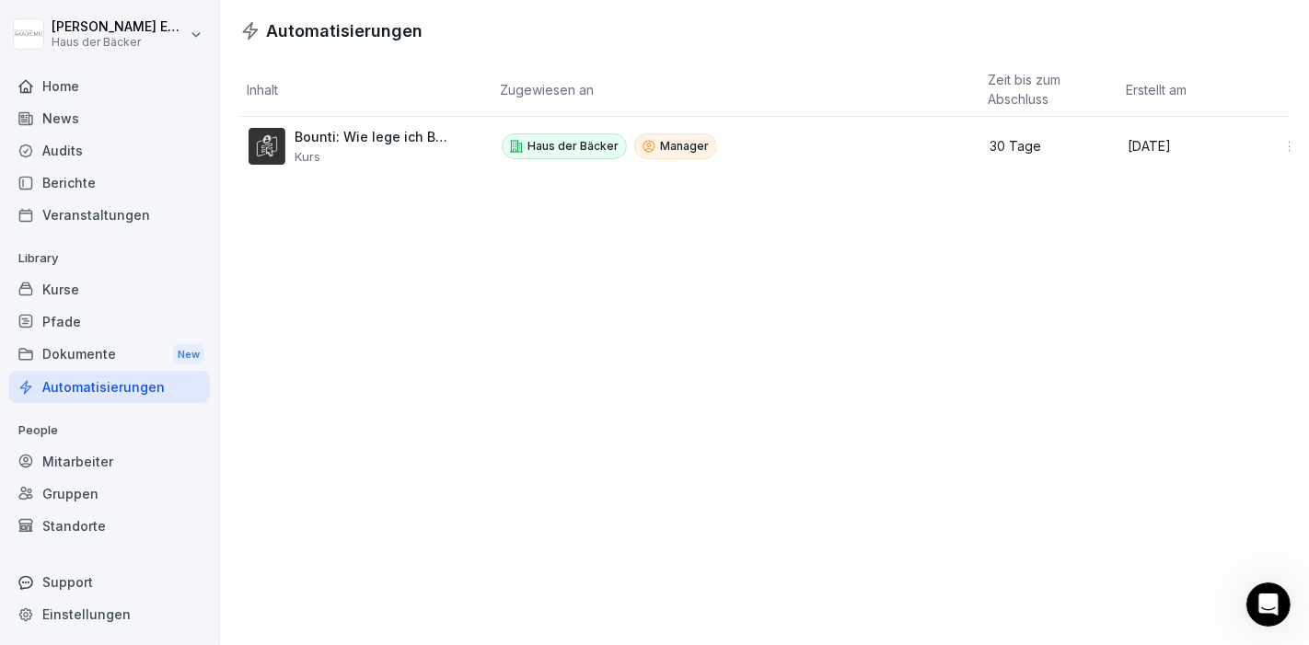
click at [401, 143] on p "Bounti: Wie lege ich Benutzer an?" at bounding box center [373, 137] width 156 height 17
click at [156, 351] on div "Dokumente New" at bounding box center [109, 355] width 201 height 34
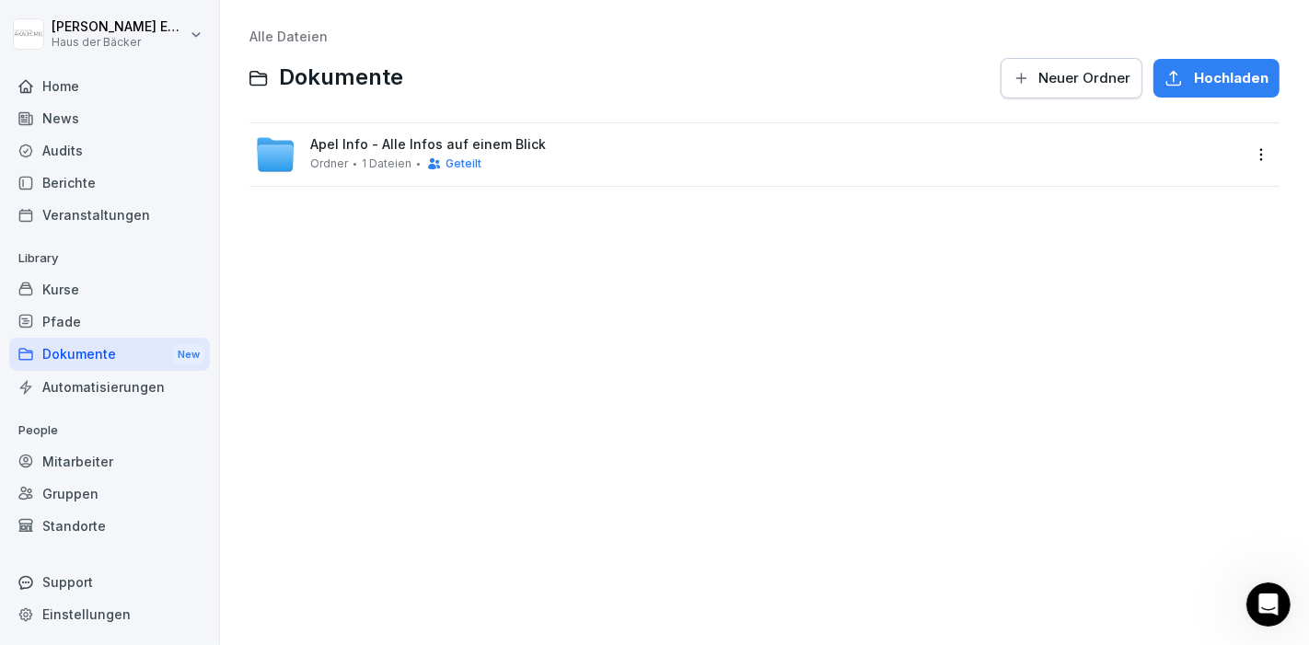
click at [127, 413] on div "Home News Audits Berichte Veranstaltungen Library Kurse Pfade Dokumente New Aut…" at bounding box center [109, 347] width 201 height 577
click at [123, 390] on div "Automatisierungen" at bounding box center [109, 387] width 201 height 32
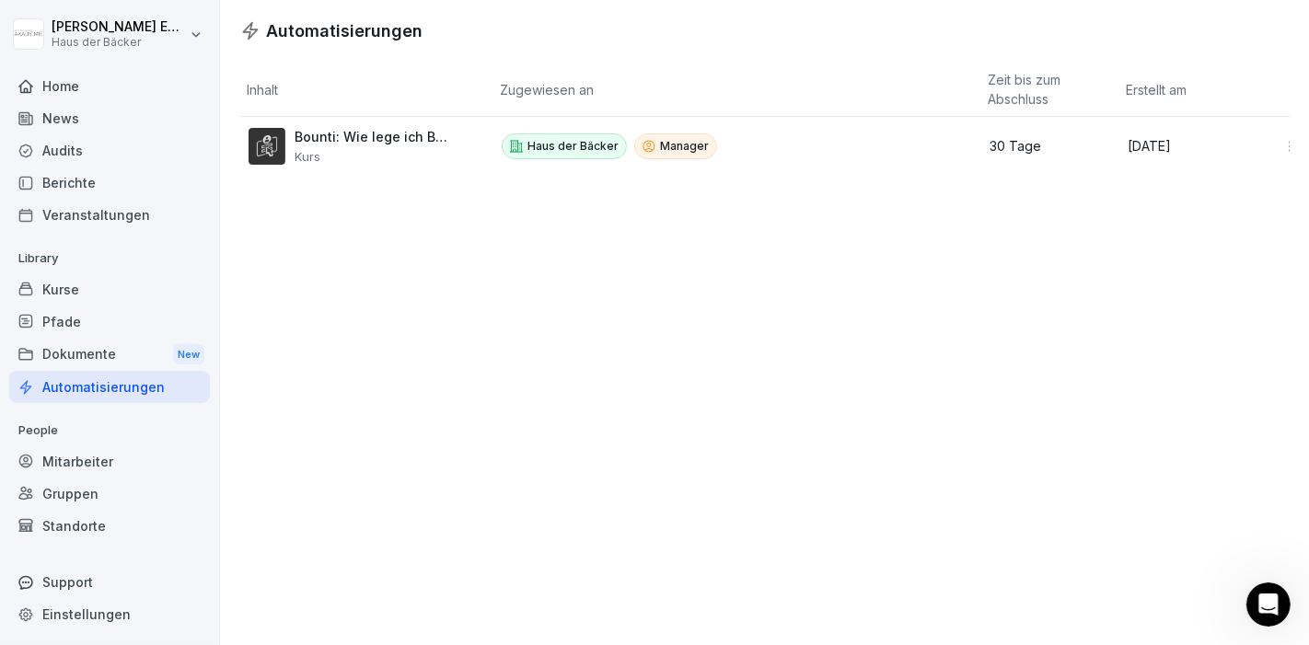
click at [113, 359] on div "Dokumente New" at bounding box center [109, 355] width 201 height 34
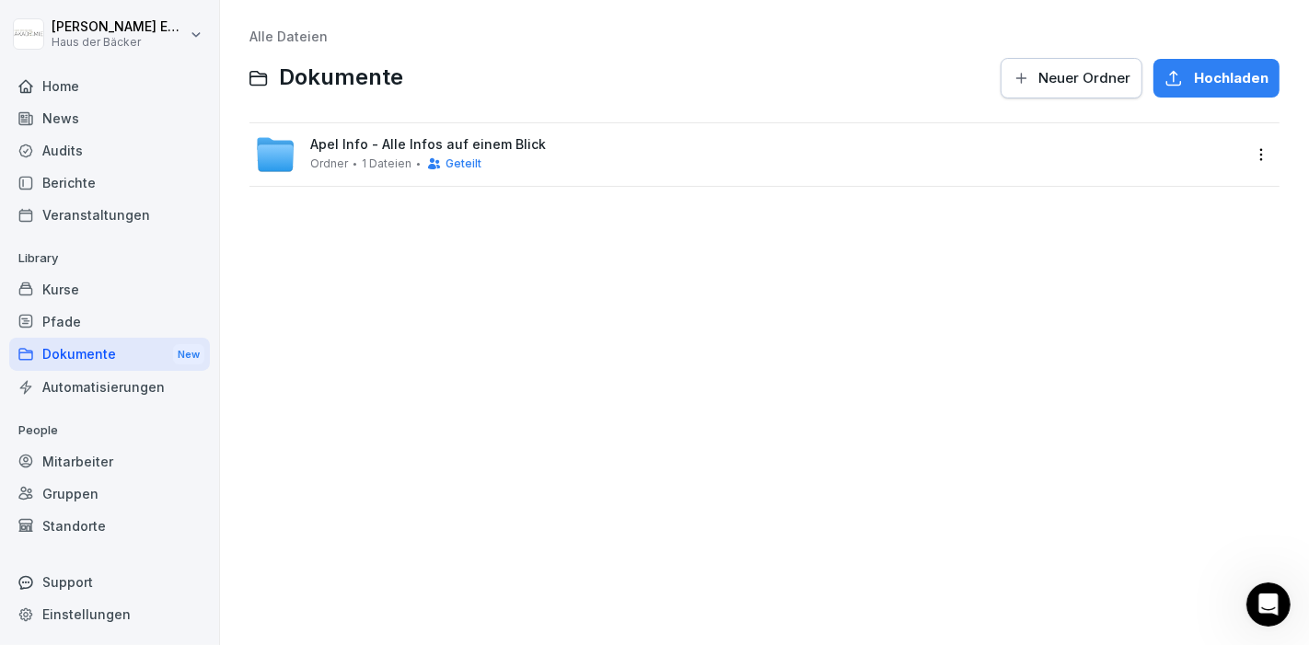
click at [100, 320] on div "Pfade" at bounding box center [109, 322] width 201 height 32
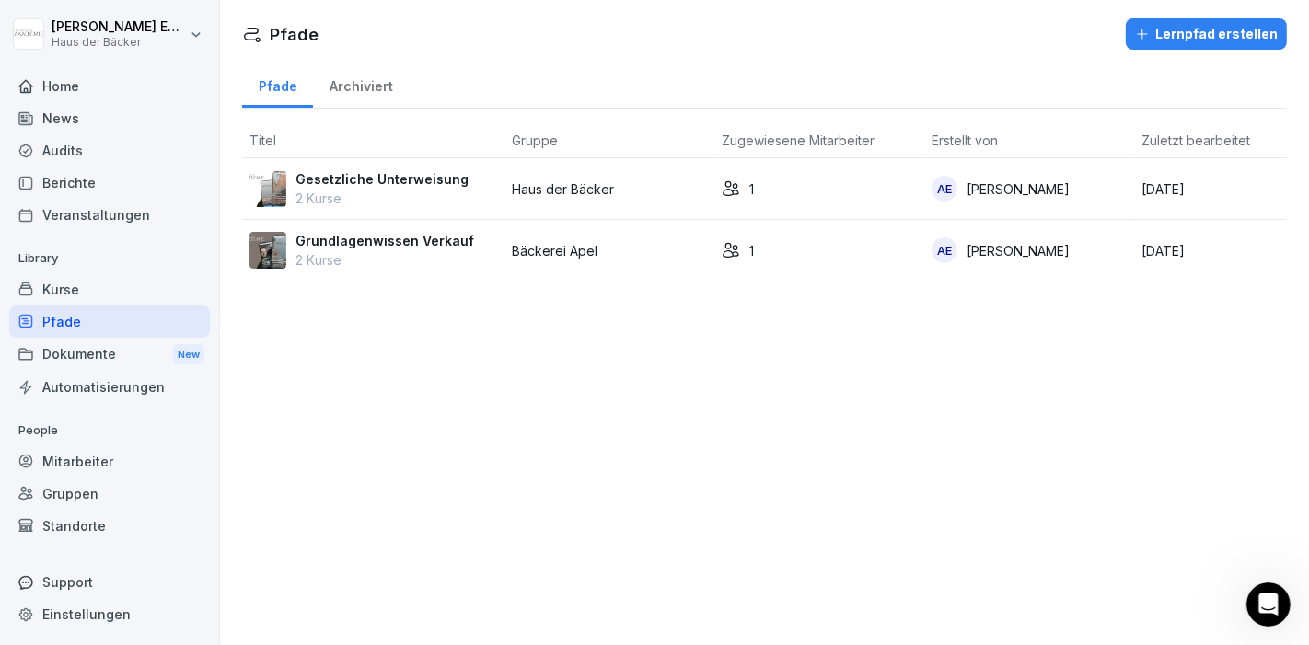
click at [95, 295] on div "Kurse" at bounding box center [109, 289] width 201 height 32
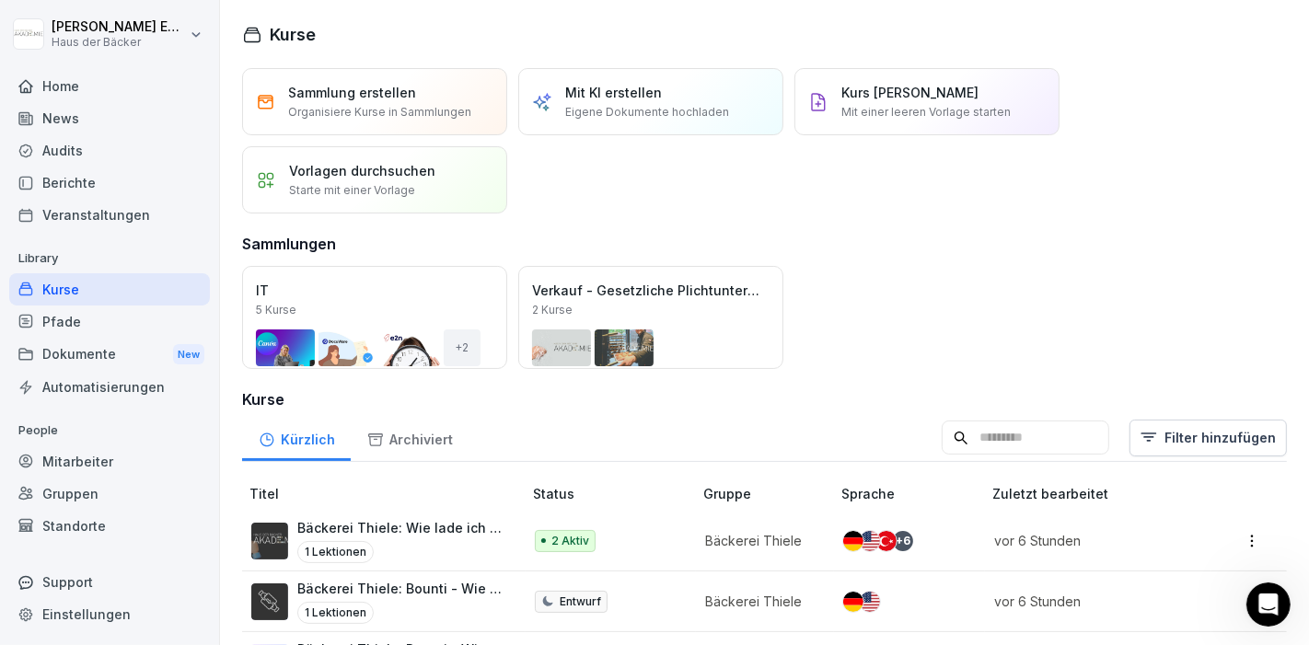
click at [87, 200] on div "Veranstaltungen" at bounding box center [109, 215] width 201 height 32
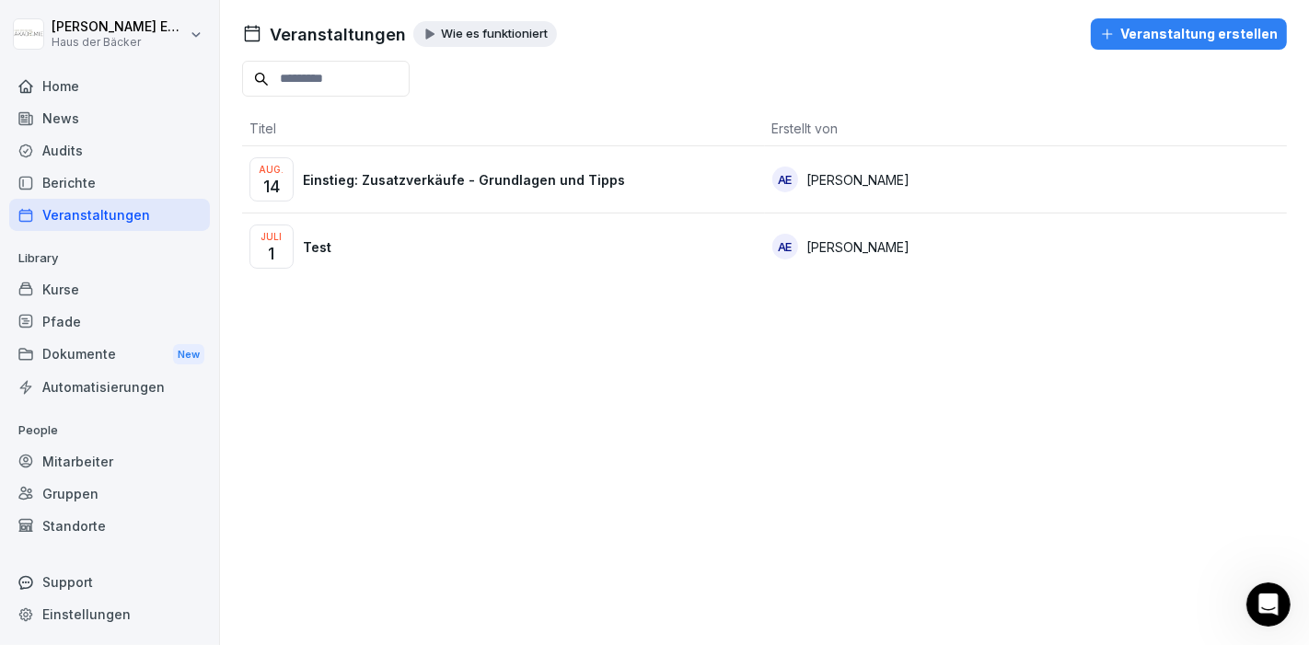
click at [73, 162] on div "Audits" at bounding box center [109, 150] width 201 height 32
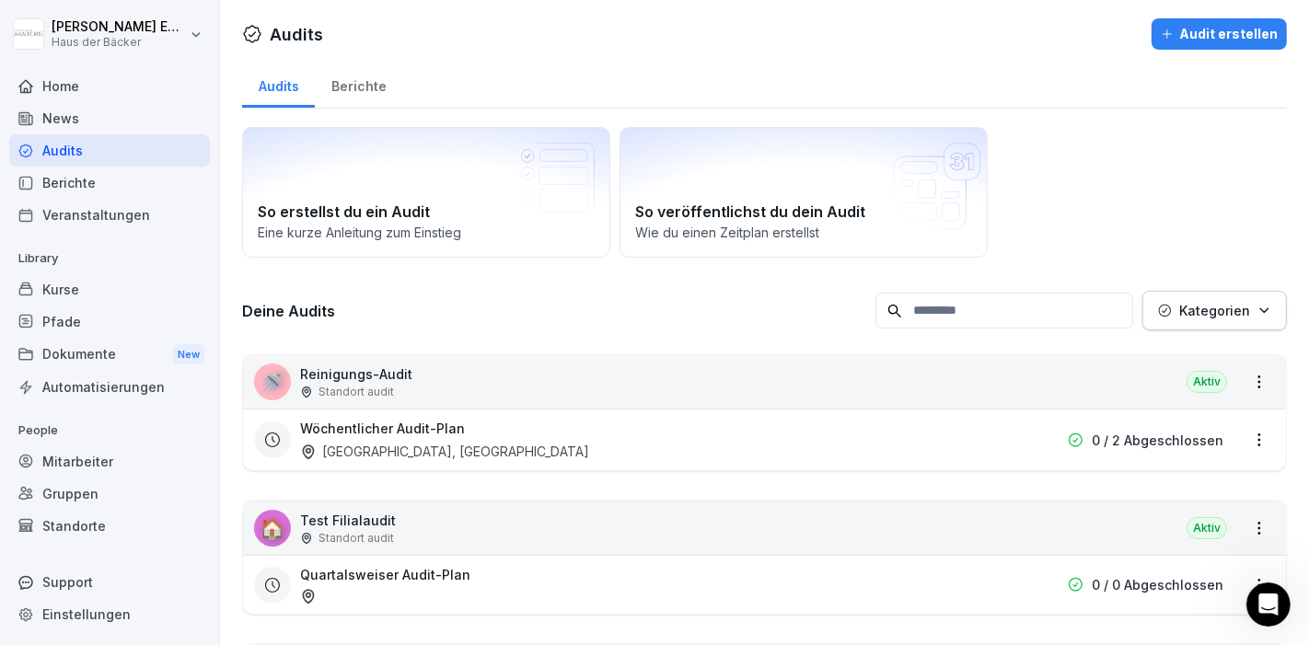
click at [73, 171] on div "Berichte" at bounding box center [109, 183] width 201 height 32
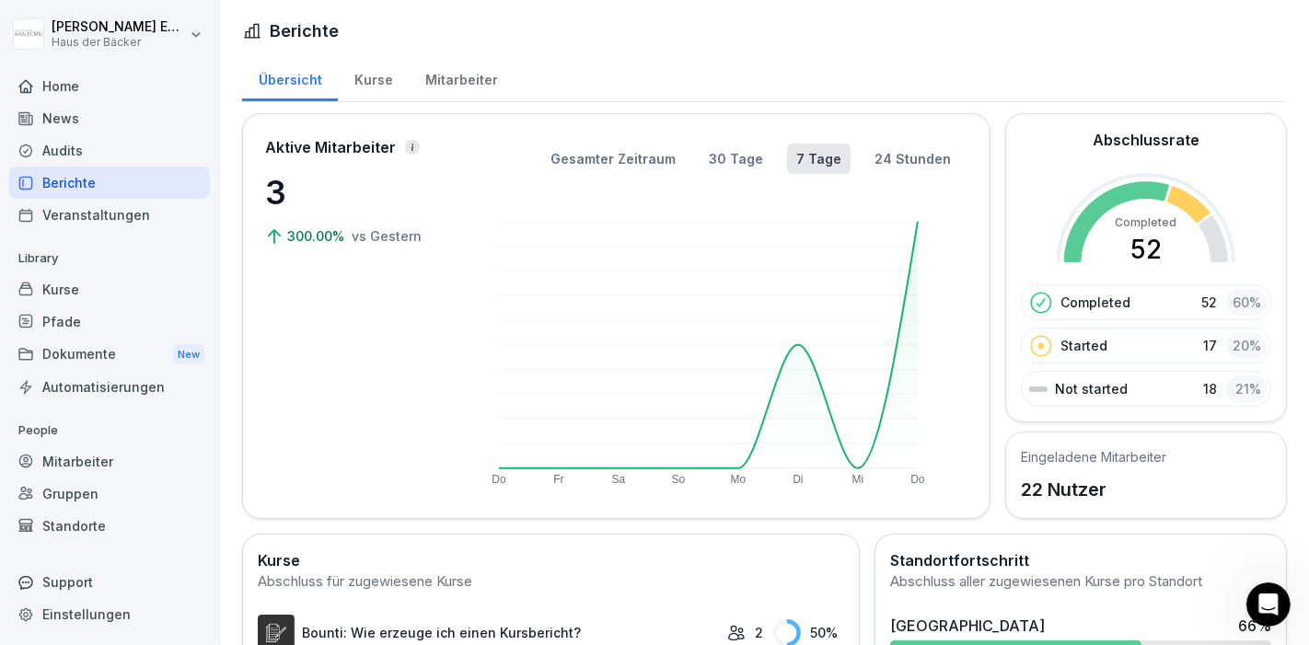
click at [75, 120] on div "News" at bounding box center [109, 118] width 201 height 32
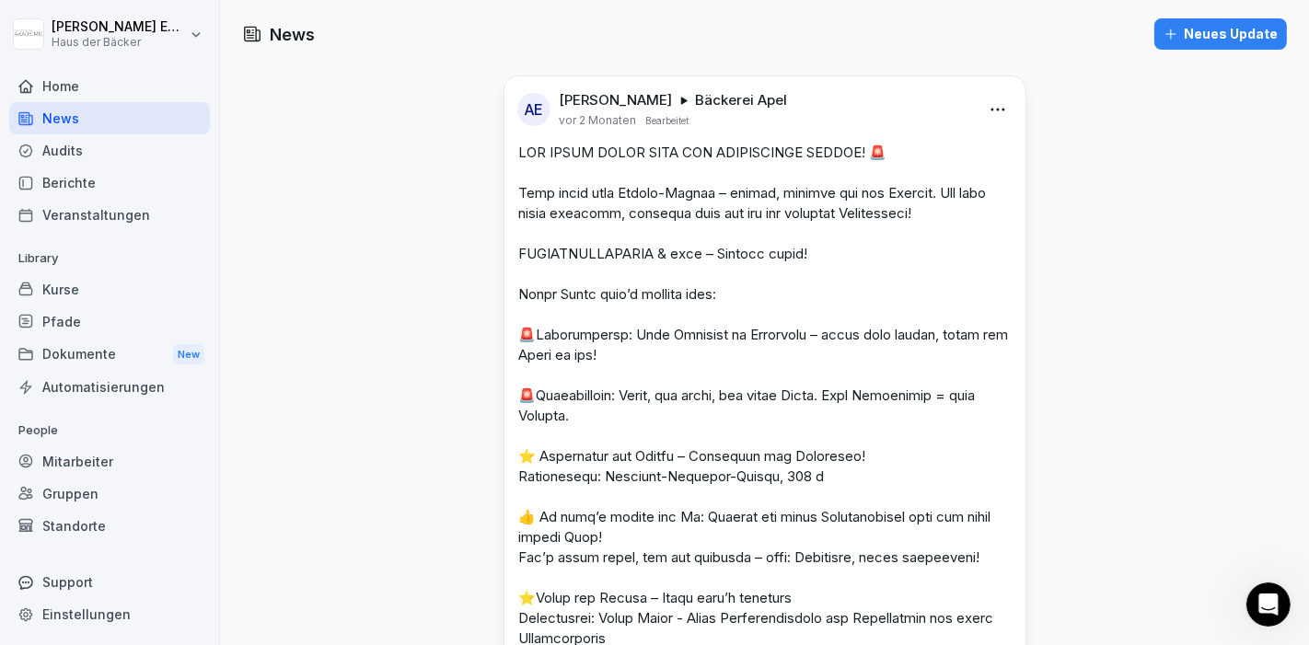
click at [80, 85] on div "Home" at bounding box center [109, 86] width 201 height 32
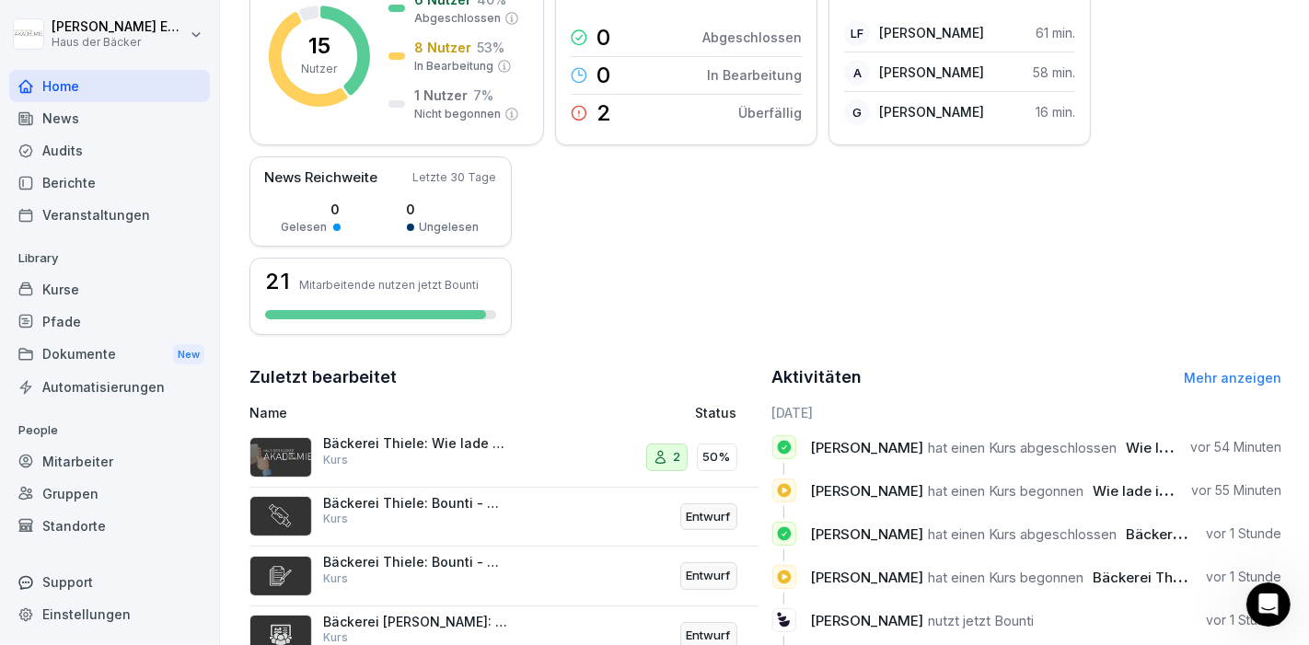
scroll to position [491, 0]
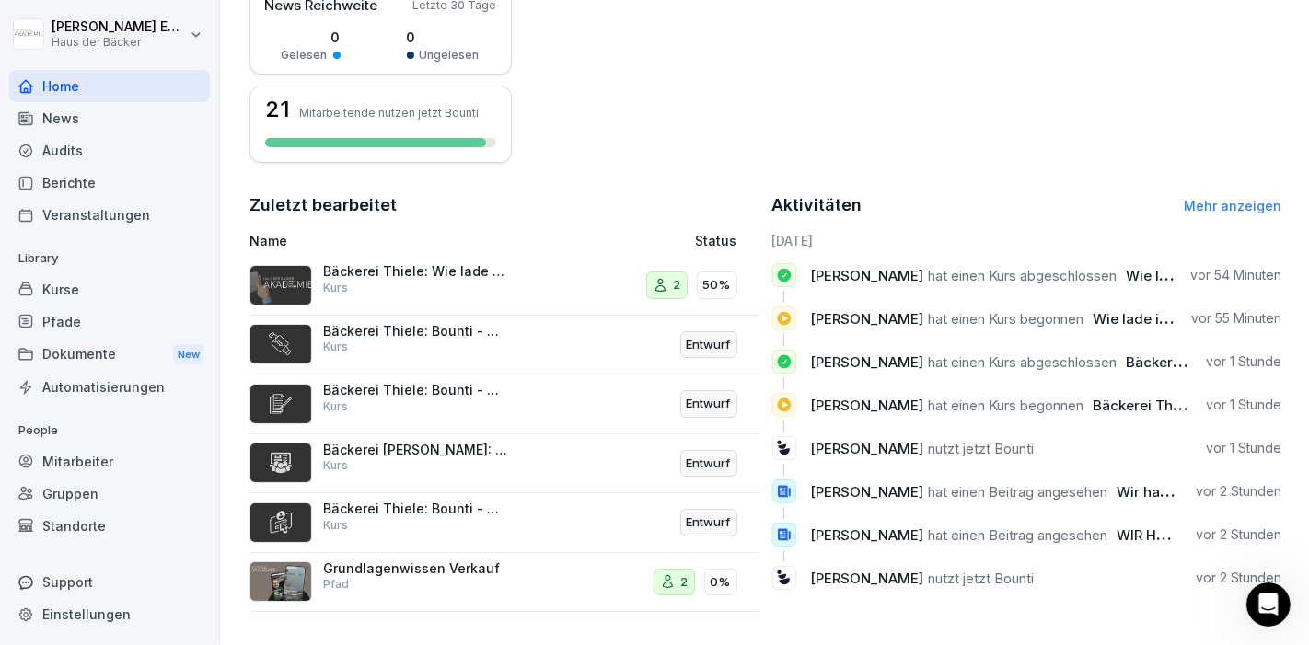
click at [115, 110] on div "News" at bounding box center [109, 118] width 201 height 32
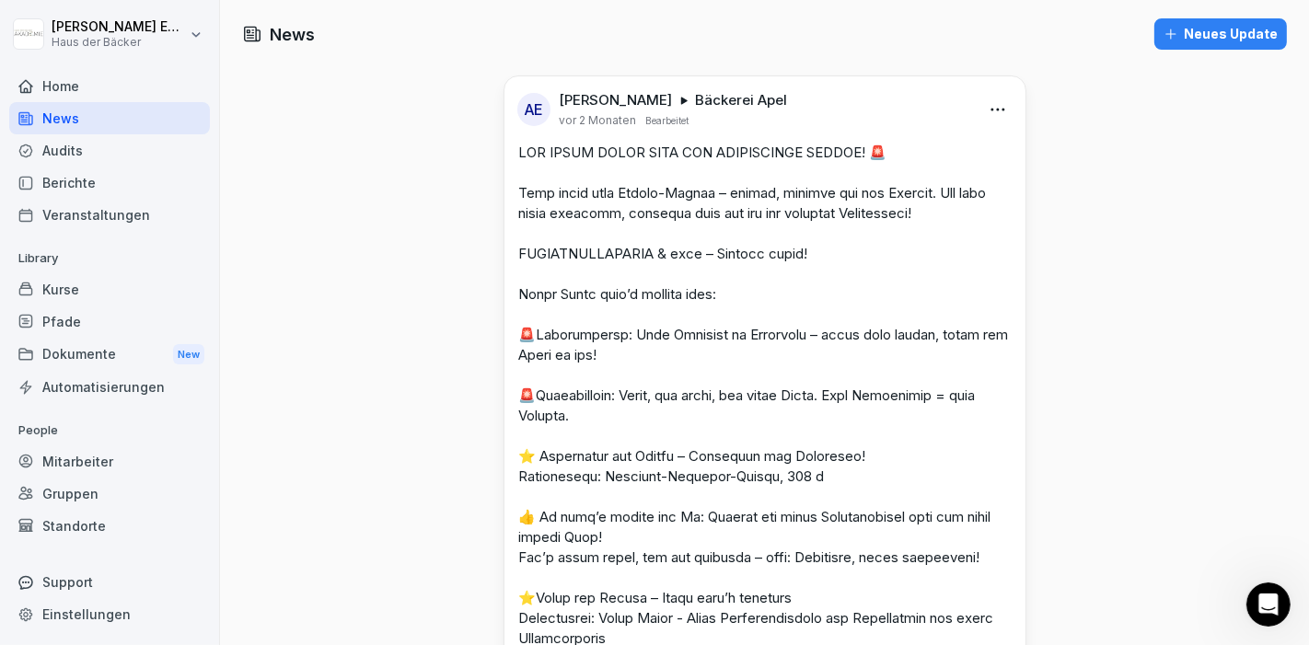
click at [118, 148] on div "Audits" at bounding box center [109, 150] width 201 height 32
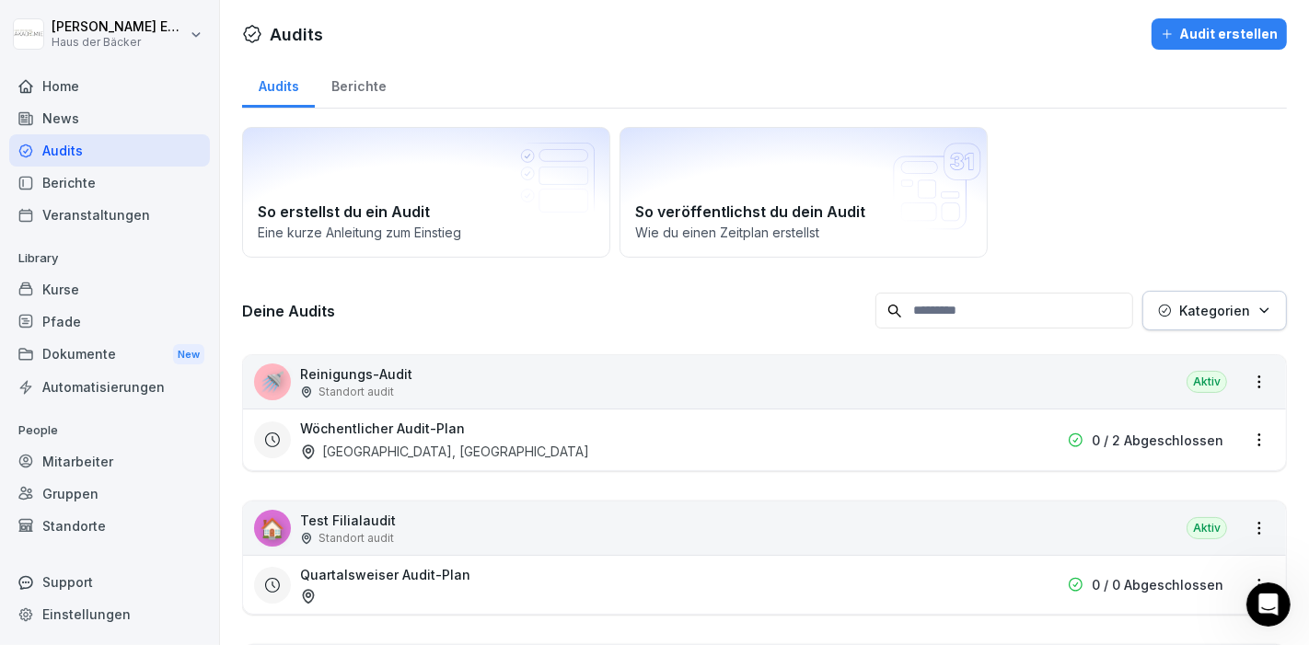
click at [133, 194] on div "Berichte" at bounding box center [109, 183] width 201 height 32
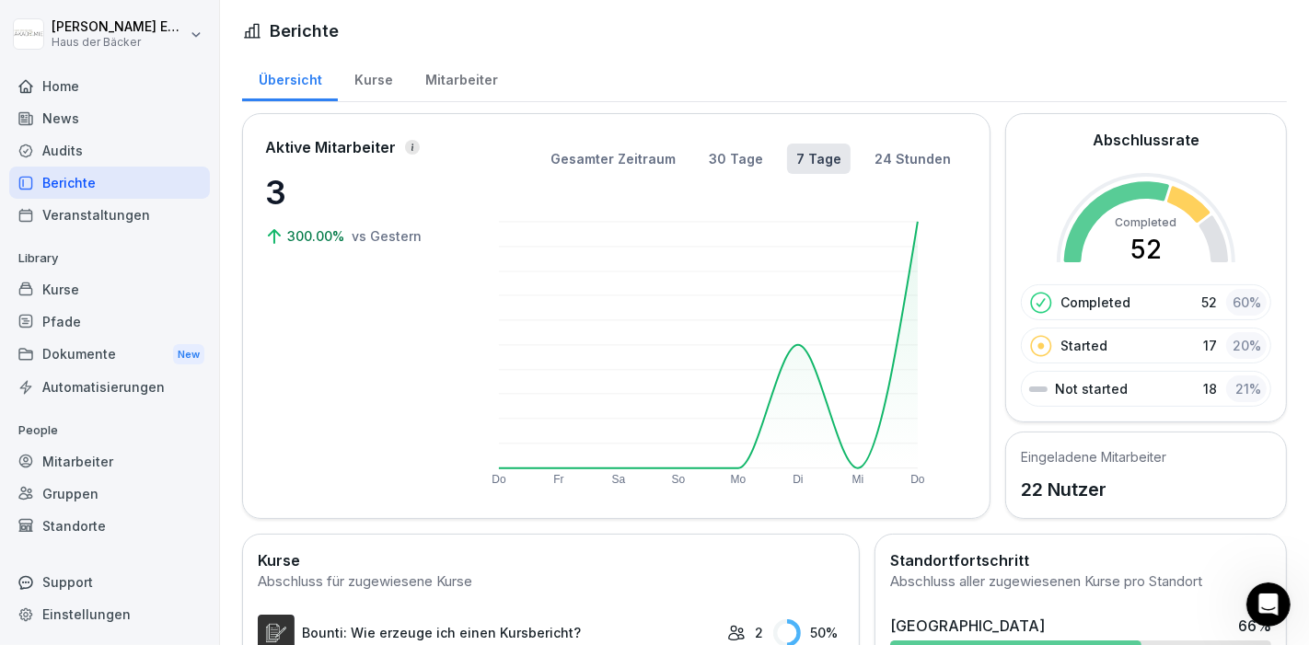
click at [113, 93] on div "Home" at bounding box center [109, 86] width 201 height 32
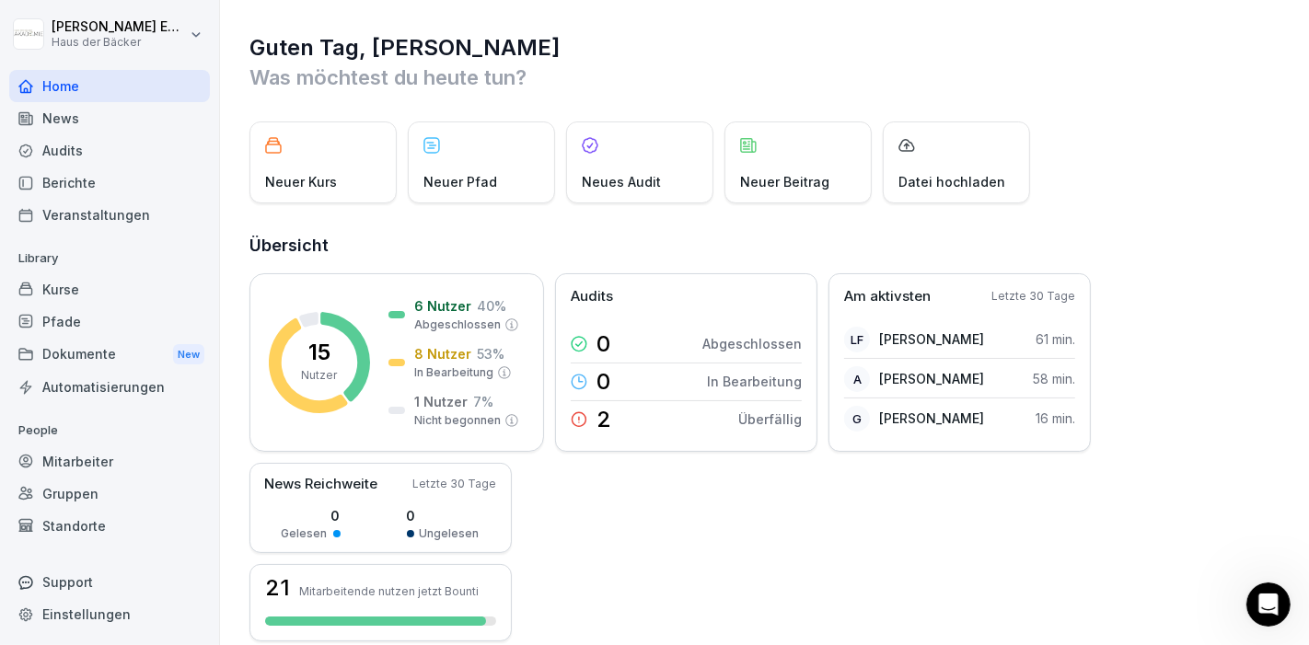
click at [807, 168] on div "Neuer Beitrag" at bounding box center [797, 162] width 147 height 82
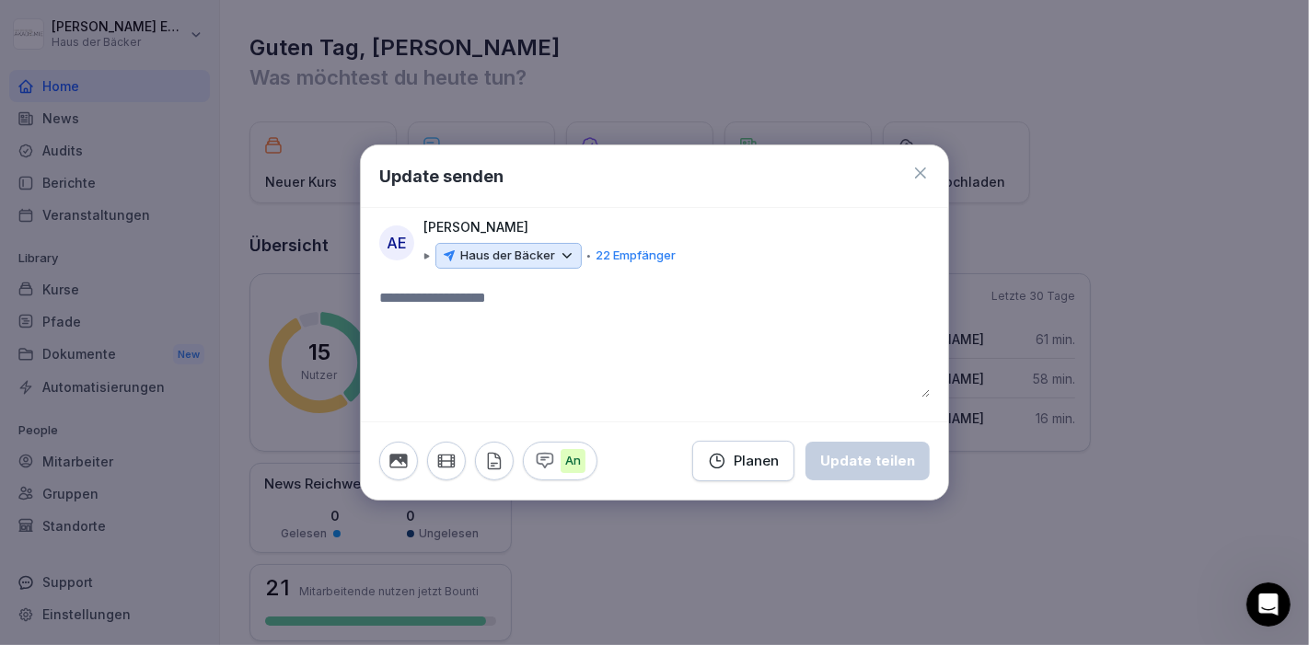
click at [929, 168] on icon at bounding box center [920, 173] width 18 height 18
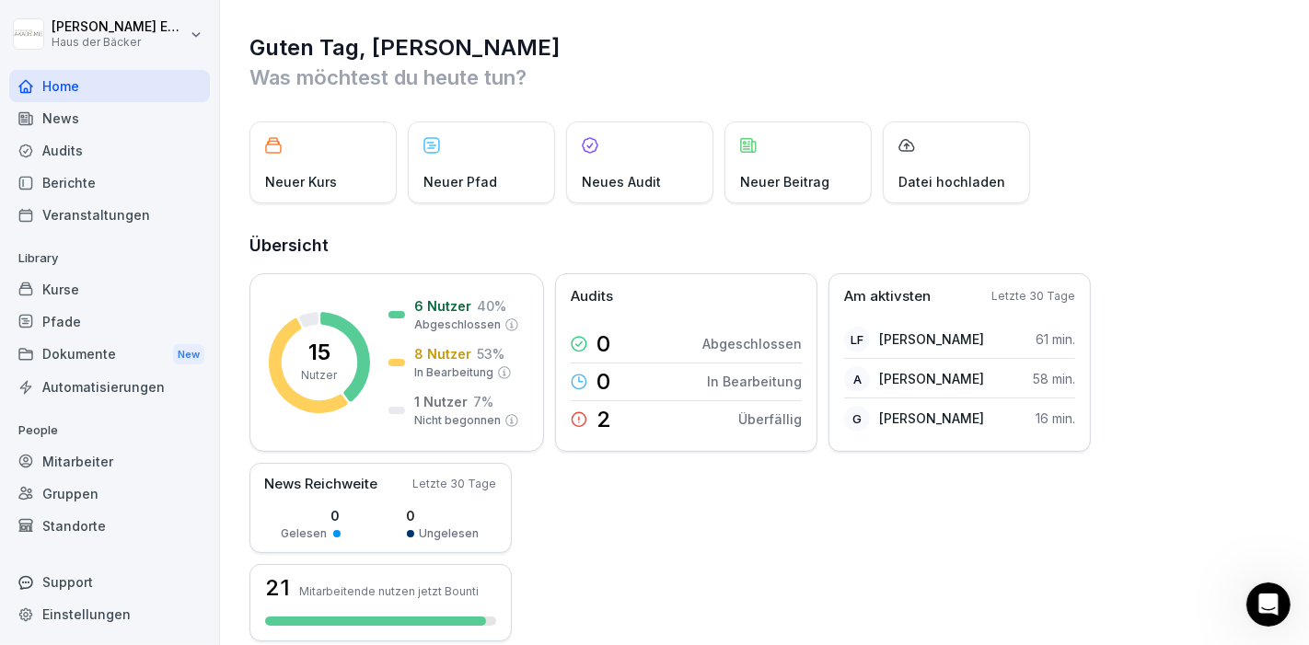
click at [453, 145] on div "Neuer Pfad" at bounding box center [481, 162] width 147 height 82
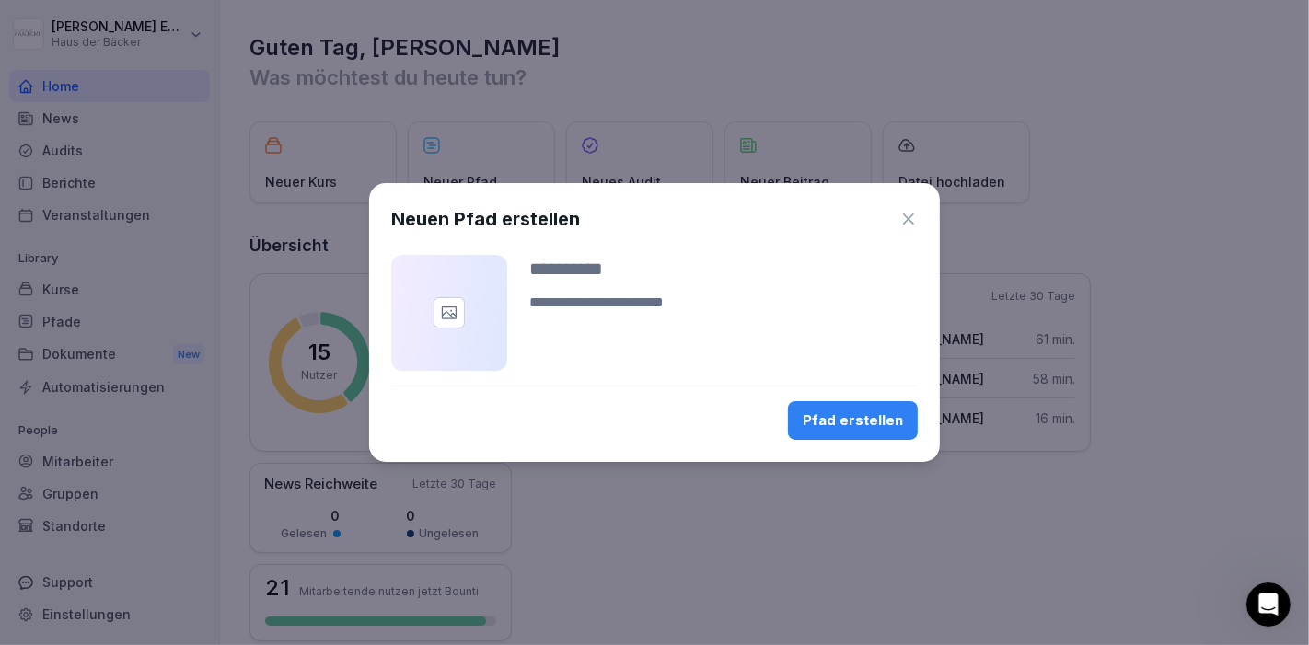
click at [911, 217] on icon "button" at bounding box center [908, 219] width 18 height 18
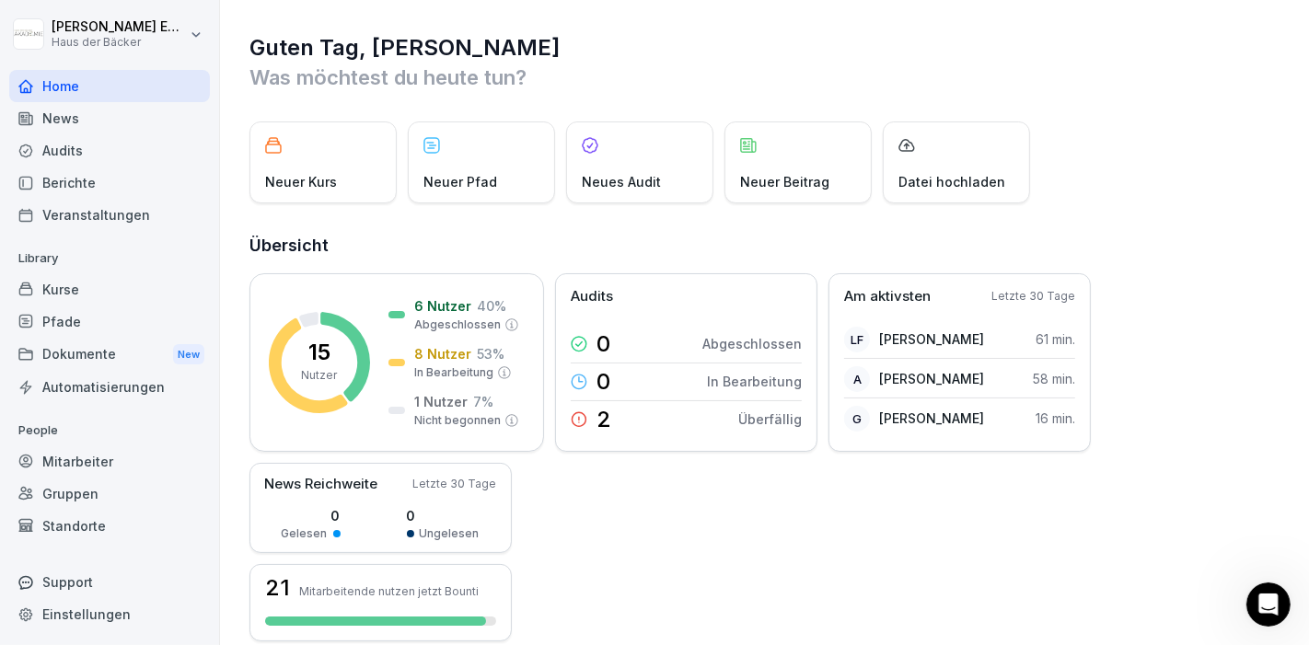
click at [163, 614] on div "Einstellungen" at bounding box center [109, 614] width 201 height 32
select select "**"
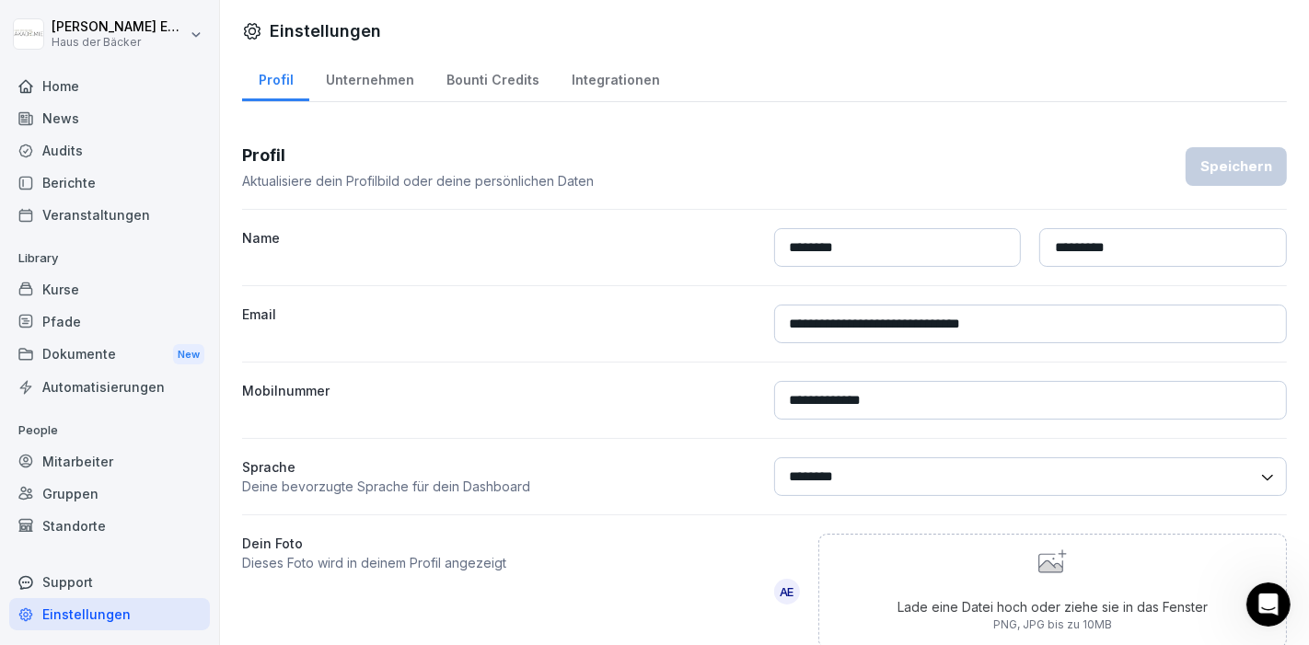
click at [89, 151] on div "Audits" at bounding box center [109, 150] width 201 height 32
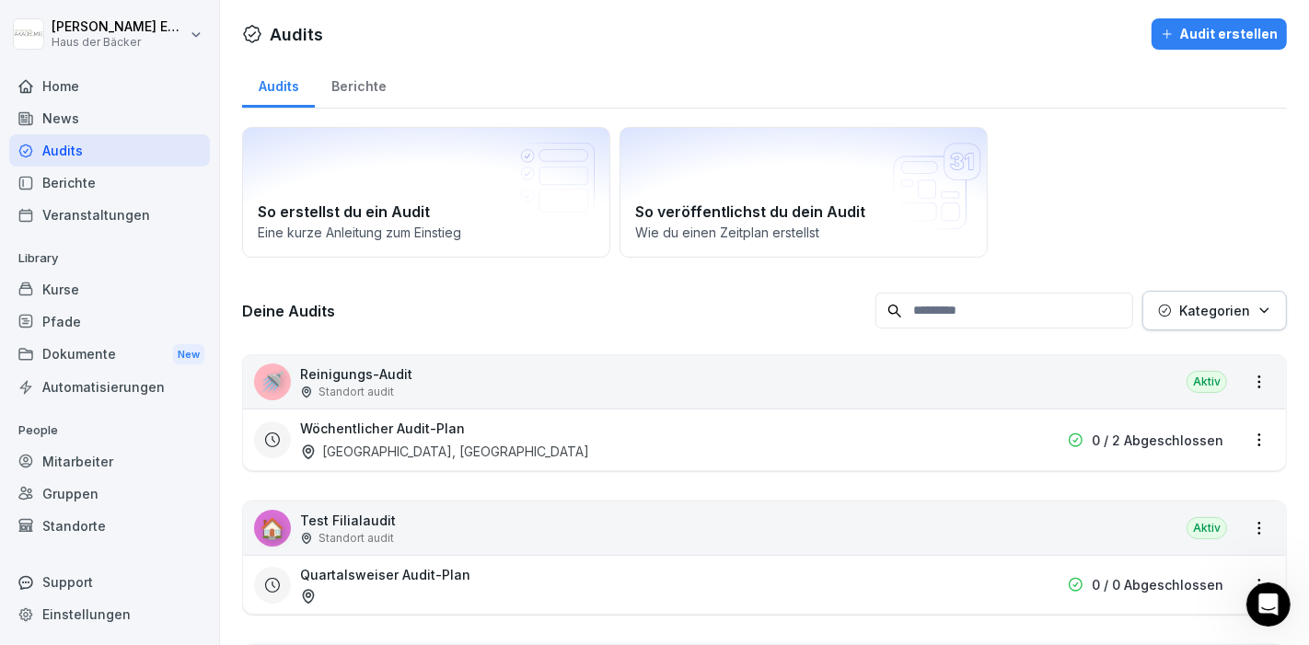
click at [110, 194] on div "Berichte" at bounding box center [109, 183] width 201 height 32
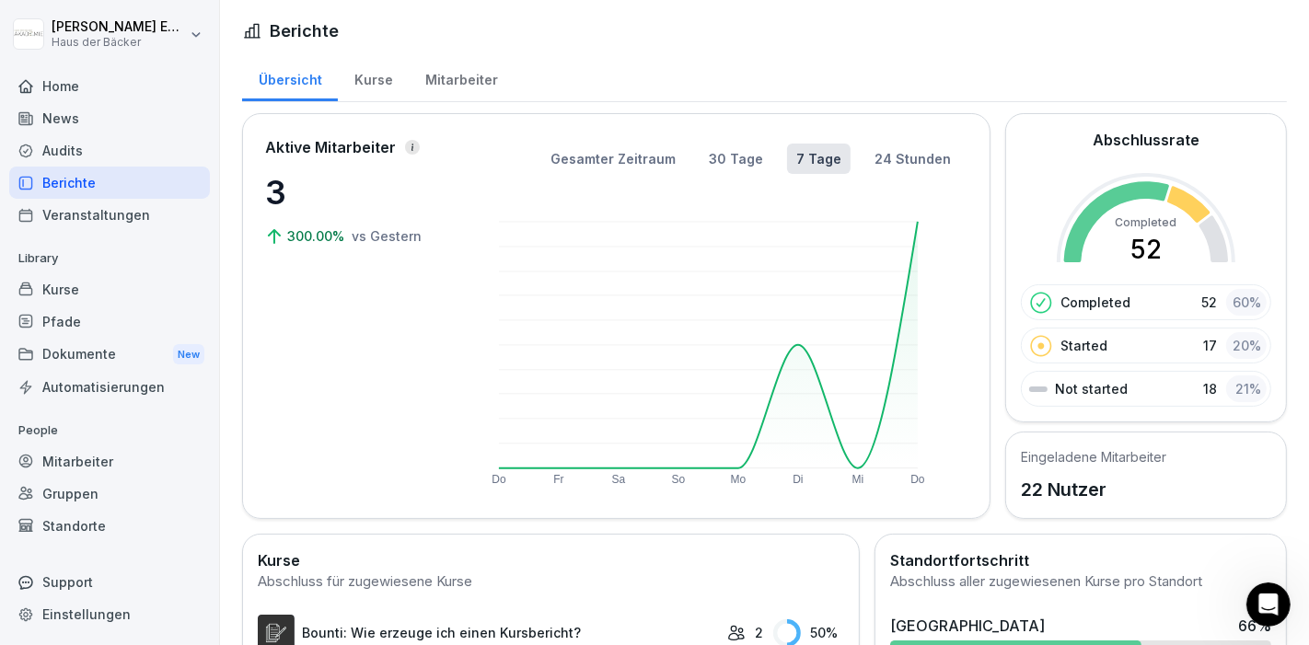
click at [81, 75] on div "Home" at bounding box center [109, 86] width 201 height 32
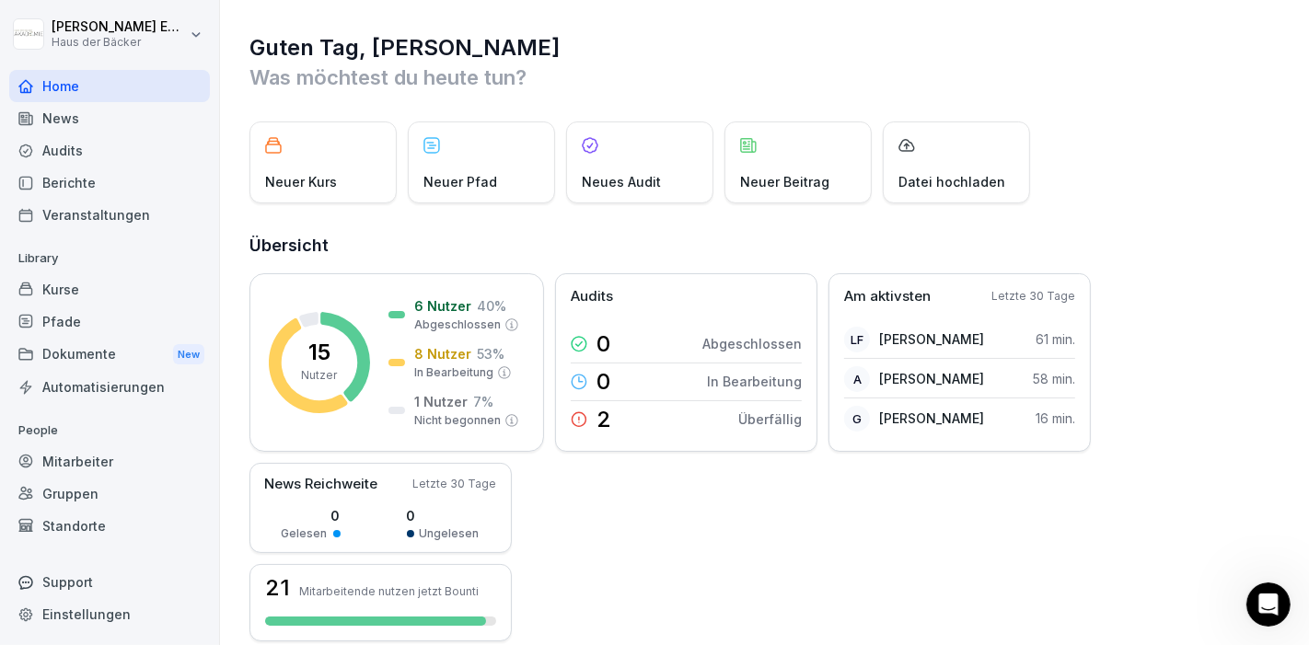
click at [82, 110] on div "News" at bounding box center [109, 118] width 201 height 32
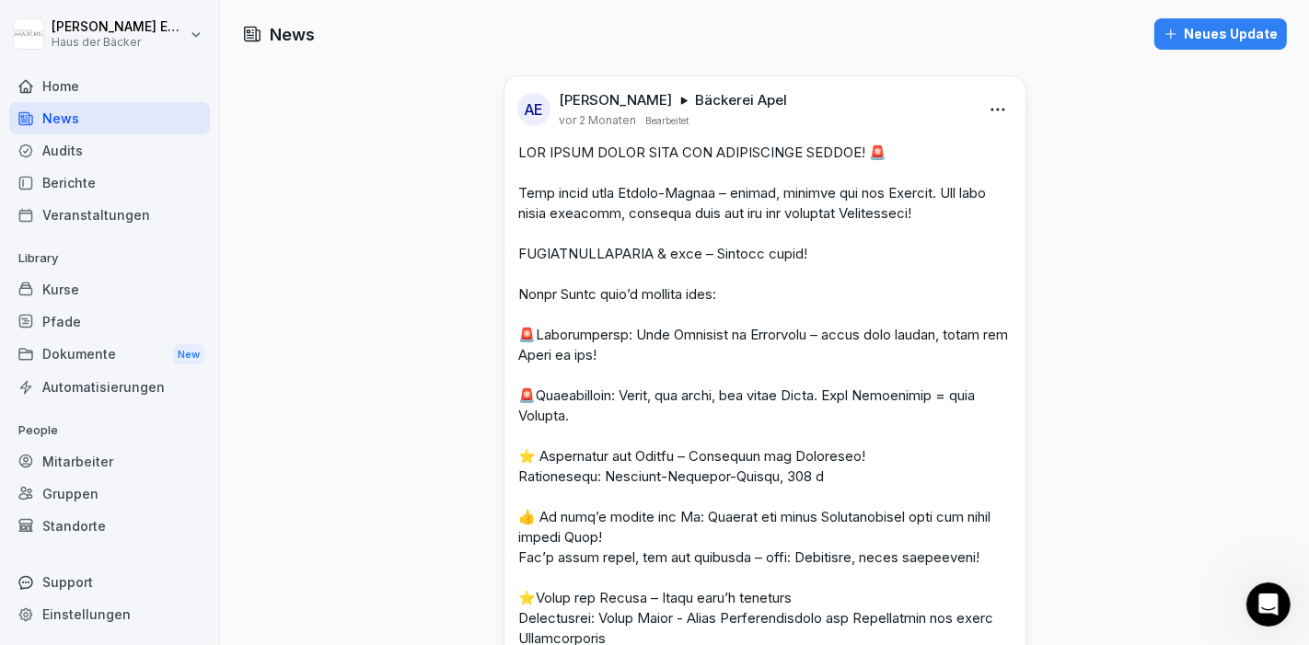
click at [85, 145] on div "Audits" at bounding box center [109, 150] width 201 height 32
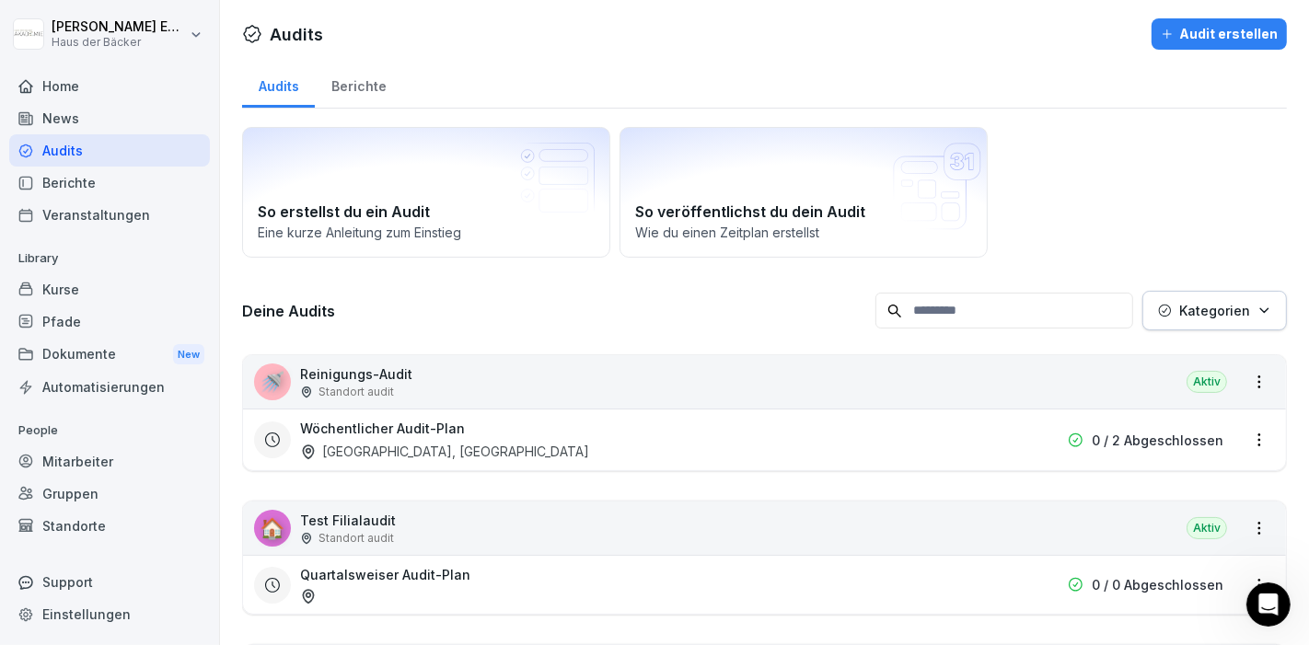
click at [86, 175] on div "Berichte" at bounding box center [109, 183] width 201 height 32
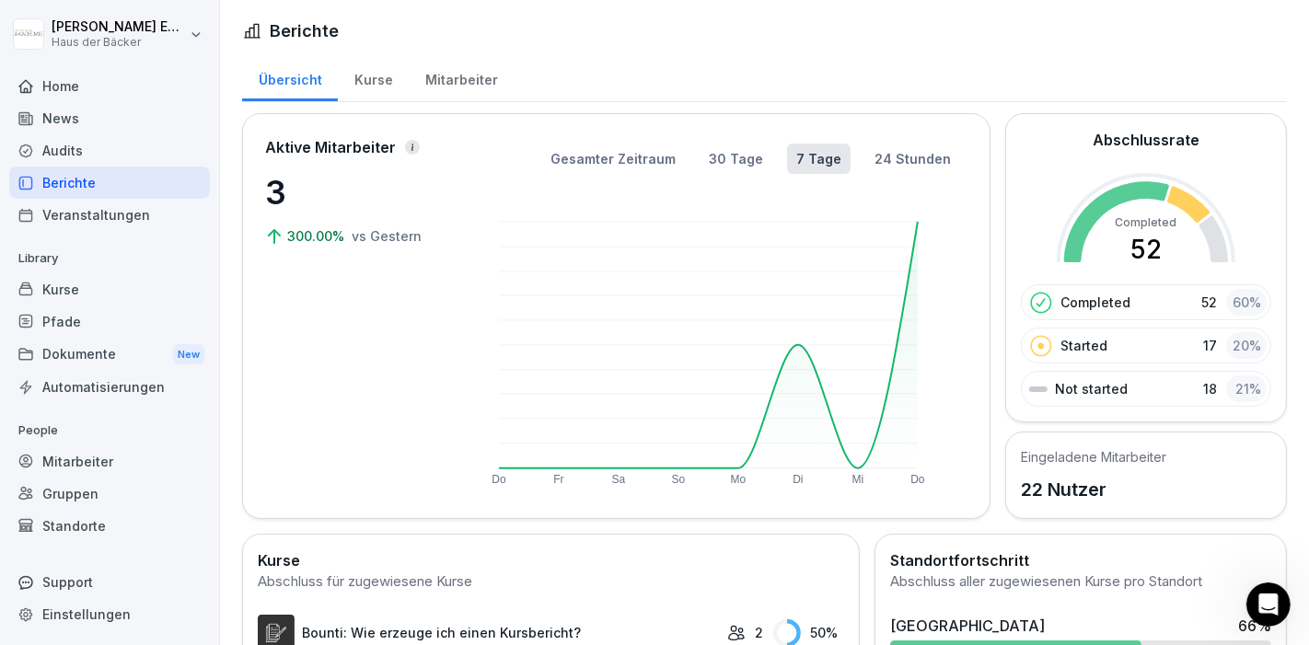
click at [88, 199] on div "Veranstaltungen" at bounding box center [109, 215] width 201 height 32
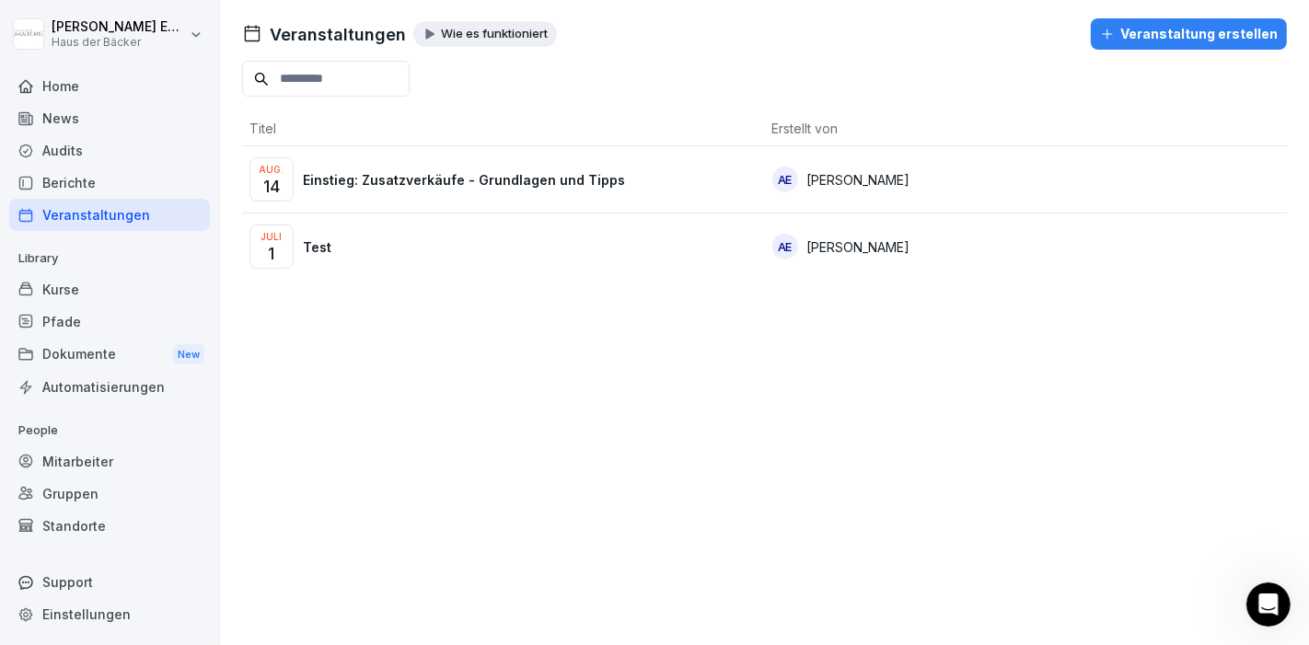
click at [93, 303] on div "Kurse" at bounding box center [109, 289] width 201 height 32
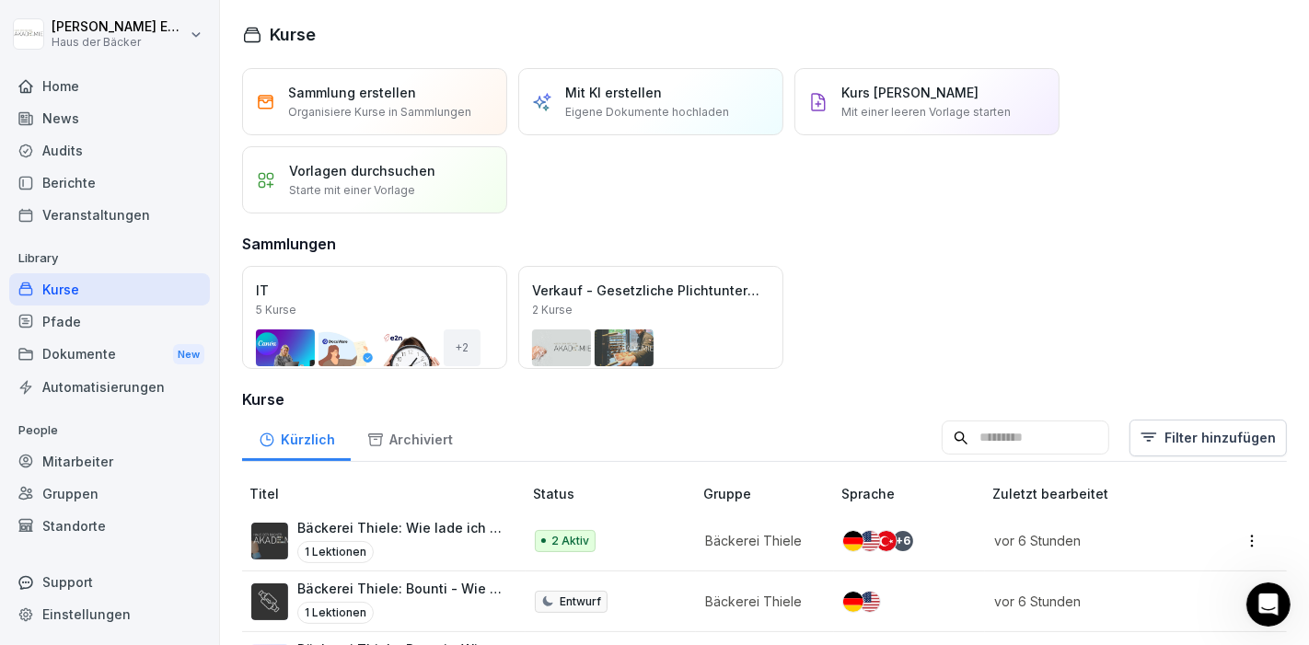
click at [96, 318] on div "Pfade" at bounding box center [109, 322] width 201 height 32
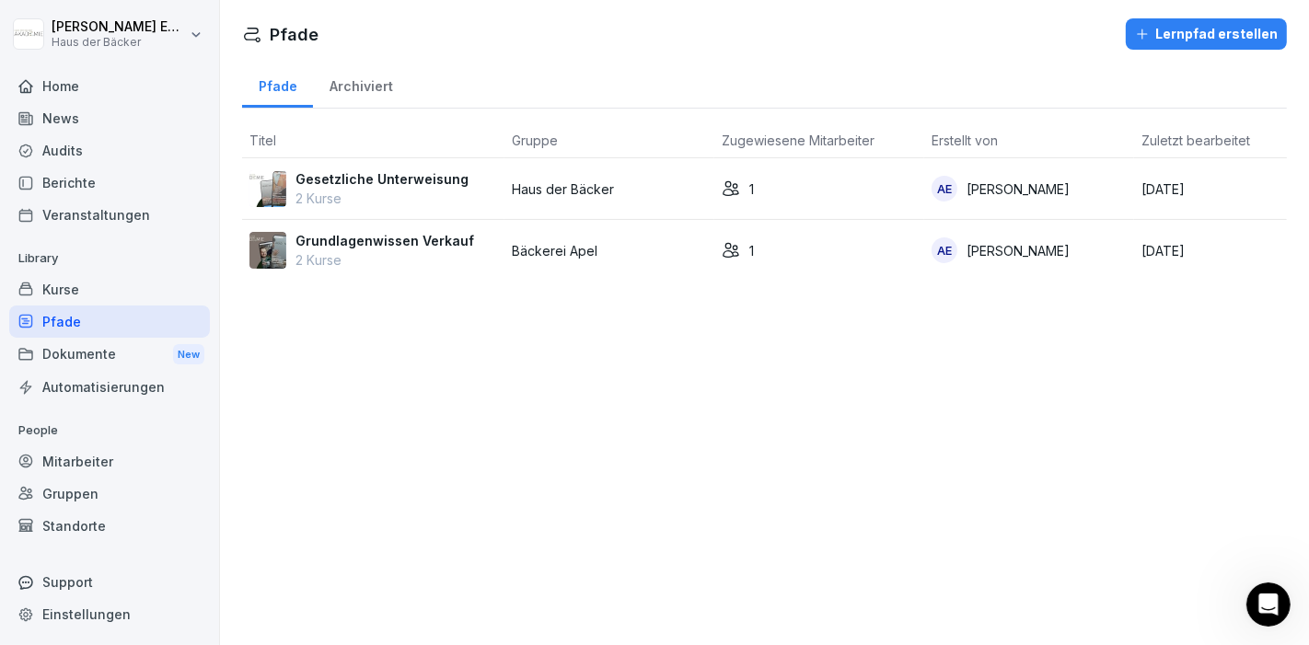
click at [87, 296] on div "Kurse" at bounding box center [109, 289] width 201 height 32
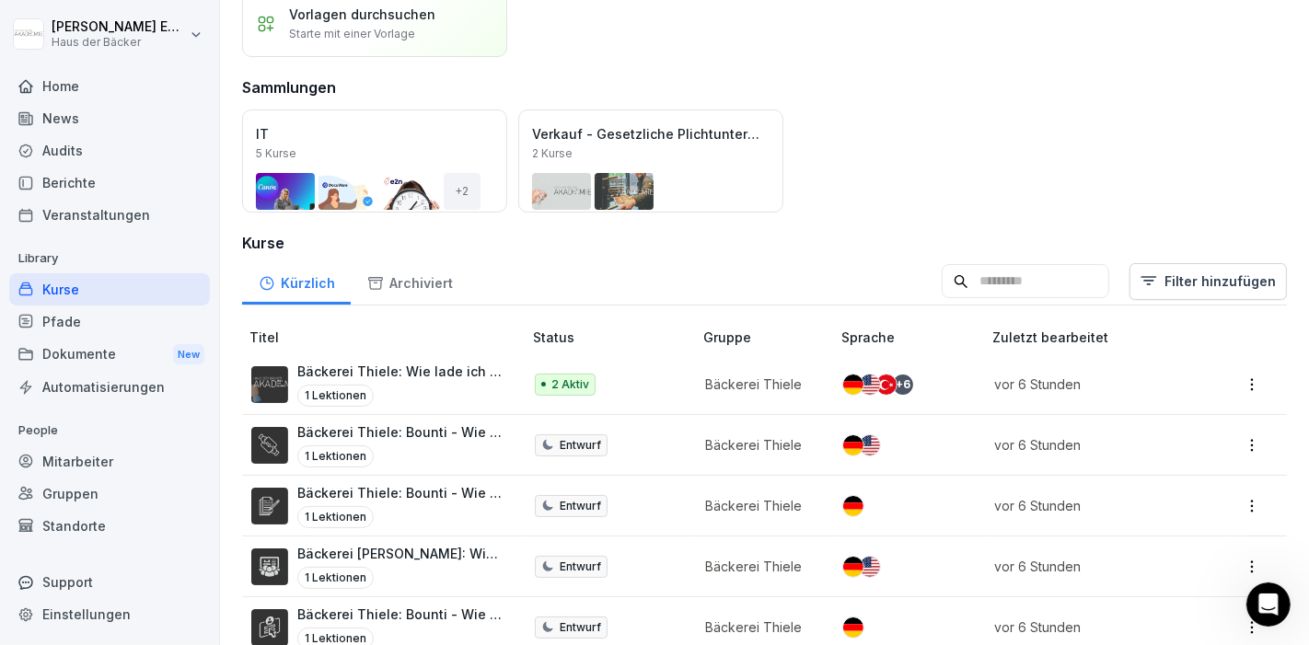
scroll to position [102, 0]
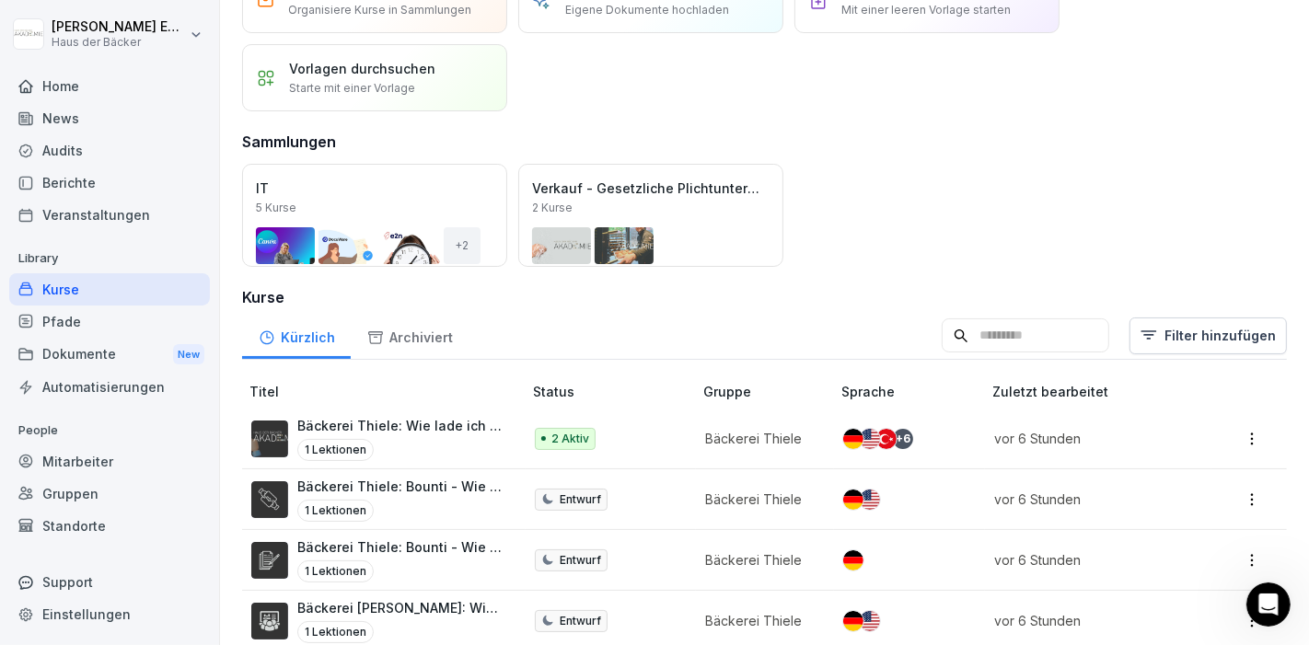
click at [405, 324] on div "Archiviert" at bounding box center [410, 335] width 118 height 47
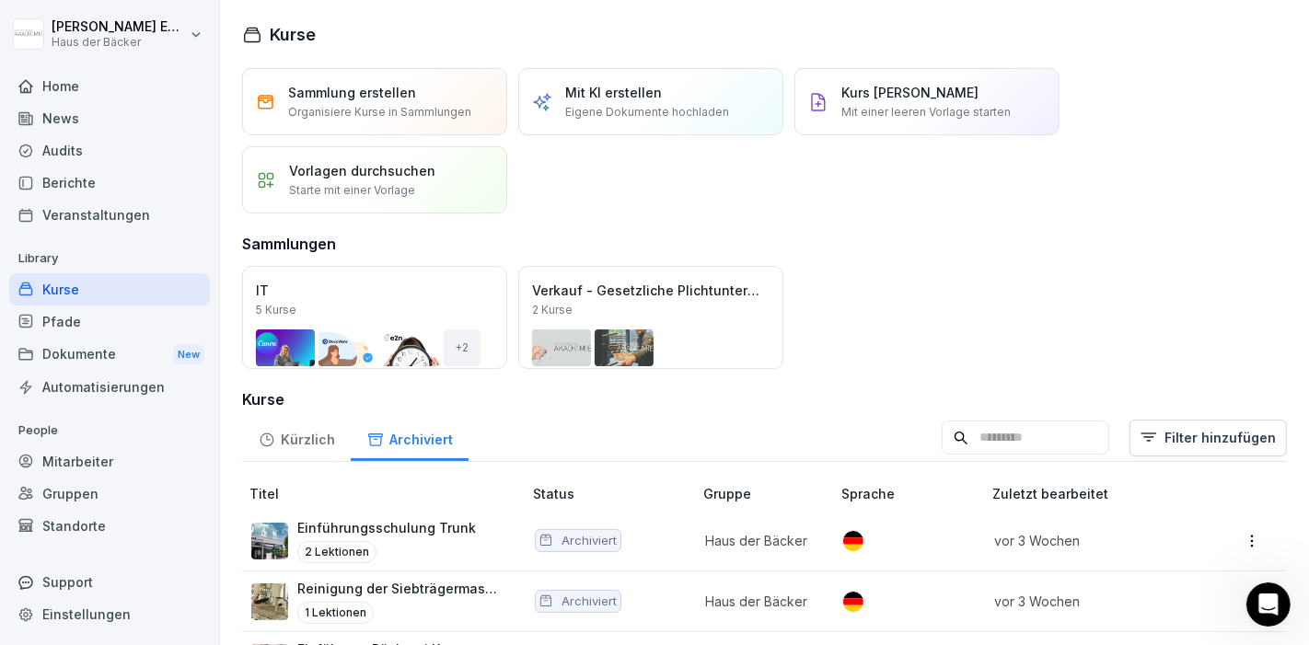
click at [266, 434] on icon at bounding box center [266, 440] width 13 height 13
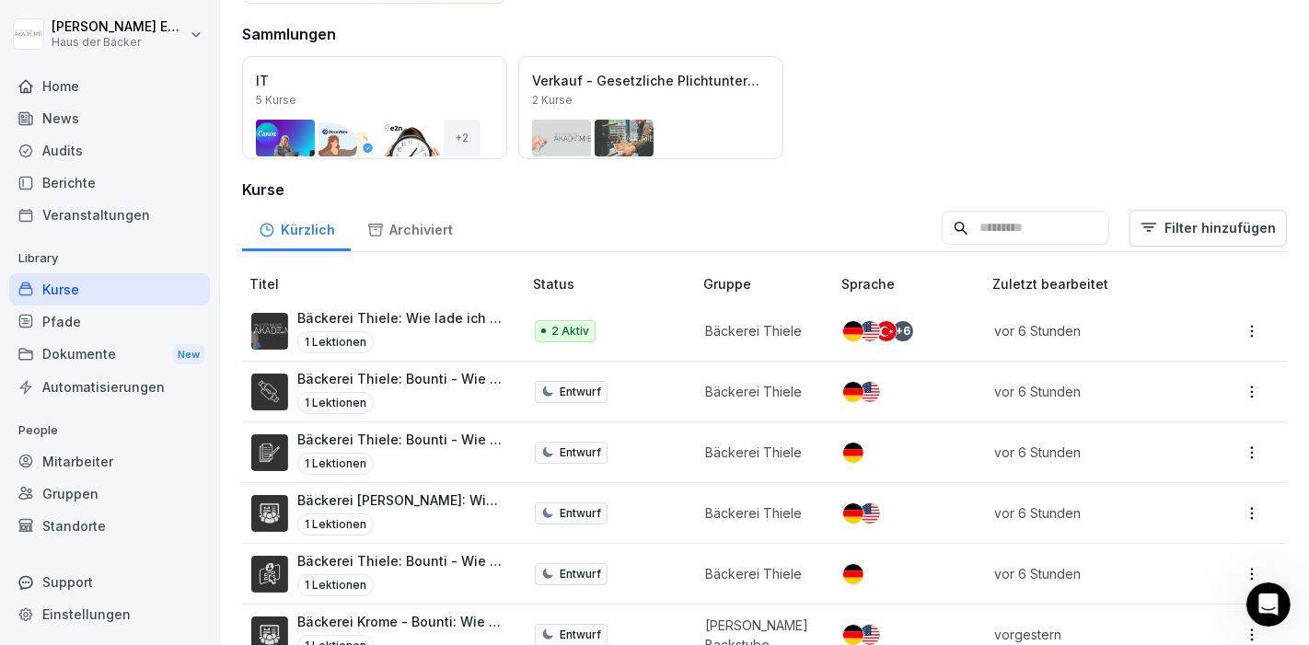
scroll to position [108, 0]
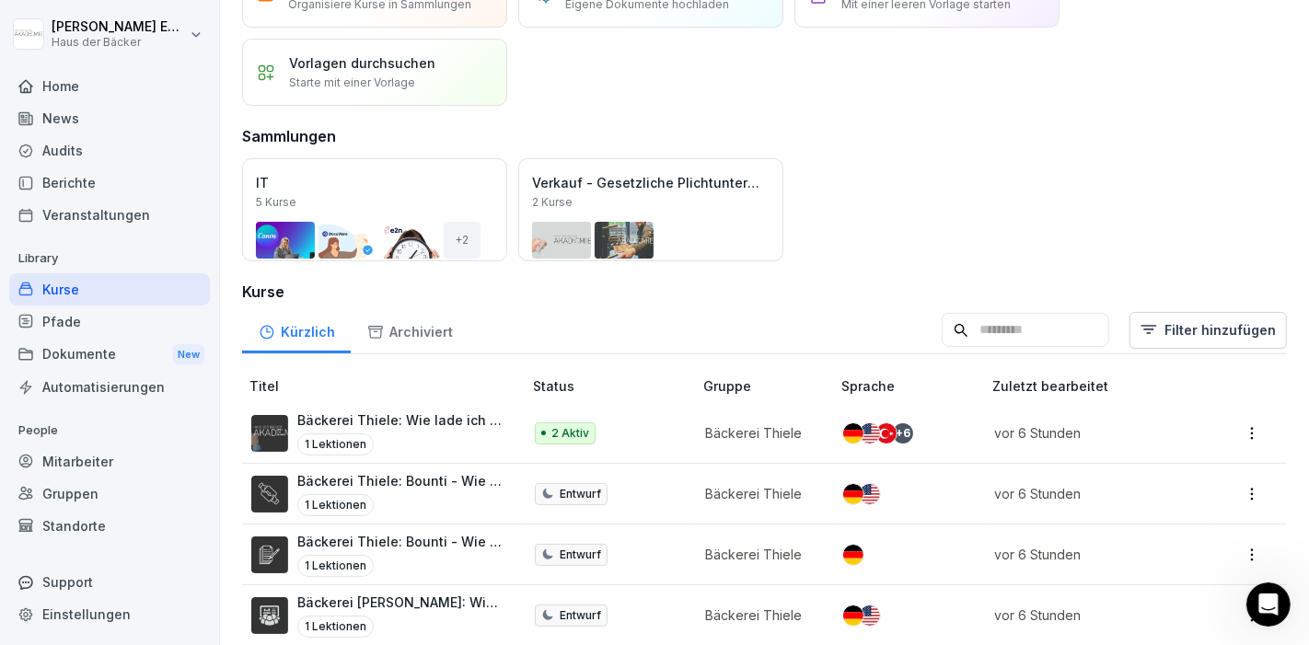
click at [385, 341] on div "Archiviert" at bounding box center [410, 329] width 118 height 47
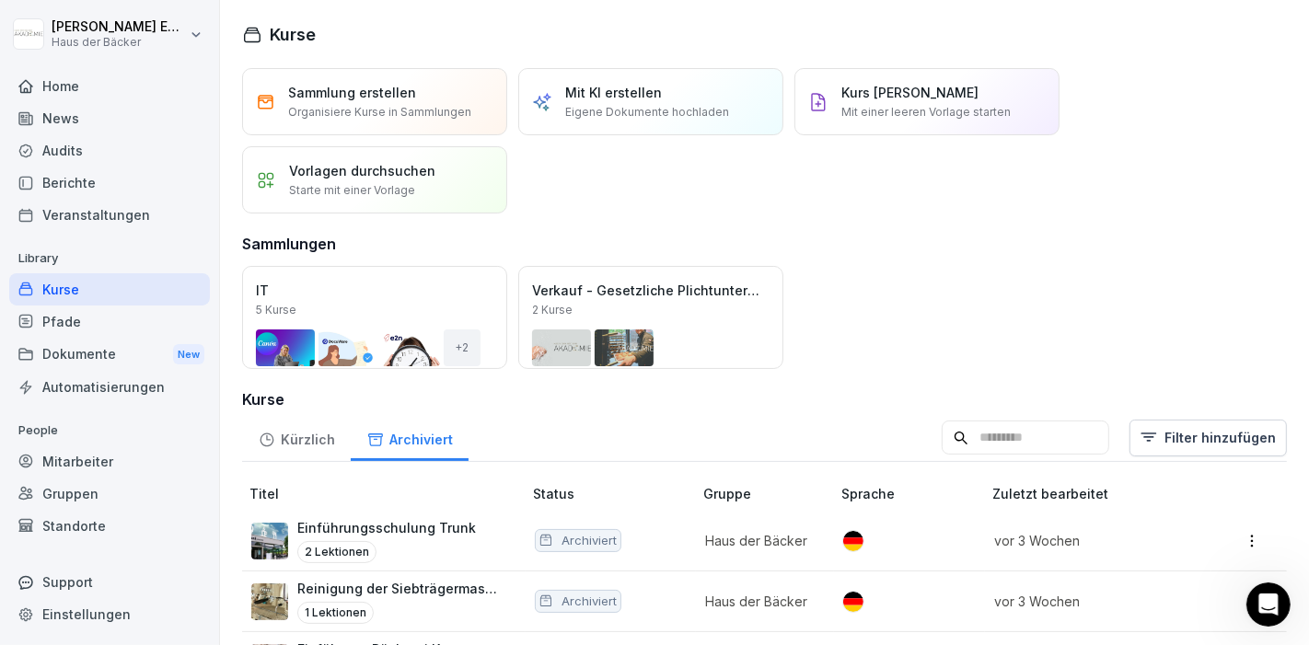
click at [288, 440] on div "Kürzlich" at bounding box center [296, 437] width 109 height 47
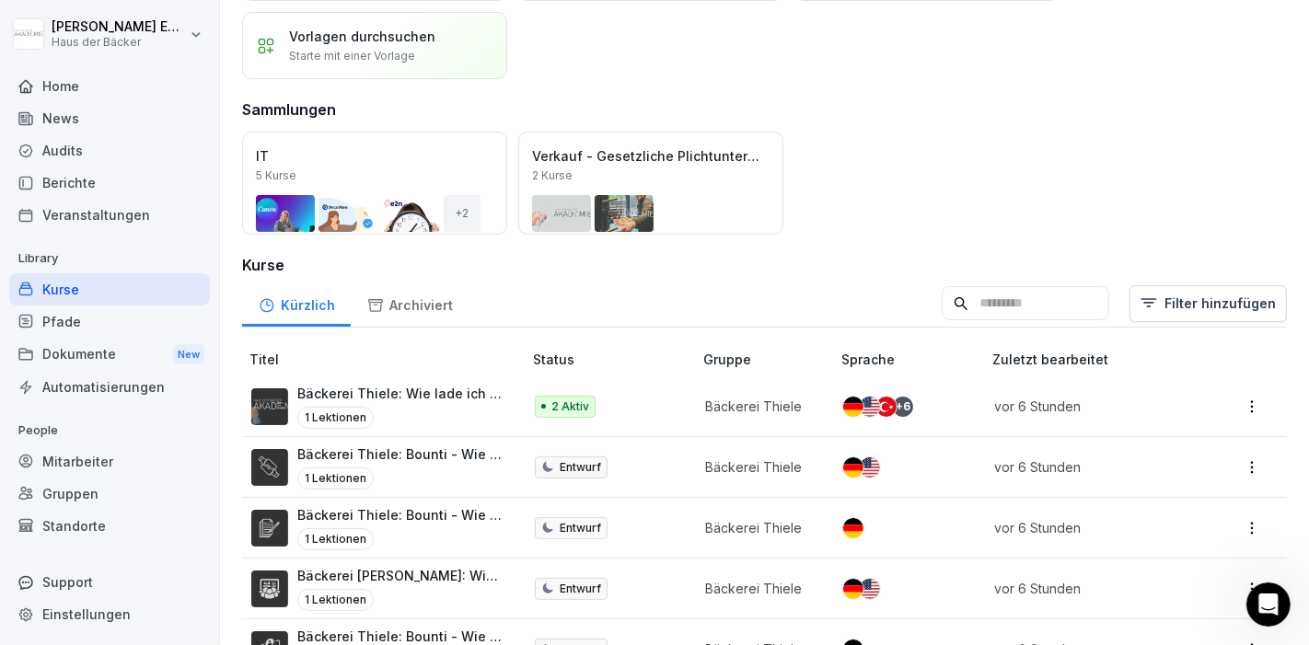
scroll to position [108, 0]
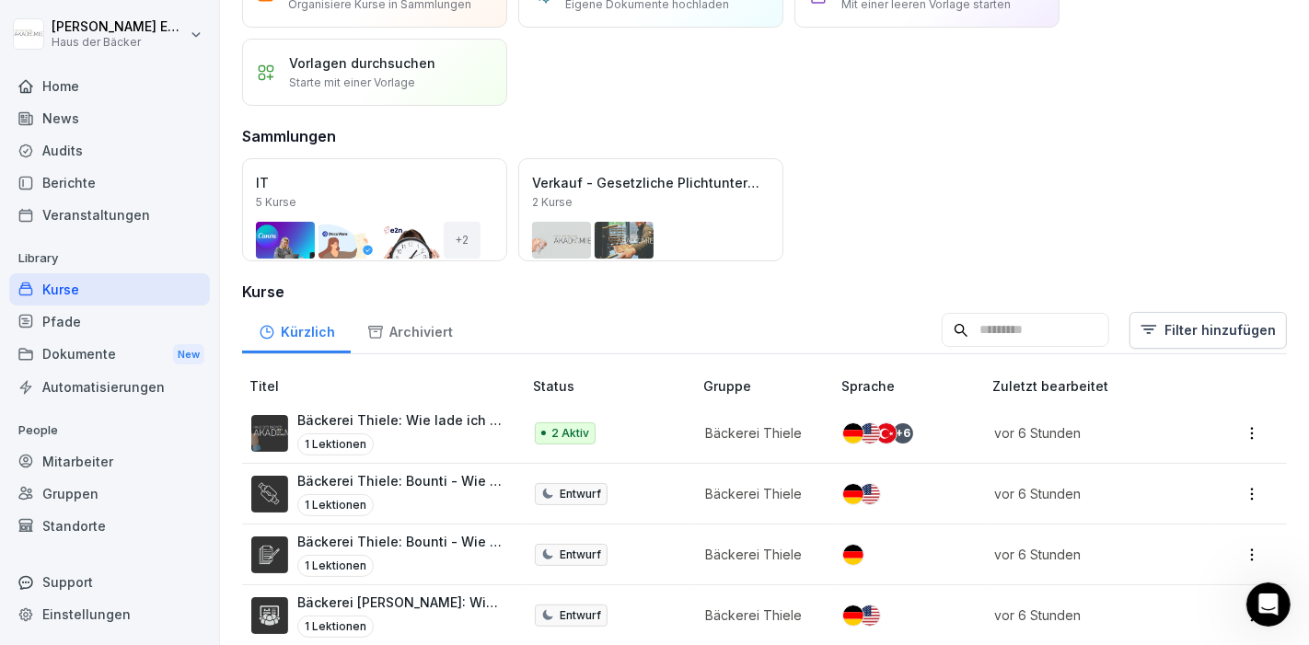
click at [997, 328] on input at bounding box center [1026, 330] width 168 height 35
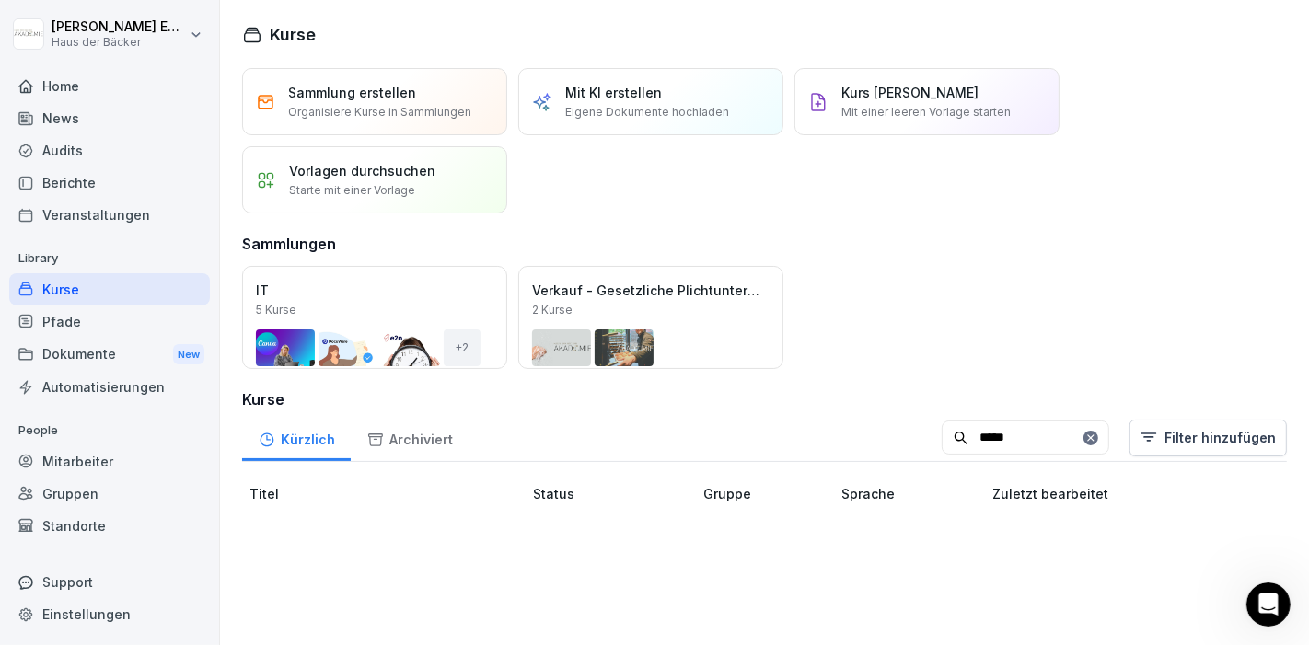
scroll to position [0, 0]
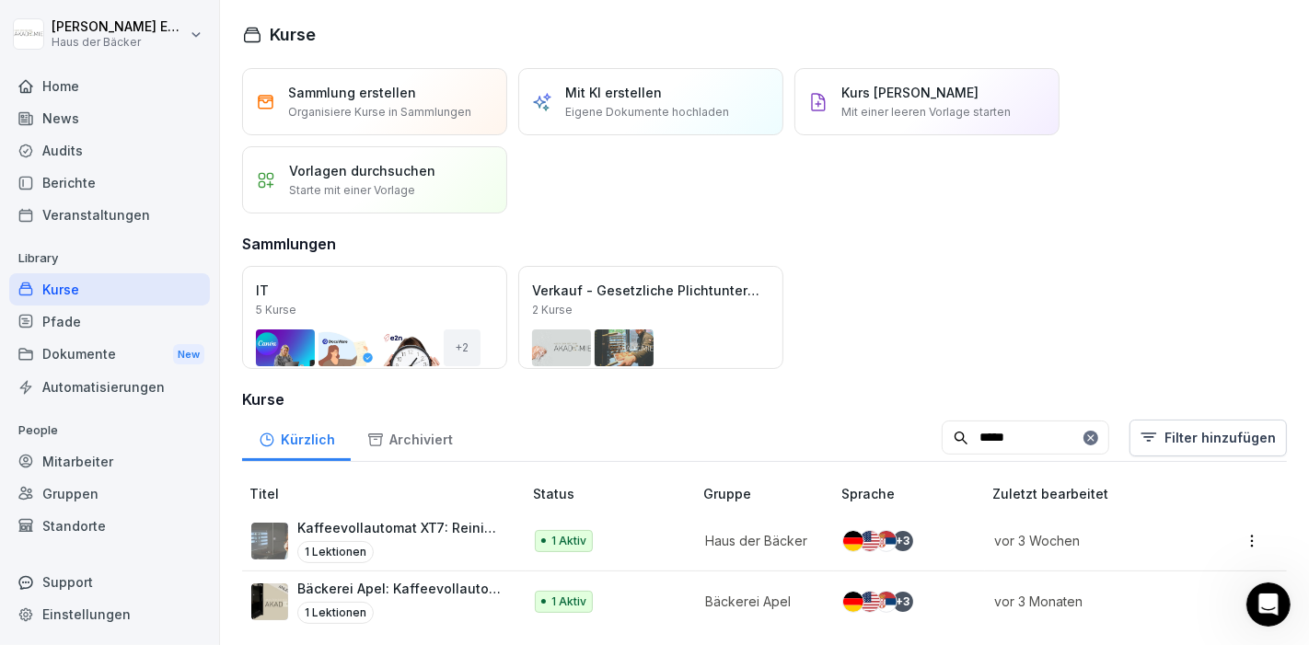
type input "*****"
click at [475, 590] on p "Bäckerei Apel: Kaffeevollautomat XT7: Reinigungsanleitung" at bounding box center [400, 588] width 206 height 19
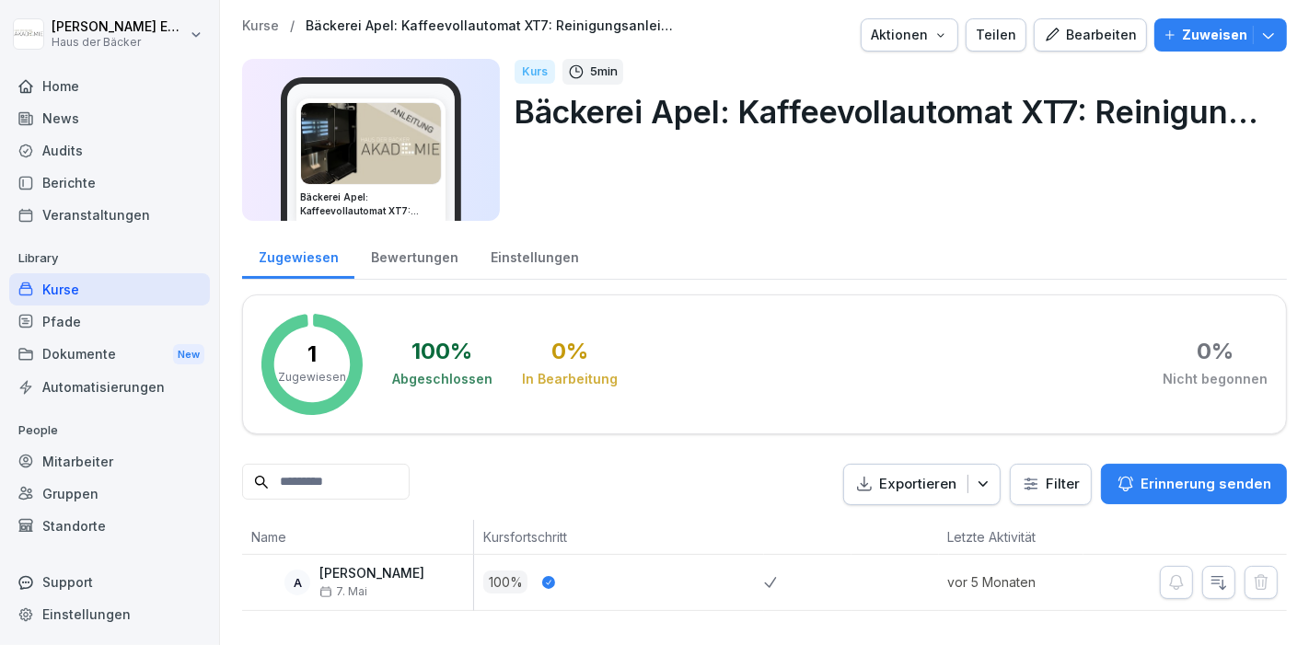
click at [438, 266] on div "Bewertungen" at bounding box center [414, 255] width 120 height 47
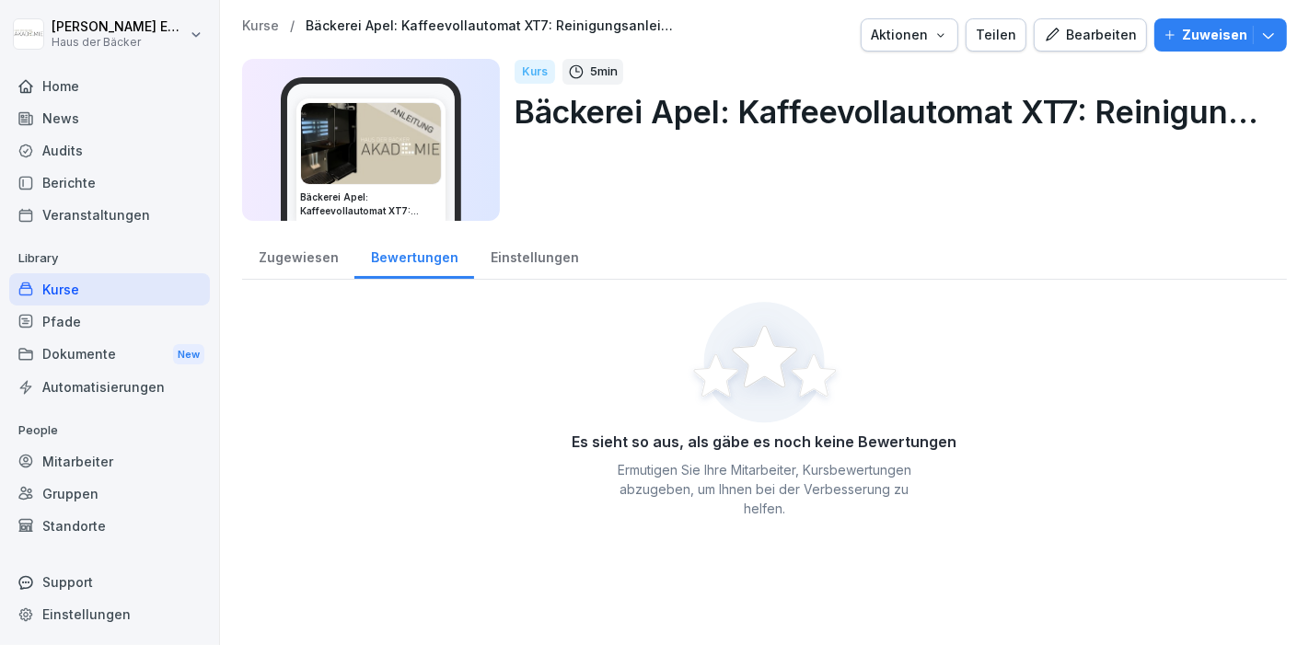
click at [540, 265] on div "Einstellungen" at bounding box center [534, 255] width 121 height 47
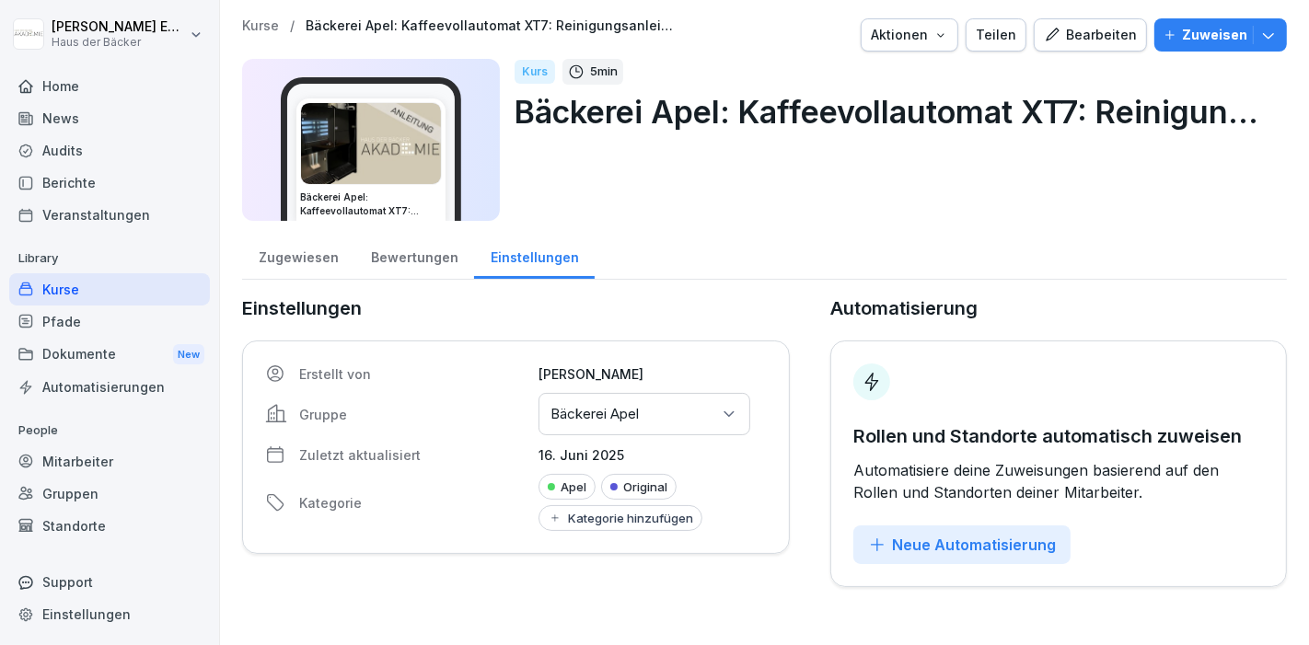
click at [597, 399] on div "Gruppen oder Standorte auswählen Bäckerei Apel" at bounding box center [644, 414] width 212 height 42
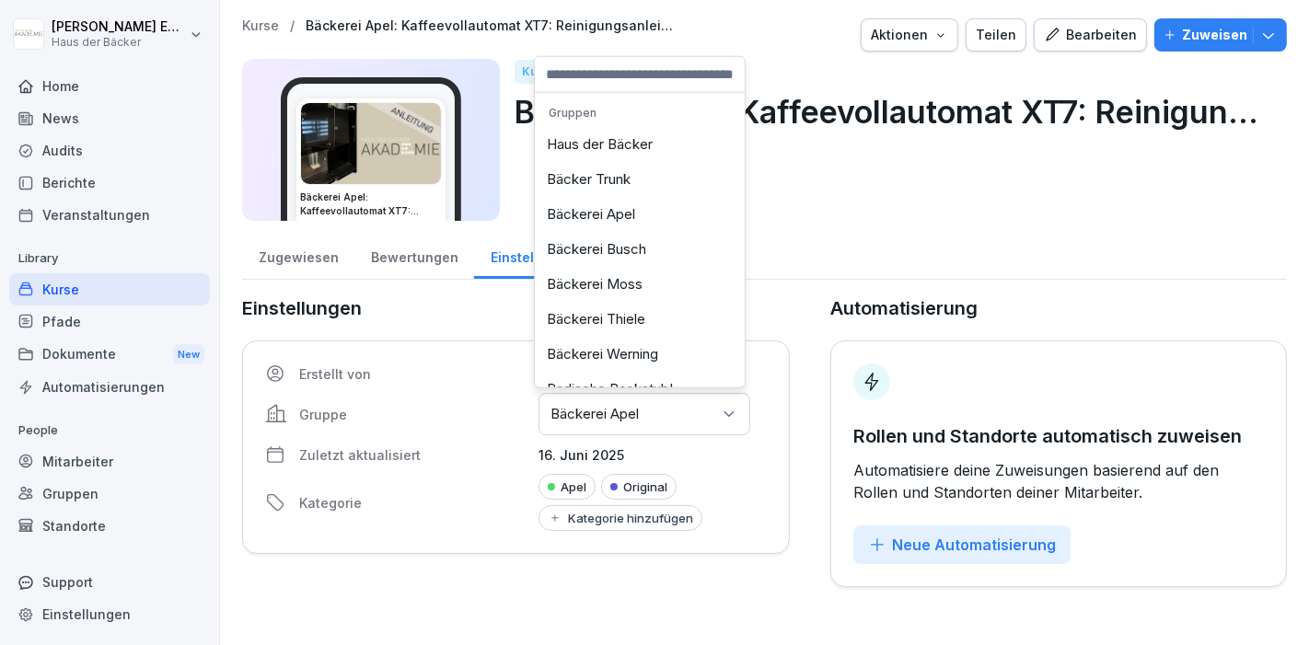
click at [608, 146] on div "Haus der Bäcker" at bounding box center [639, 144] width 201 height 35
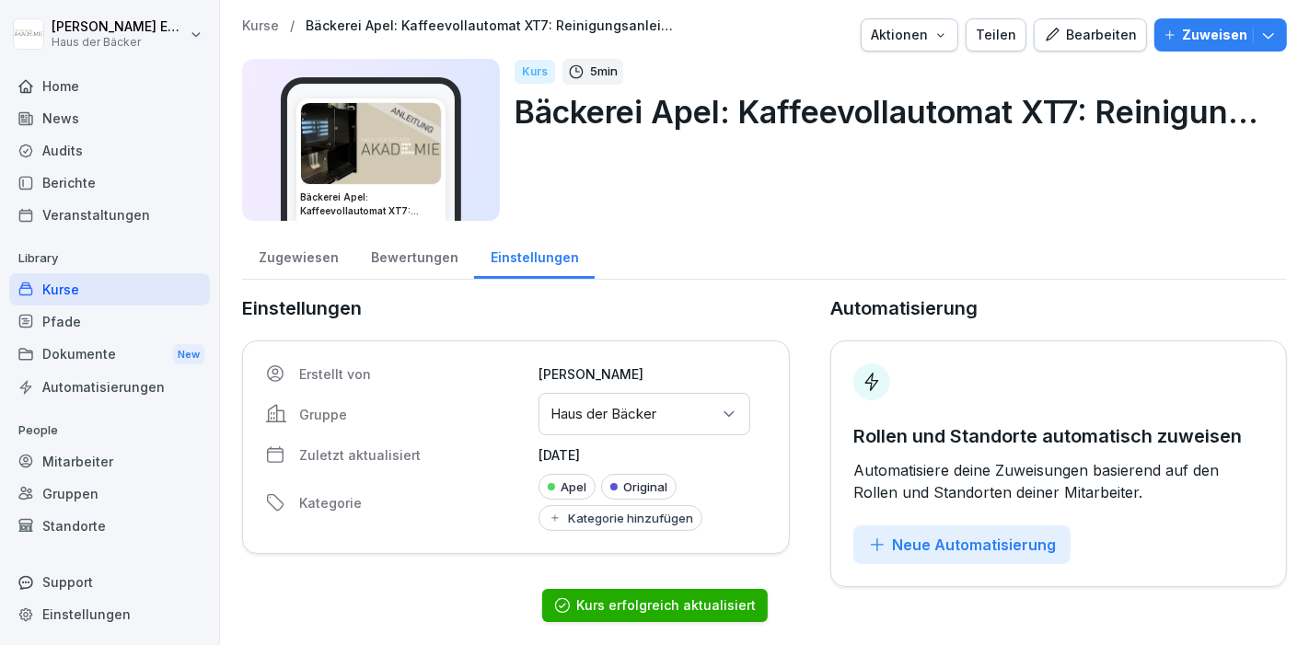
click at [751, 252] on div "Zugewiesen Bewertungen Einstellungen" at bounding box center [764, 256] width 1045 height 48
click at [316, 268] on div "Zugewiesen" at bounding box center [298, 255] width 112 height 47
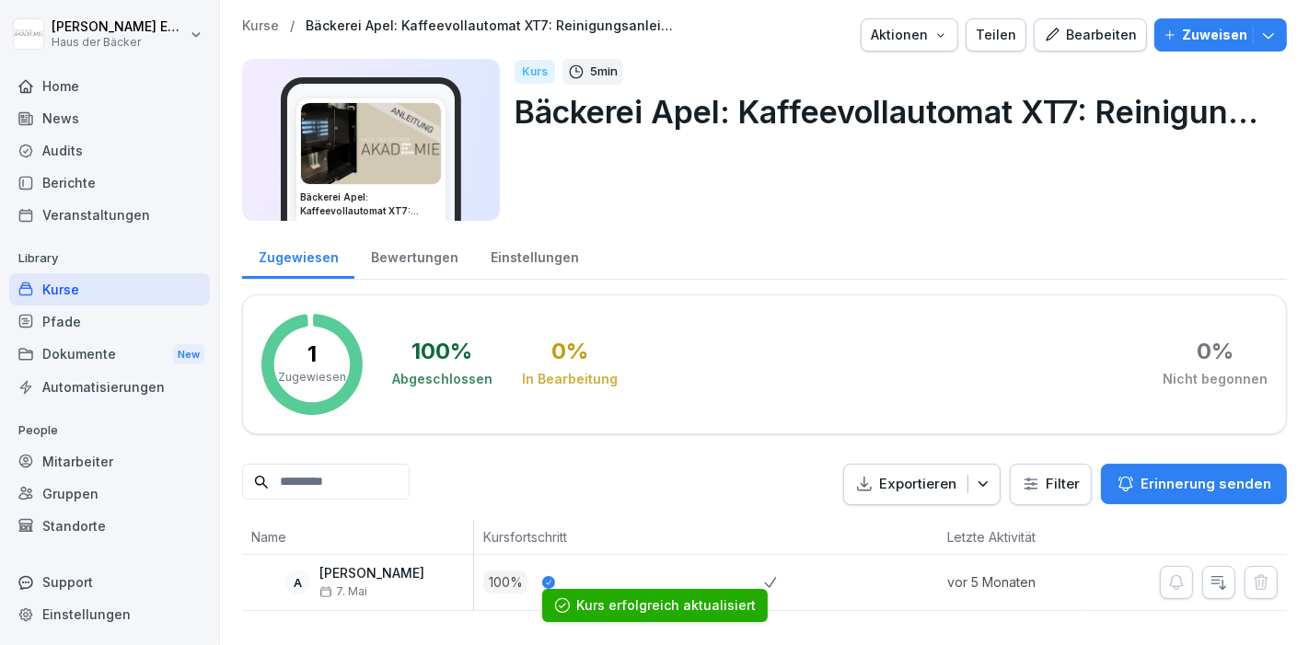
click at [399, 261] on div "Bewertungen" at bounding box center [414, 255] width 120 height 47
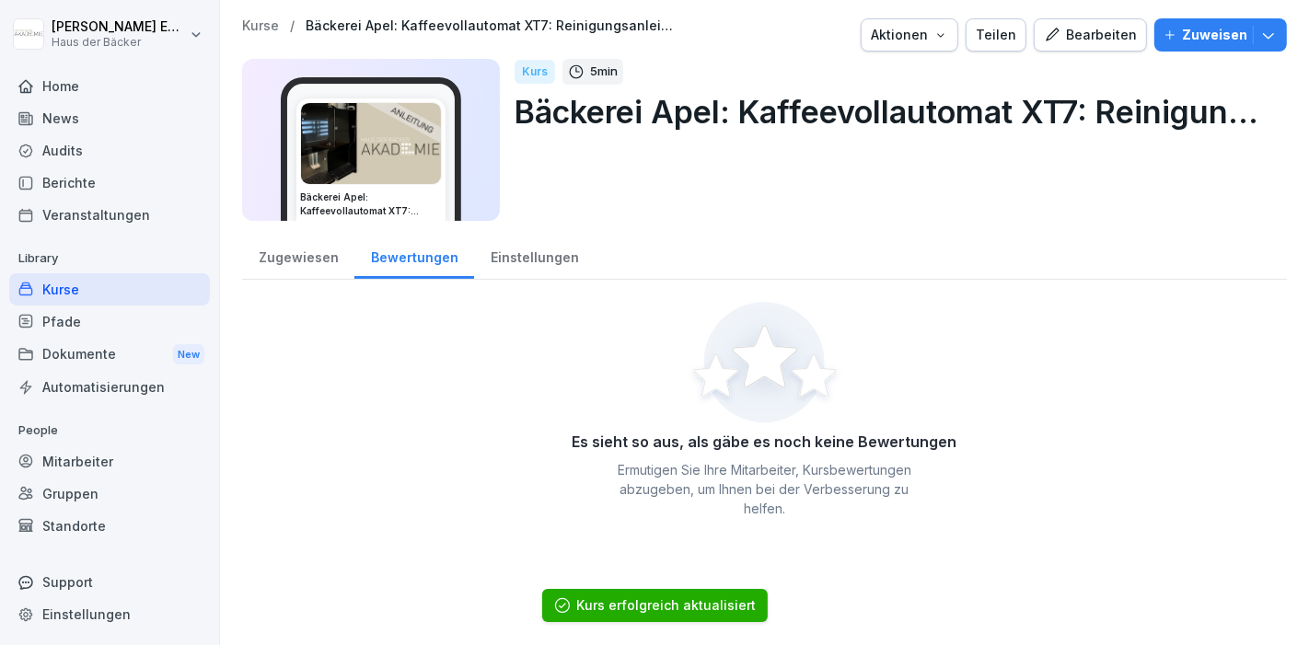
click at [296, 250] on div "Zugewiesen" at bounding box center [298, 255] width 112 height 47
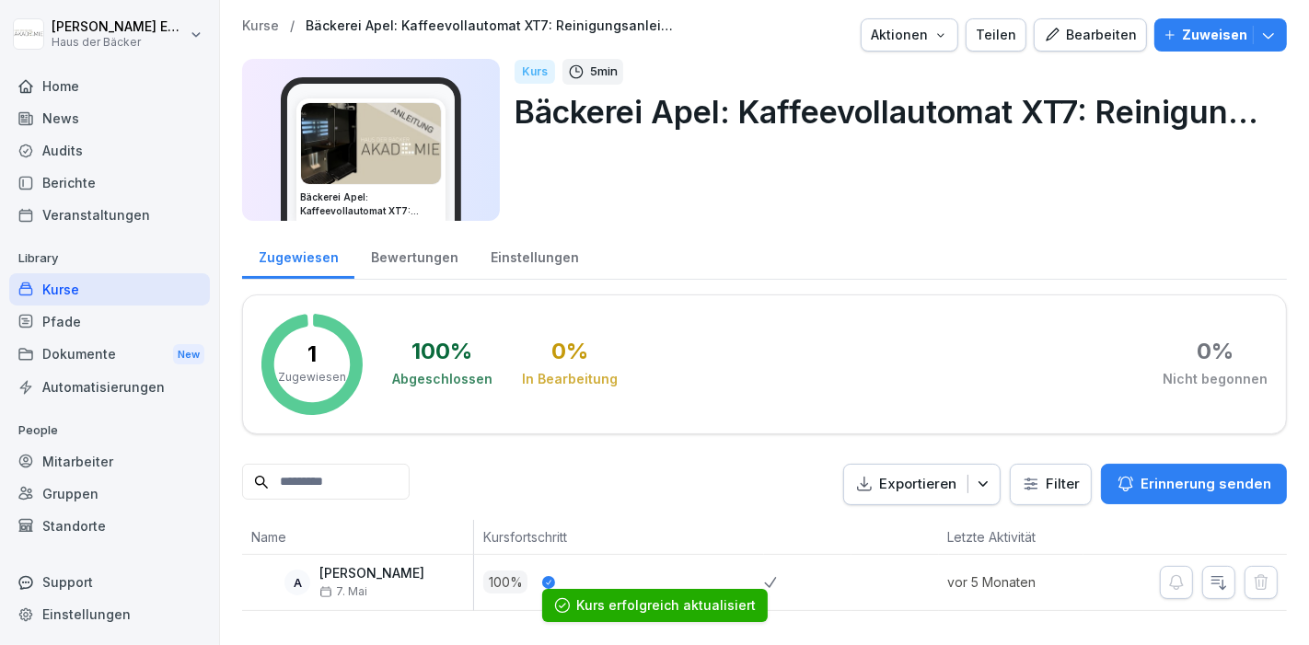
click at [144, 295] on div "Kurse" at bounding box center [109, 289] width 201 height 32
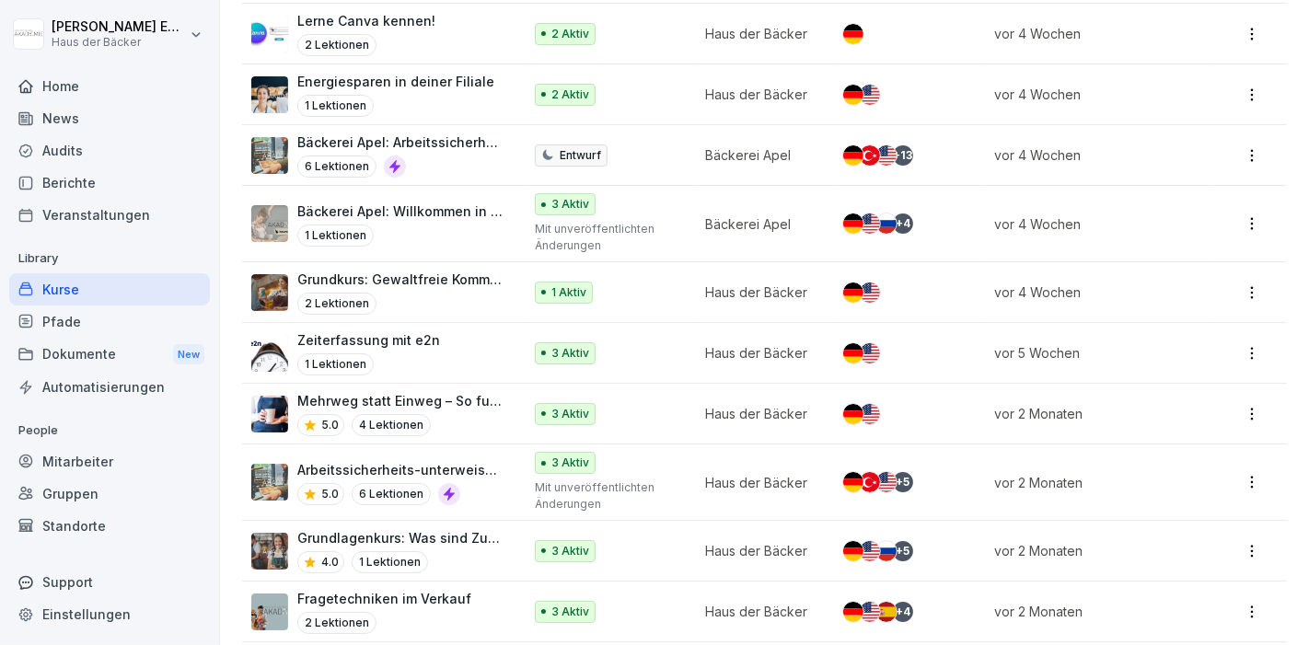
scroll to position [2161, 0]
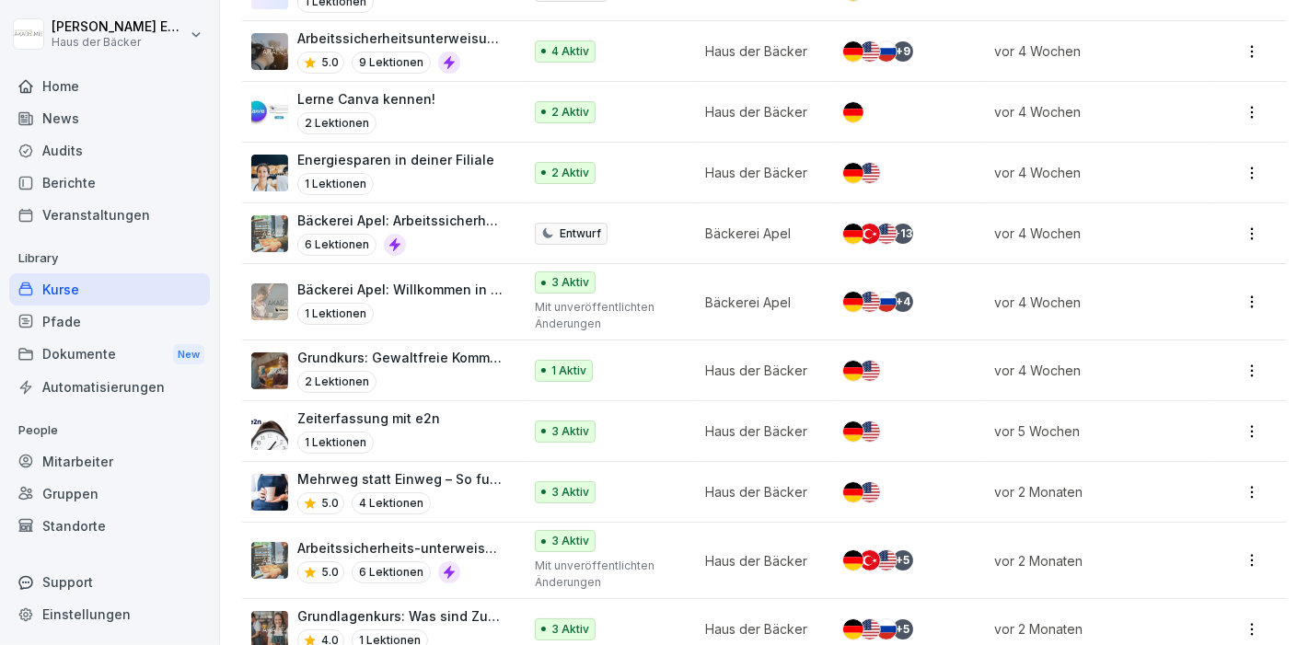
click at [697, 219] on td "Bäckerei Apel" at bounding box center [764, 233] width 137 height 61
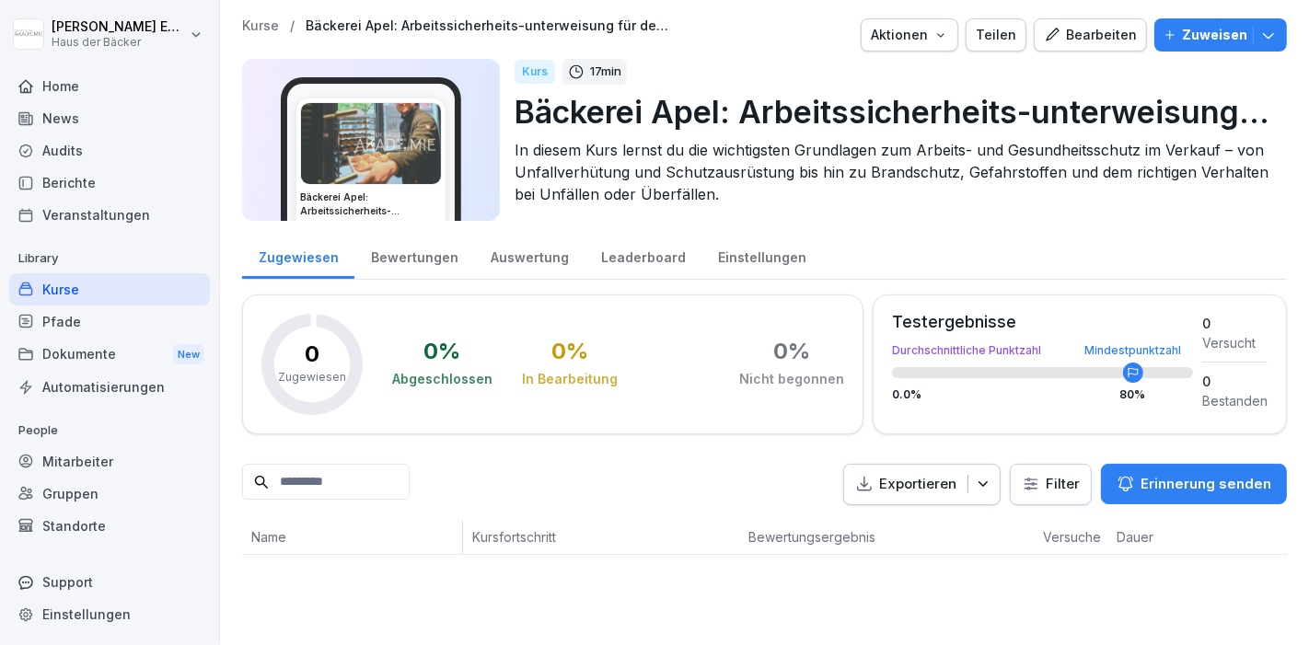
click at [1054, 42] on div "Bearbeiten" at bounding box center [1090, 35] width 93 height 20
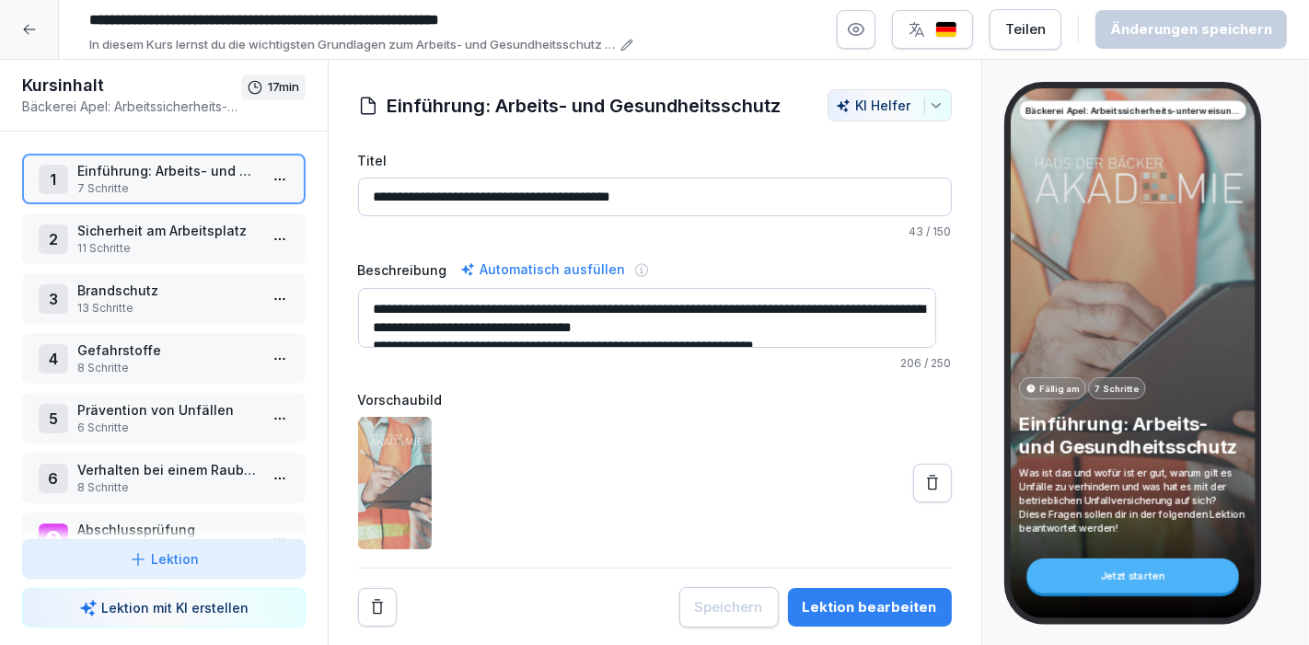
click at [178, 221] on p "Sicherheit am Arbeitsplatz" at bounding box center [167, 230] width 180 height 19
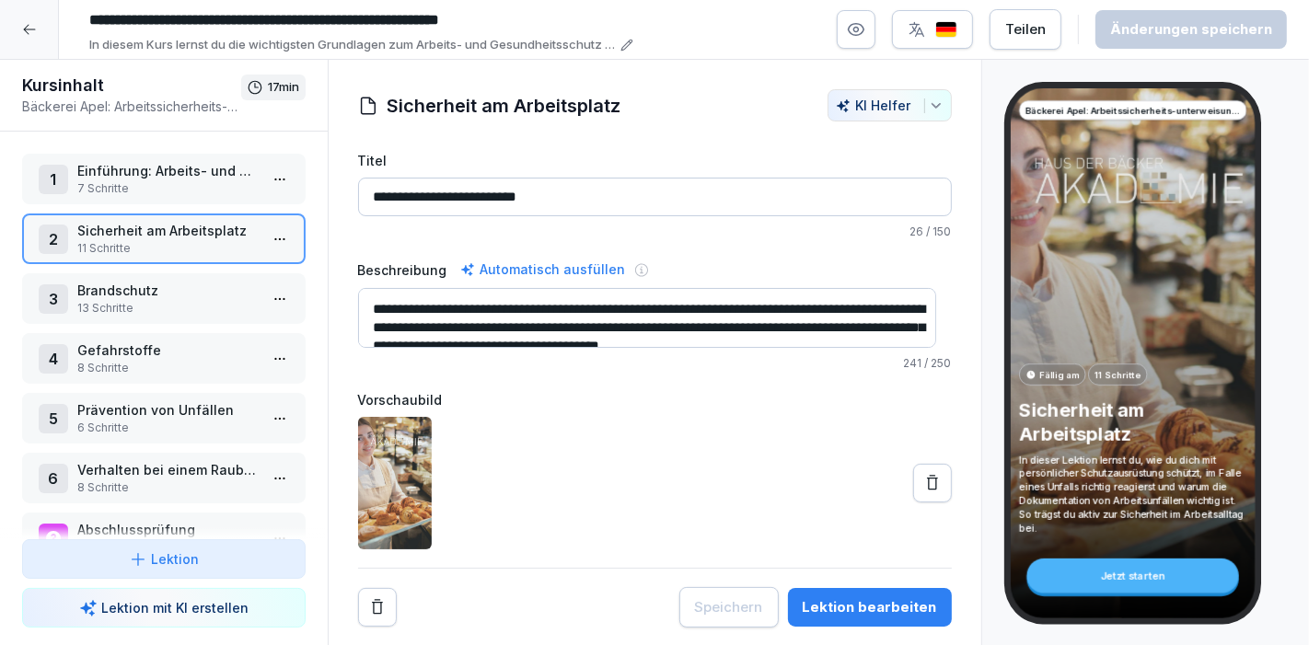
click at [35, 23] on icon at bounding box center [29, 29] width 15 height 15
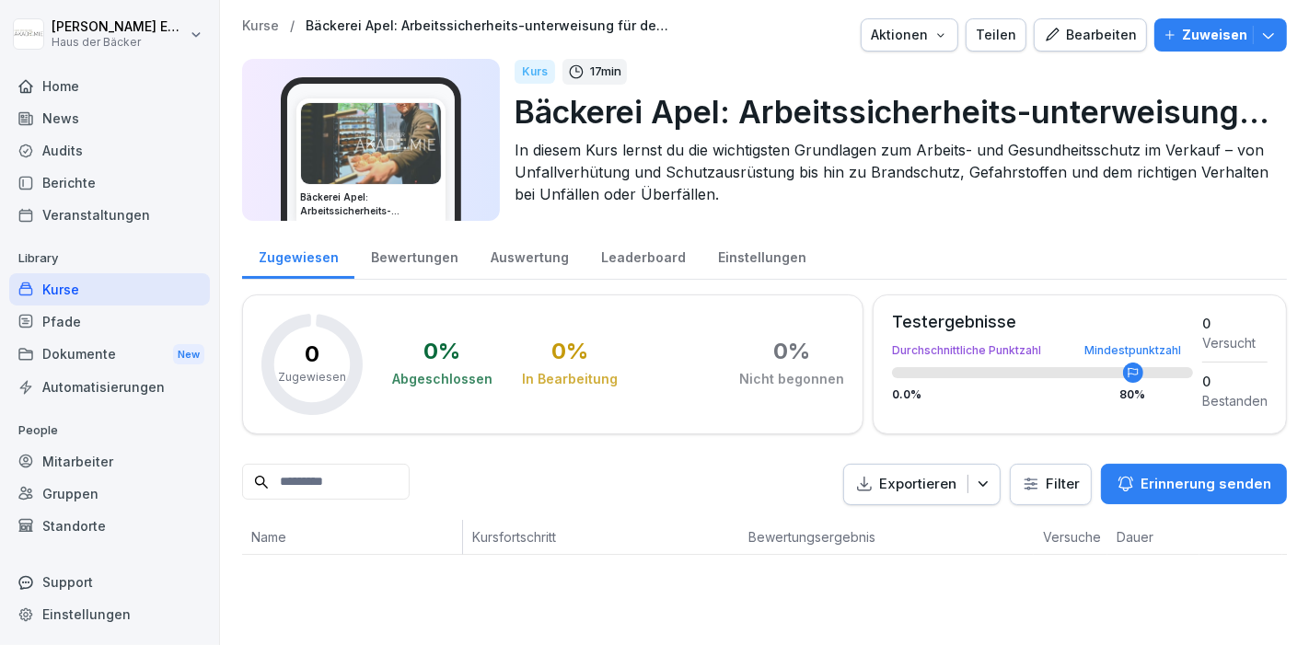
click at [156, 287] on div "Kurse" at bounding box center [109, 289] width 201 height 32
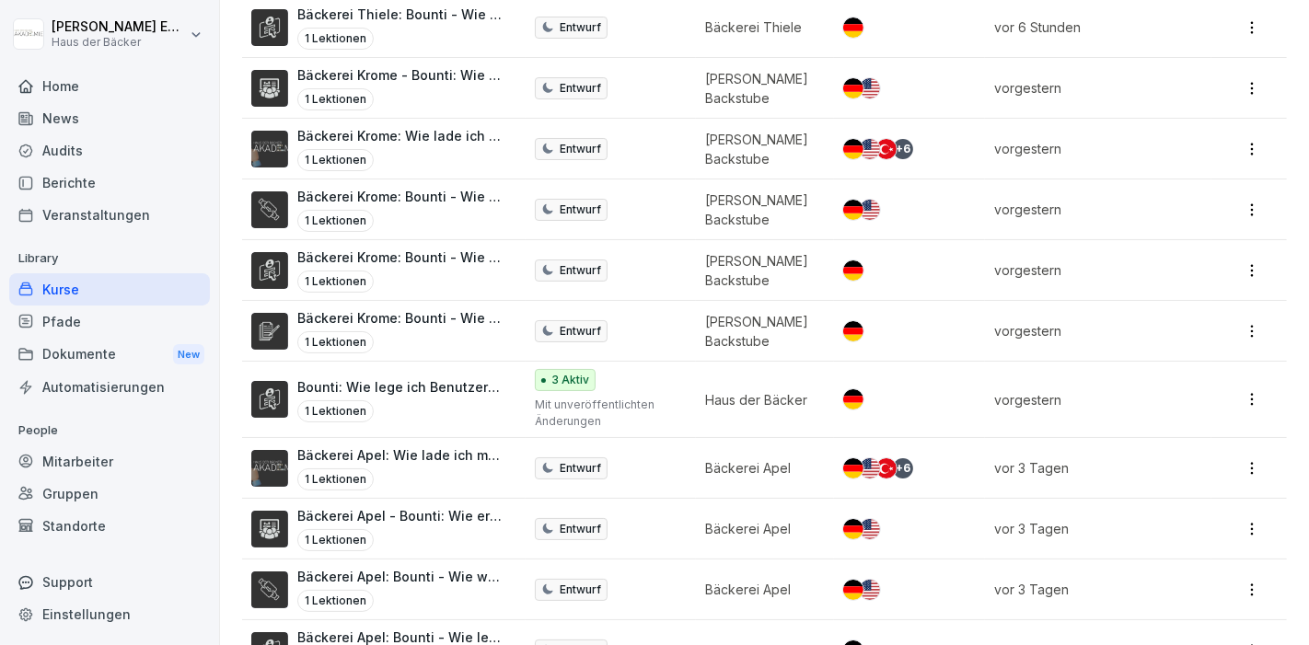
scroll to position [204, 0]
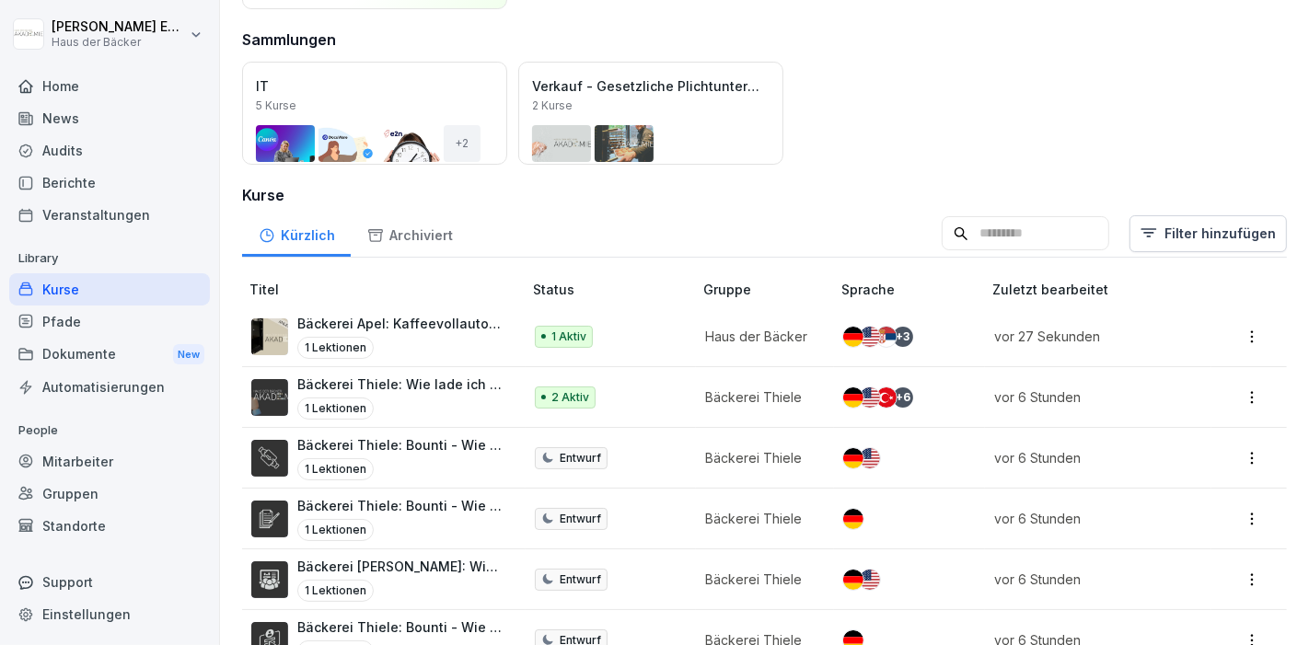
click at [1023, 236] on input at bounding box center [1026, 233] width 168 height 35
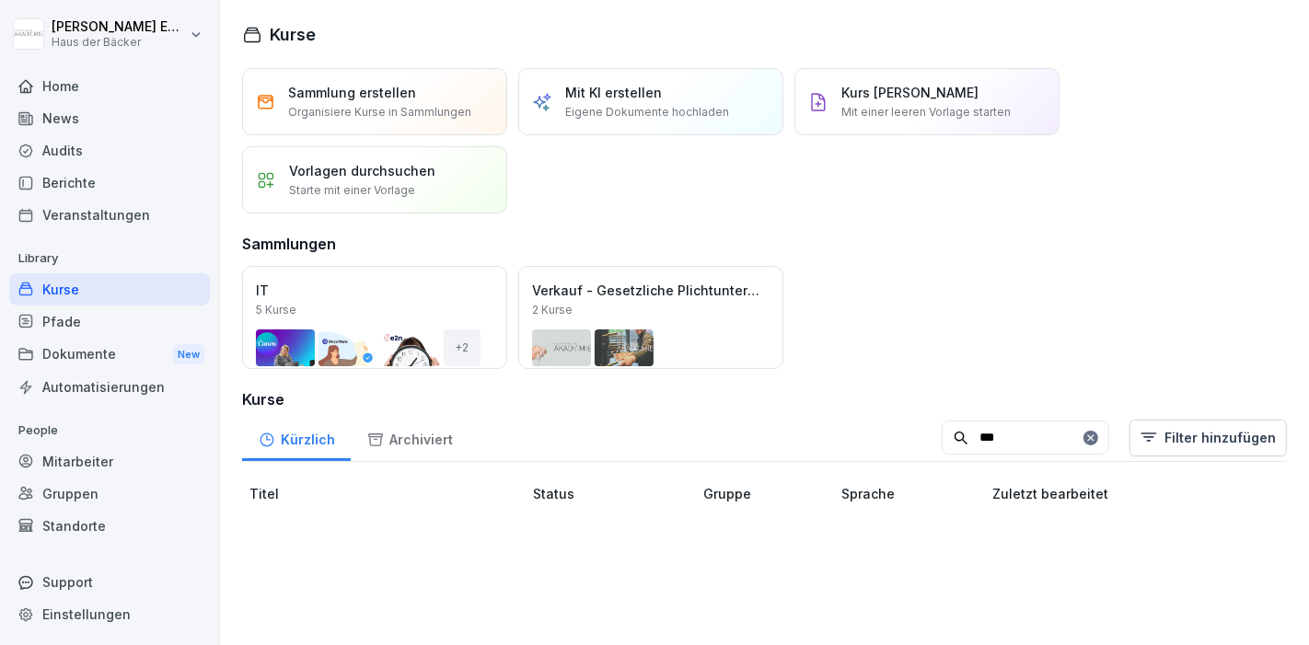
scroll to position [0, 0]
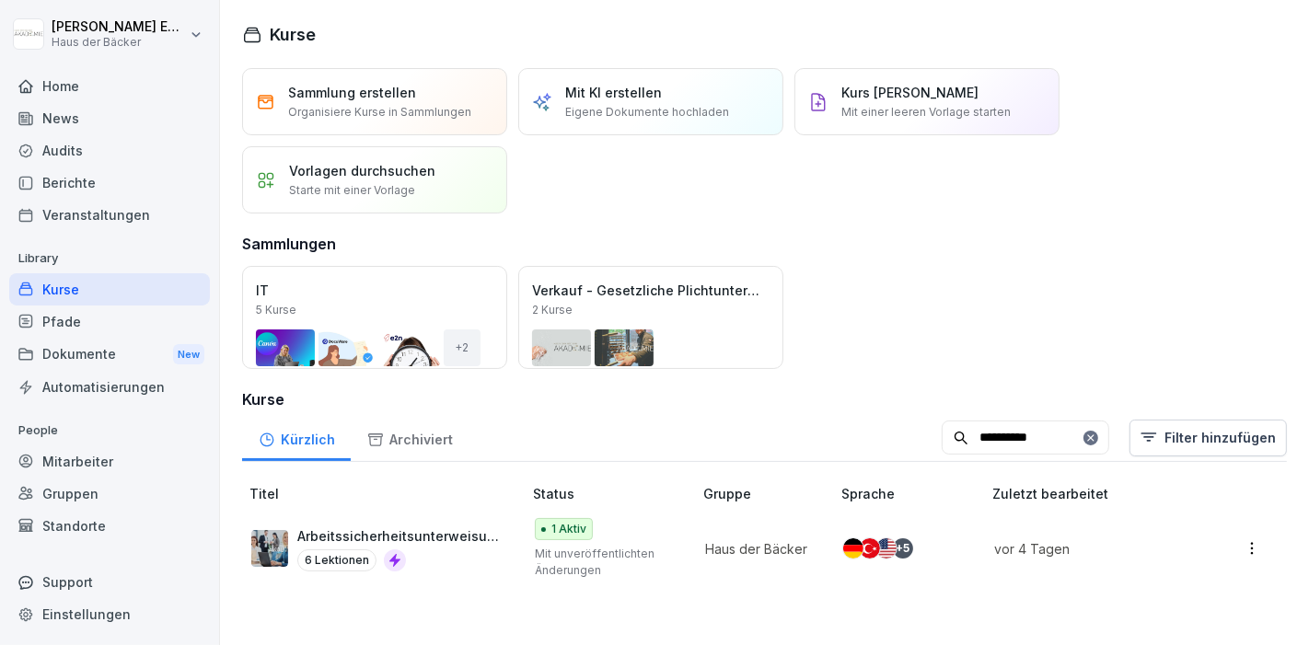
type input "**********"
click at [443, 549] on div "6 Lektionen" at bounding box center [400, 560] width 206 height 22
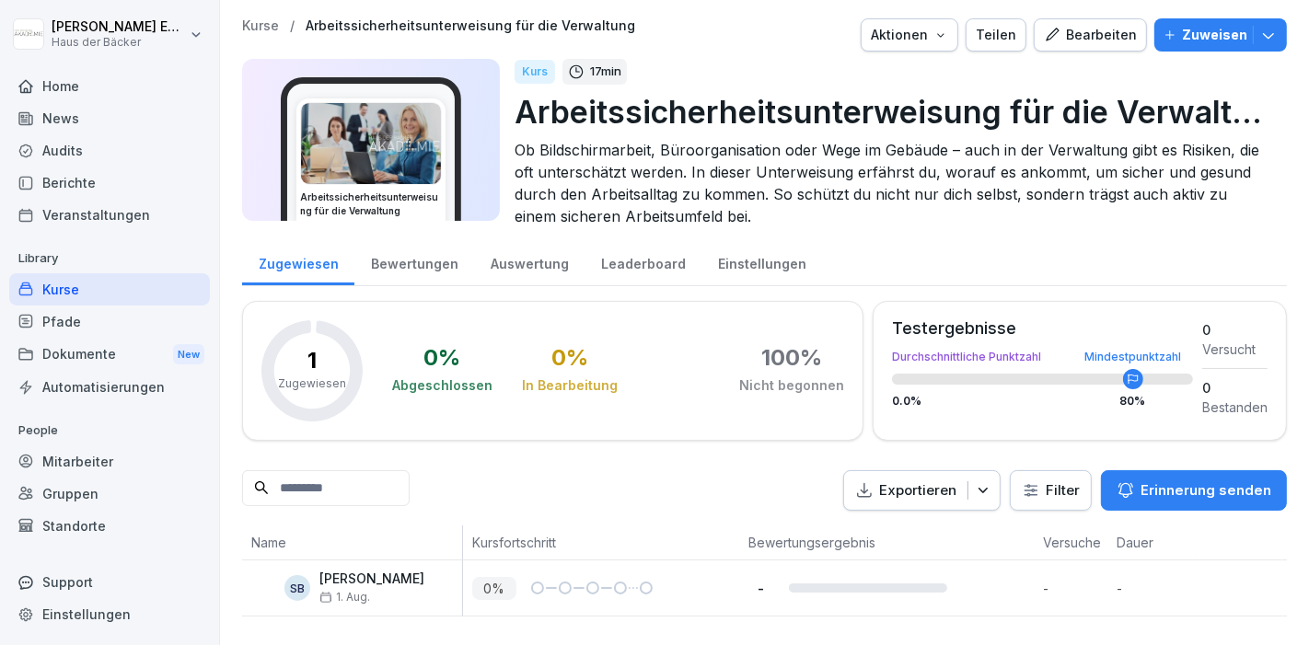
click at [134, 276] on div "Kurse" at bounding box center [109, 289] width 201 height 32
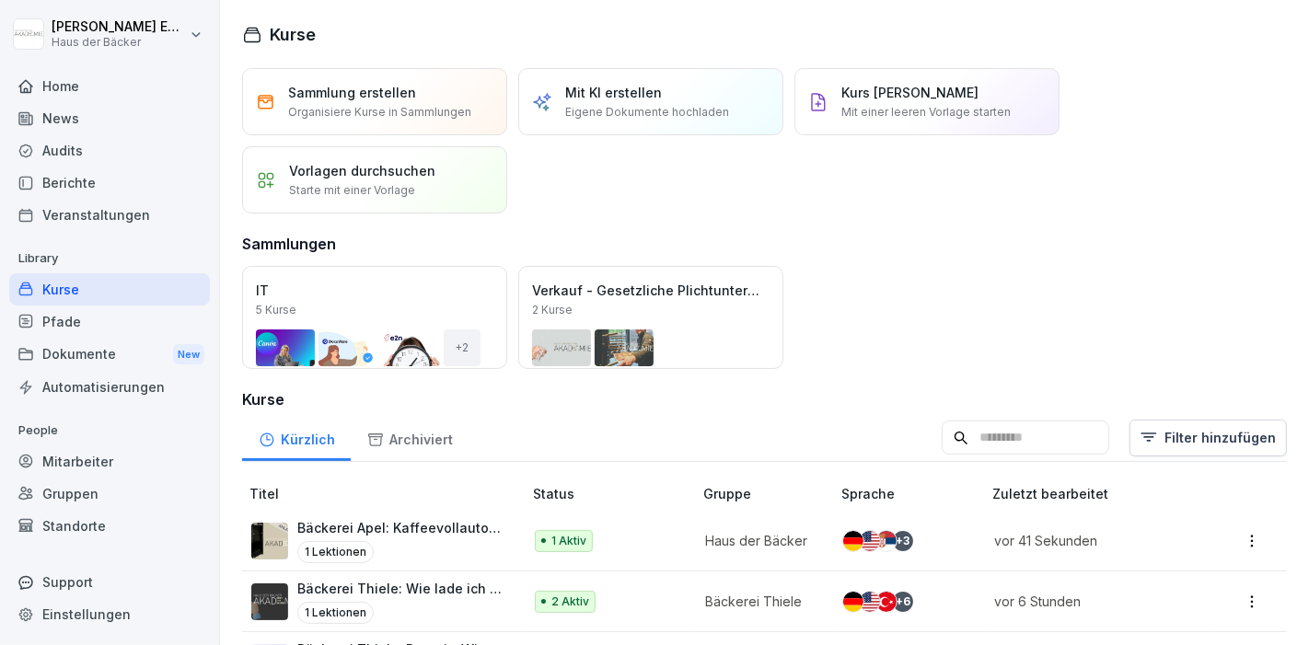
click at [1069, 437] on input at bounding box center [1026, 438] width 168 height 35
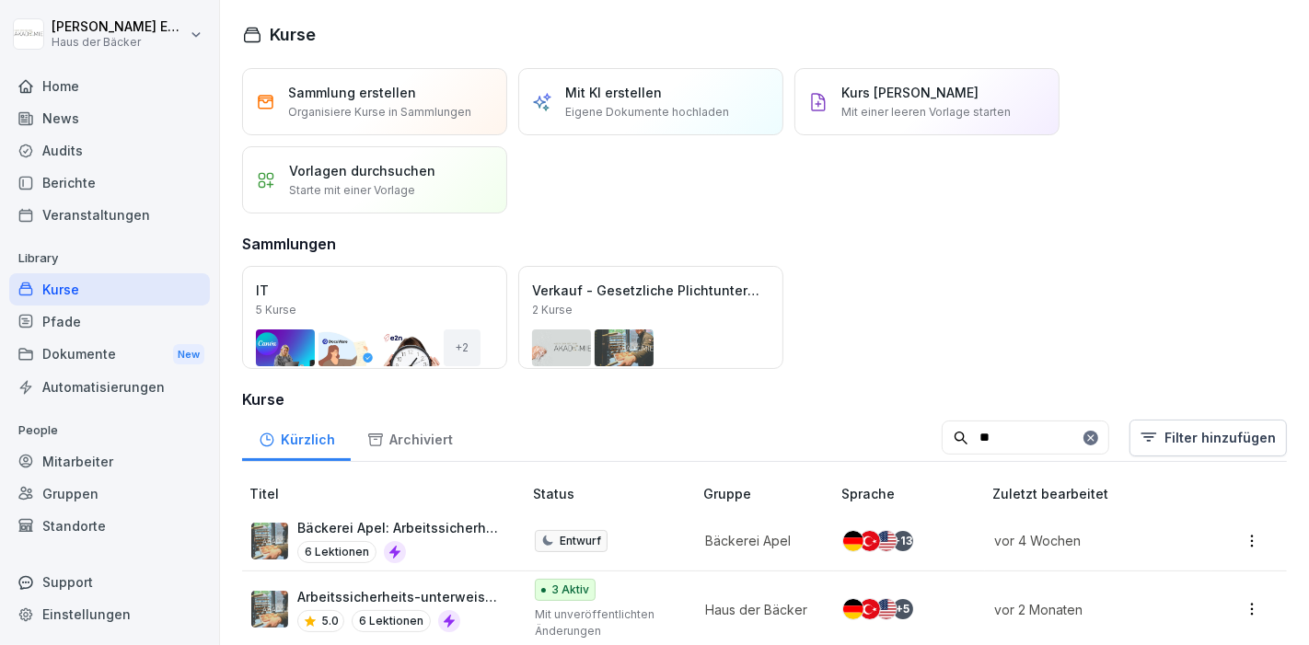
type input "*"
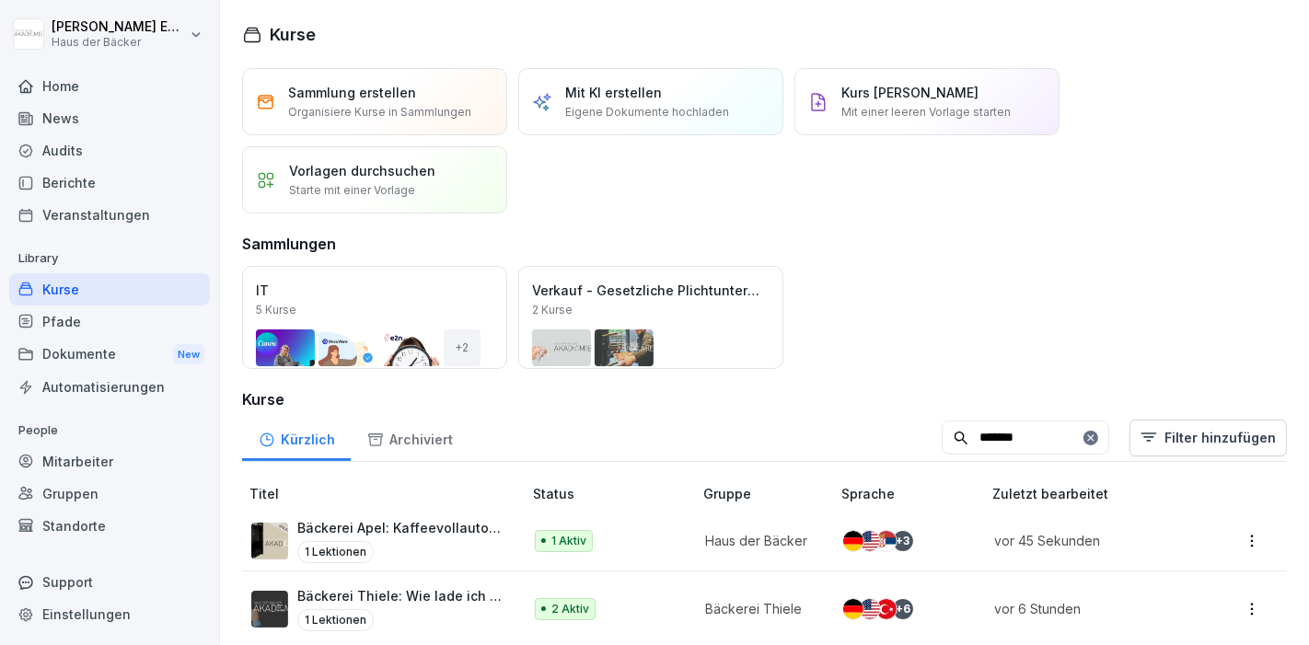
type input "*******"
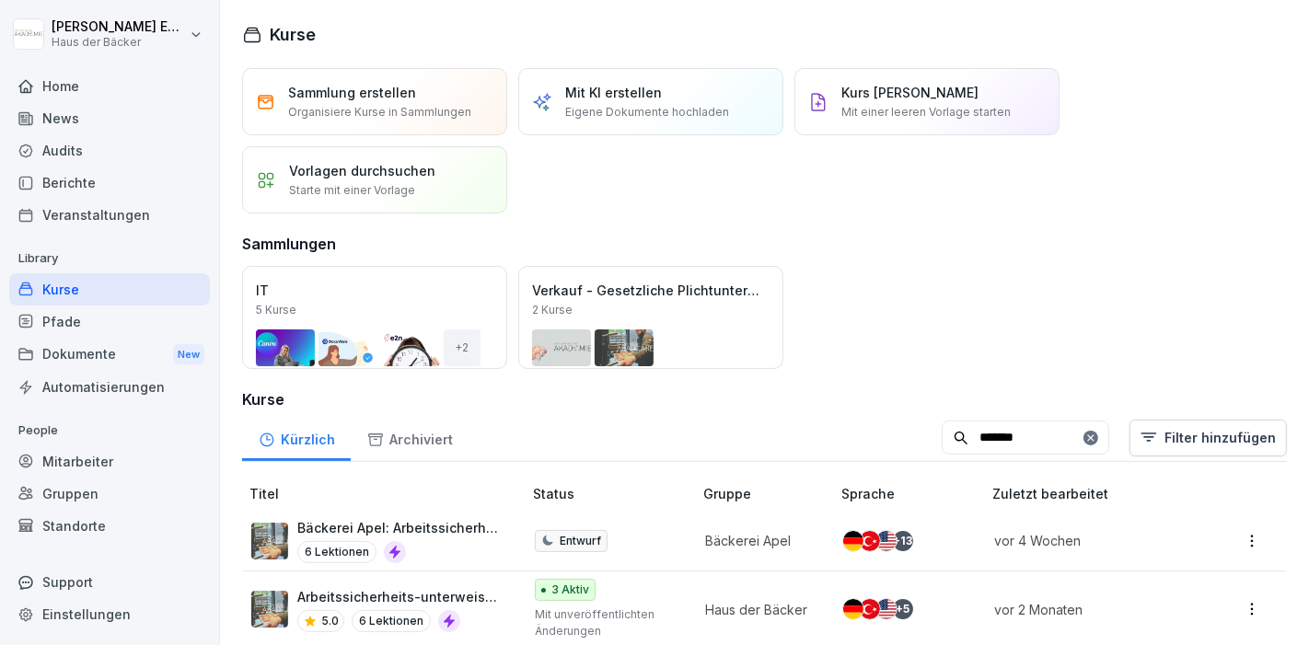
scroll to position [151, 0]
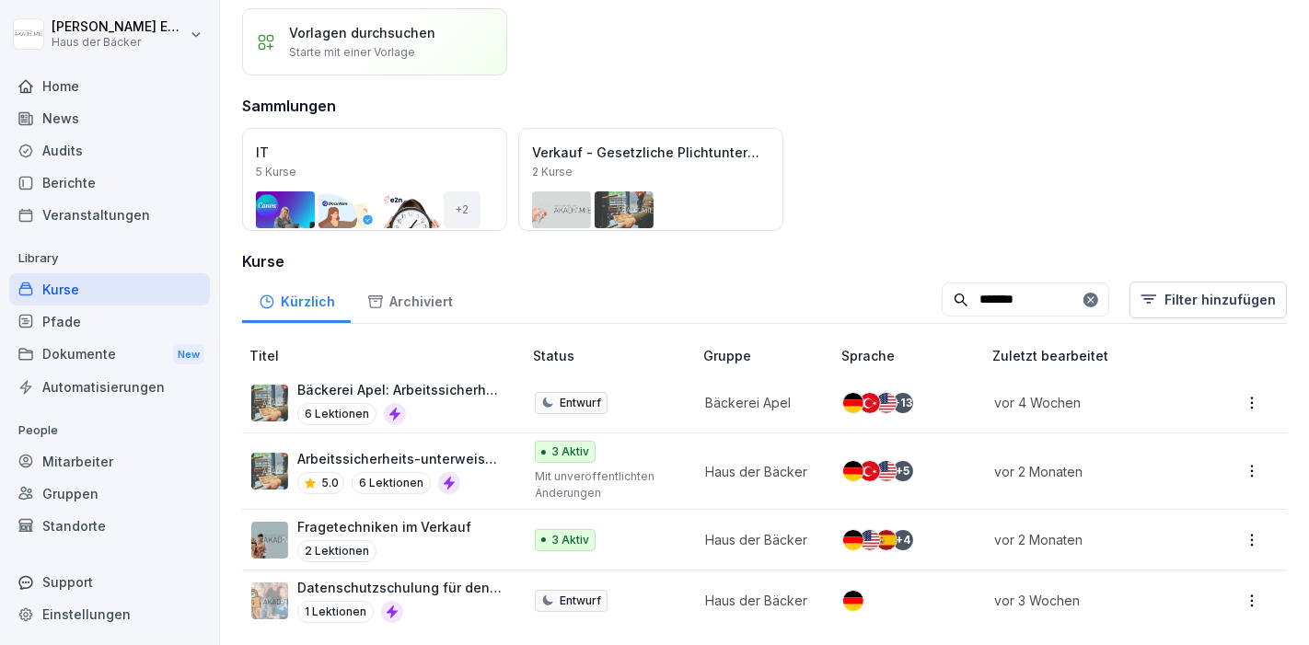
click at [414, 387] on div "Bäckerei Apel: Arbeitssicherheits-unterweisung für den Verkauf 6 Lektionen" at bounding box center [400, 402] width 206 height 45
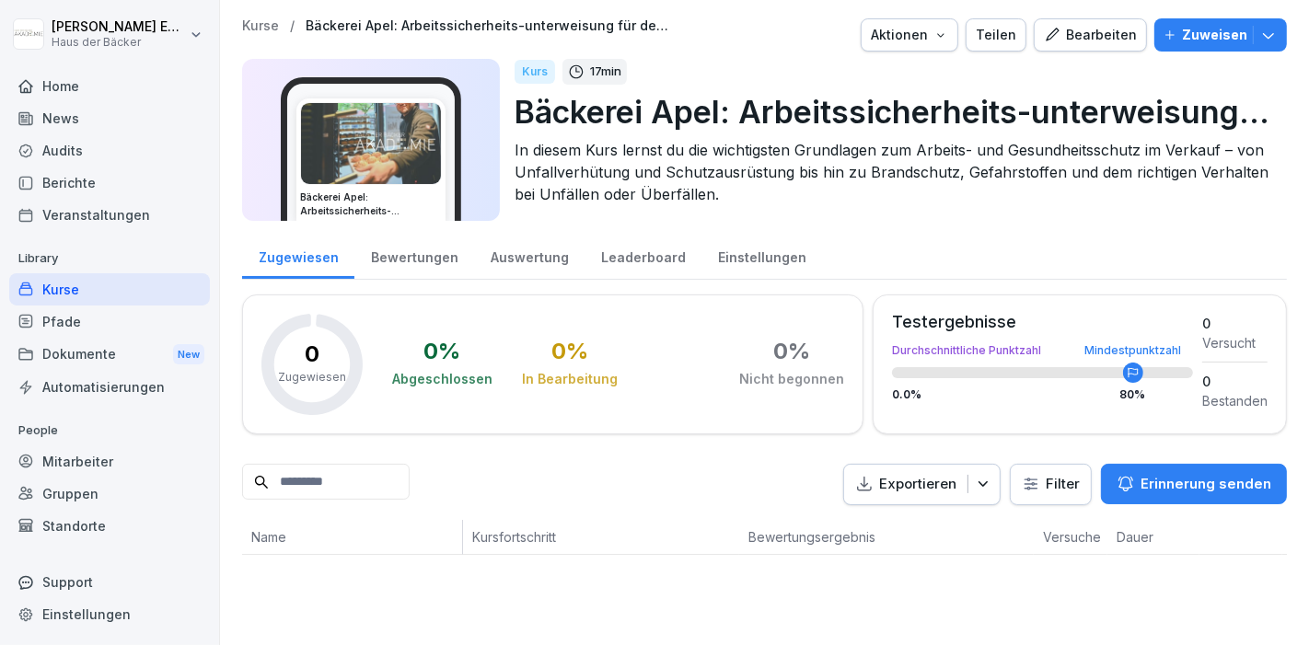
click at [419, 256] on div "Bewertungen" at bounding box center [414, 255] width 120 height 47
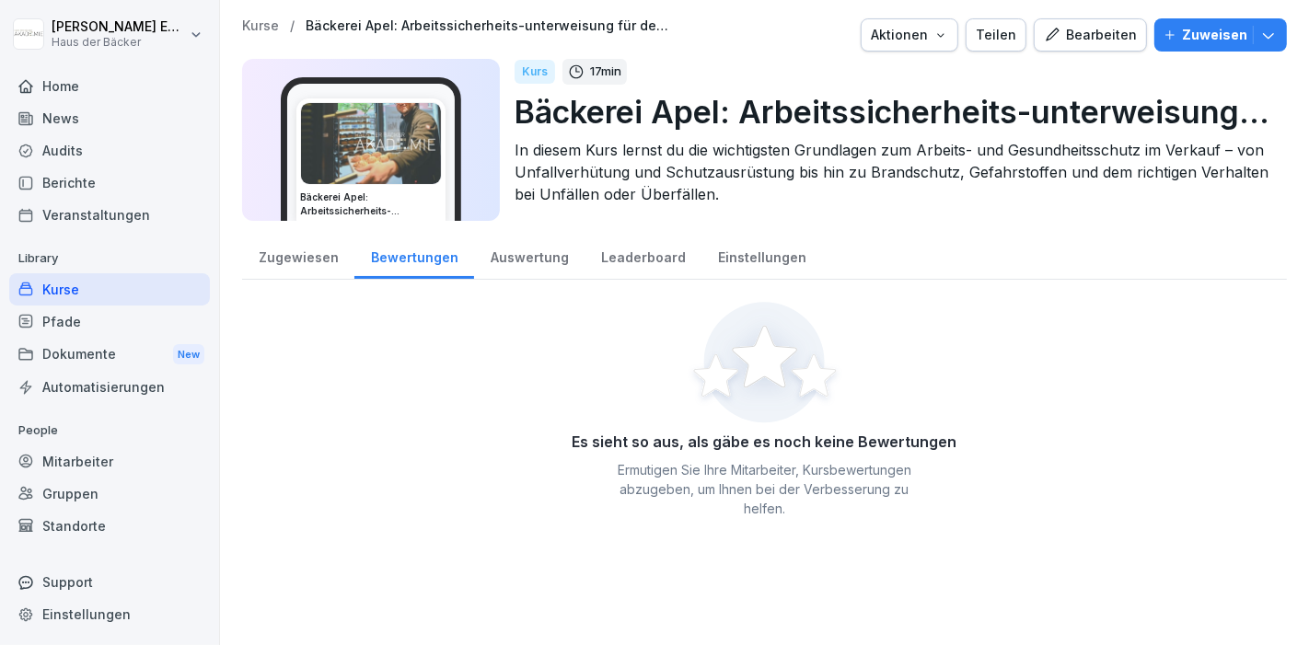
click at [301, 254] on div "Zugewiesen" at bounding box center [298, 255] width 112 height 47
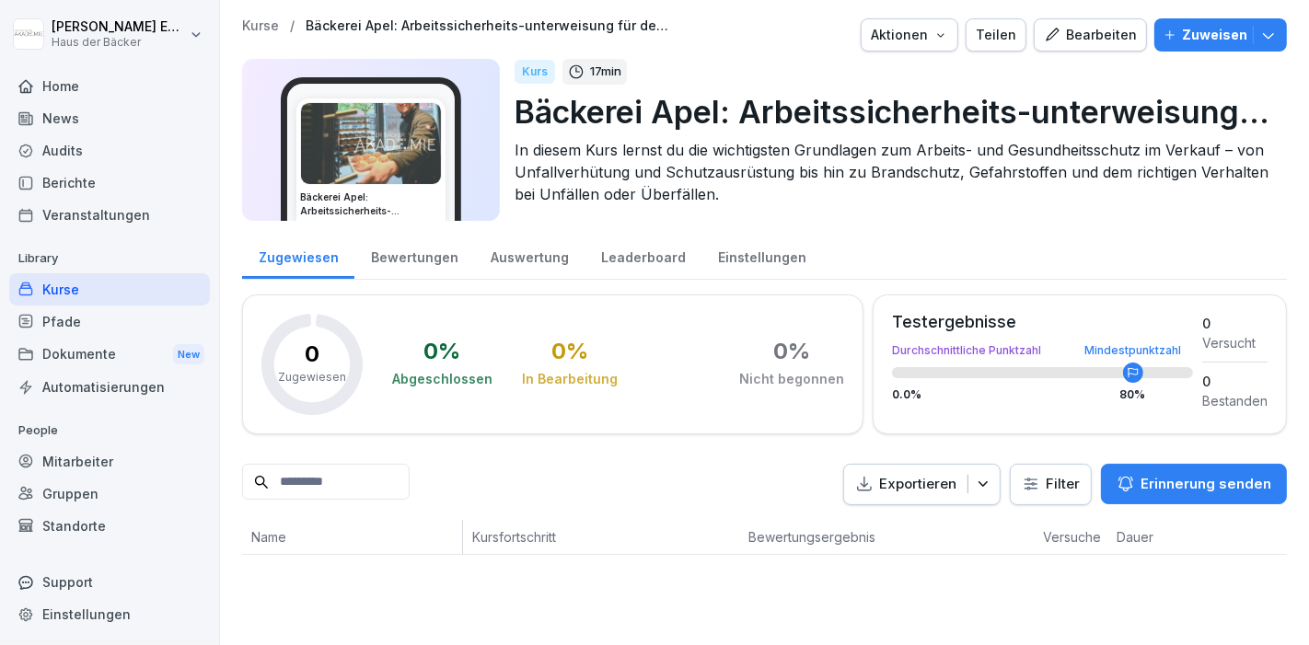
click at [917, 30] on div "Aktionen" at bounding box center [909, 35] width 77 height 20
click at [1057, 193] on html "Anna-Lea Ehlerding Haus der Bäcker Home News Audits Berichte Veranstaltungen Li…" at bounding box center [654, 322] width 1309 height 645
click at [516, 106] on p "Bäckerei Apel: Arbeitssicherheits-unterweisung für den Verkauf" at bounding box center [892, 111] width 757 height 47
click at [878, 38] on div "Aktionen" at bounding box center [909, 35] width 77 height 20
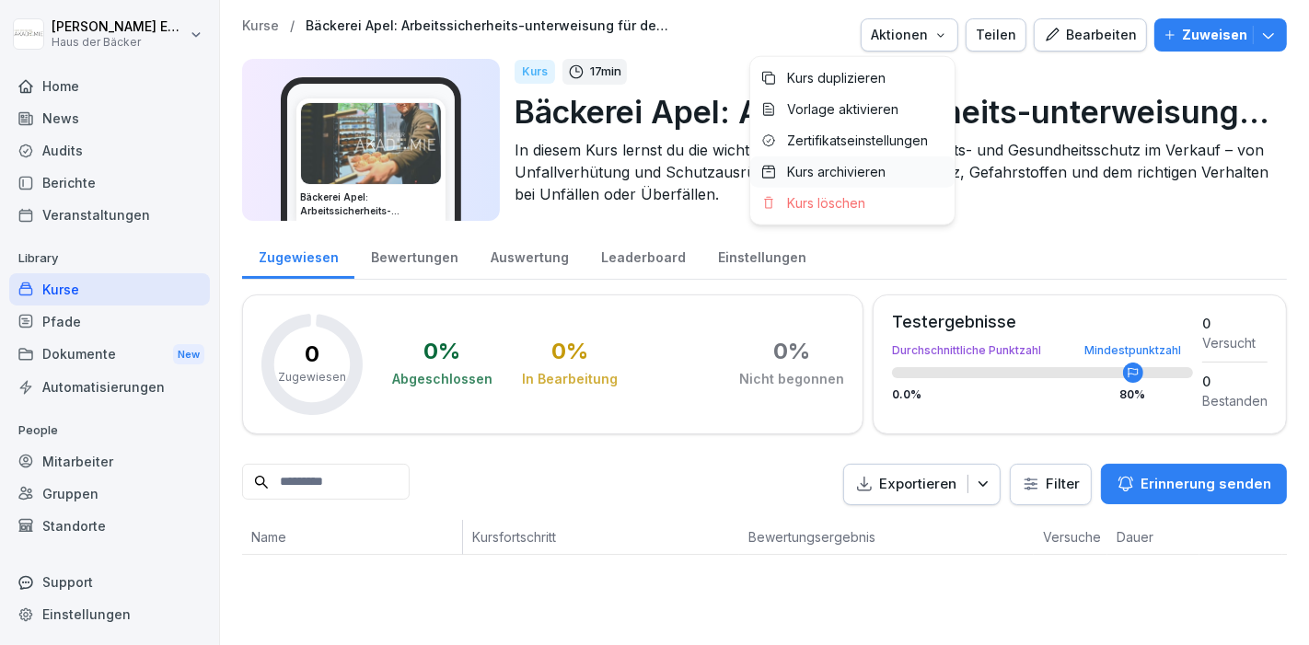
click at [869, 171] on p "Kurs archivieren" at bounding box center [836, 172] width 98 height 17
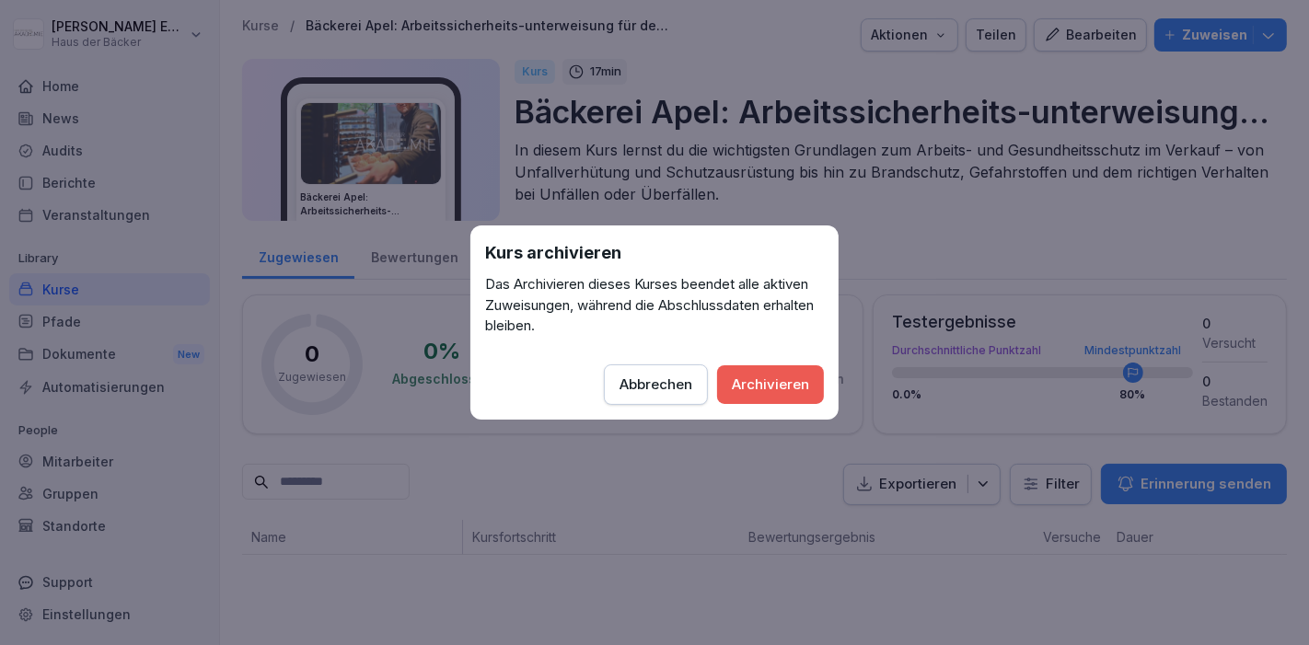
click at [807, 388] on div "Archivieren" at bounding box center [770, 385] width 77 height 20
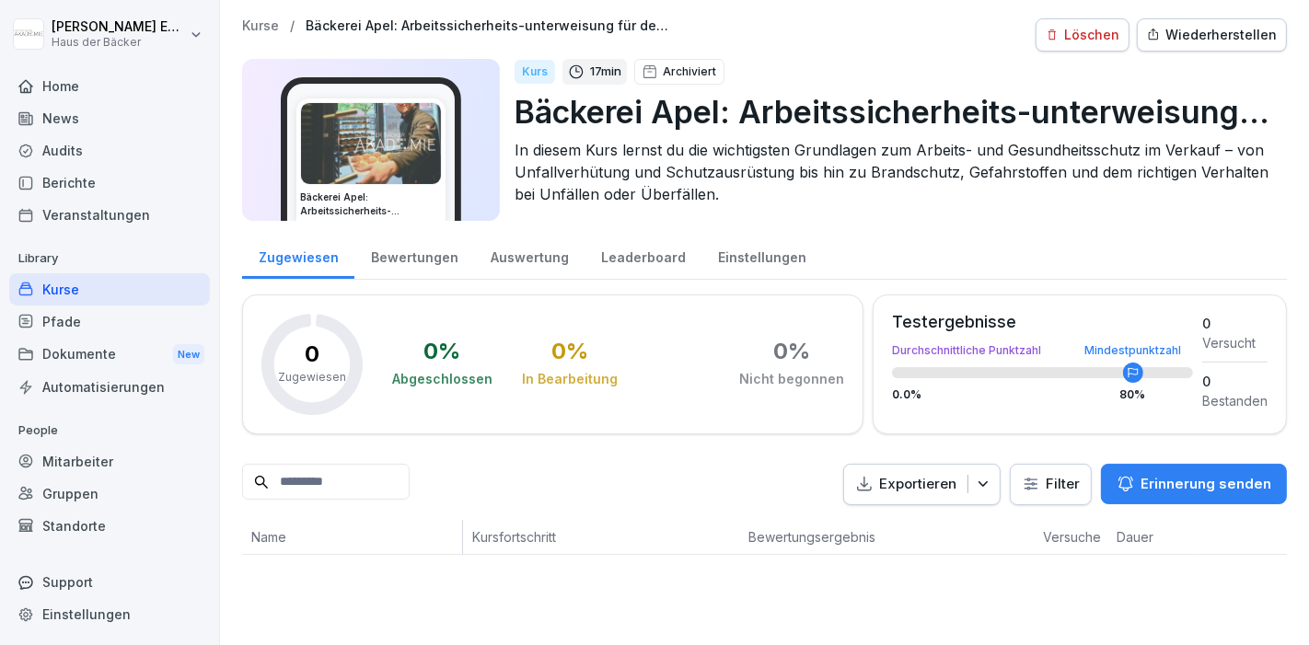
click at [160, 284] on div "Kurse" at bounding box center [109, 289] width 201 height 32
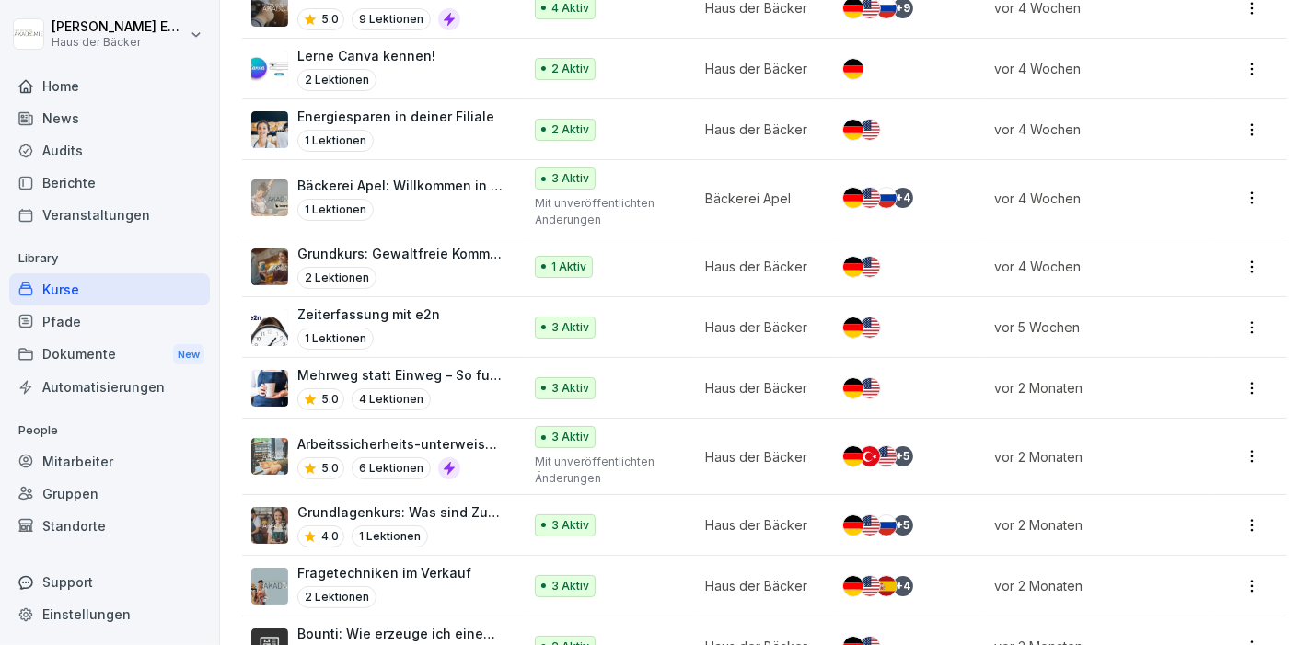
scroll to position [2203, 0]
click at [461, 373] on div "Mehrweg statt Einweg – So funktioniert RECUP 5.0 4 Lektionen" at bounding box center [400, 388] width 206 height 45
click at [452, 389] on div "5.0 4 Lektionen" at bounding box center [400, 400] width 206 height 22
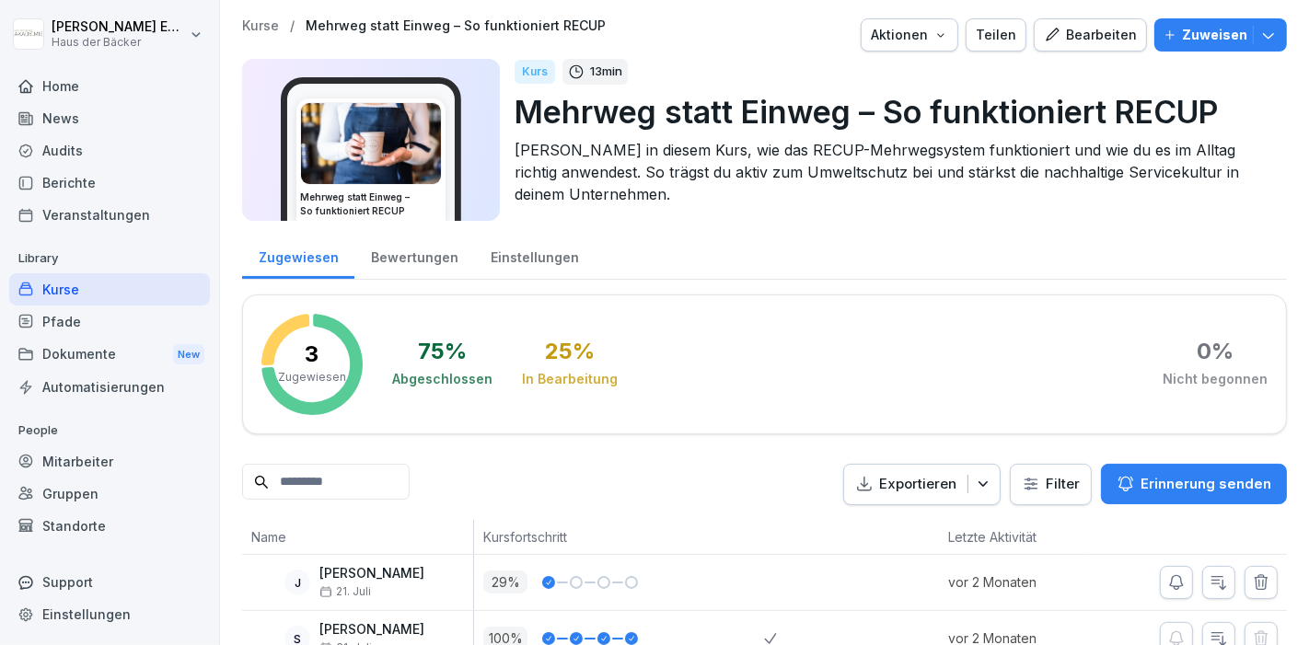
click at [508, 266] on div "Einstellungen" at bounding box center [534, 255] width 121 height 47
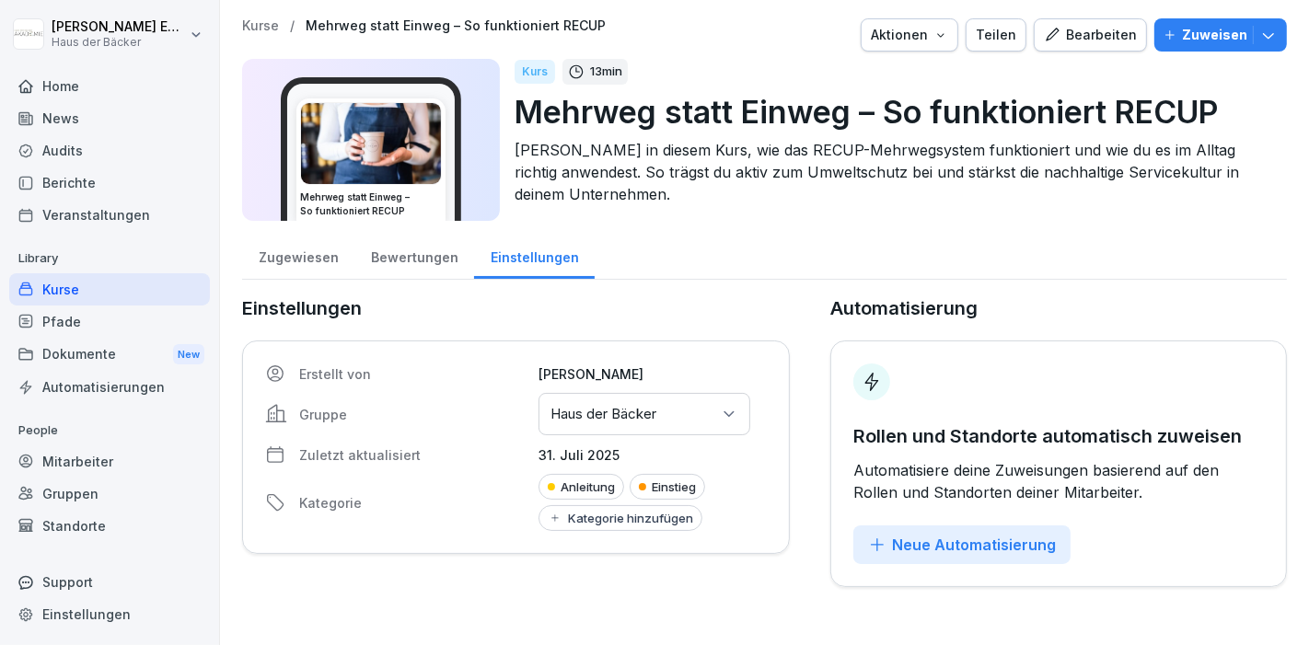
click at [450, 249] on div "Bewertungen" at bounding box center [414, 255] width 120 height 47
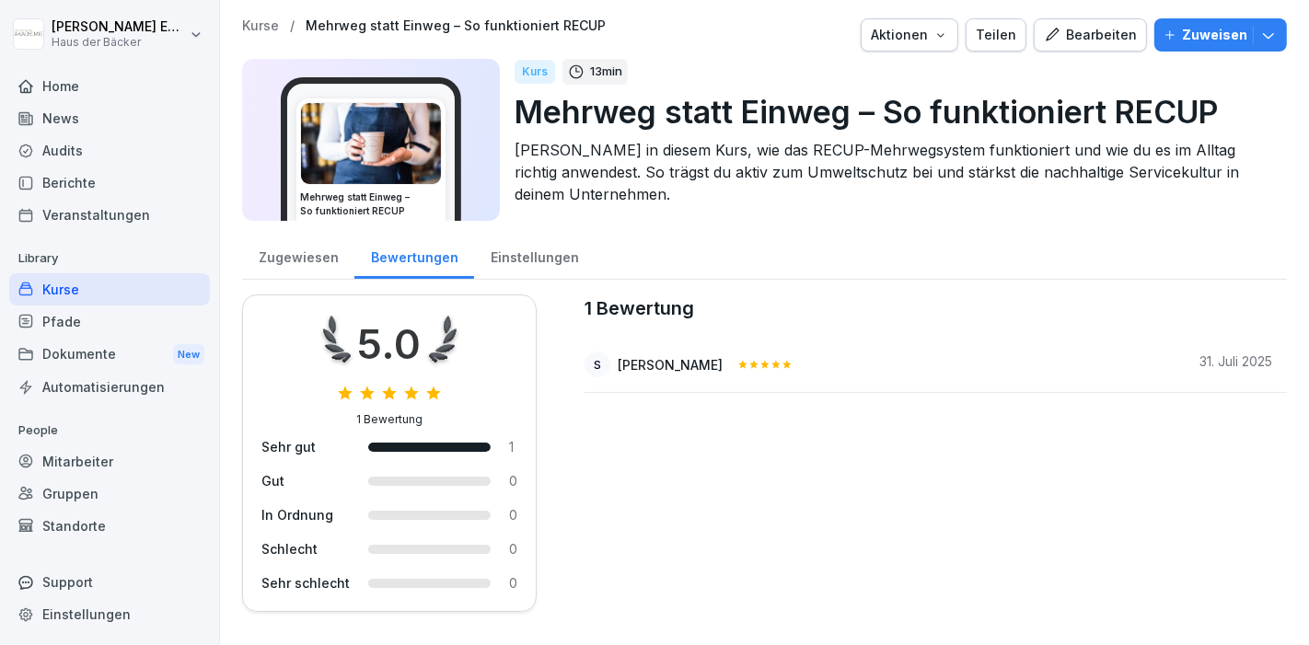
click at [156, 282] on div "Kurse" at bounding box center [109, 289] width 201 height 32
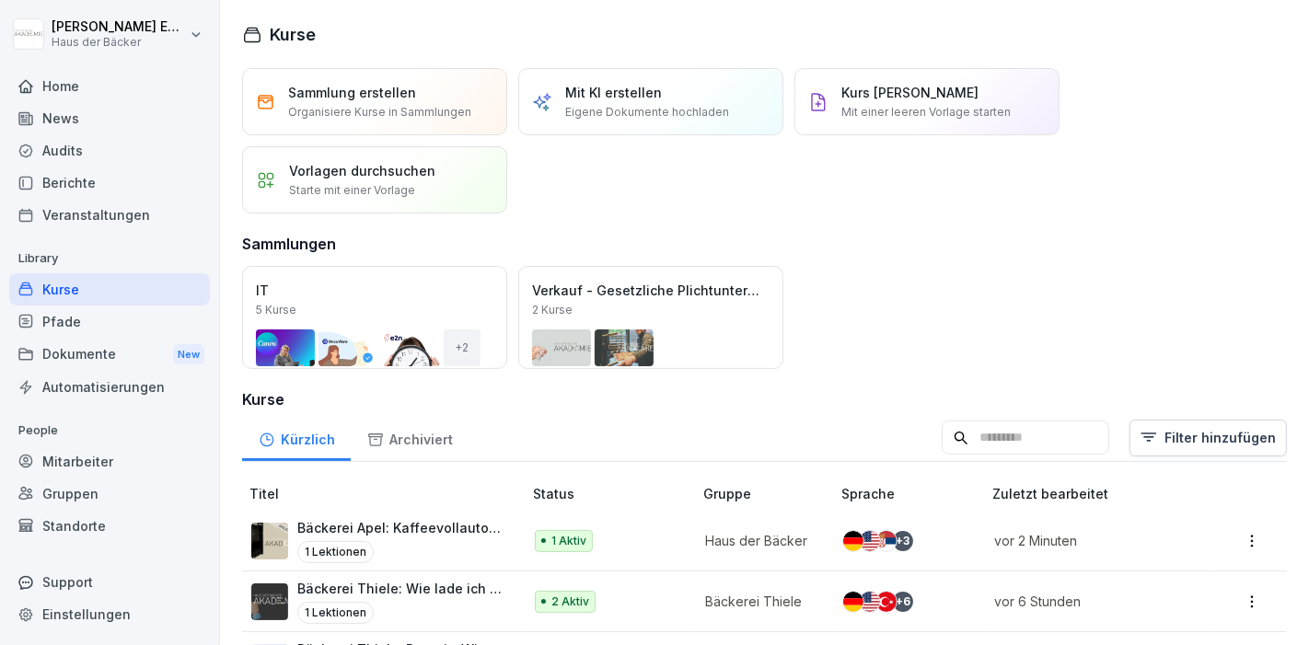
click at [129, 290] on div "Kurse" at bounding box center [109, 289] width 201 height 32
click at [143, 287] on div "Kurse" at bounding box center [109, 289] width 201 height 32
click at [143, 338] on div "Dokumente New" at bounding box center [109, 355] width 201 height 34
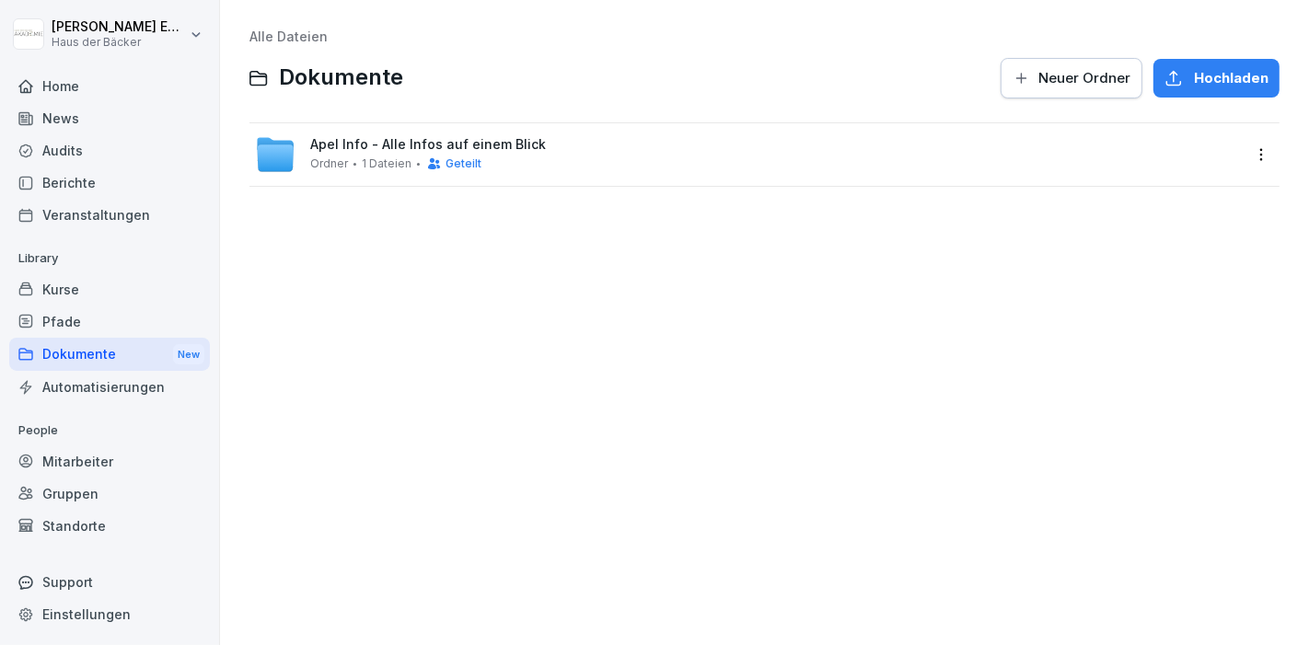
click at [140, 312] on div "Pfade" at bounding box center [109, 322] width 201 height 32
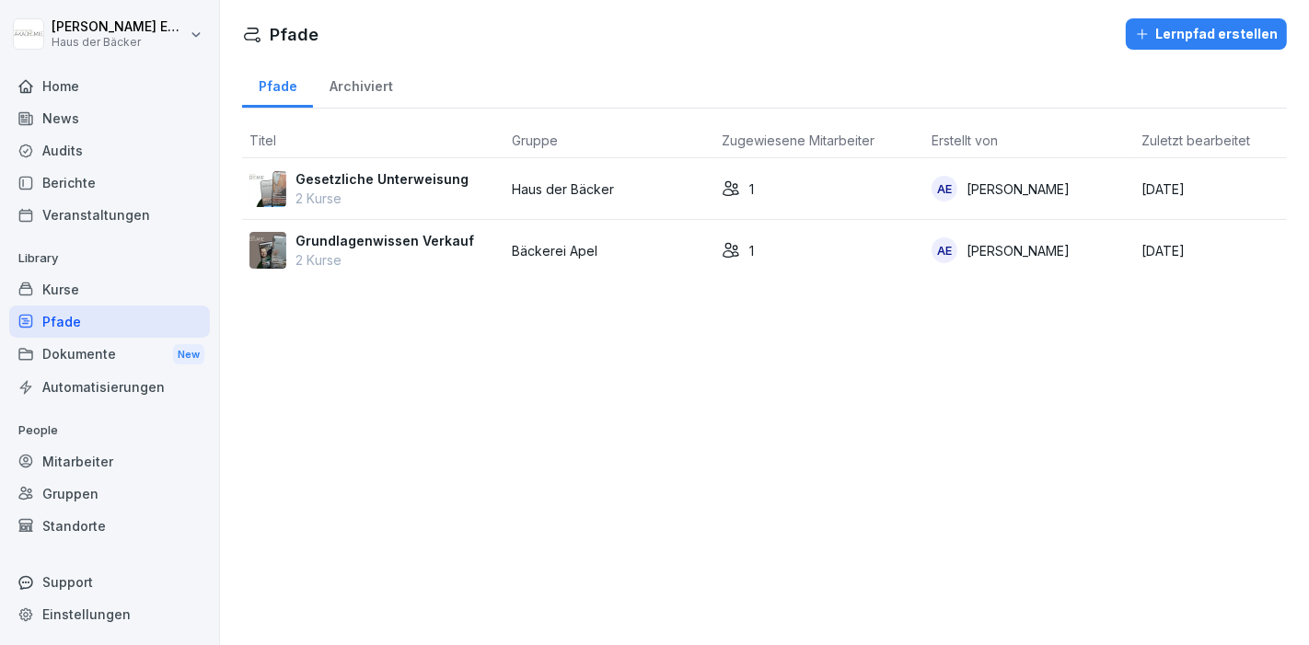
click at [139, 295] on div "Kurse" at bounding box center [109, 289] width 201 height 32
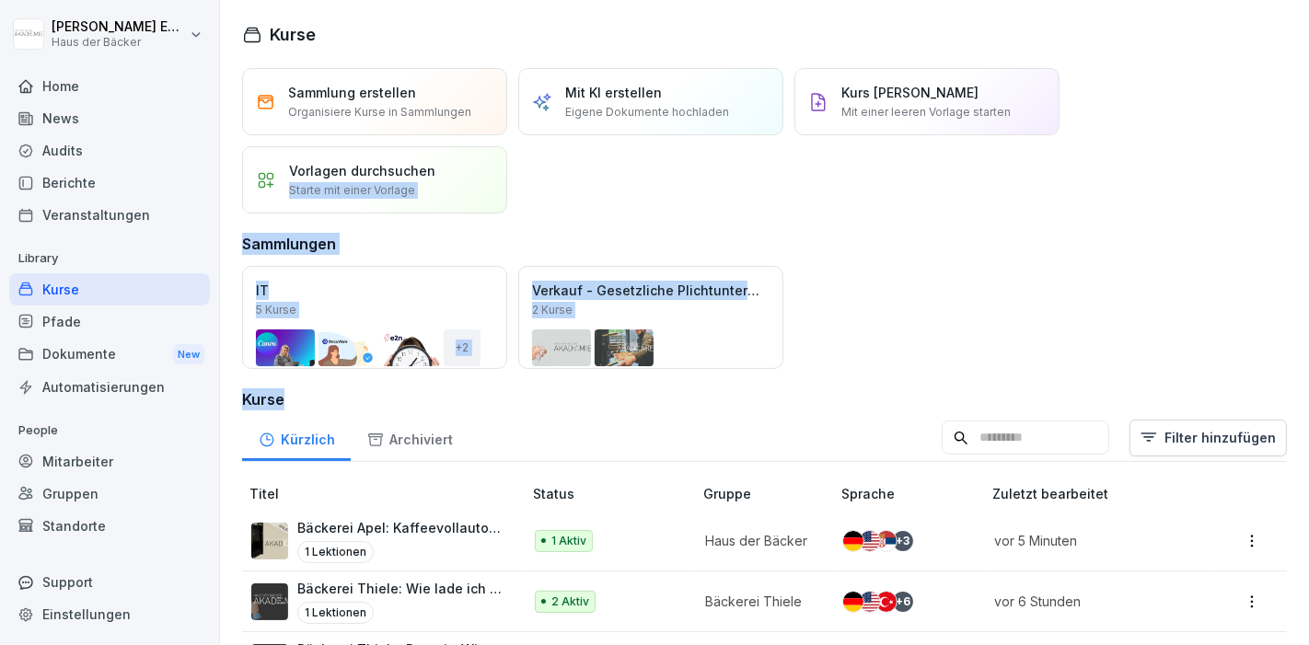
drag, startPoint x: 526, startPoint y: 202, endPoint x: 543, endPoint y: 390, distance: 189.4
click at [544, 400] on h3 "Kurse" at bounding box center [764, 399] width 1045 height 22
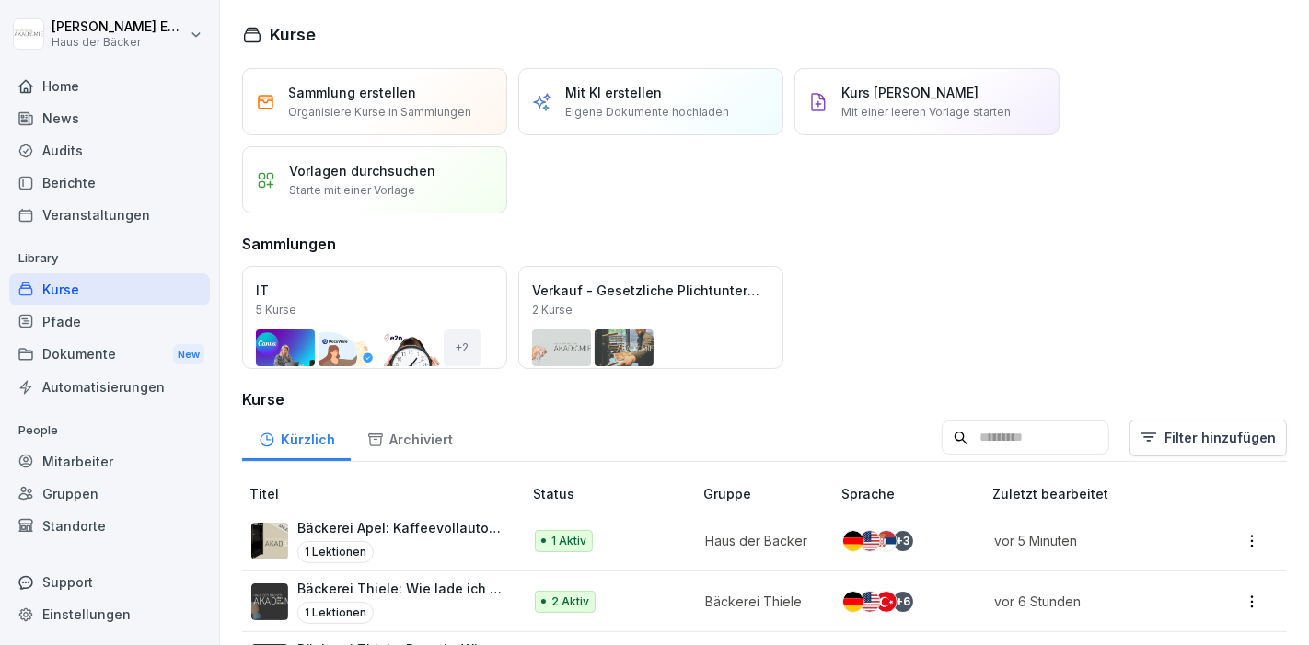
click at [145, 277] on div "Kurse" at bounding box center [109, 289] width 201 height 32
click at [91, 298] on div "Kurse" at bounding box center [109, 289] width 201 height 32
click at [91, 332] on div "Pfade" at bounding box center [109, 322] width 201 height 32
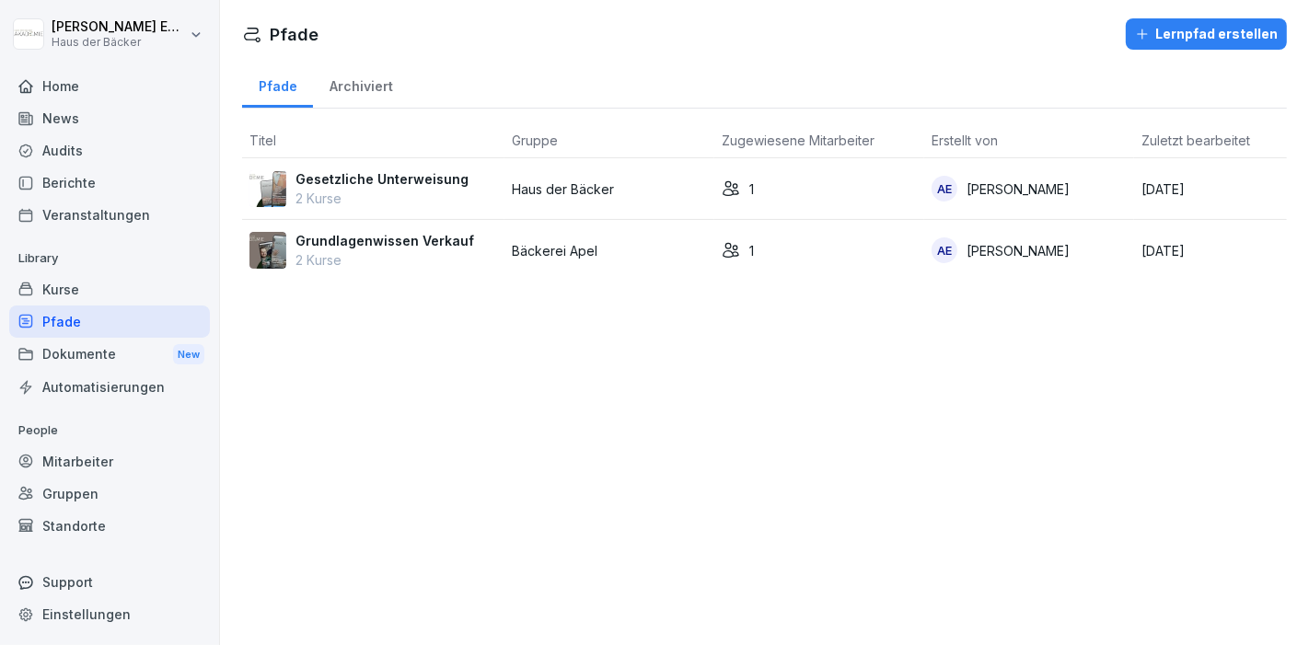
click at [89, 296] on div "Kurse" at bounding box center [109, 289] width 201 height 32
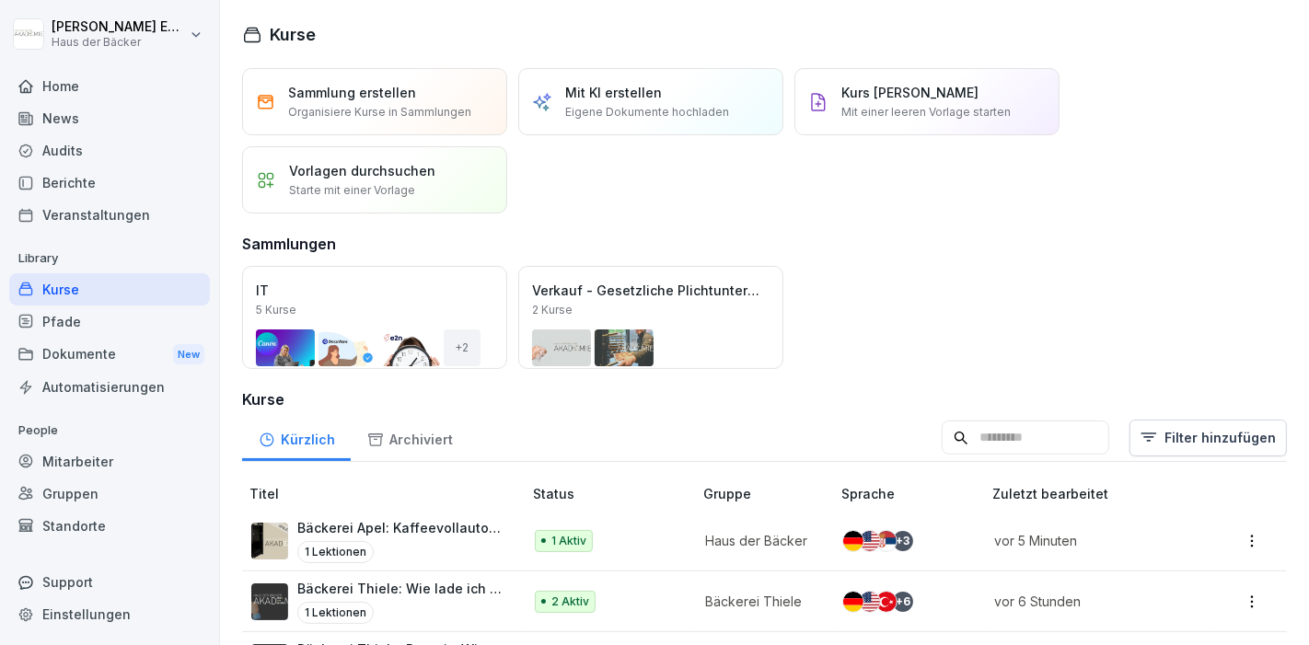
click at [51, 290] on div "Kurse" at bounding box center [109, 289] width 201 height 32
click at [28, 345] on div "Dokumente New" at bounding box center [109, 355] width 201 height 34
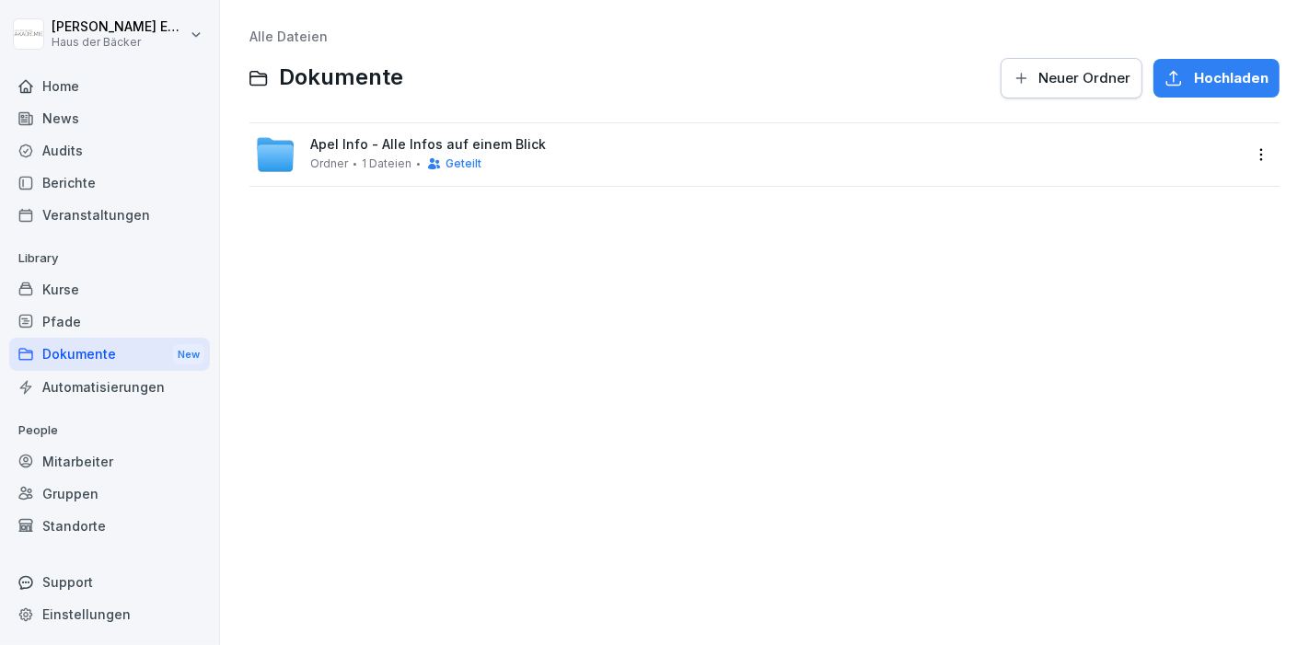
click at [28, 324] on icon at bounding box center [25, 321] width 15 height 15
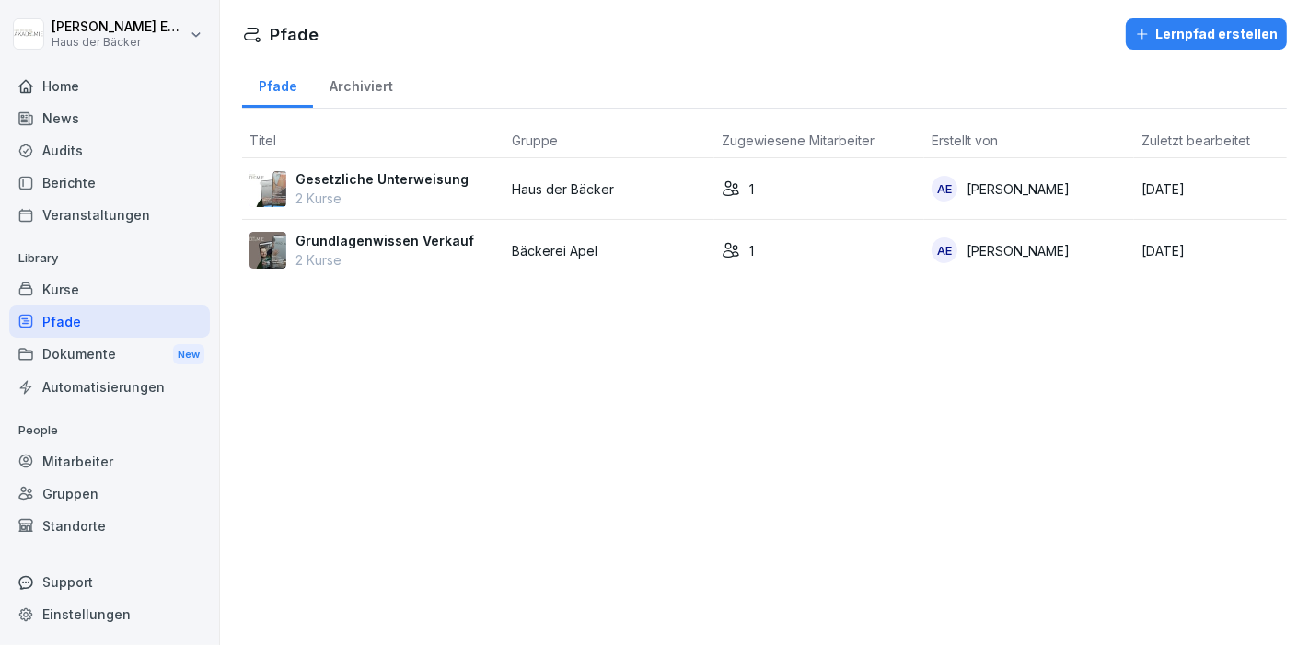
click at [34, 335] on div "Pfade" at bounding box center [109, 322] width 201 height 32
click at [36, 338] on div "Dokumente New" at bounding box center [109, 355] width 201 height 34
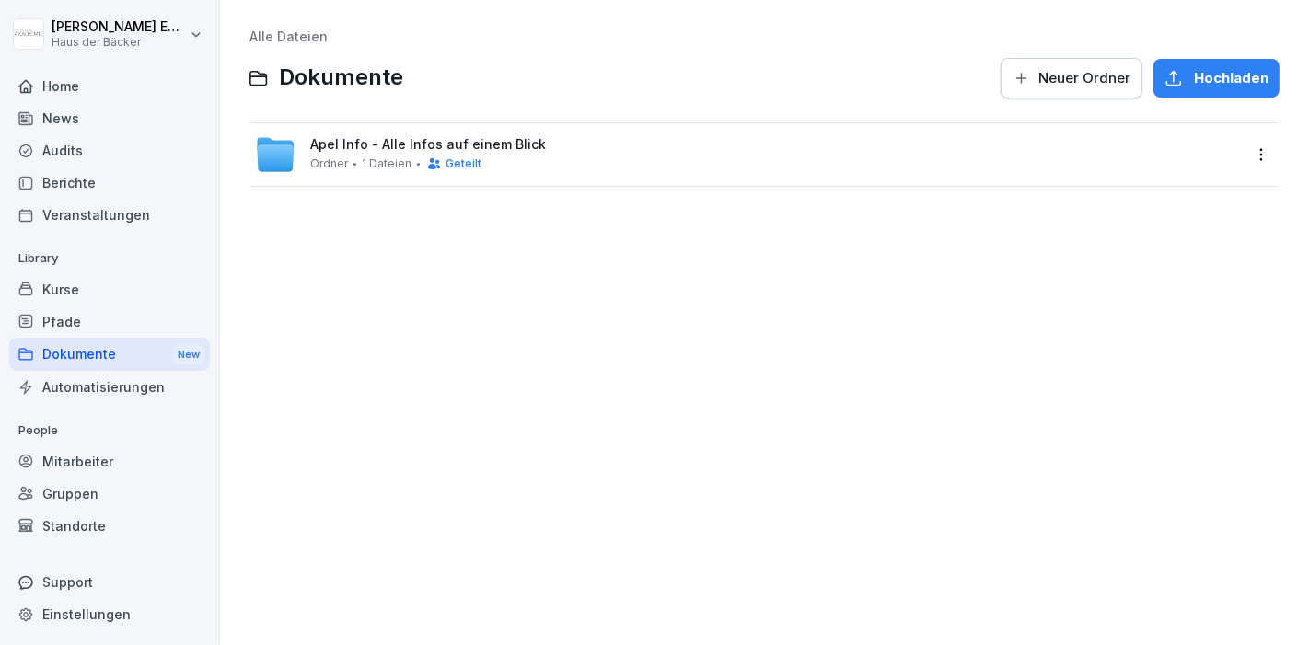
click at [104, 385] on div "Automatisierungen" at bounding box center [109, 387] width 201 height 32
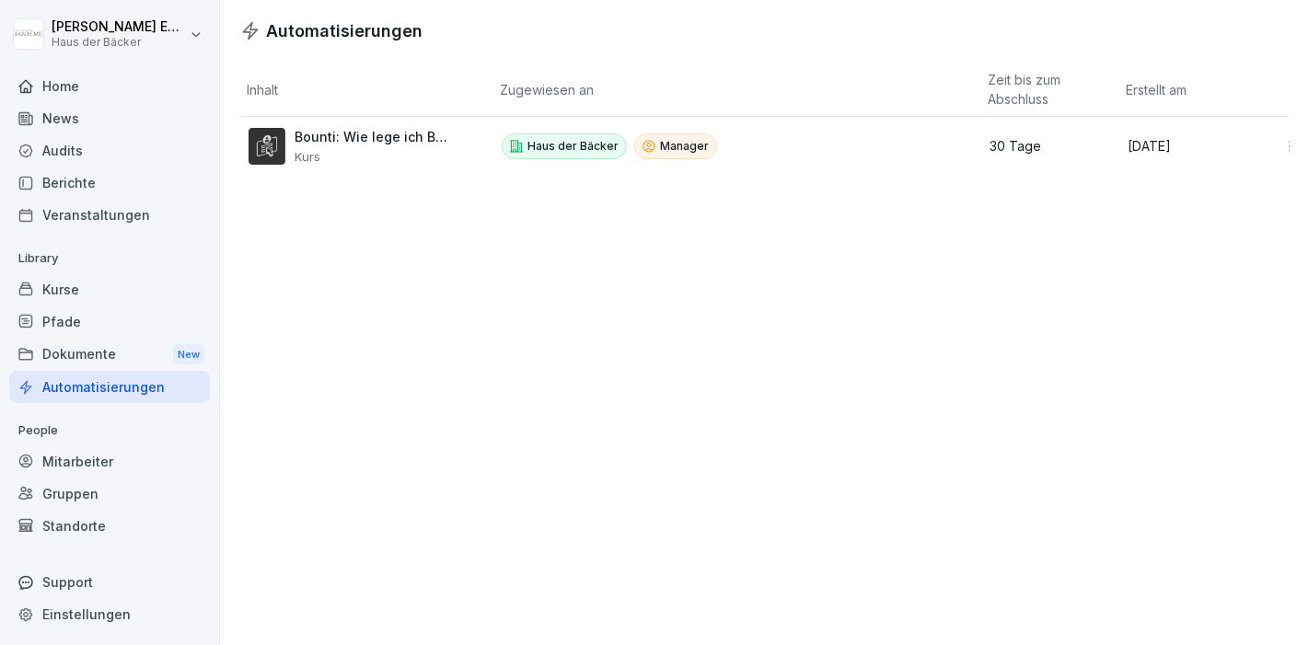
click at [89, 466] on div "Mitarbeiter" at bounding box center [109, 461] width 201 height 32
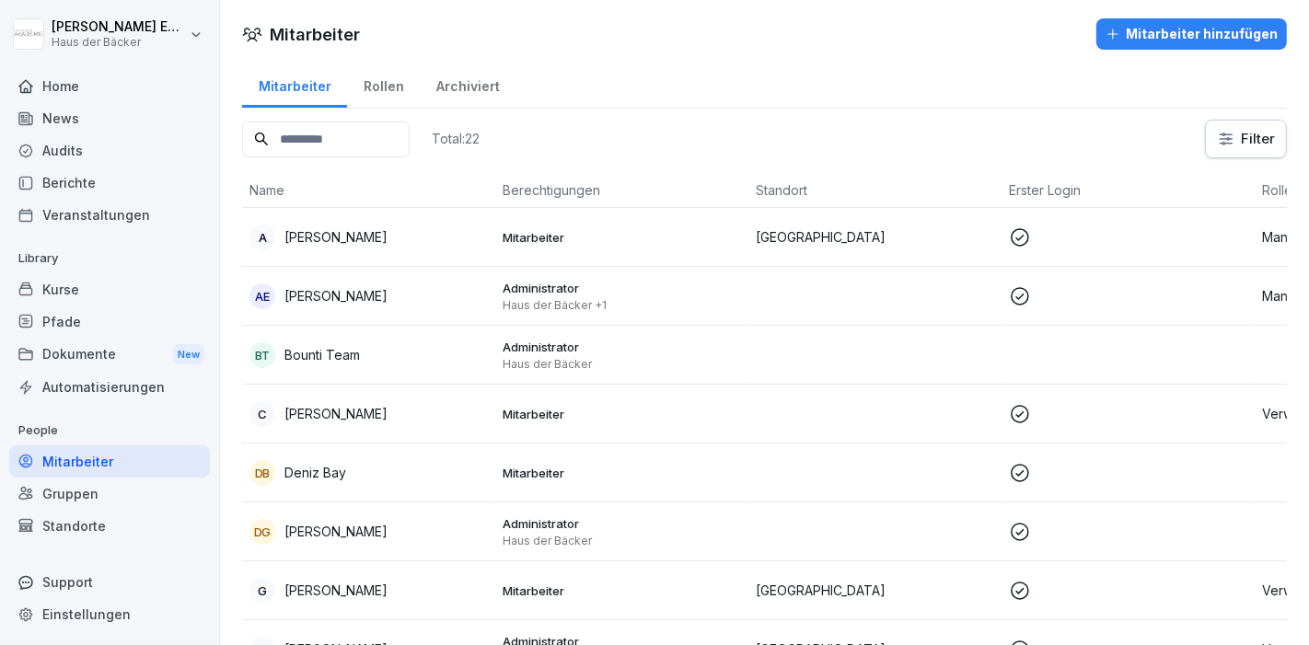
click at [92, 485] on div "Gruppen" at bounding box center [109, 494] width 201 height 32
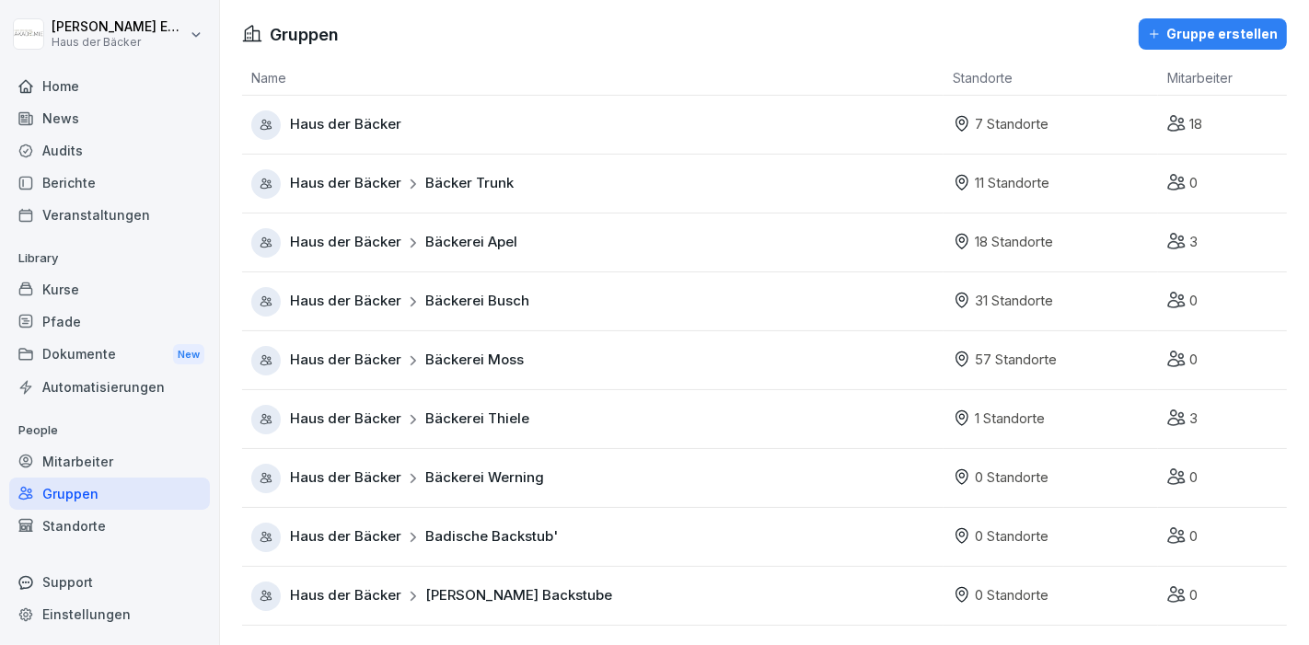
click at [88, 539] on div "Standorte" at bounding box center [109, 526] width 201 height 32
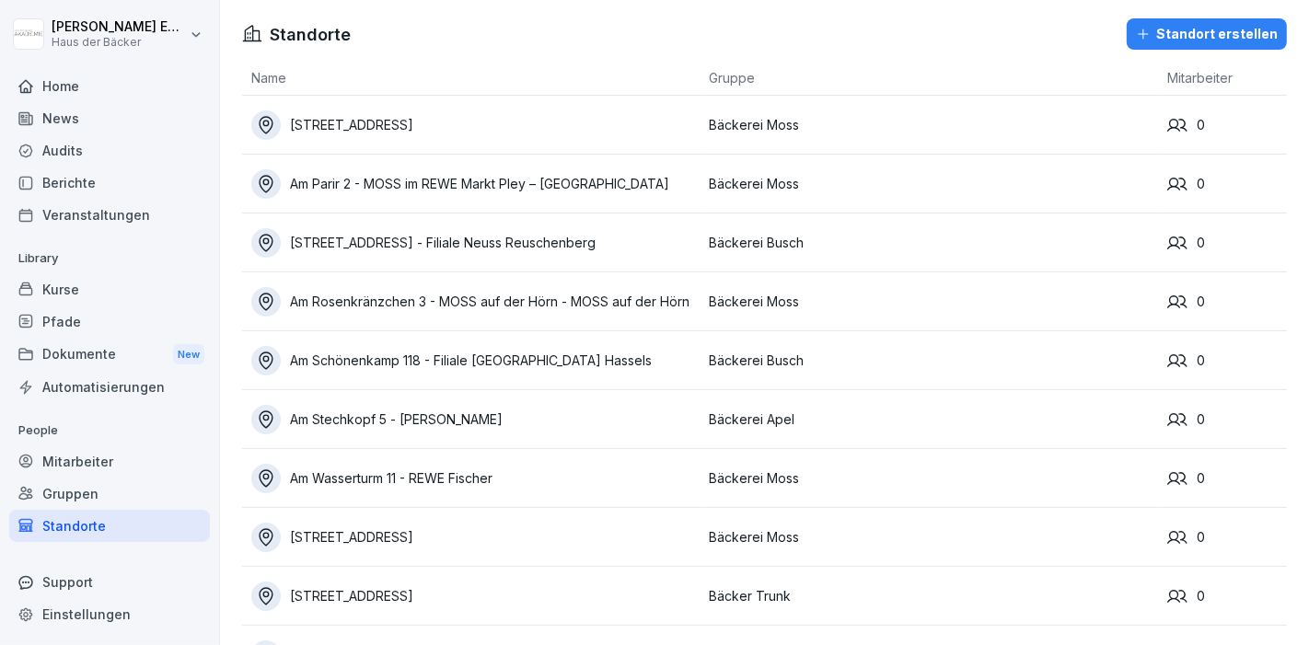
click at [75, 92] on div "Home" at bounding box center [109, 86] width 201 height 32
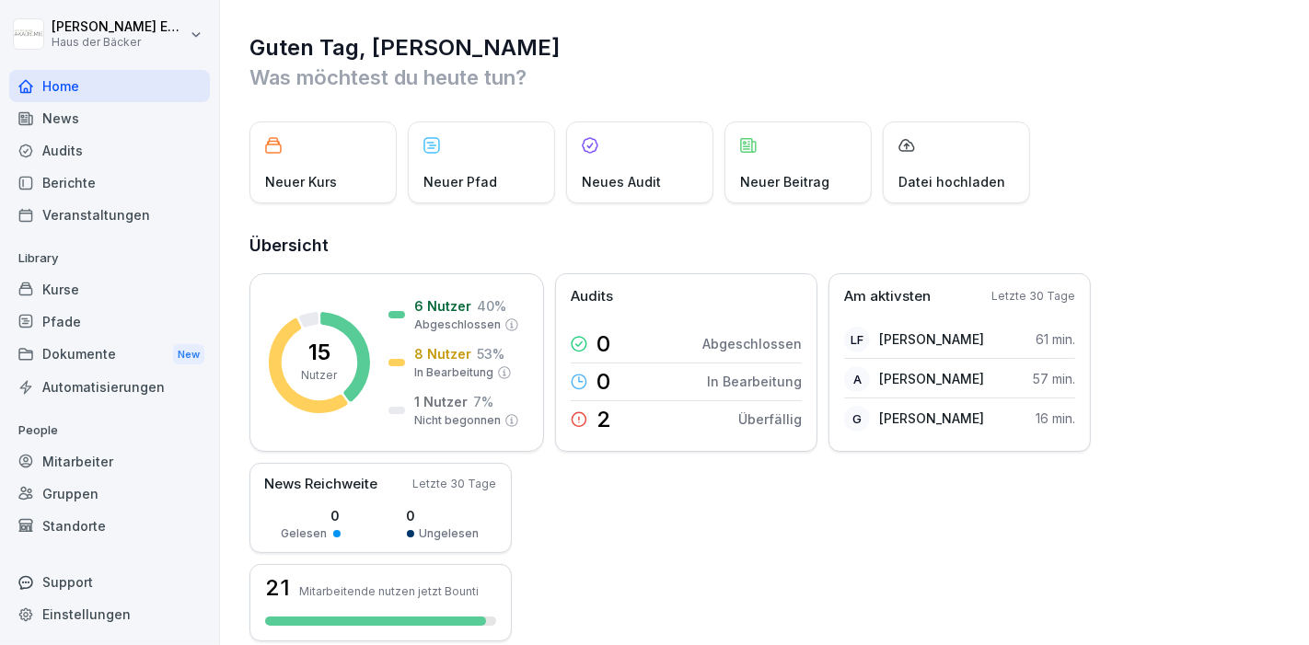
click at [78, 120] on div "News" at bounding box center [109, 118] width 201 height 32
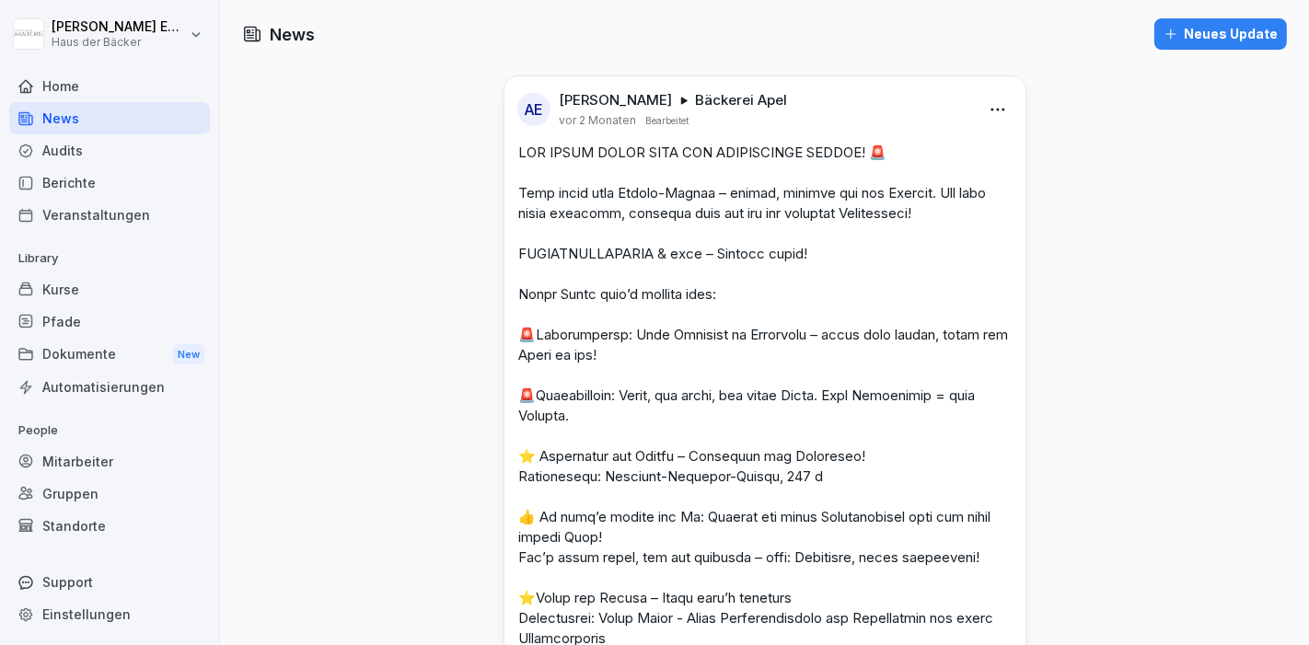
click at [76, 167] on div "Berichte" at bounding box center [109, 183] width 201 height 32
